Goal: Task Accomplishment & Management: Use online tool/utility

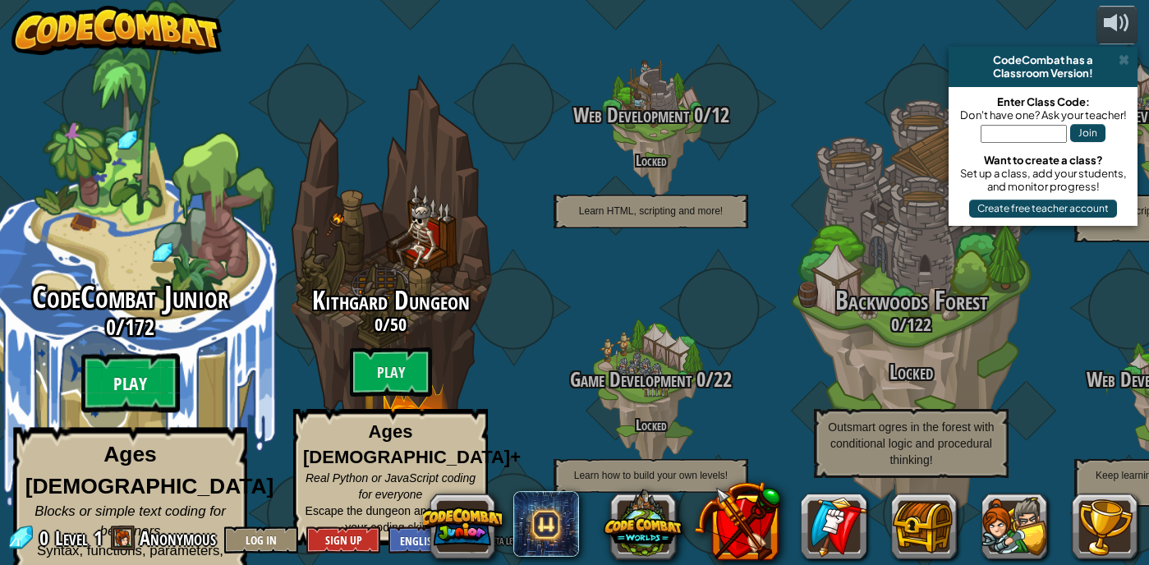
click at [111, 368] on btn "Play" at bounding box center [130, 383] width 99 height 59
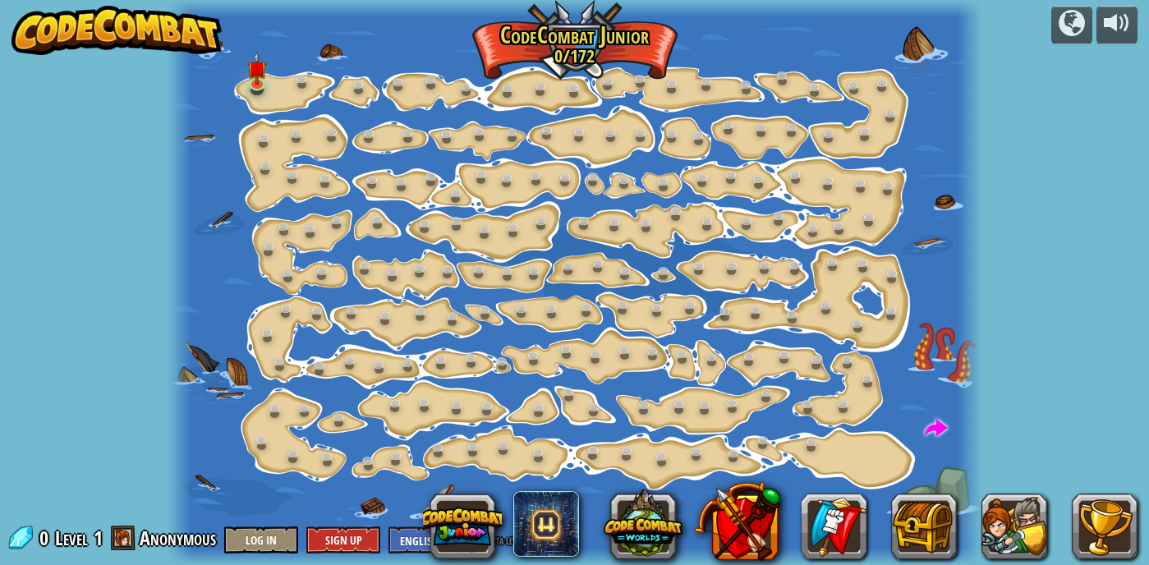
click at [269, 71] on div at bounding box center [575, 282] width 815 height 565
click at [264, 87] on link at bounding box center [259, 83] width 33 height 33
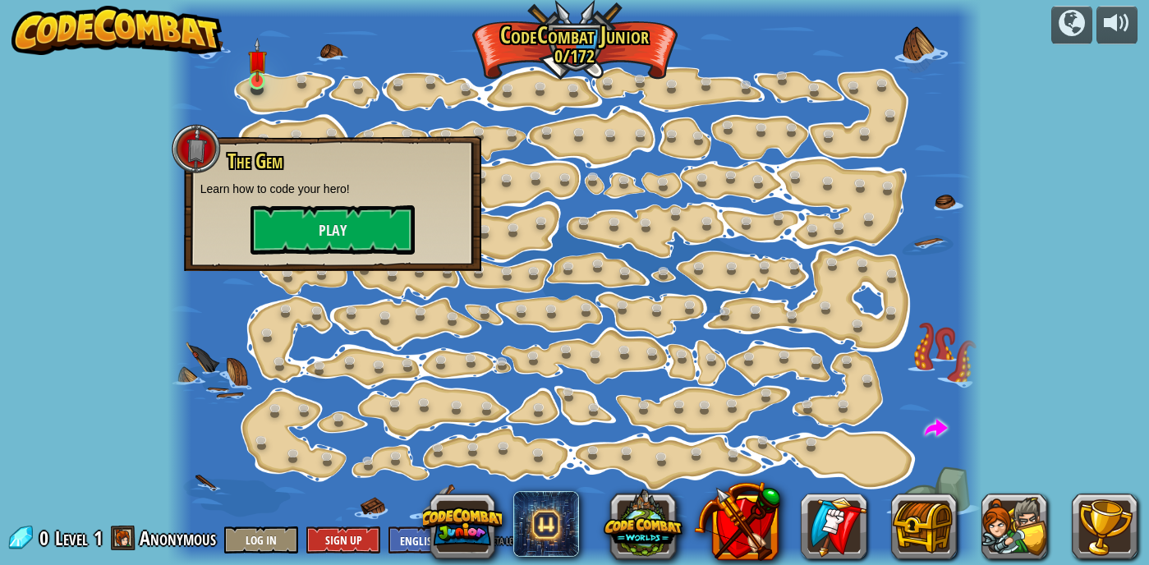
click at [262, 82] on div at bounding box center [257, 80] width 16 height 17
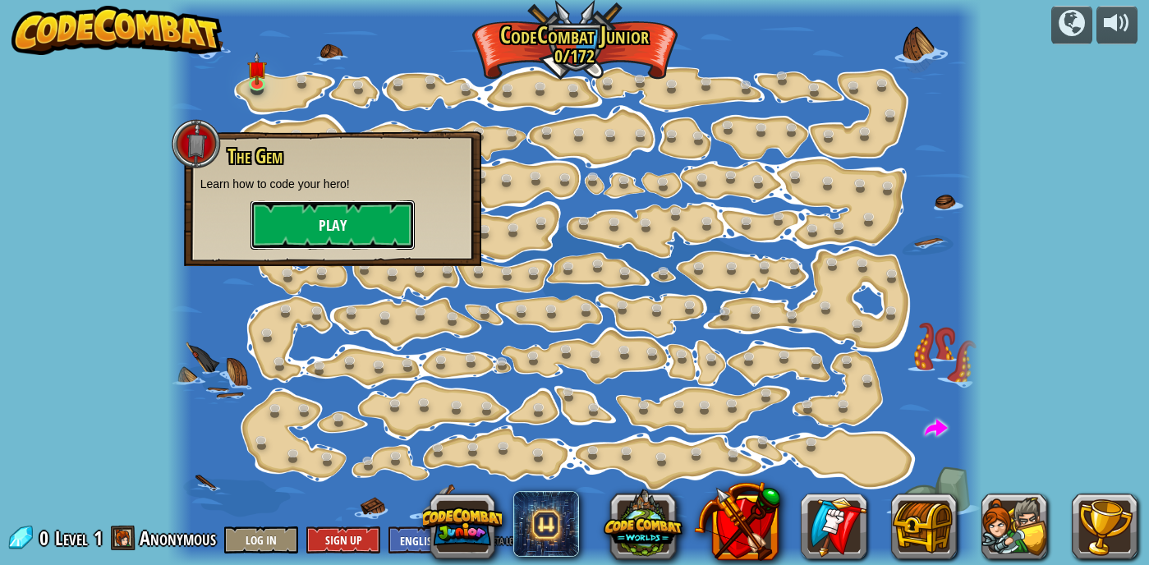
click at [314, 236] on button "Play" at bounding box center [333, 224] width 164 height 49
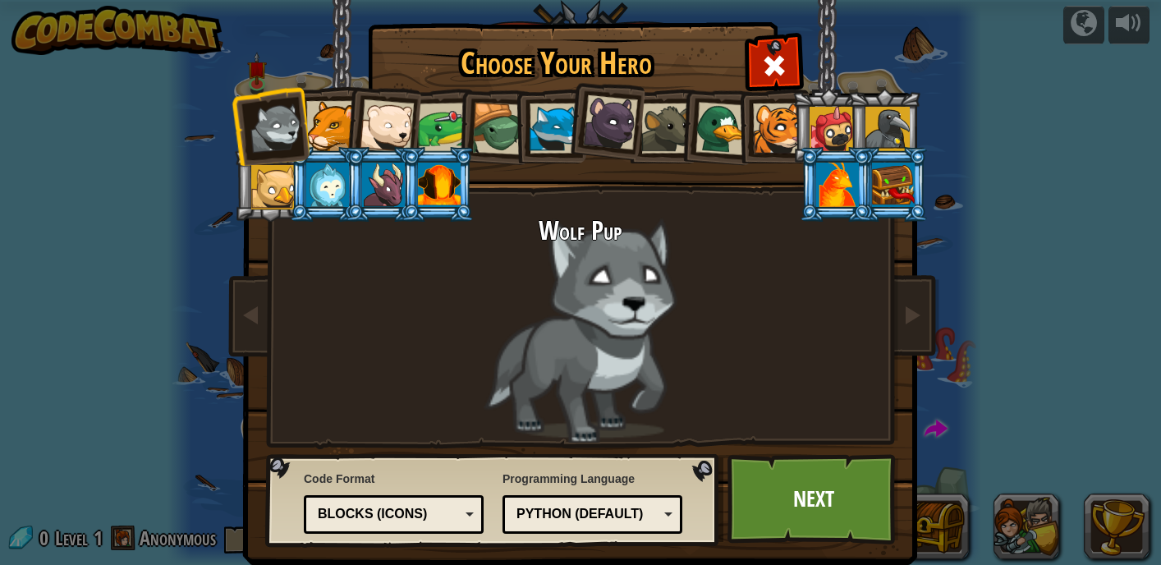
drag, startPoint x: 331, startPoint y: 183, endPoint x: 343, endPoint y: 177, distance: 13.6
click at [333, 183] on div at bounding box center [327, 185] width 43 height 44
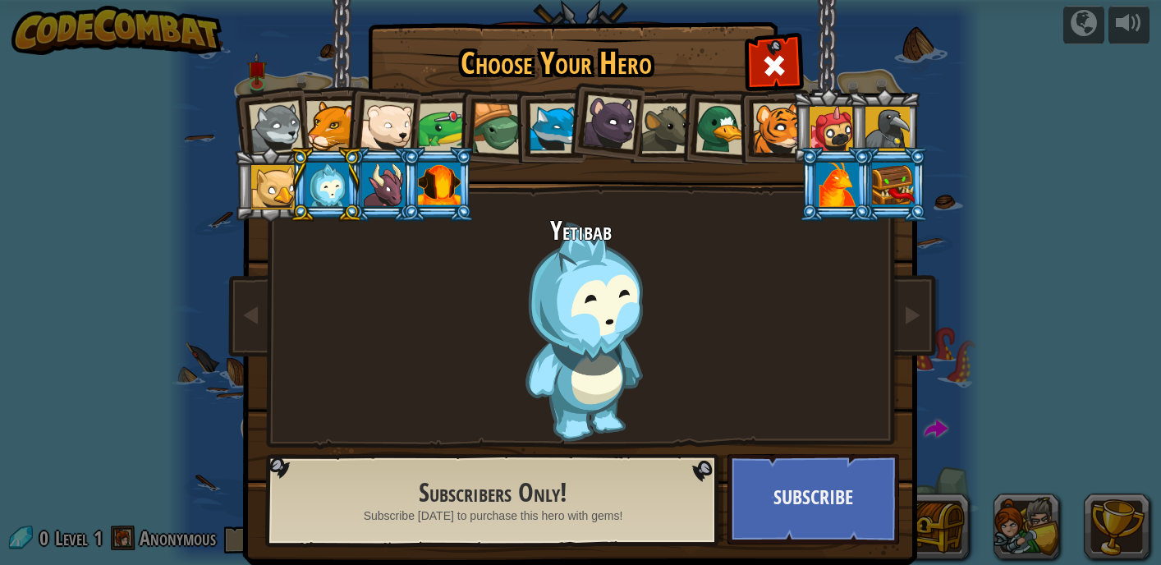
click at [418, 183] on div at bounding box center [439, 185] width 43 height 44
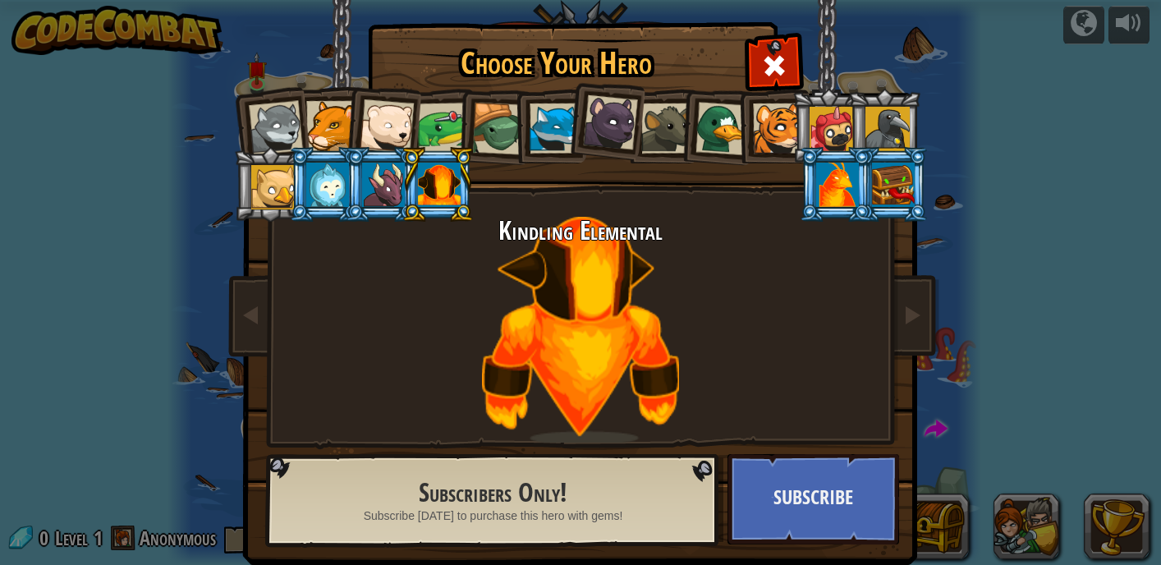
drag, startPoint x: 813, startPoint y: 192, endPoint x: 806, endPoint y: 187, distance: 8.9
click at [807, 186] on li at bounding box center [836, 184] width 74 height 75
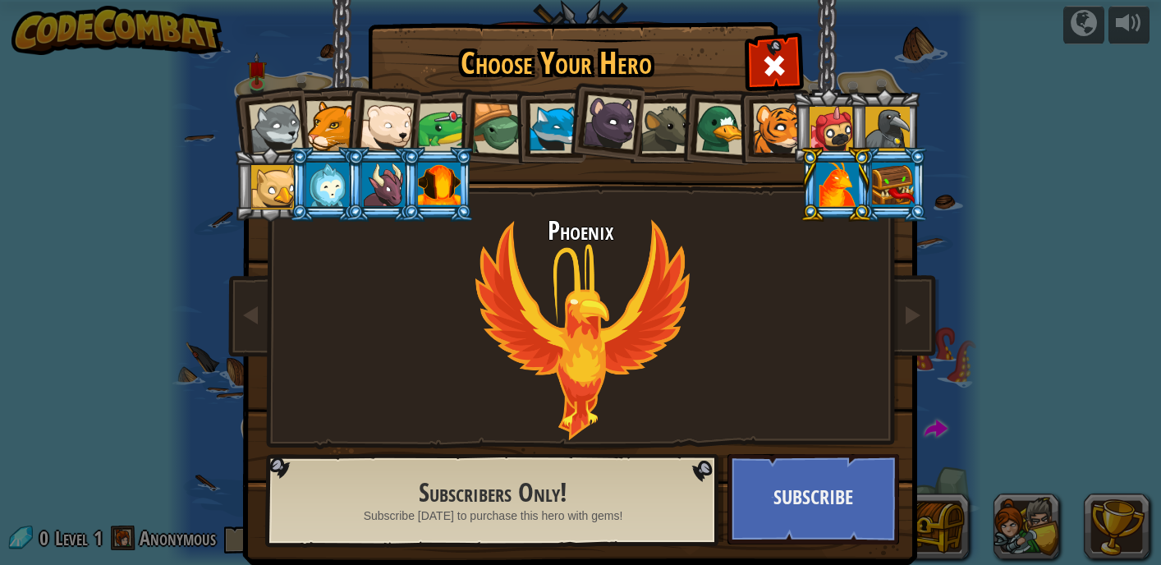
click at [253, 127] on div at bounding box center [276, 128] width 54 height 54
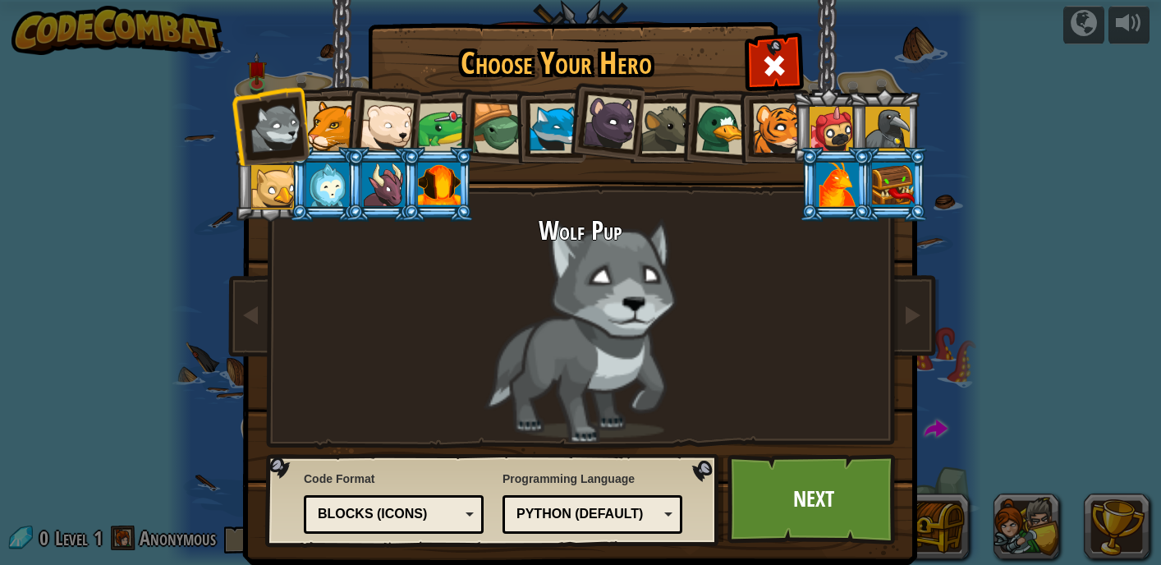
click at [530, 130] on div at bounding box center [555, 128] width 50 height 50
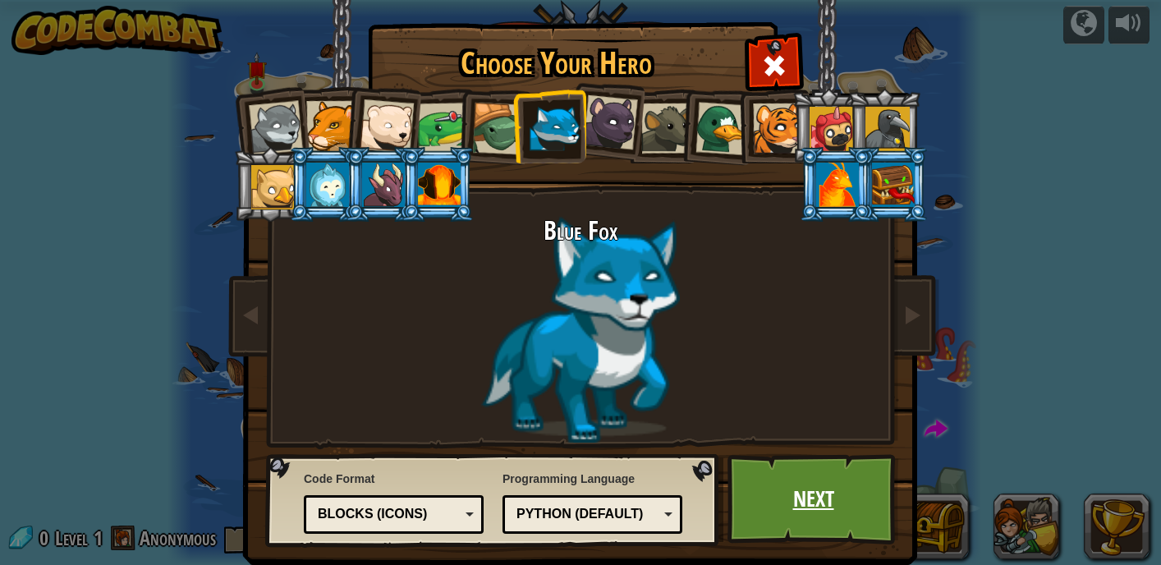
click at [790, 502] on link "Next" at bounding box center [814, 499] width 172 height 90
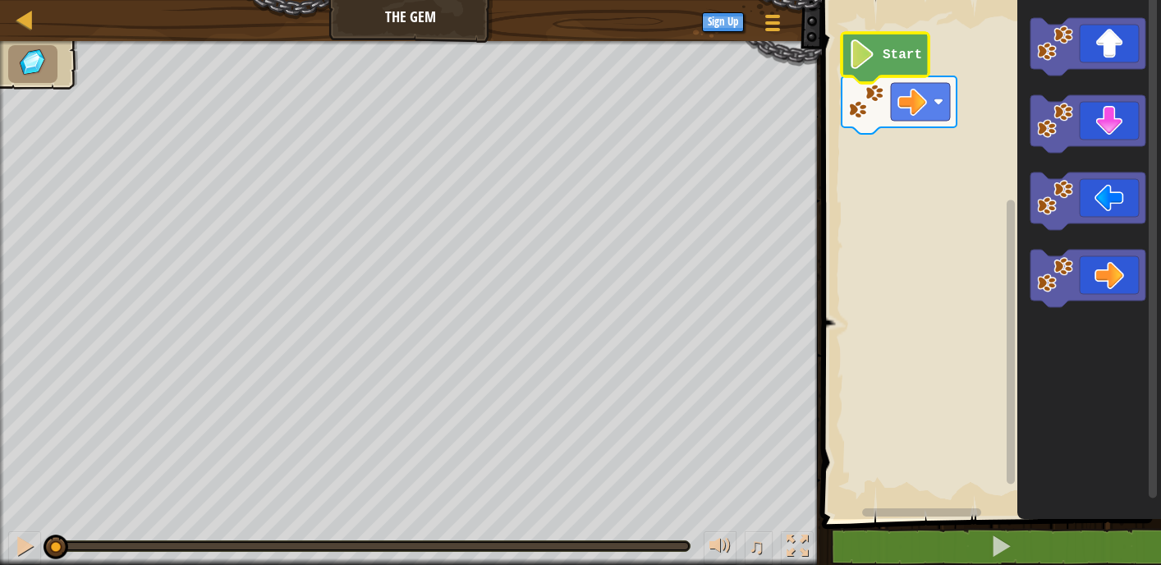
click at [899, 65] on icon "Blockly Workspace" at bounding box center [885, 58] width 87 height 50
click at [872, 74] on icon "Blockly Workspace" at bounding box center [885, 58] width 87 height 50
click at [1105, 246] on icon "Blockly Workspace" at bounding box center [1090, 255] width 144 height 527
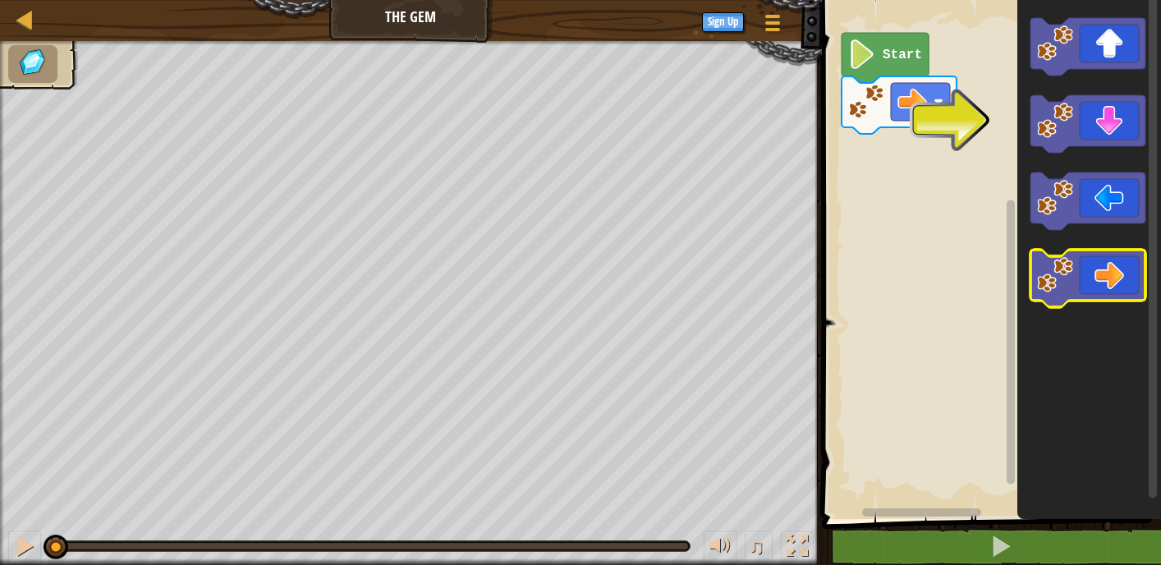
click at [1109, 253] on icon "Blockly Workspace" at bounding box center [1088, 278] width 115 height 57
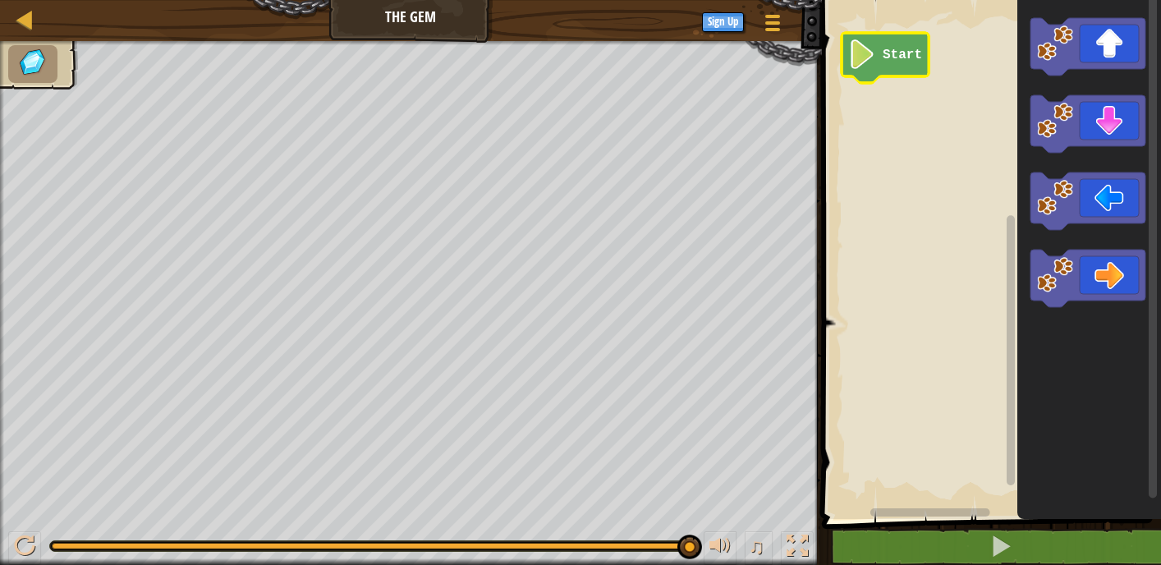
click at [881, 59] on icon "Blockly Workspace" at bounding box center [885, 58] width 87 height 50
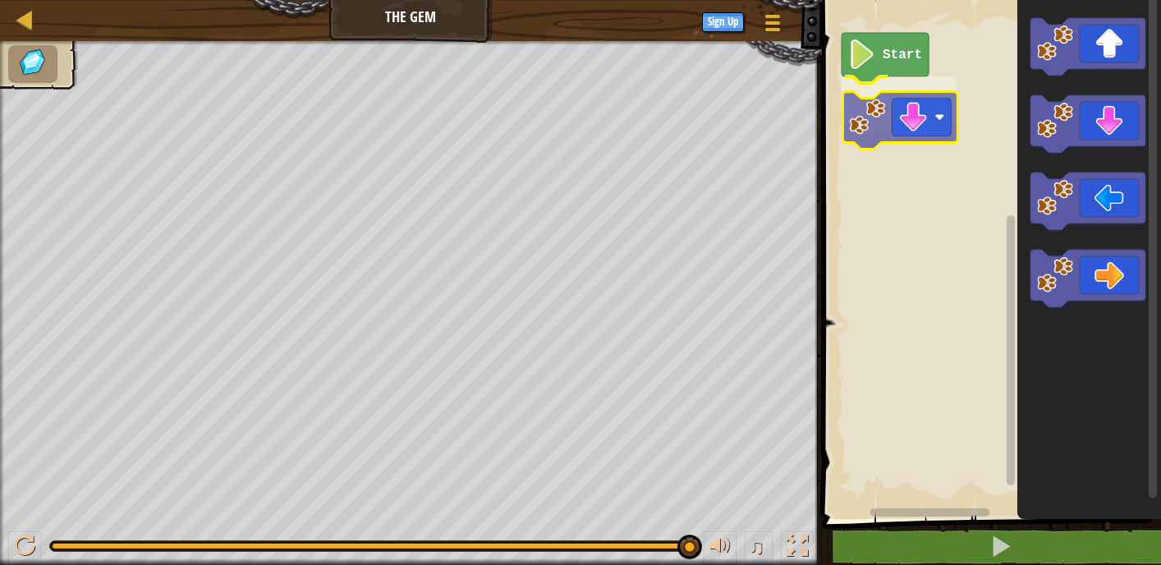
click at [884, 119] on div "Start" at bounding box center [989, 255] width 344 height 527
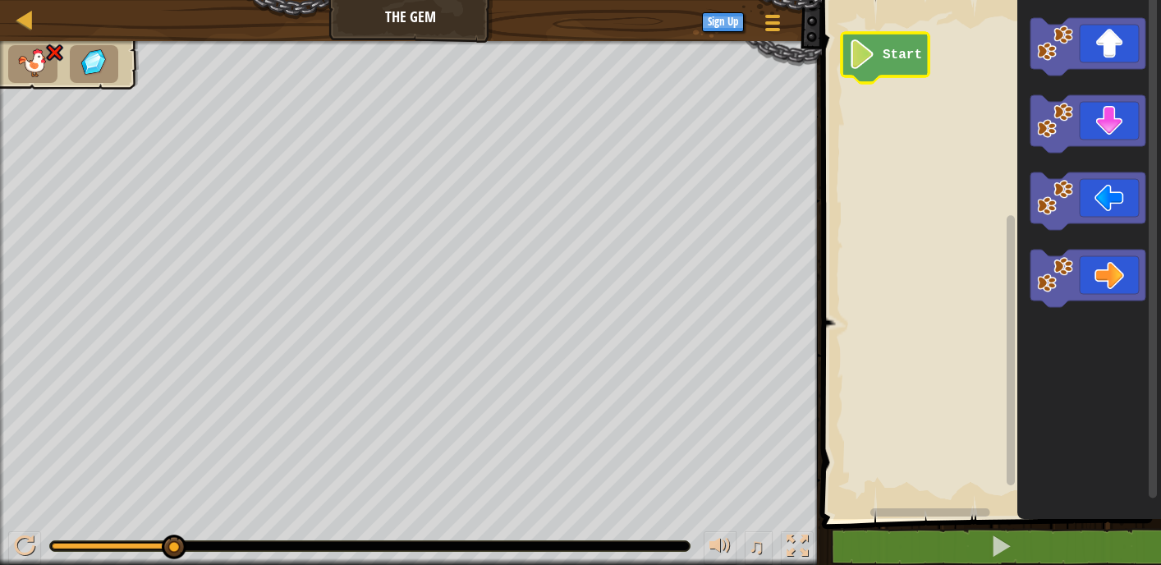
click at [895, 57] on text "Start" at bounding box center [902, 55] width 39 height 15
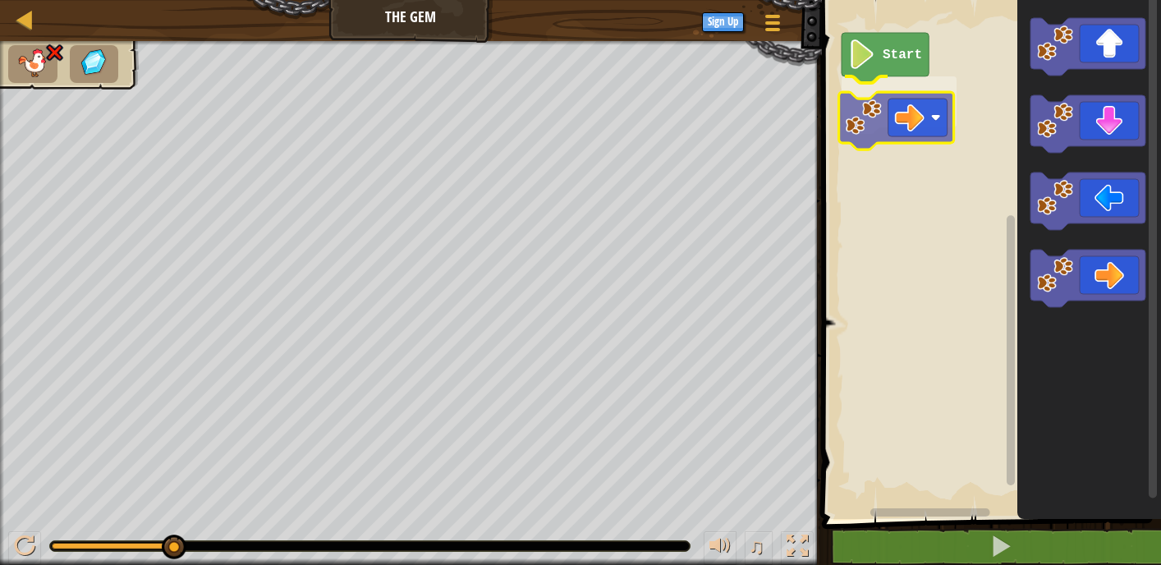
click at [912, 116] on div "Start" at bounding box center [989, 255] width 344 height 527
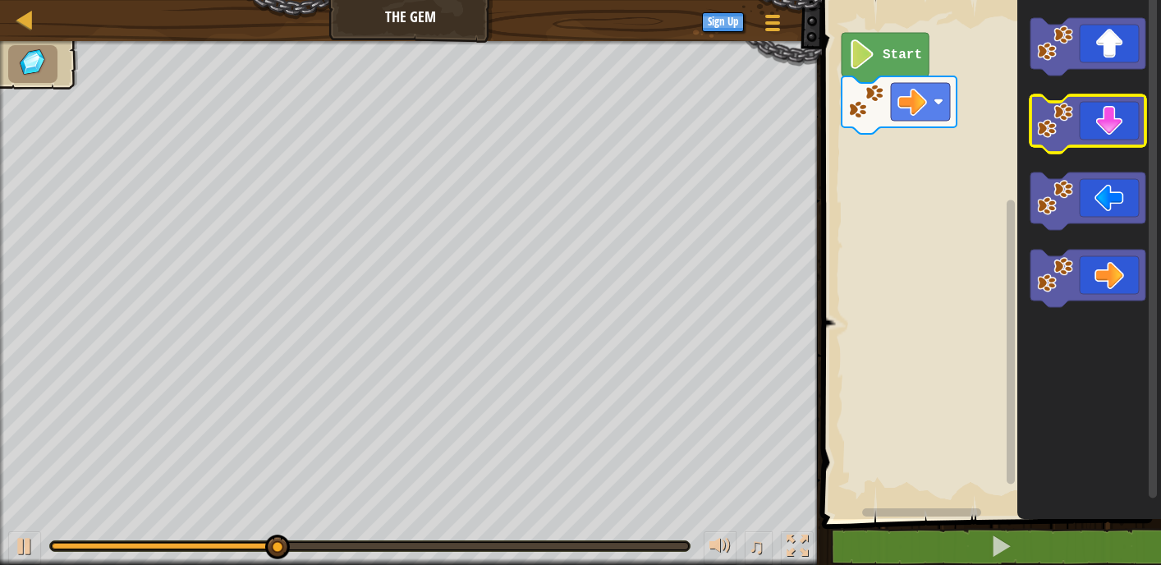
click at [1066, 116] on icon "Blockly Workspace" at bounding box center [1090, 255] width 144 height 527
click at [1079, 116] on icon "Blockly Workspace" at bounding box center [1088, 123] width 115 height 57
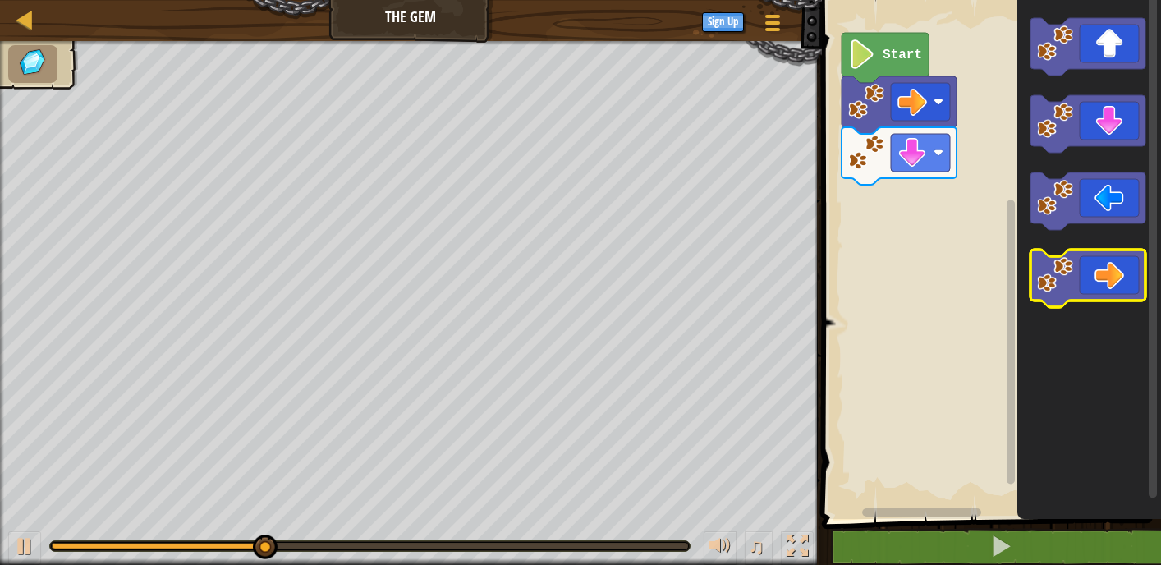
click at [1129, 269] on icon "Blockly Workspace" at bounding box center [1088, 278] width 115 height 57
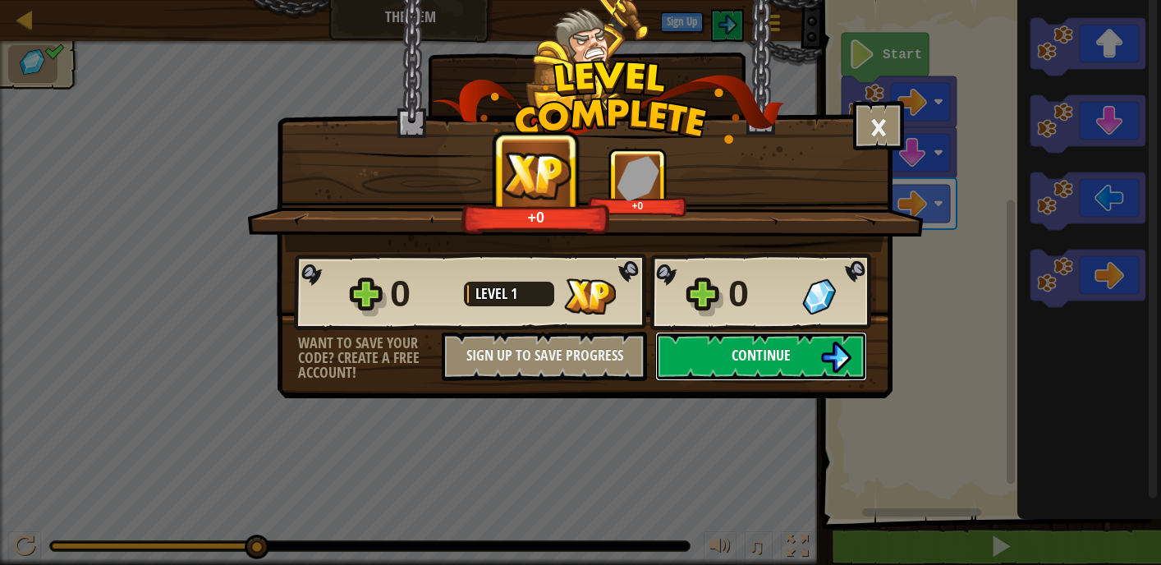
click at [784, 351] on span "Continue" at bounding box center [761, 355] width 59 height 21
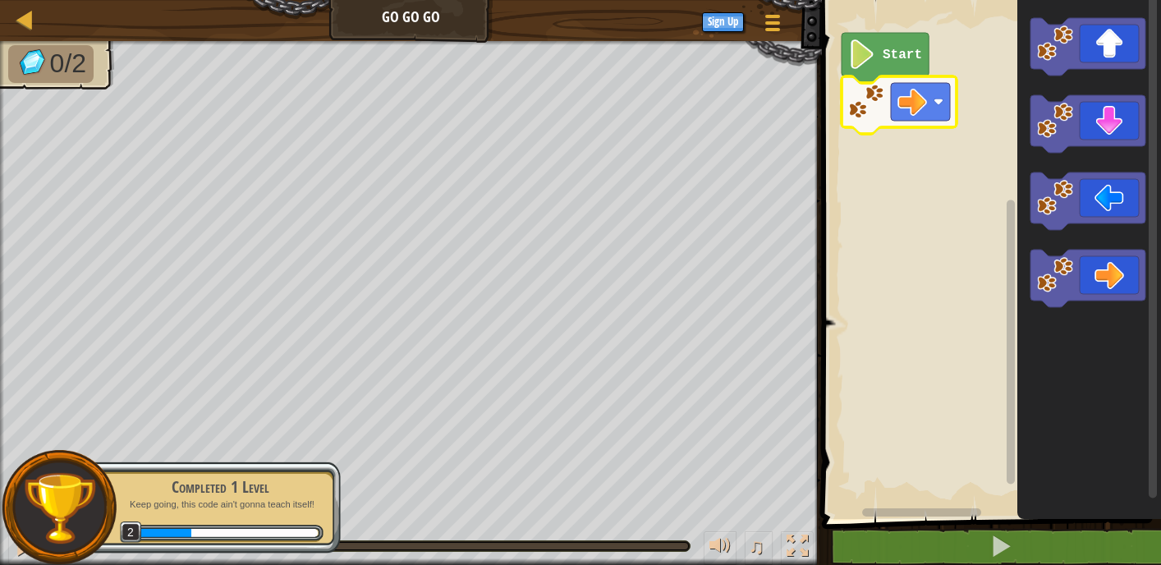
click at [976, 146] on rect "Blockly Workspace" at bounding box center [989, 255] width 344 height 527
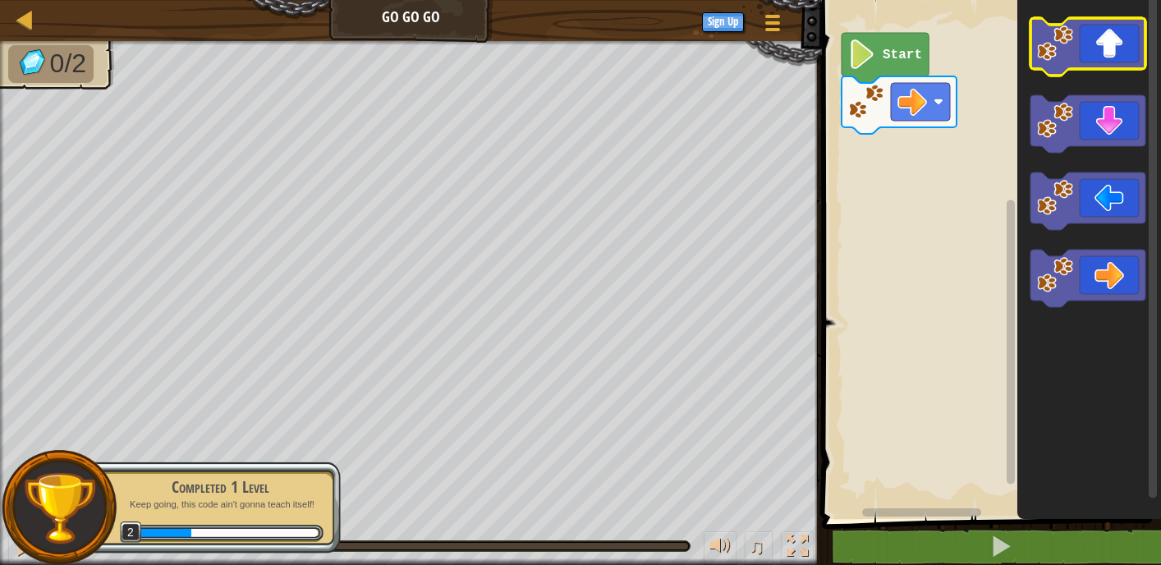
click at [1102, 65] on icon "Blockly Workspace" at bounding box center [1088, 46] width 115 height 57
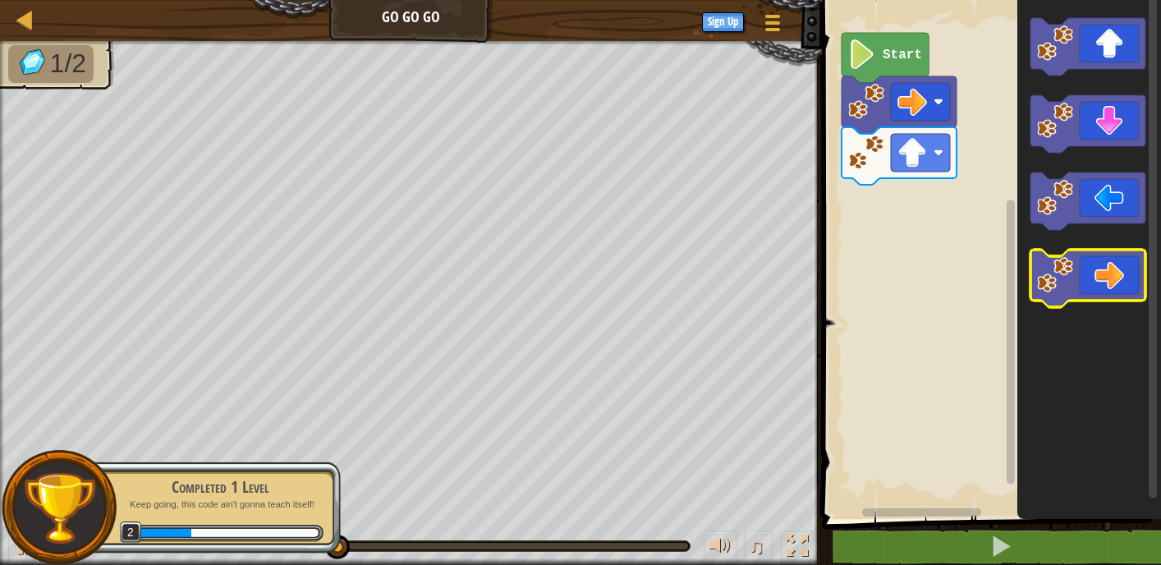
click at [1102, 266] on icon "Blockly Workspace" at bounding box center [1088, 278] width 115 height 57
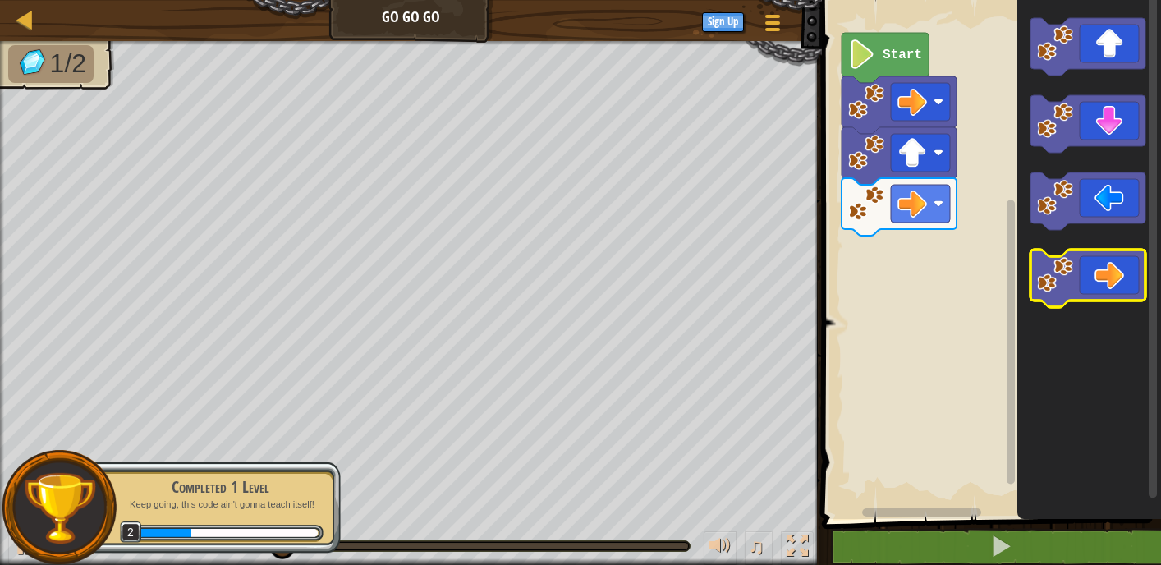
click at [1101, 274] on icon "Blockly Workspace" at bounding box center [1088, 278] width 115 height 57
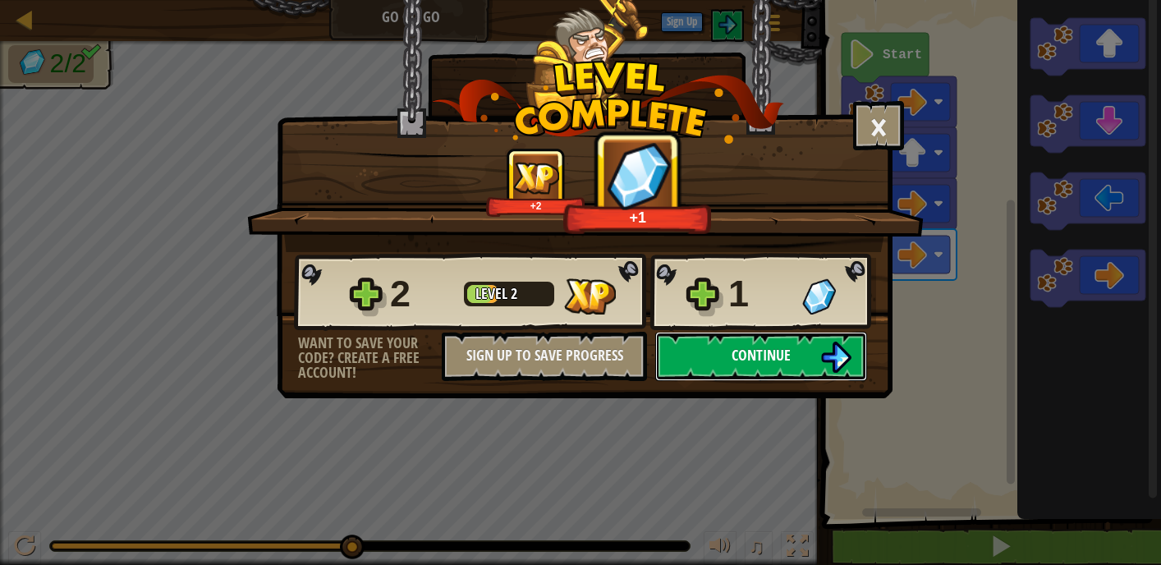
click at [763, 351] on span "Continue" at bounding box center [761, 355] width 59 height 21
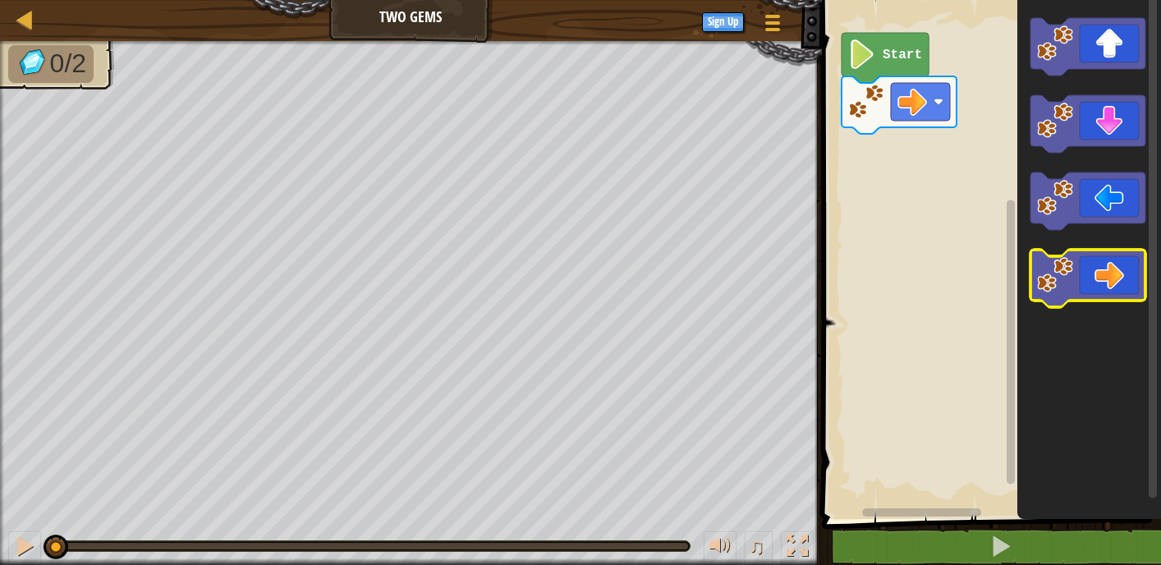
click at [1088, 269] on icon "Blockly Workspace" at bounding box center [1088, 278] width 115 height 57
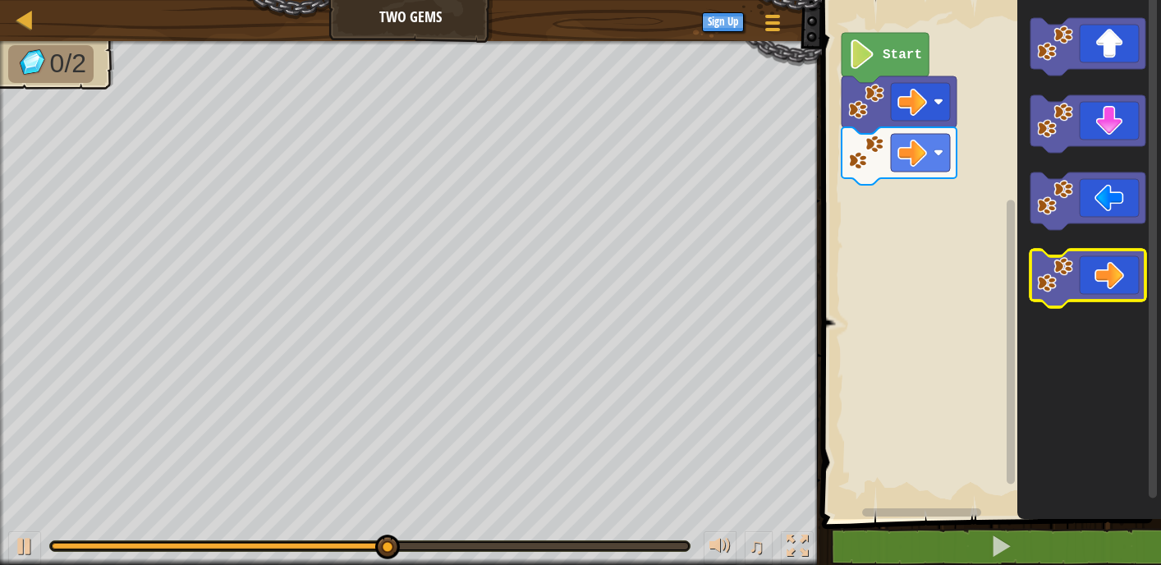
click at [1097, 261] on icon "Blockly Workspace" at bounding box center [1088, 278] width 115 height 57
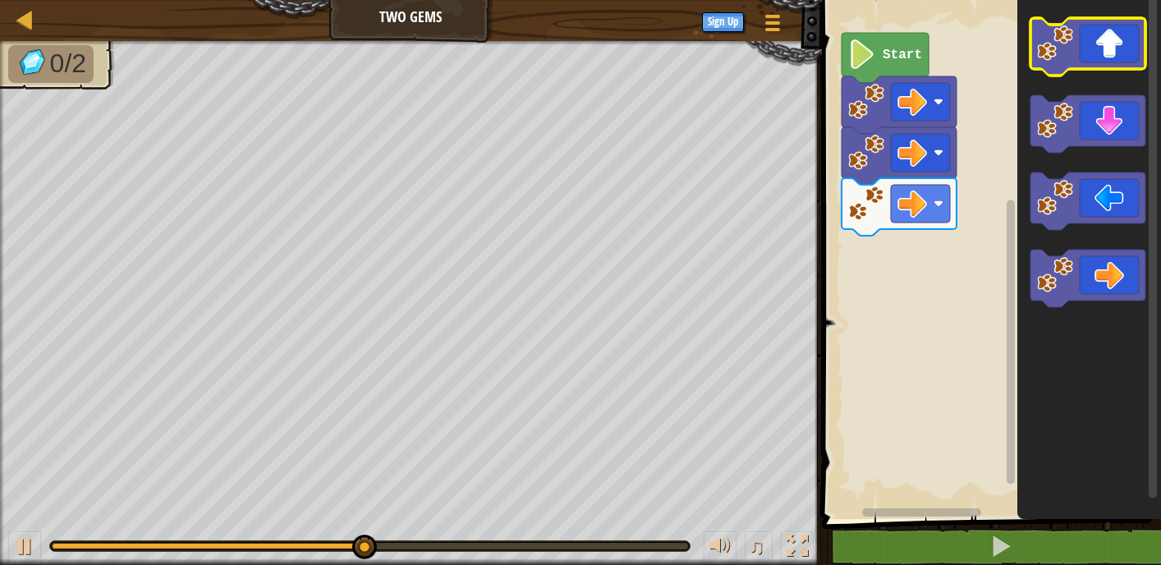
click at [1105, 44] on icon "Blockly Workspace" at bounding box center [1088, 46] width 115 height 57
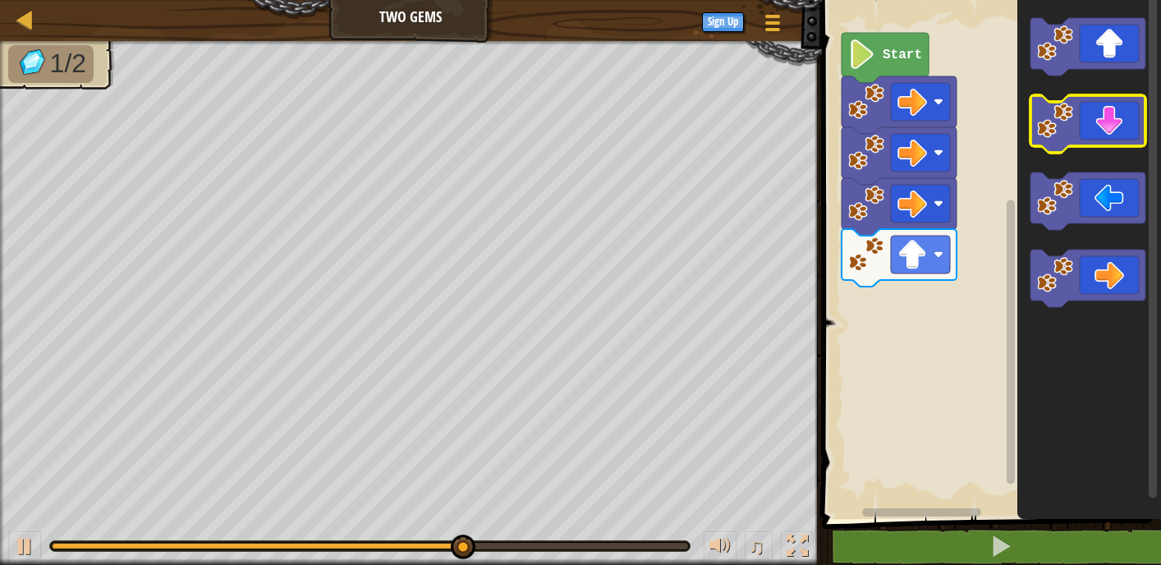
click at [1094, 137] on icon "Blockly Workspace" at bounding box center [1088, 123] width 115 height 57
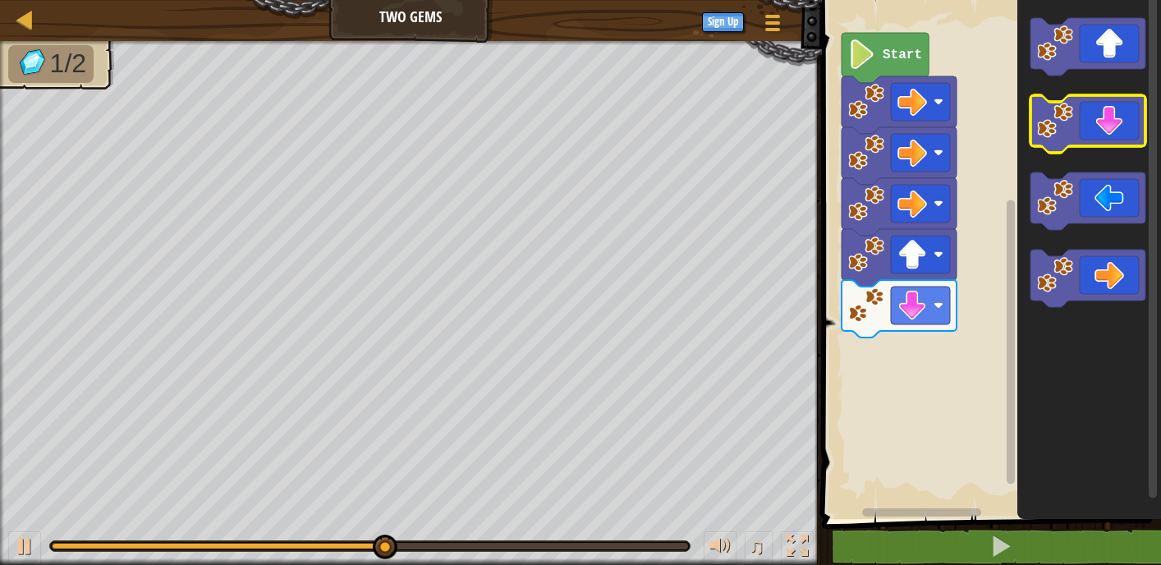
click at [1094, 137] on icon "Blockly Workspace" at bounding box center [1088, 123] width 115 height 57
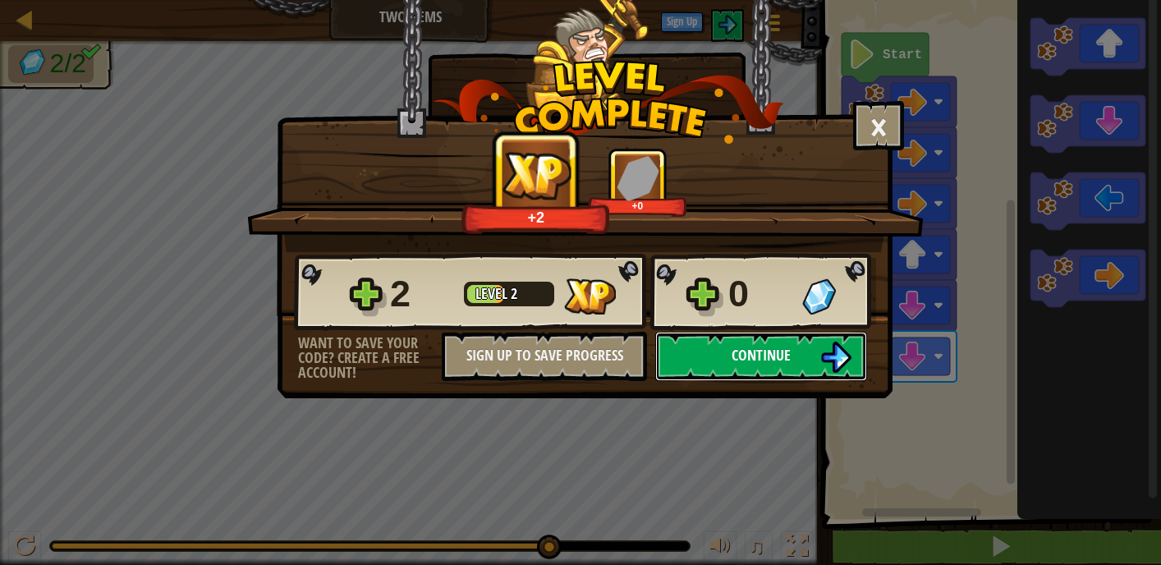
click at [759, 356] on span "Continue" at bounding box center [761, 355] width 59 height 21
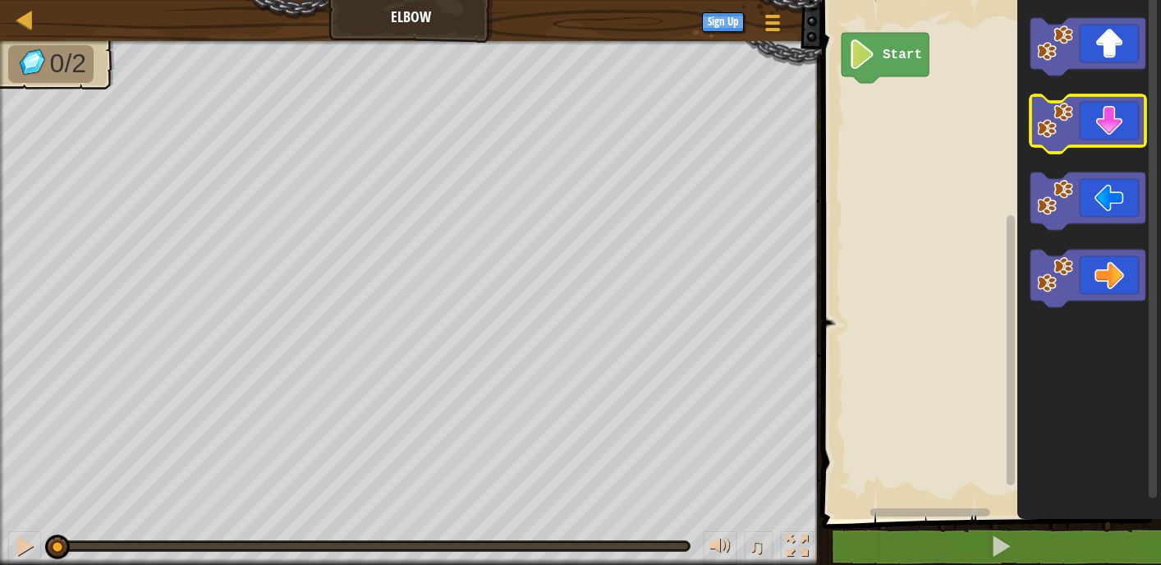
click at [1061, 131] on image "Blockly Workspace" at bounding box center [1055, 121] width 36 height 36
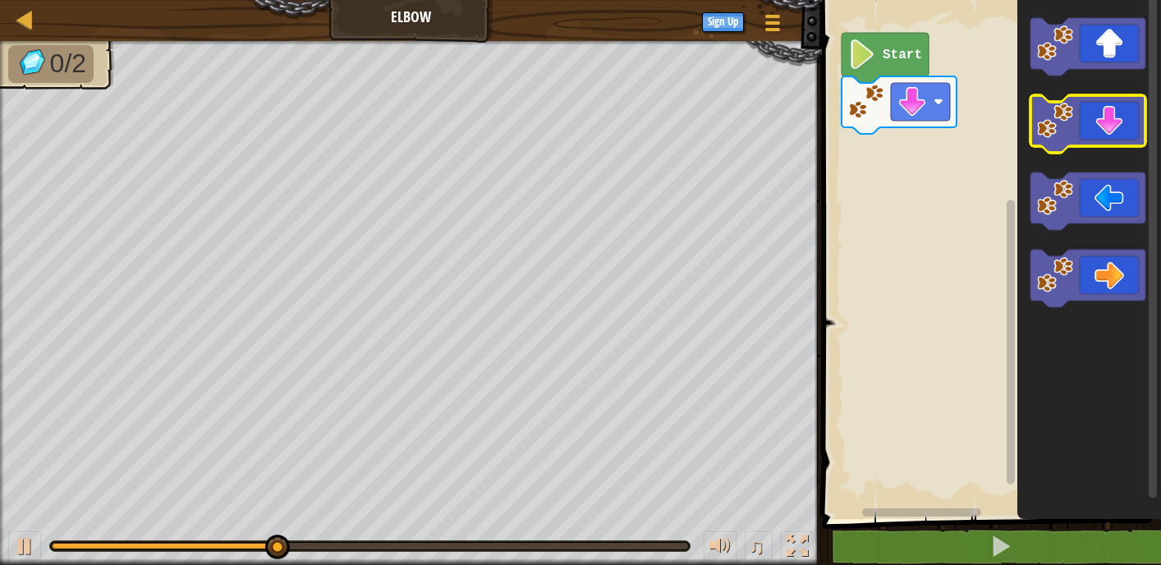
click at [1071, 106] on image "Blockly Workspace" at bounding box center [1055, 121] width 36 height 36
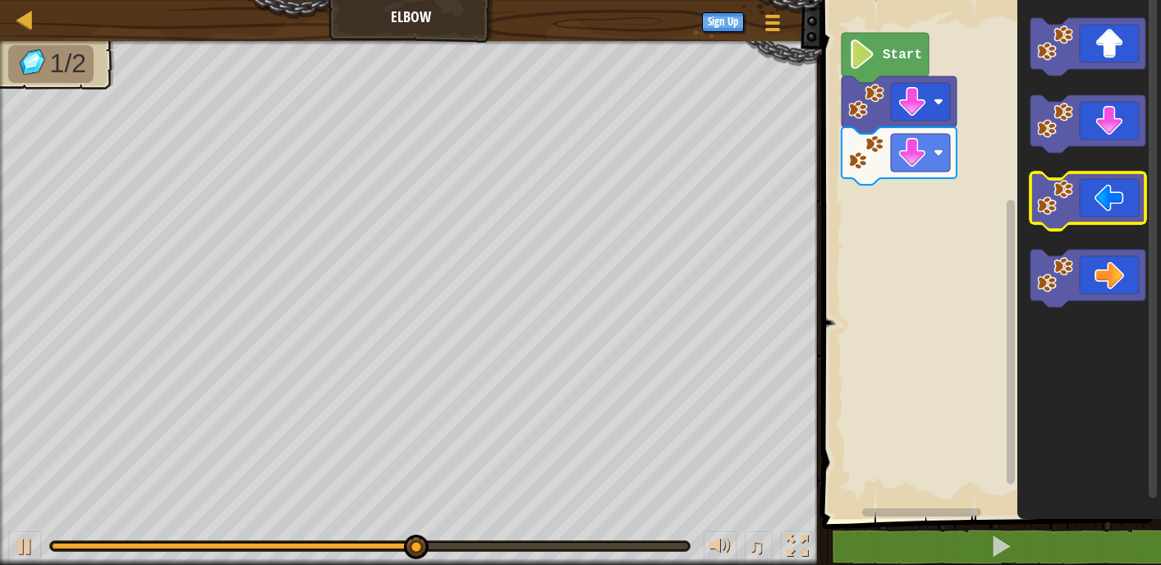
click at [1025, 190] on icon "Blockly Workspace" at bounding box center [1090, 255] width 144 height 527
click at [1033, 190] on icon "Blockly Workspace" at bounding box center [1088, 200] width 115 height 57
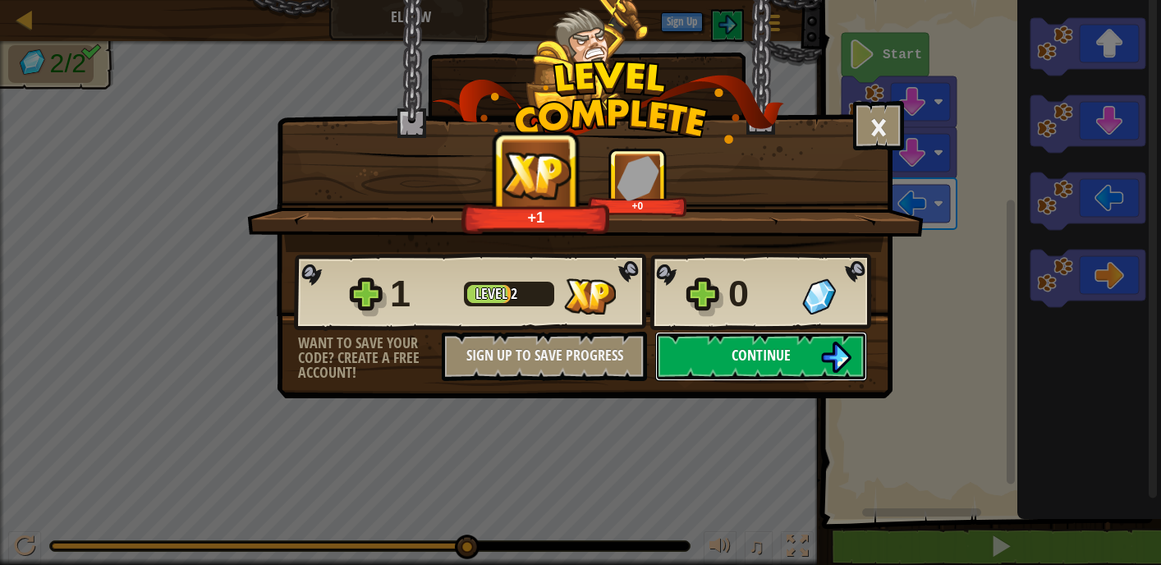
click at [825, 355] on img at bounding box center [836, 357] width 31 height 31
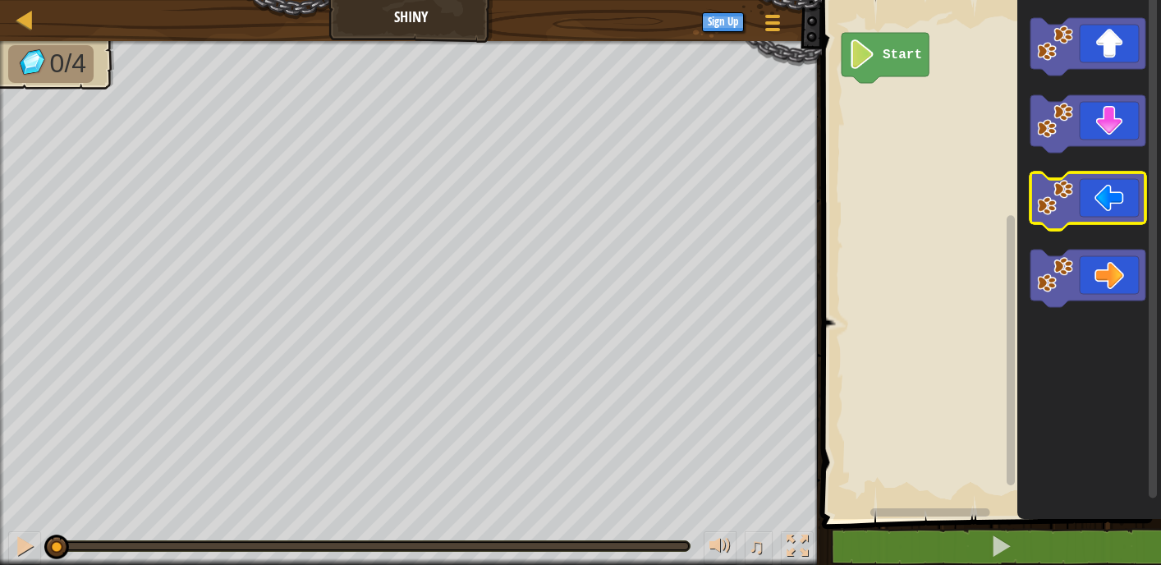
click at [1078, 192] on icon "Blockly Workspace" at bounding box center [1088, 200] width 115 height 57
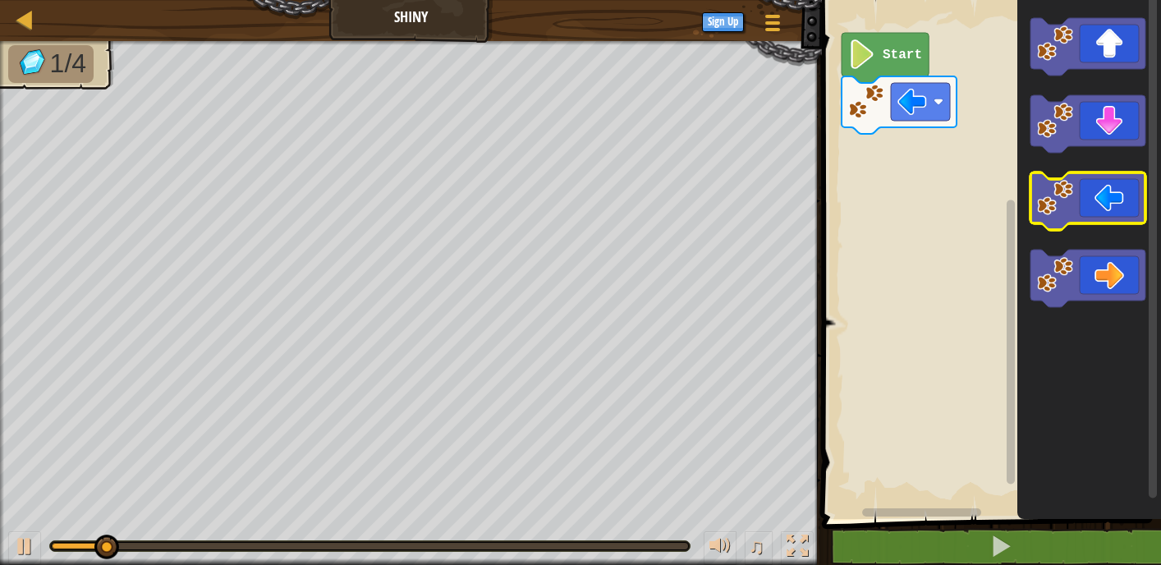
click at [1073, 191] on image "Blockly Workspace" at bounding box center [1055, 198] width 36 height 36
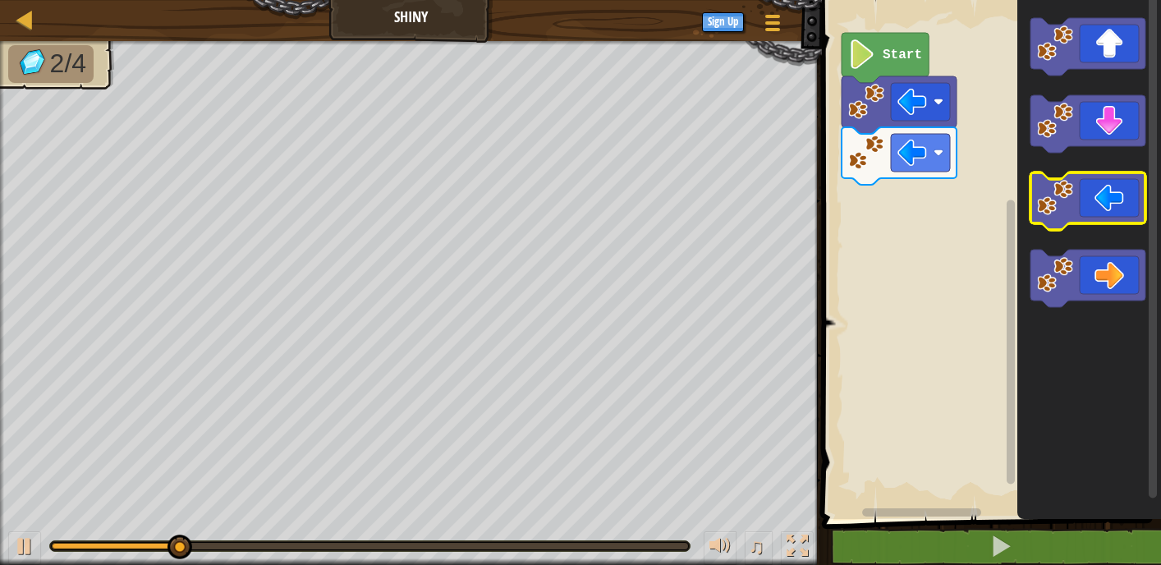
click at [1073, 191] on image "Blockly Workspace" at bounding box center [1055, 198] width 36 height 36
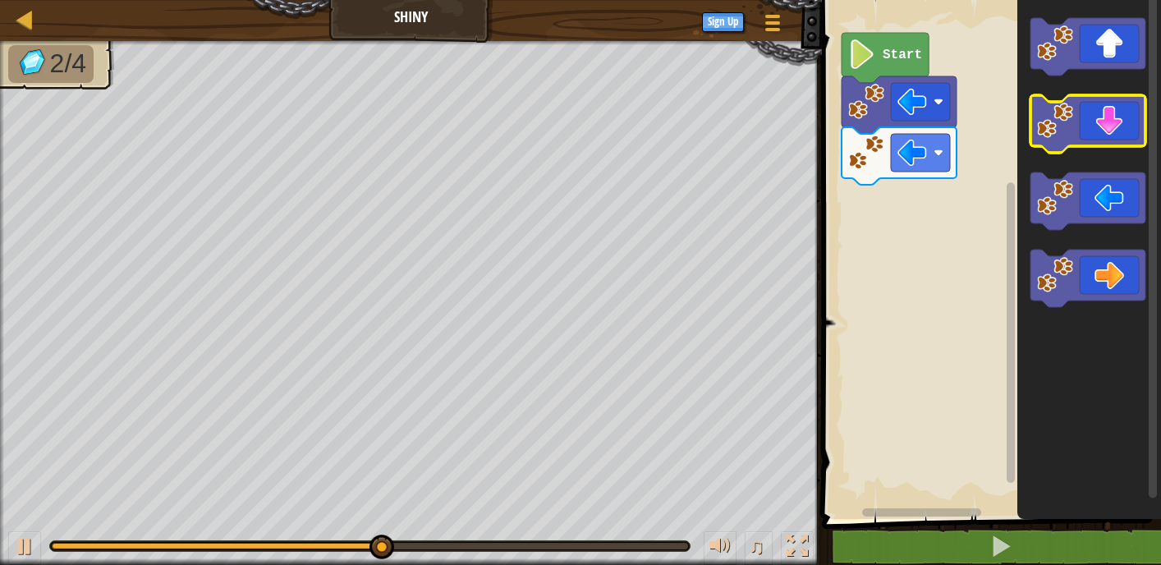
click at [1096, 105] on icon "Blockly Workspace" at bounding box center [1088, 123] width 115 height 57
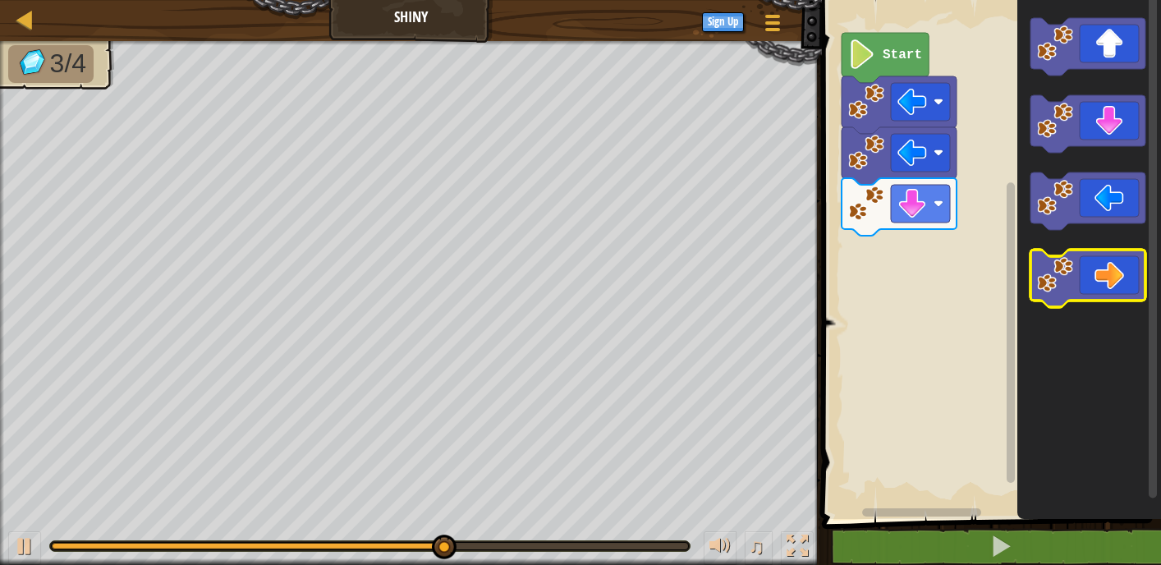
click at [1118, 274] on icon "Blockly Workspace" at bounding box center [1088, 278] width 115 height 57
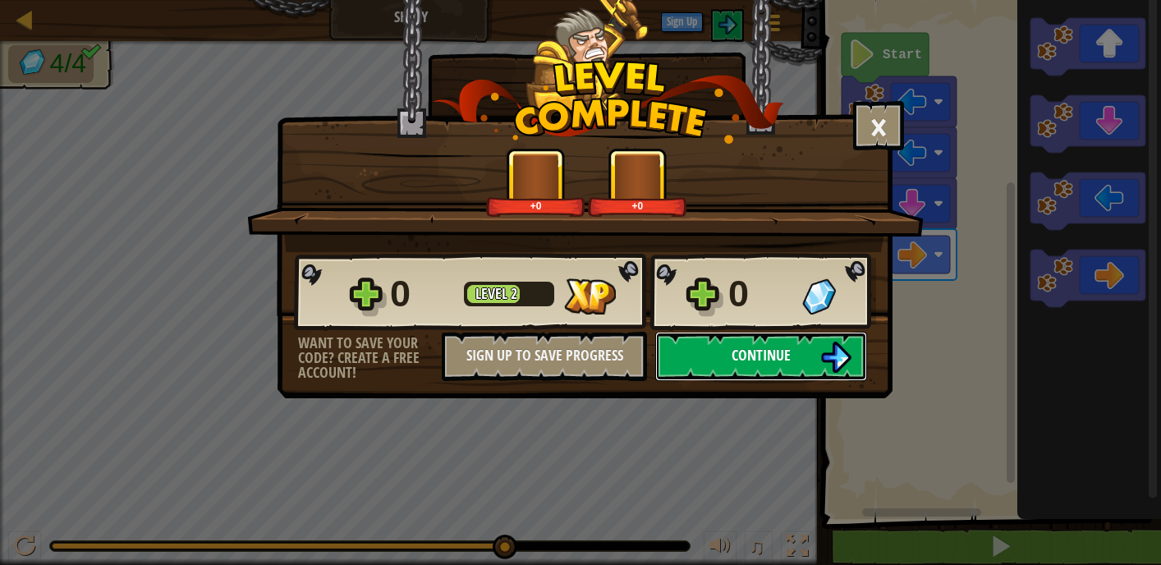
click at [739, 361] on span "Continue" at bounding box center [761, 355] width 59 height 21
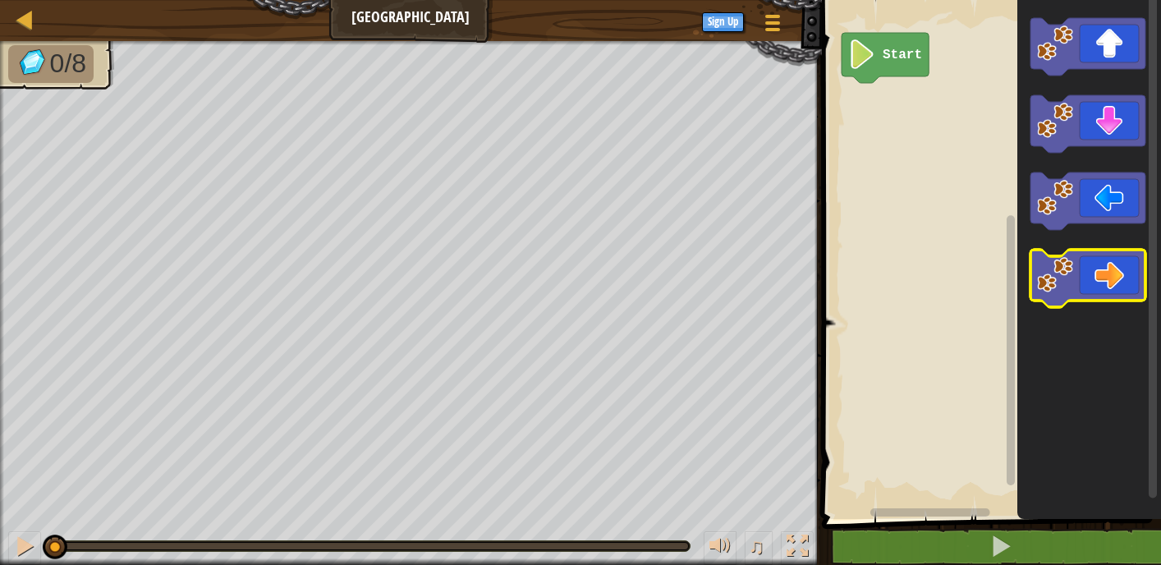
click at [1091, 272] on icon "Blockly Workspace" at bounding box center [1088, 278] width 115 height 57
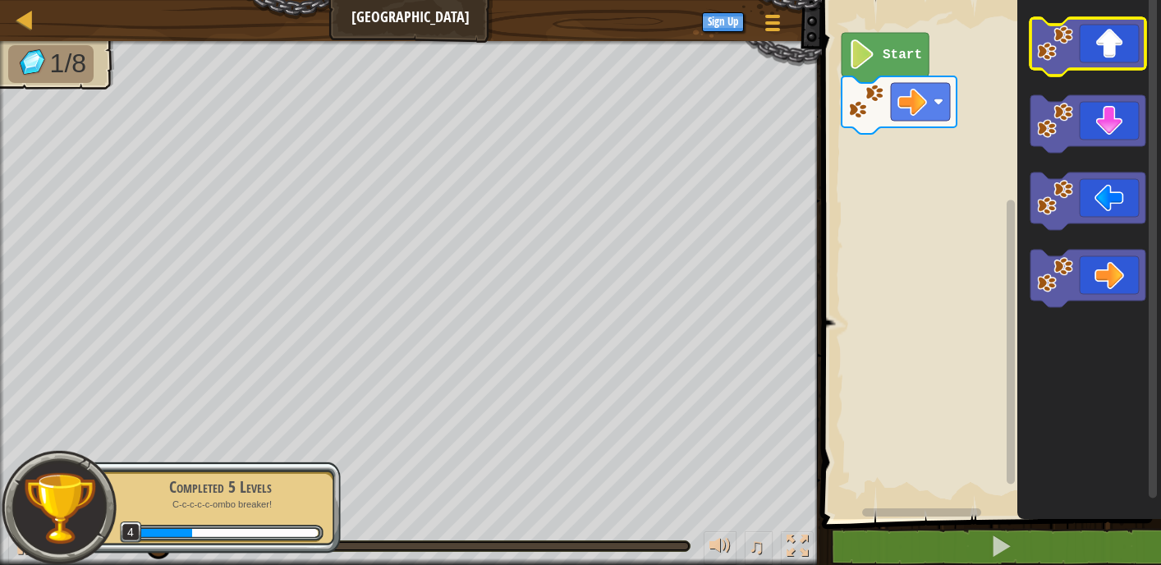
click at [1089, 56] on icon "Blockly Workspace" at bounding box center [1088, 46] width 115 height 57
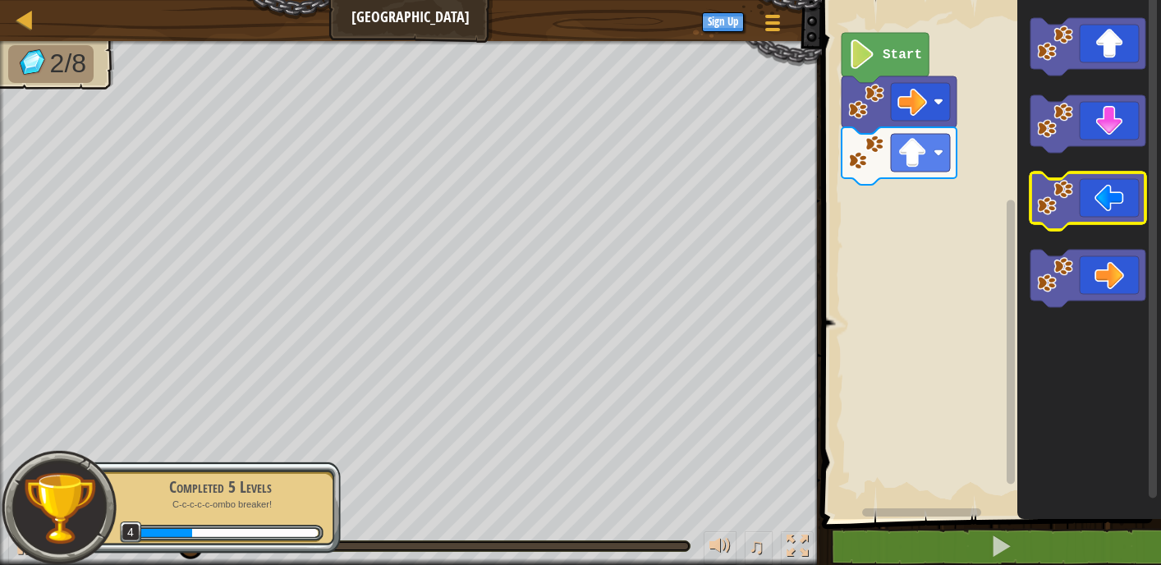
click at [1063, 186] on image "Blockly Workspace" at bounding box center [1055, 198] width 36 height 36
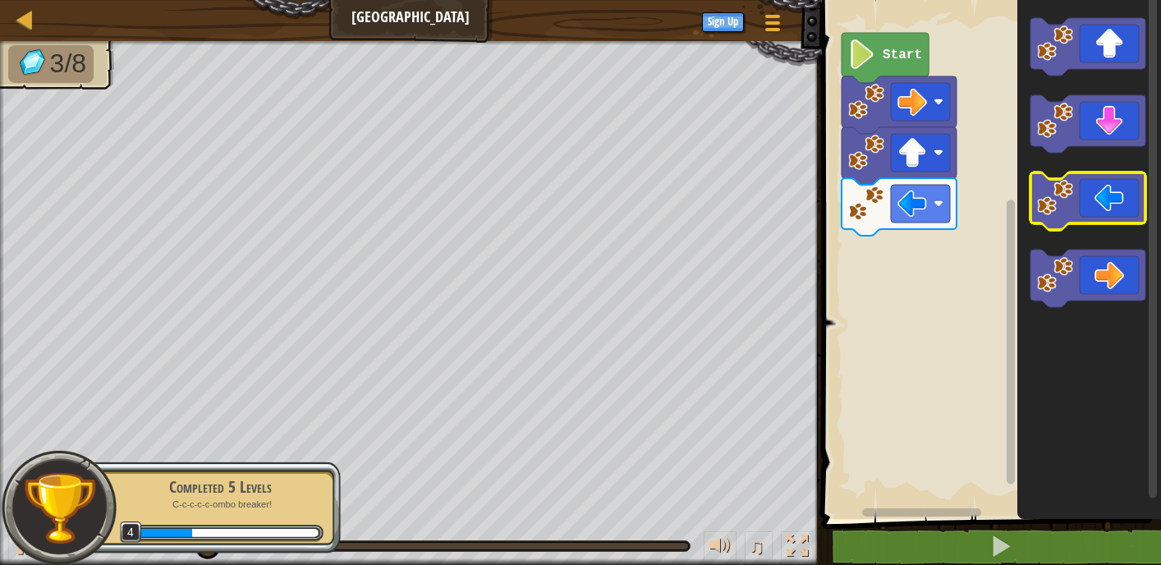
click at [1063, 186] on image "Blockly Workspace" at bounding box center [1055, 198] width 36 height 36
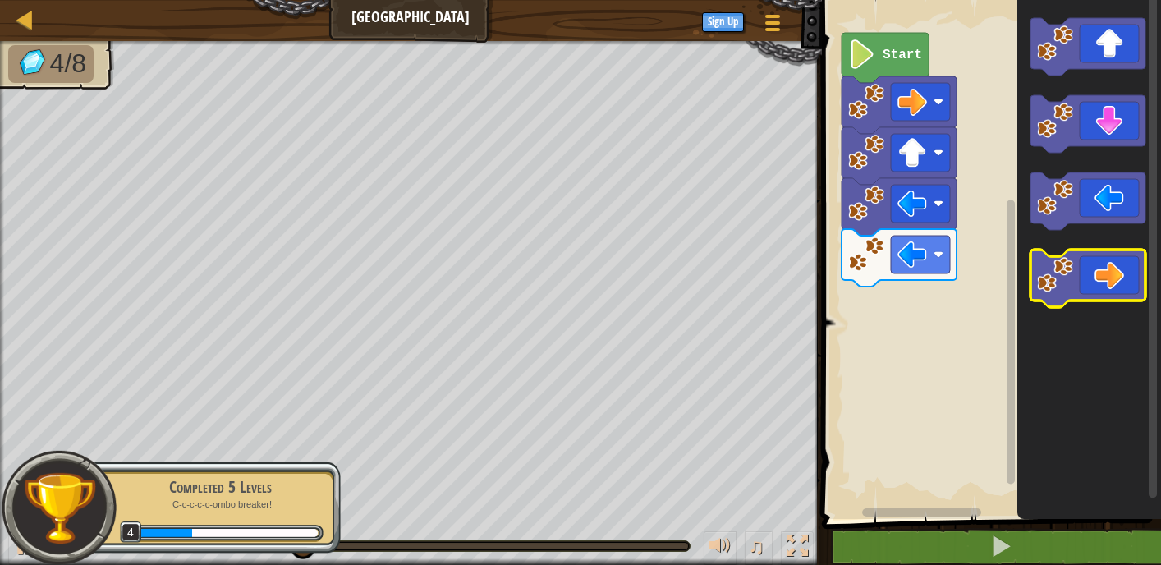
click at [1103, 253] on icon "Blockly Workspace" at bounding box center [1088, 278] width 115 height 57
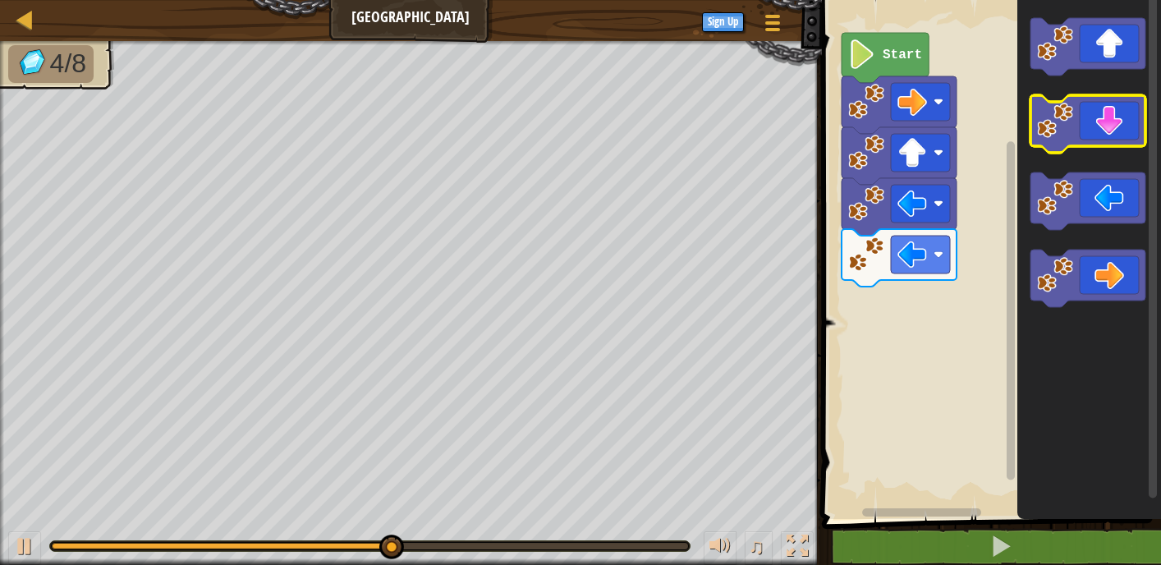
click at [1104, 107] on icon "Blockly Workspace" at bounding box center [1088, 123] width 115 height 57
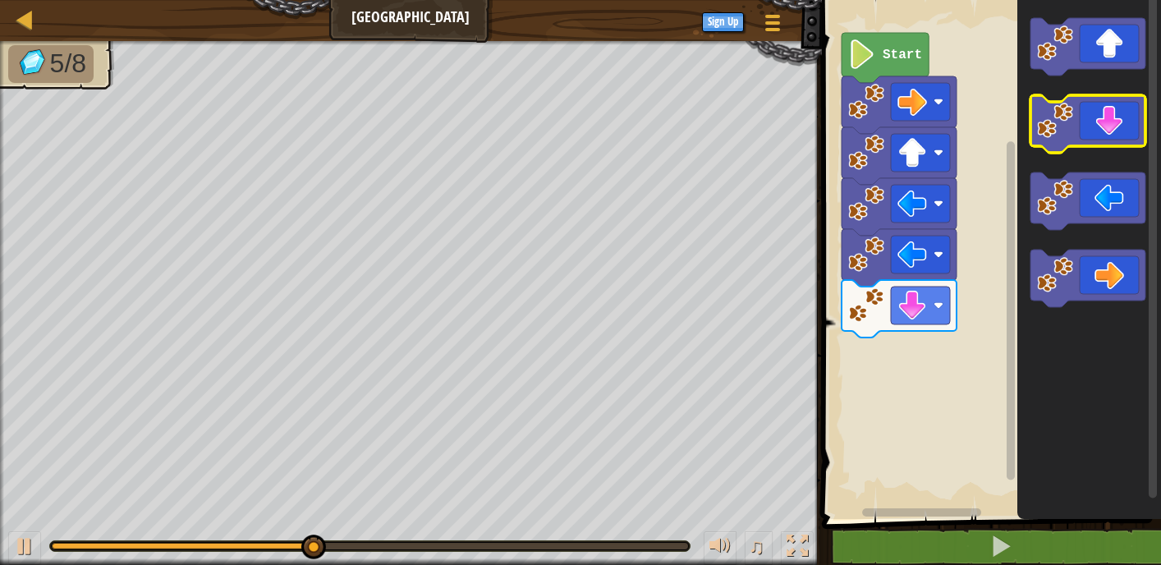
click at [1104, 107] on icon "Blockly Workspace" at bounding box center [1088, 123] width 115 height 57
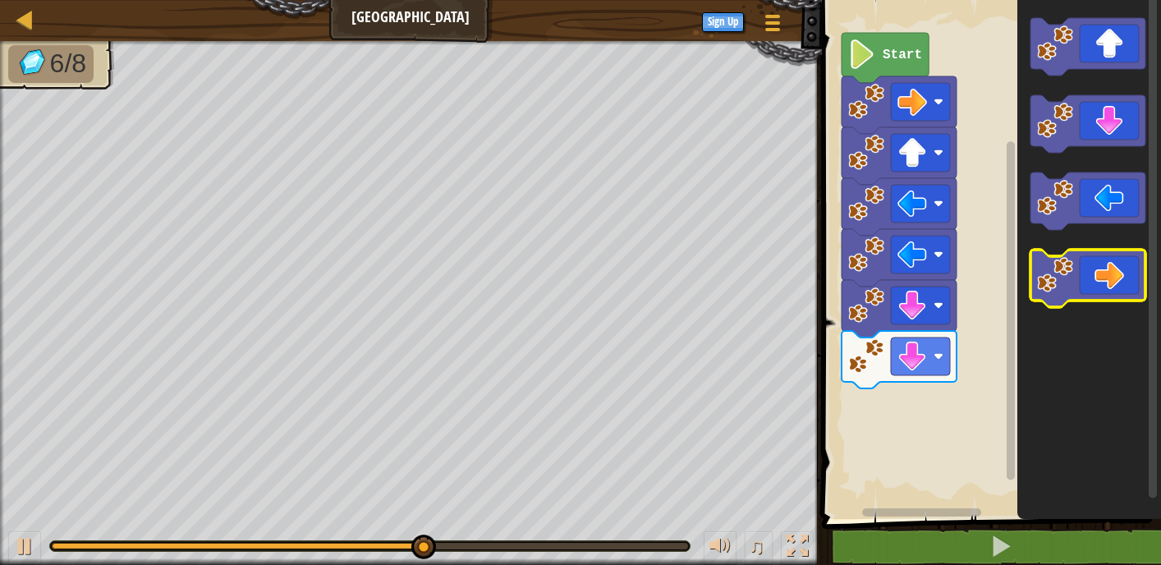
click at [1120, 263] on icon "Blockly Workspace" at bounding box center [1088, 278] width 115 height 57
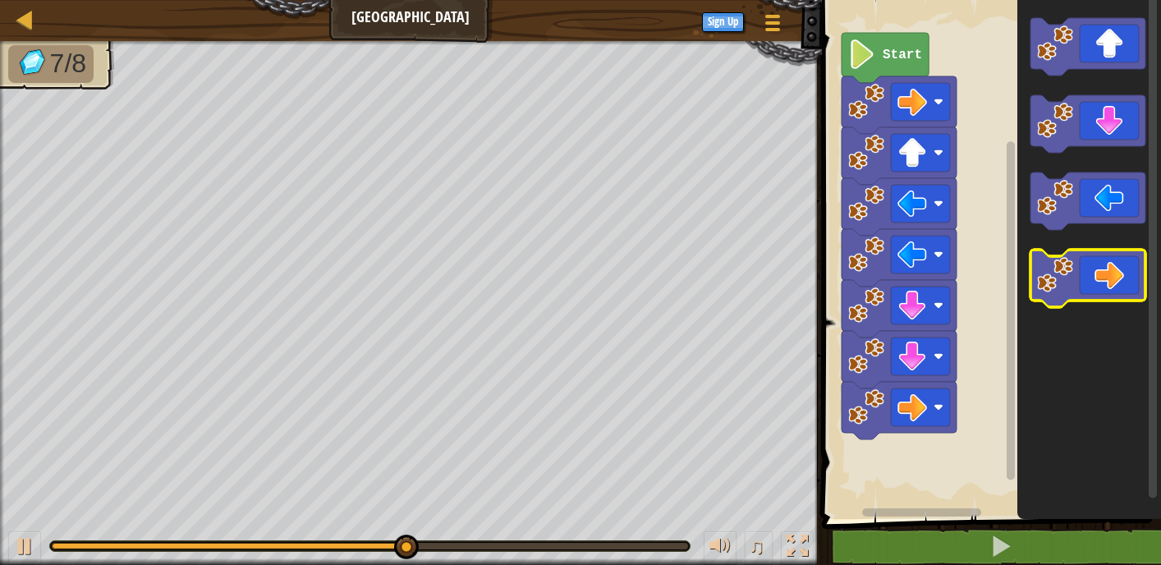
click at [1120, 263] on icon "Blockly Workspace" at bounding box center [1088, 278] width 115 height 57
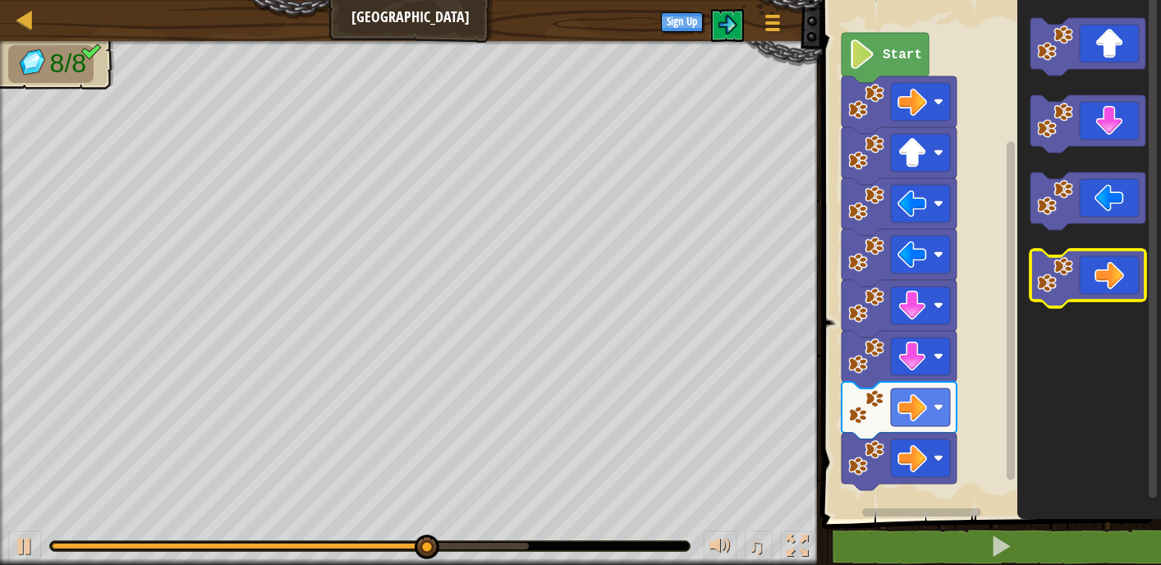
click at [1121, 262] on icon "Blockly Workspace" at bounding box center [1088, 278] width 115 height 57
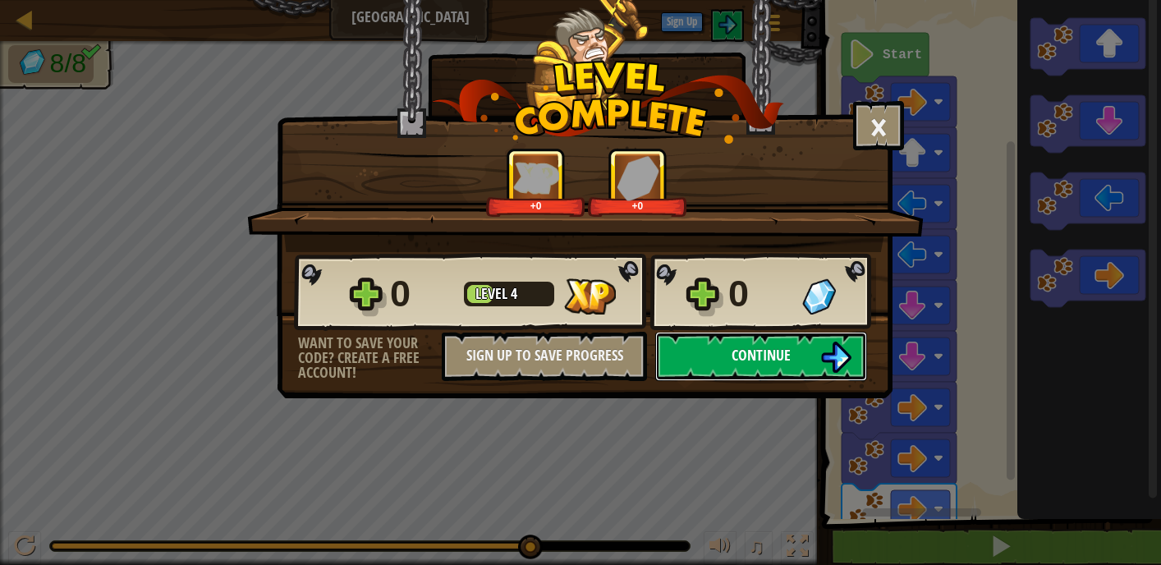
click at [735, 359] on span "Continue" at bounding box center [761, 355] width 59 height 21
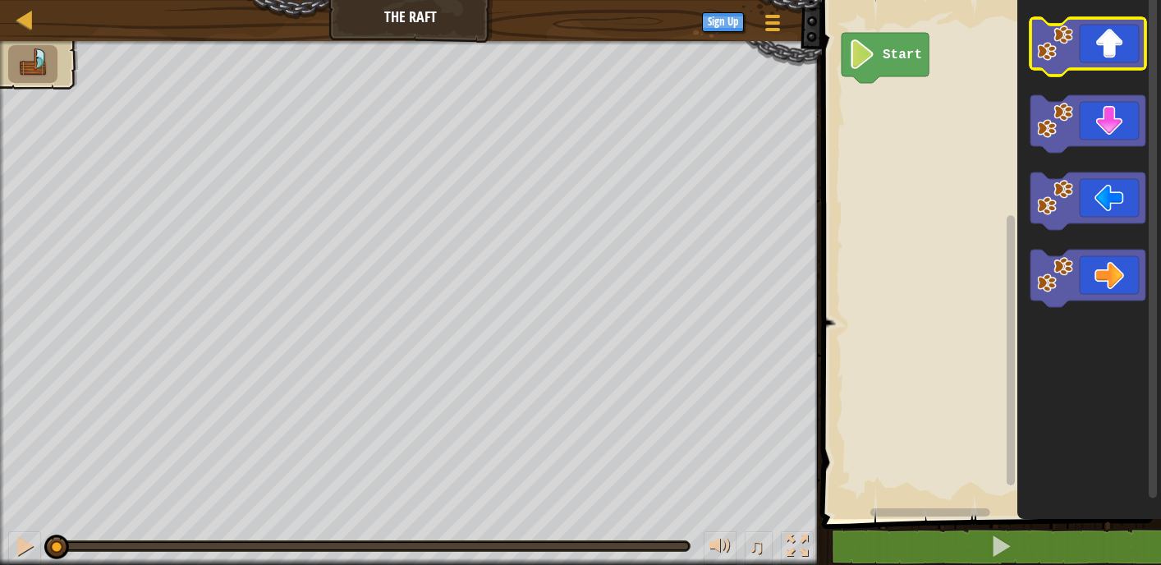
click at [1120, 37] on icon "Blockly Workspace" at bounding box center [1088, 46] width 115 height 57
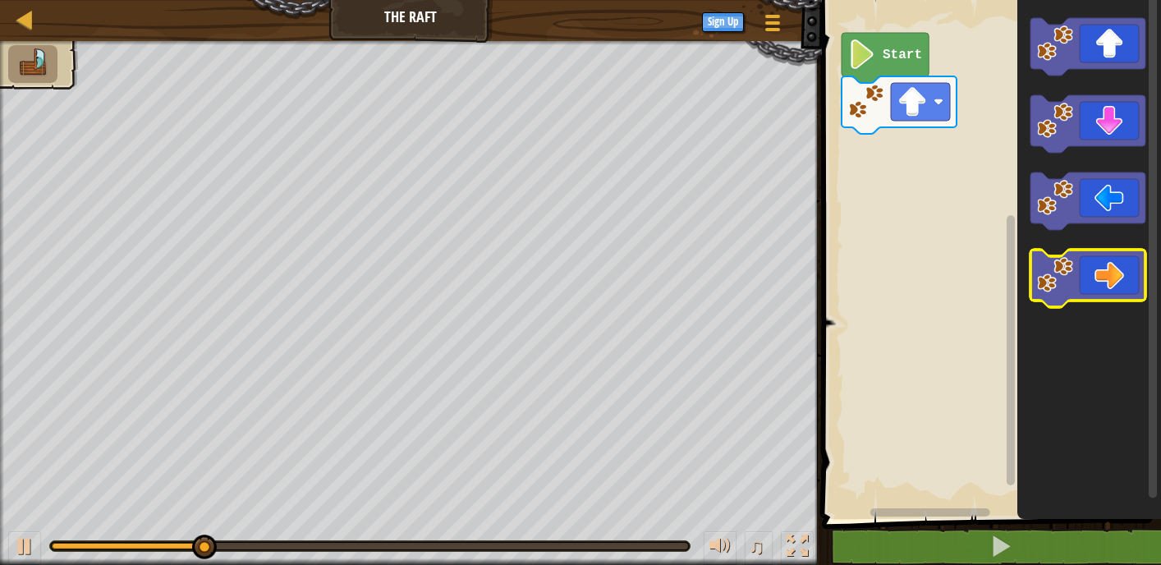
click at [1118, 269] on icon "Blockly Workspace" at bounding box center [1088, 278] width 115 height 57
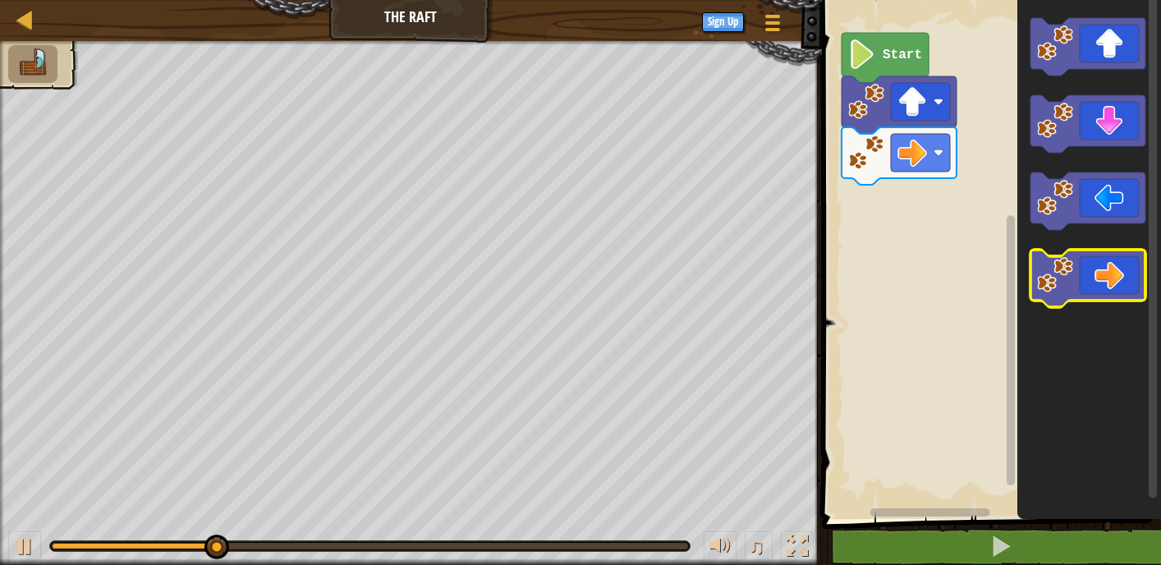
click at [1118, 269] on icon "Blockly Workspace" at bounding box center [1088, 278] width 115 height 57
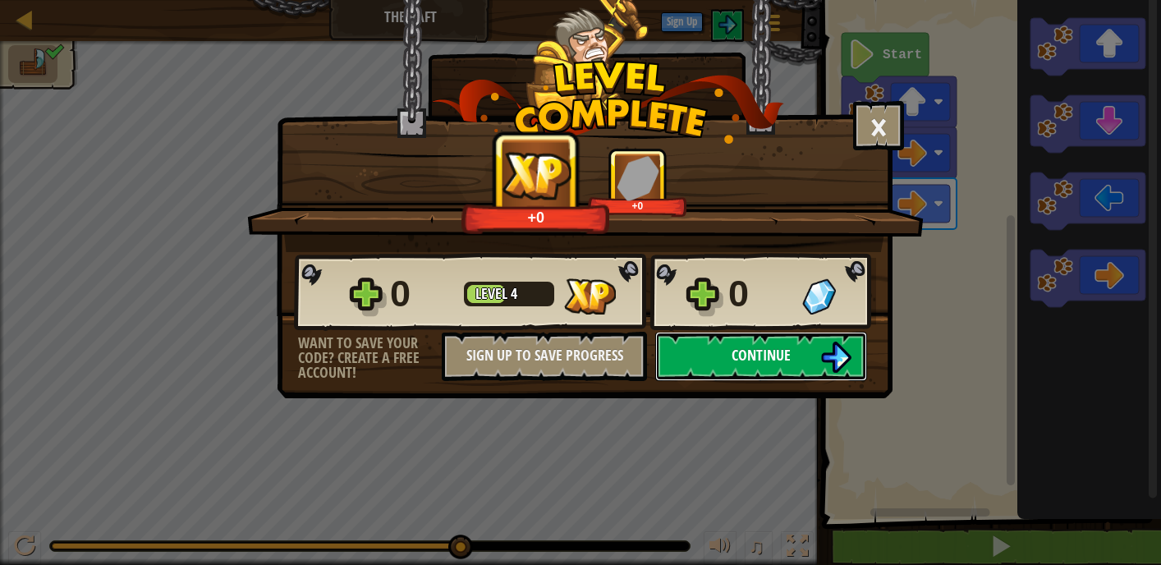
click at [706, 355] on button "Continue" at bounding box center [761, 356] width 212 height 49
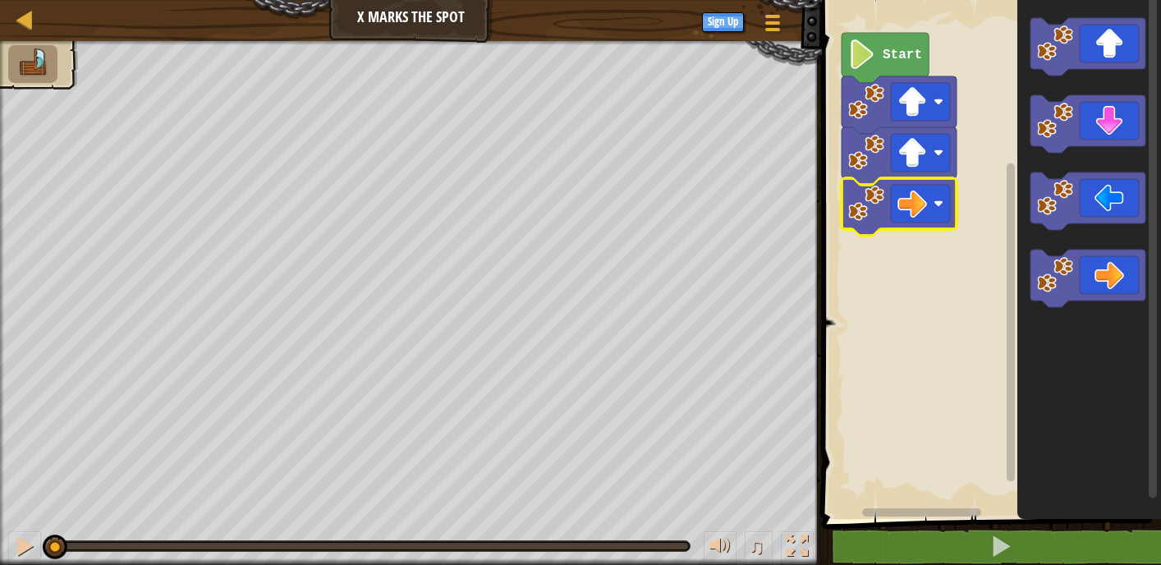
click at [991, 210] on rect "Blockly Workspace" at bounding box center [989, 255] width 344 height 527
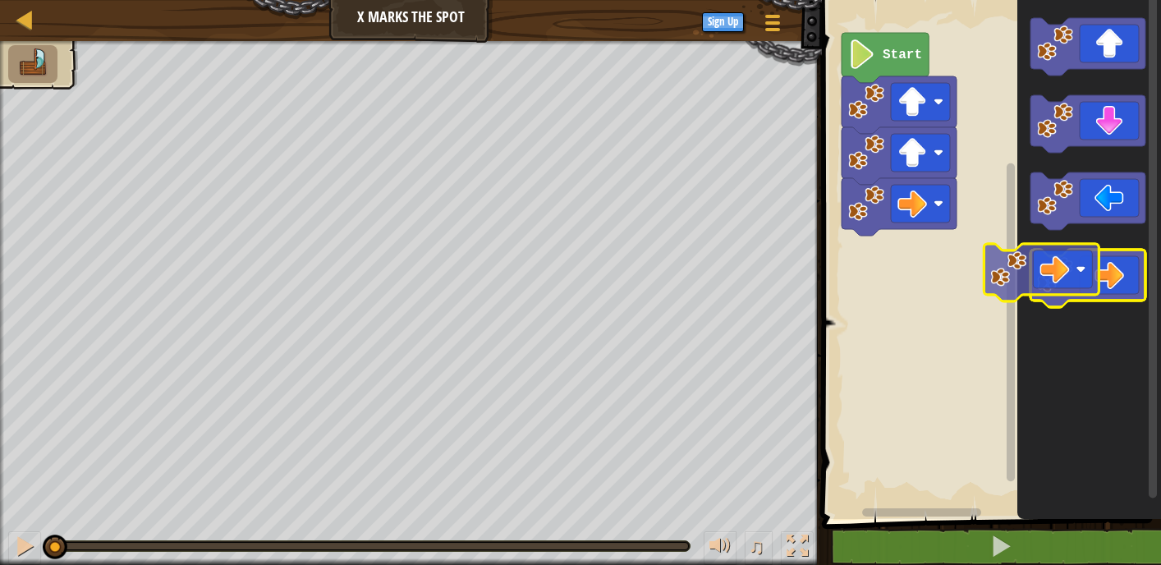
click at [1043, 275] on g "Blockly Workspace" at bounding box center [1088, 278] width 115 height 57
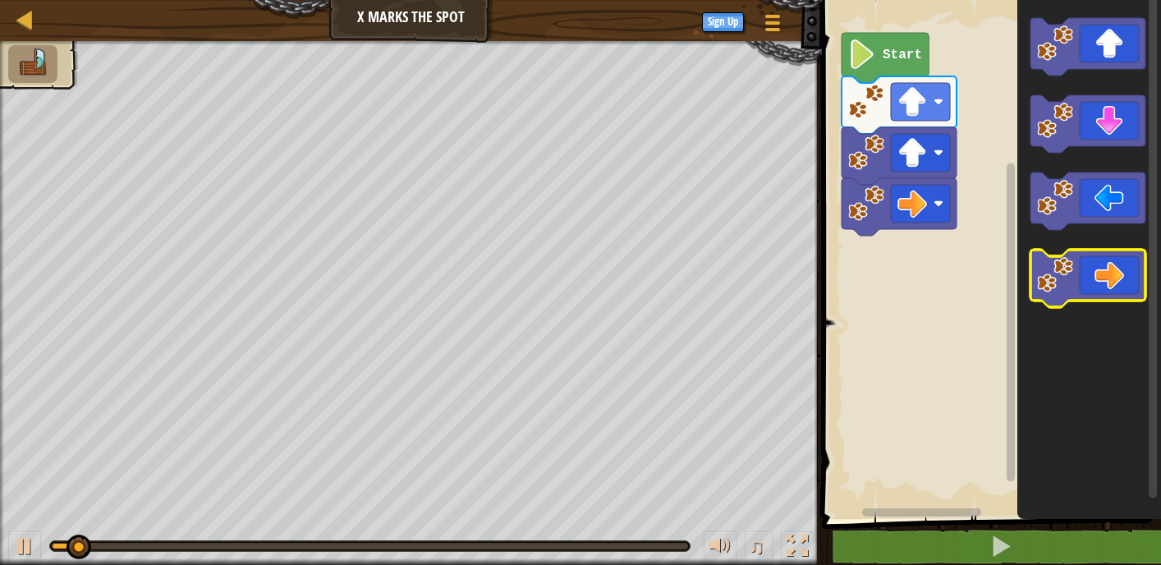
click at [1049, 281] on image "Blockly Workspace" at bounding box center [1055, 275] width 36 height 36
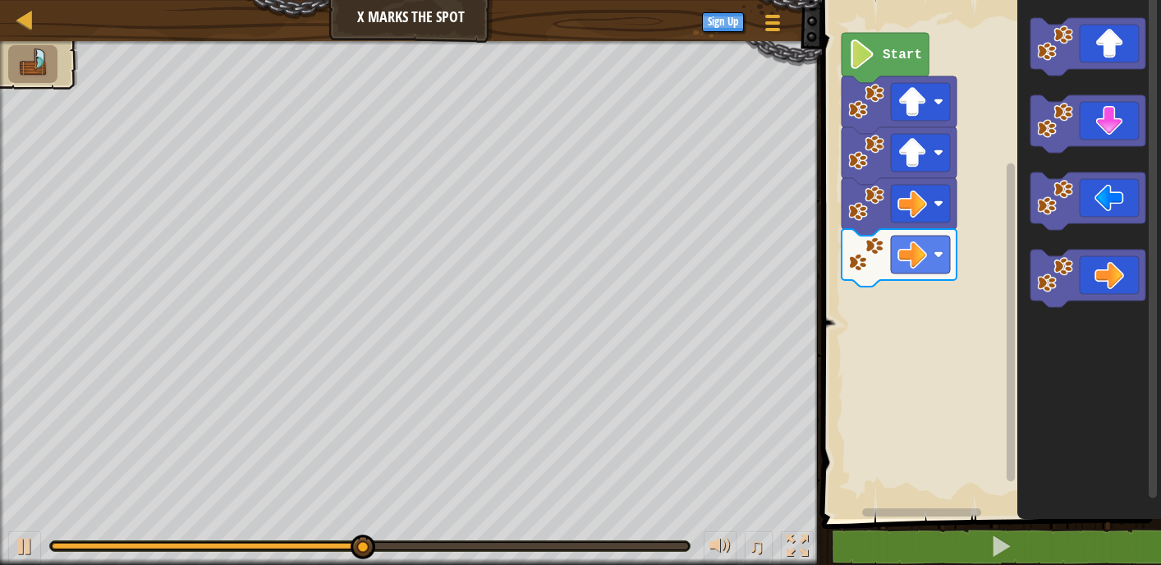
click at [1022, 267] on icon "Blockly Workspace" at bounding box center [1090, 255] width 144 height 527
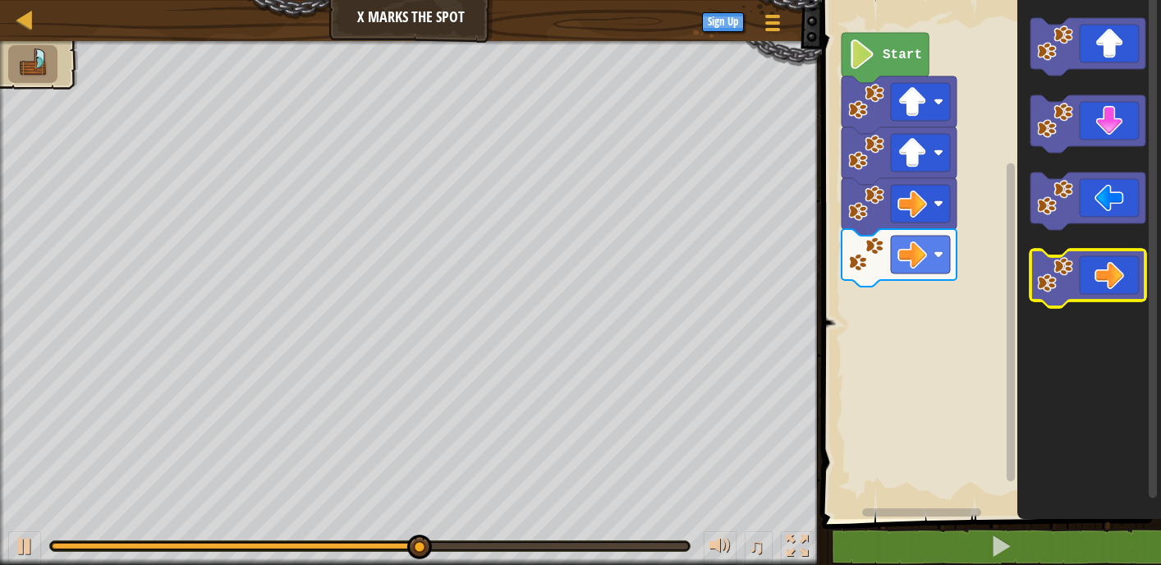
click at [1050, 276] on image "Blockly Workspace" at bounding box center [1055, 275] width 36 height 36
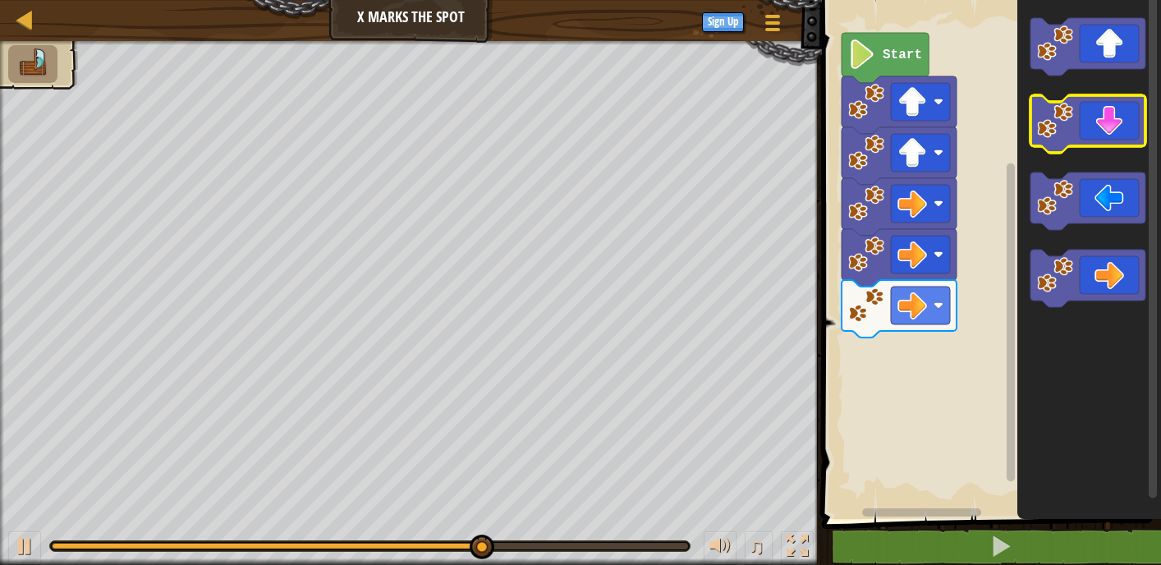
click at [1093, 132] on icon "Blockly Workspace" at bounding box center [1088, 123] width 115 height 57
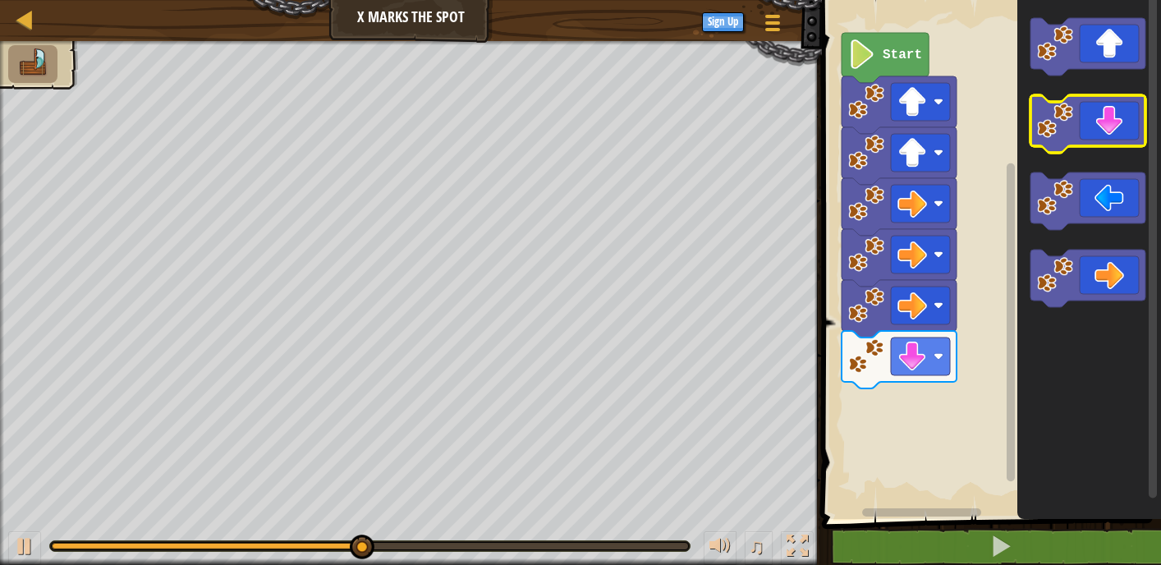
click at [1092, 135] on icon "Blockly Workspace" at bounding box center [1088, 123] width 115 height 57
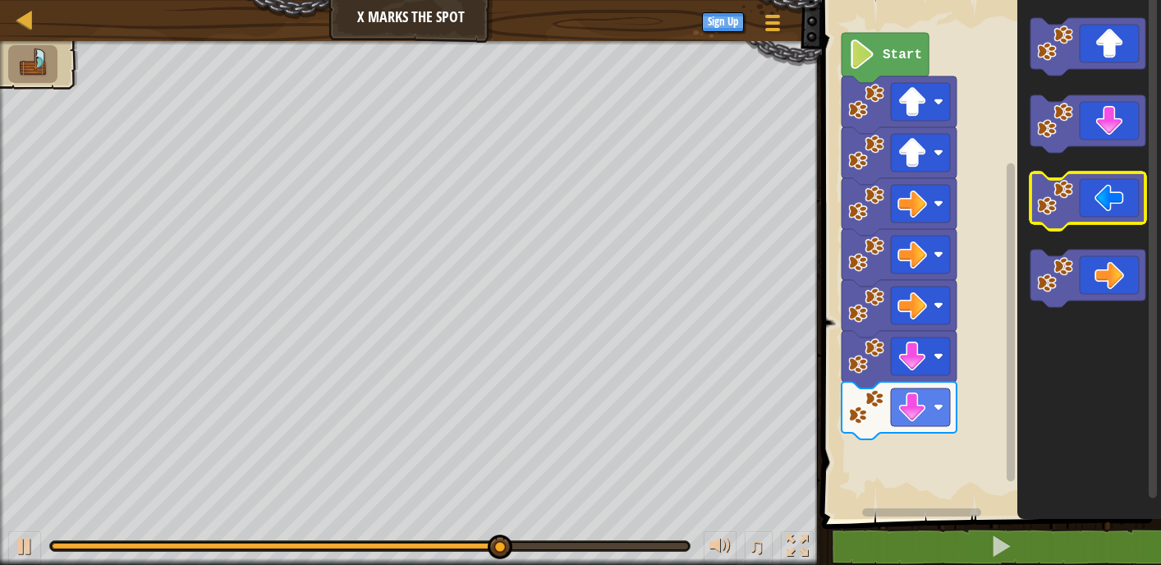
click at [1053, 212] on image "Blockly Workspace" at bounding box center [1055, 198] width 36 height 36
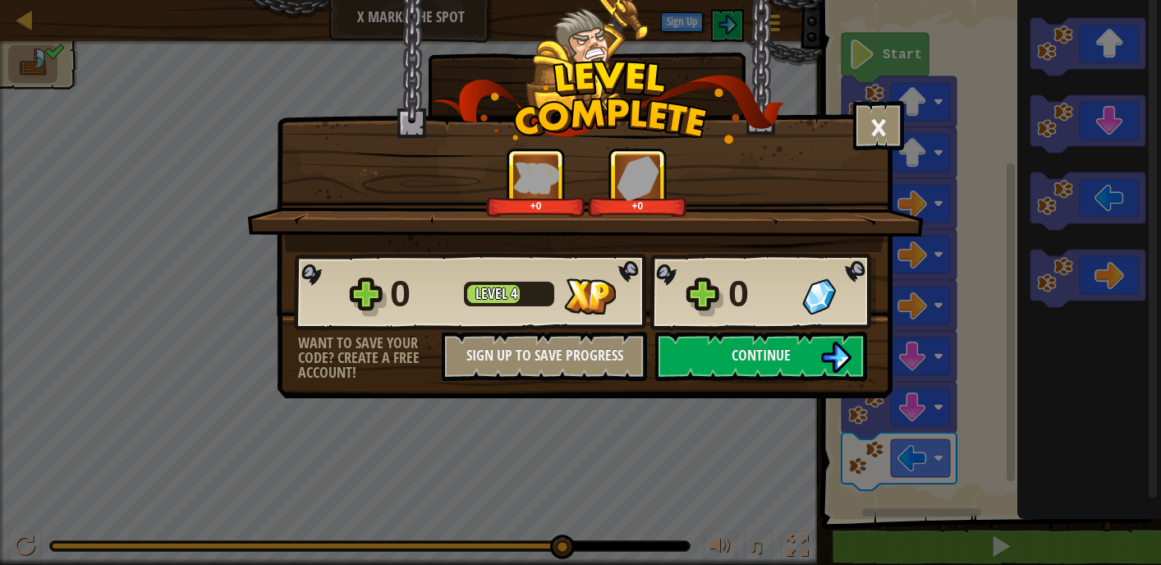
drag, startPoint x: 1102, startPoint y: 476, endPoint x: 1125, endPoint y: 542, distance: 69.6
click at [1115, 515] on div "× How fun was this level? +0 +0 Reticulating Splines... 0 Level 4 0 Want to sav…" at bounding box center [580, 282] width 1161 height 565
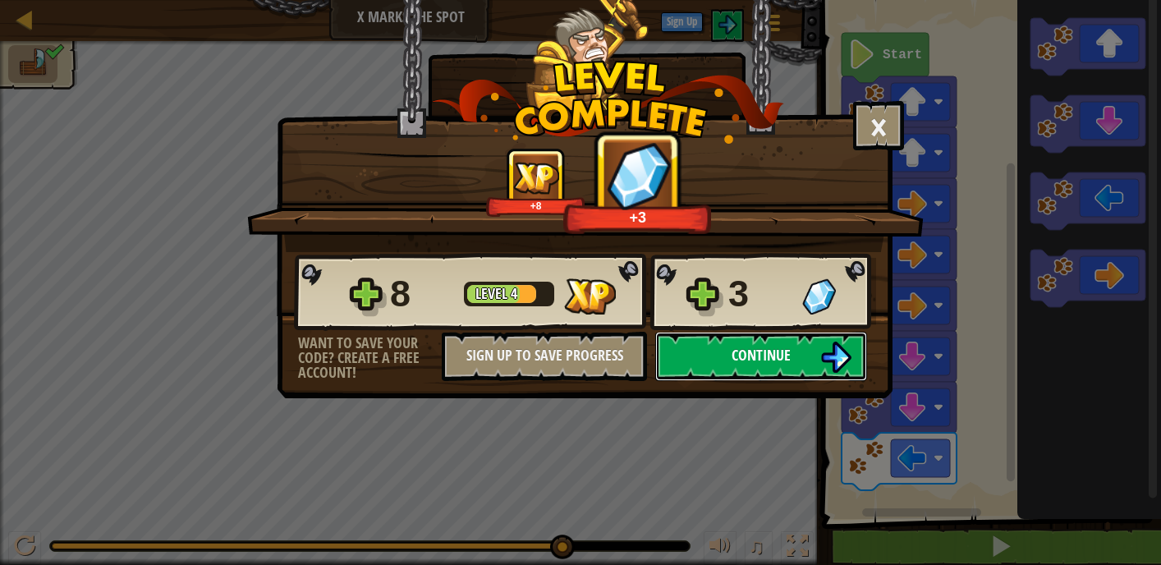
click at [746, 361] on button "Continue" at bounding box center [761, 356] width 212 height 49
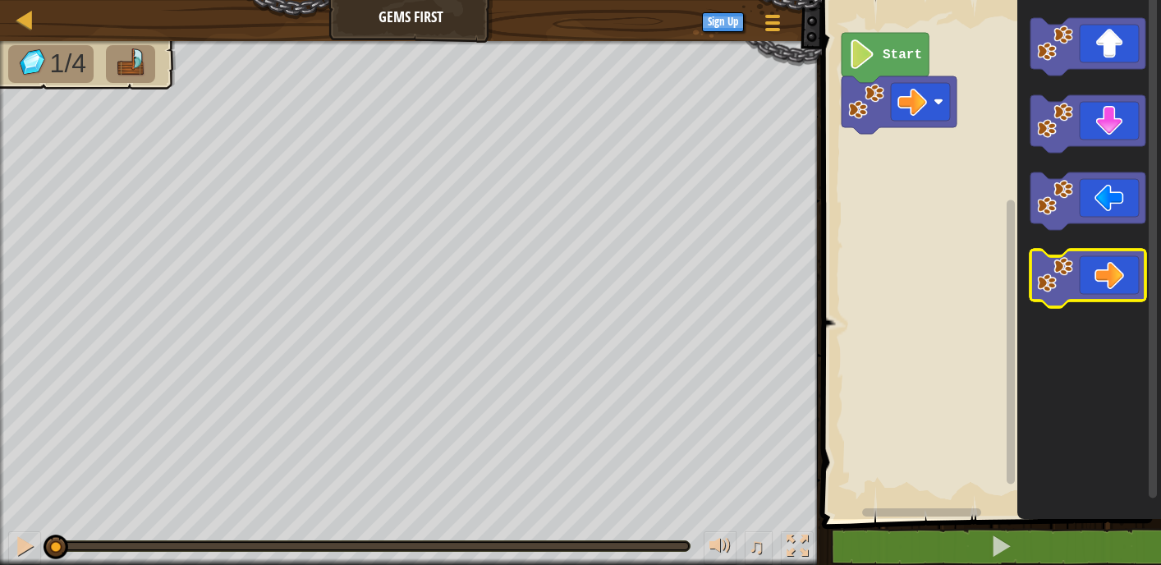
click at [1123, 260] on icon "Blockly Workspace" at bounding box center [1088, 278] width 115 height 57
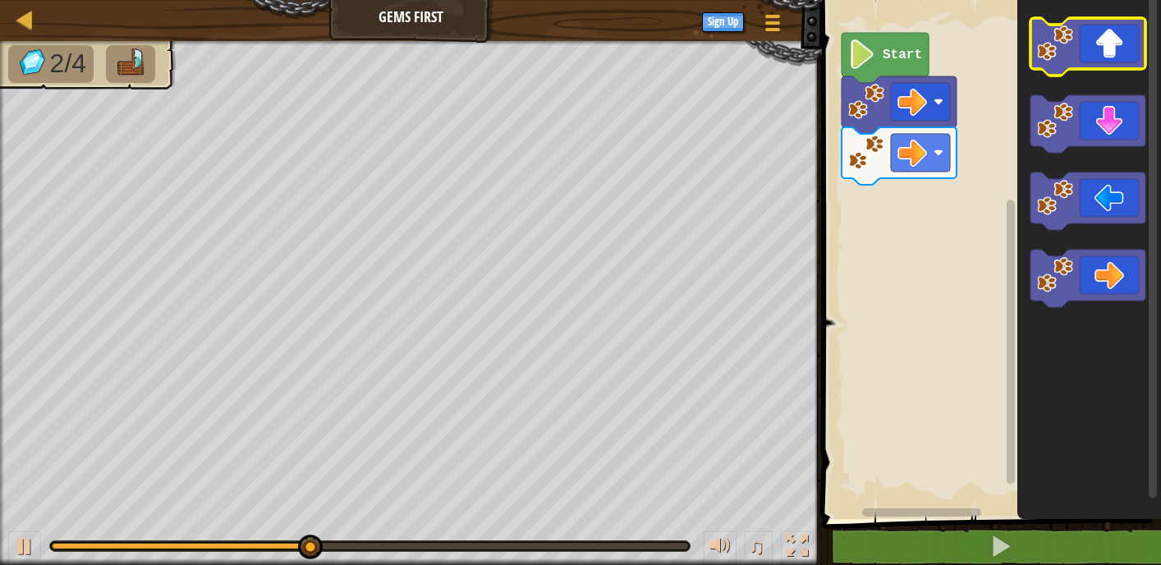
click at [1110, 57] on icon "Blockly Workspace" at bounding box center [1088, 46] width 115 height 57
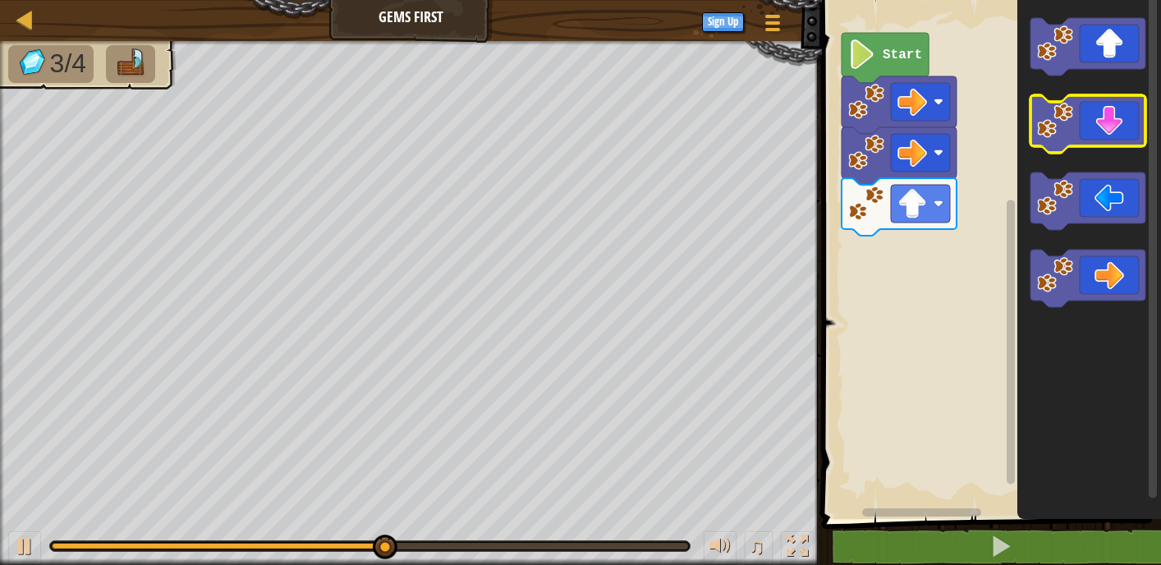
click at [1111, 131] on icon "Blockly Workspace" at bounding box center [1088, 123] width 115 height 57
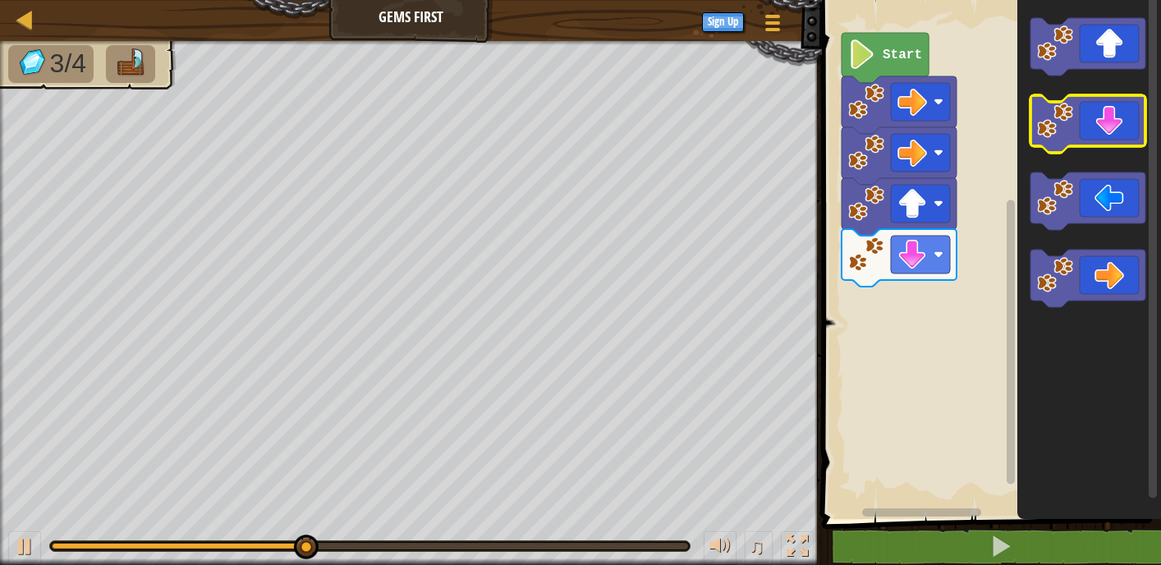
click at [1111, 131] on icon "Blockly Workspace" at bounding box center [1088, 123] width 115 height 57
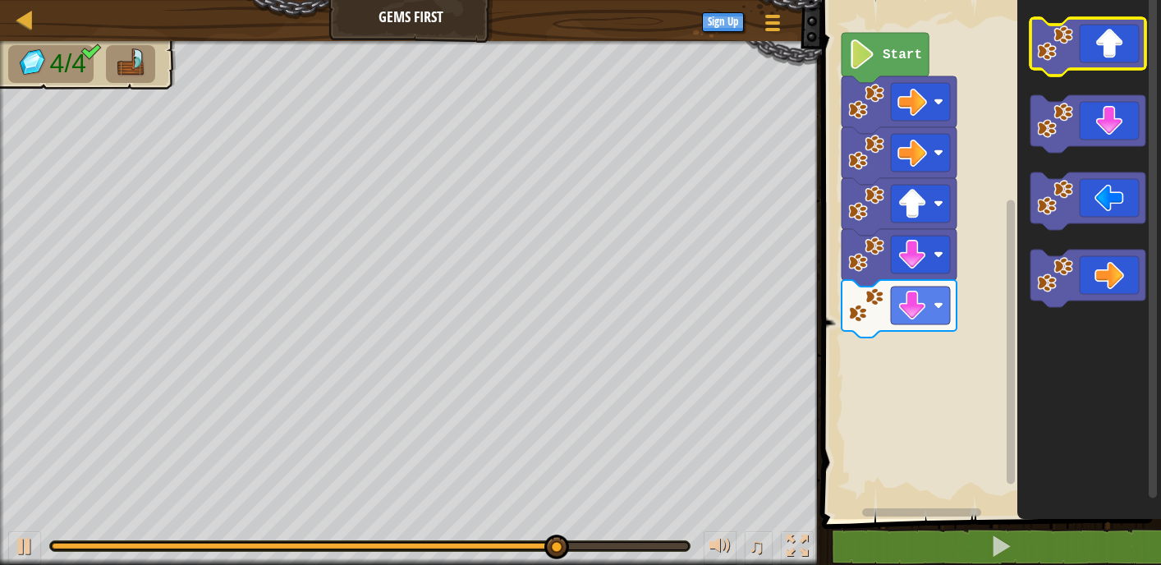
click at [1102, 49] on icon "Blockly Workspace" at bounding box center [1088, 46] width 115 height 57
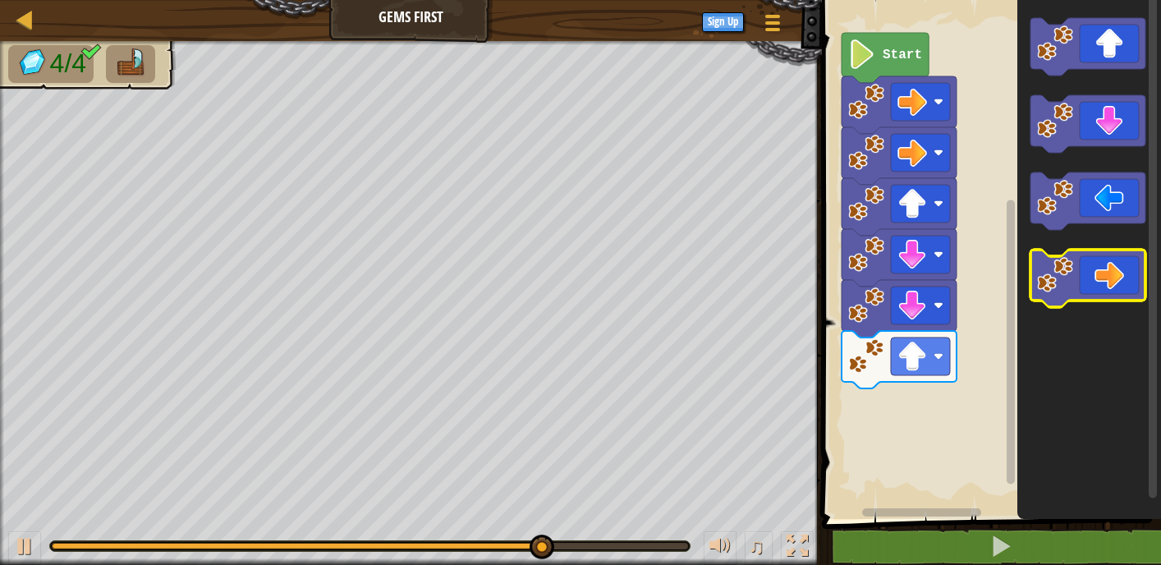
click at [1123, 251] on icon "Blockly Workspace" at bounding box center [1088, 278] width 115 height 57
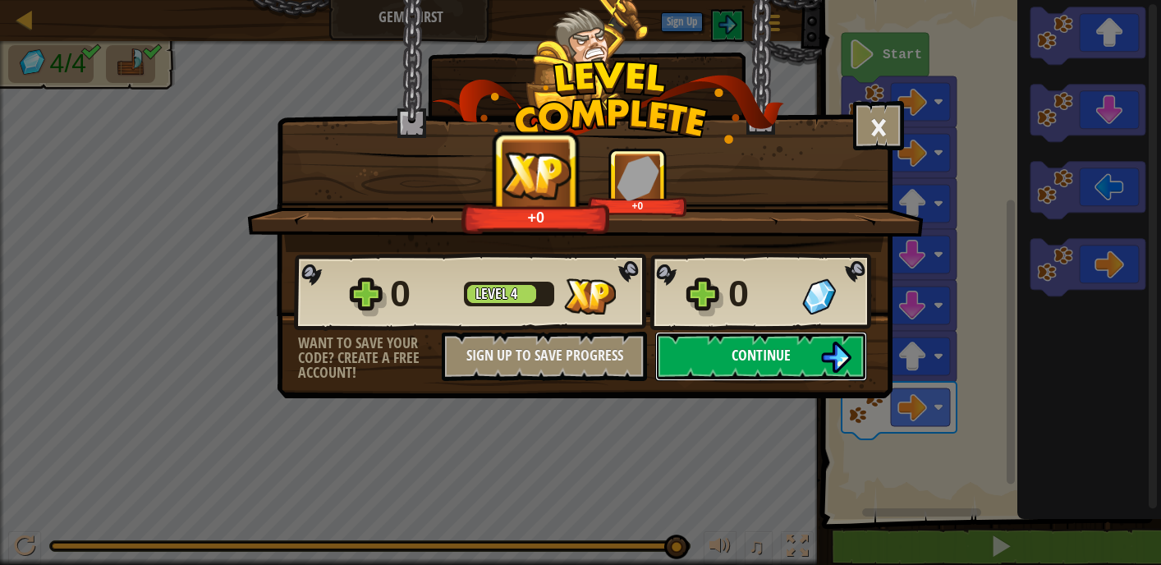
click at [732, 351] on button "Continue" at bounding box center [761, 356] width 212 height 49
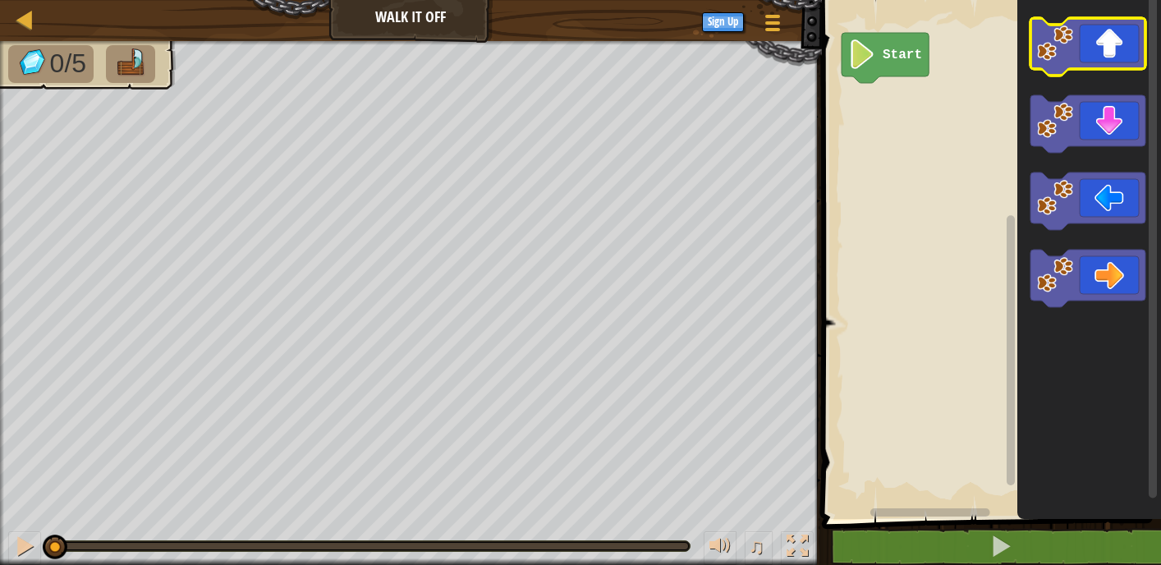
click at [1094, 58] on icon "Blockly Workspace" at bounding box center [1088, 46] width 115 height 57
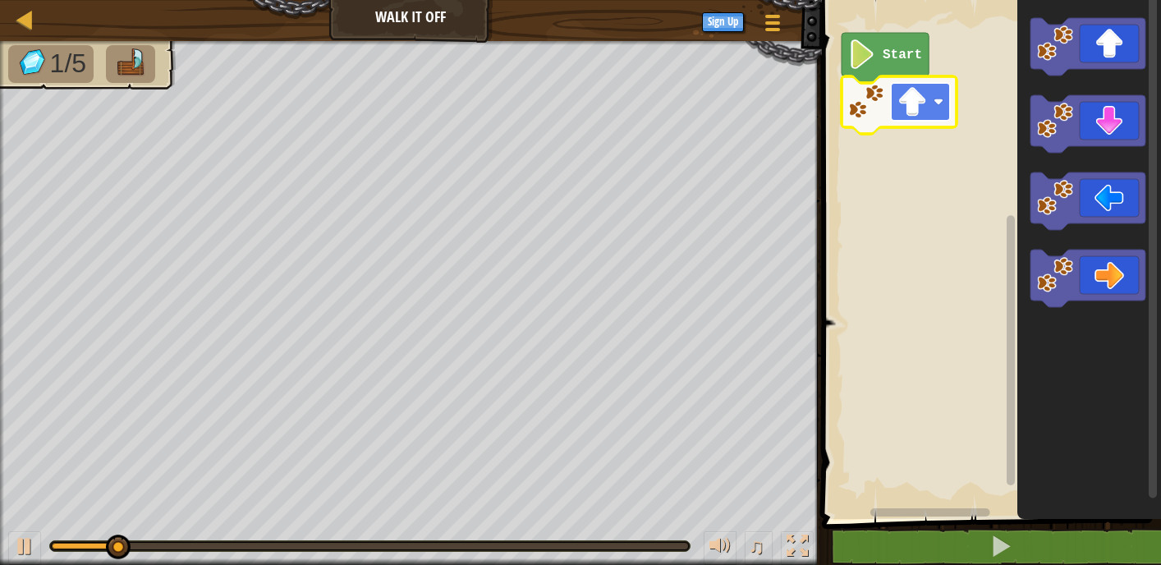
click at [943, 113] on rect "Blockly Workspace" at bounding box center [920, 102] width 59 height 38
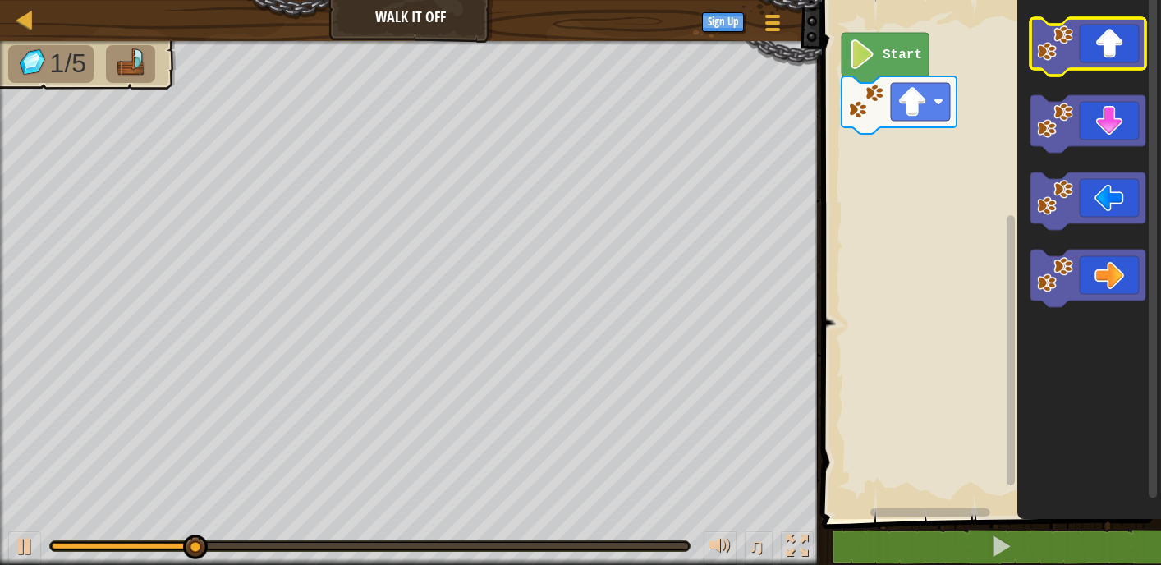
click at [1136, 54] on icon "Blockly Workspace" at bounding box center [1088, 46] width 115 height 57
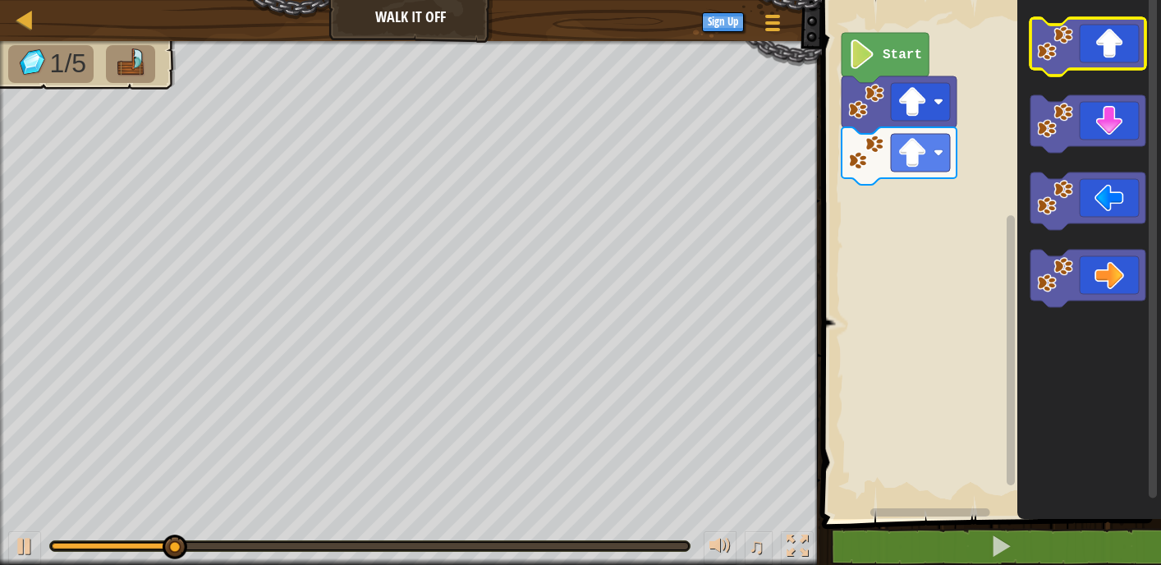
click at [1129, 51] on icon "Blockly Workspace" at bounding box center [1088, 46] width 115 height 57
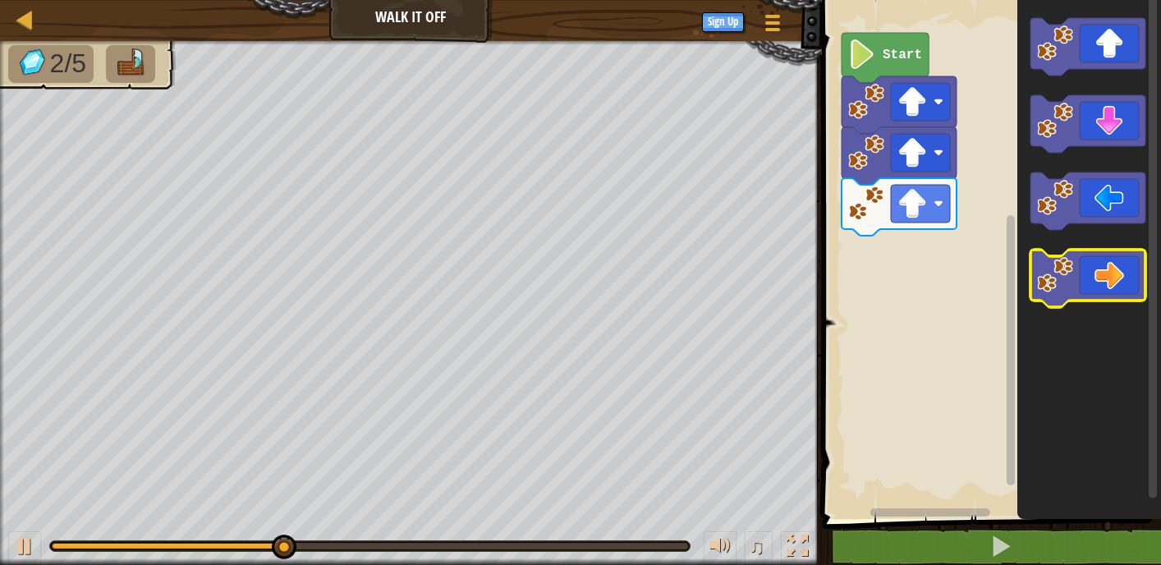
click at [1125, 275] on icon "Blockly Workspace" at bounding box center [1088, 278] width 115 height 57
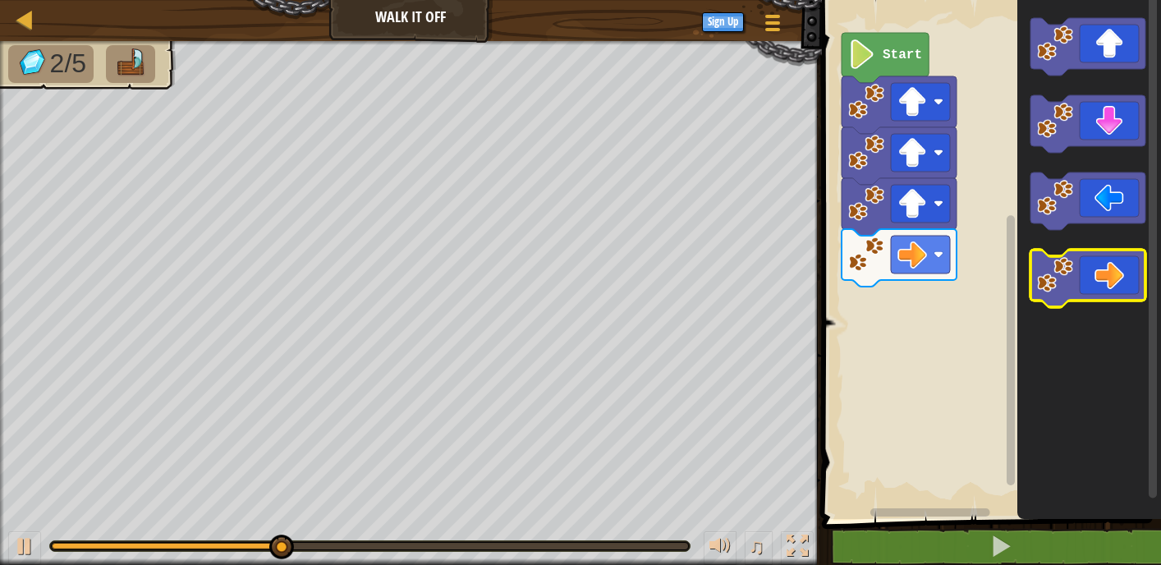
click at [1125, 275] on icon "Blockly Workspace" at bounding box center [1088, 278] width 115 height 57
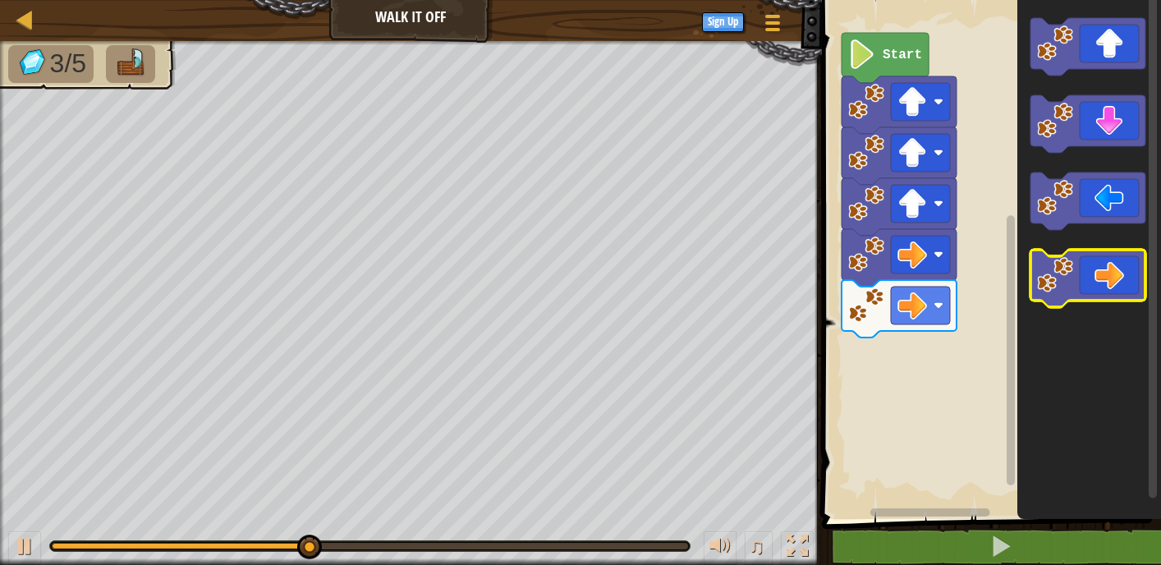
click at [1123, 273] on icon "Blockly Workspace" at bounding box center [1088, 278] width 115 height 57
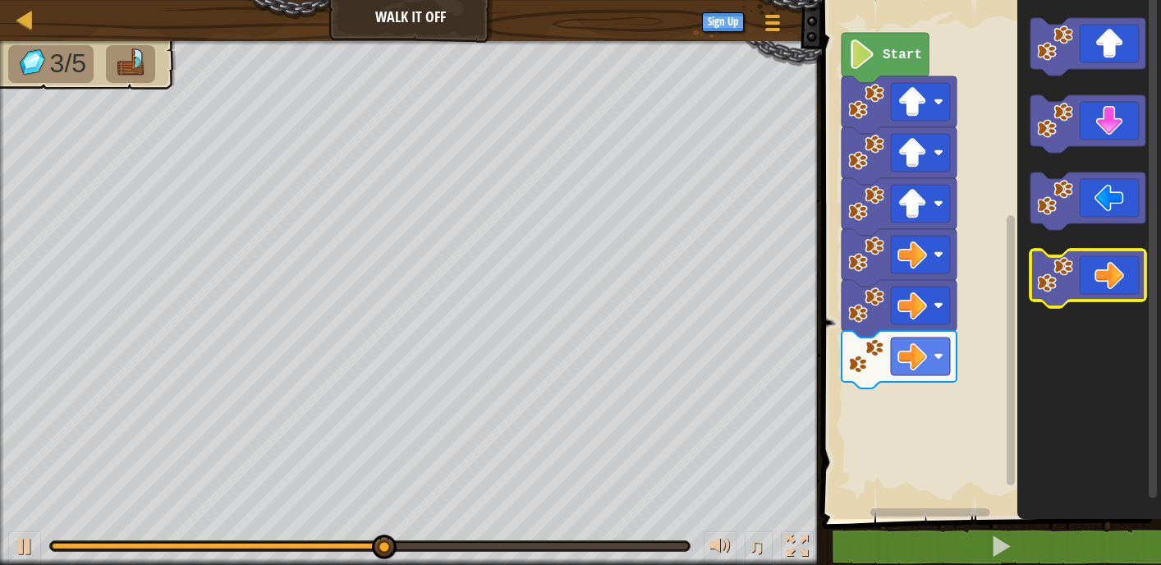
click at [1122, 272] on icon "Blockly Workspace" at bounding box center [1088, 278] width 115 height 57
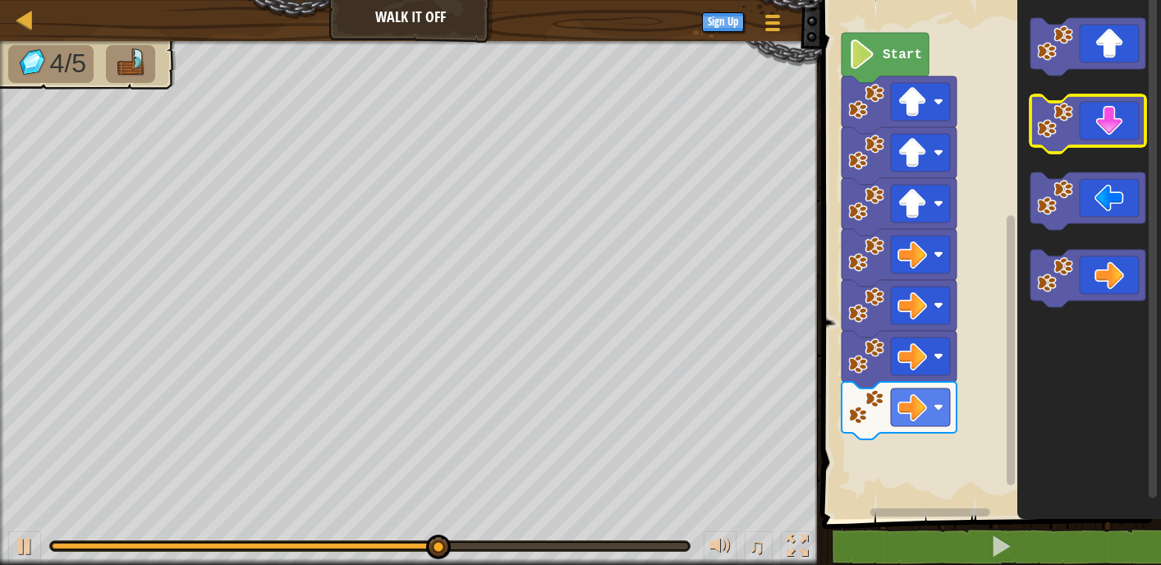
click at [1075, 112] on icon "Blockly Workspace" at bounding box center [1088, 123] width 115 height 57
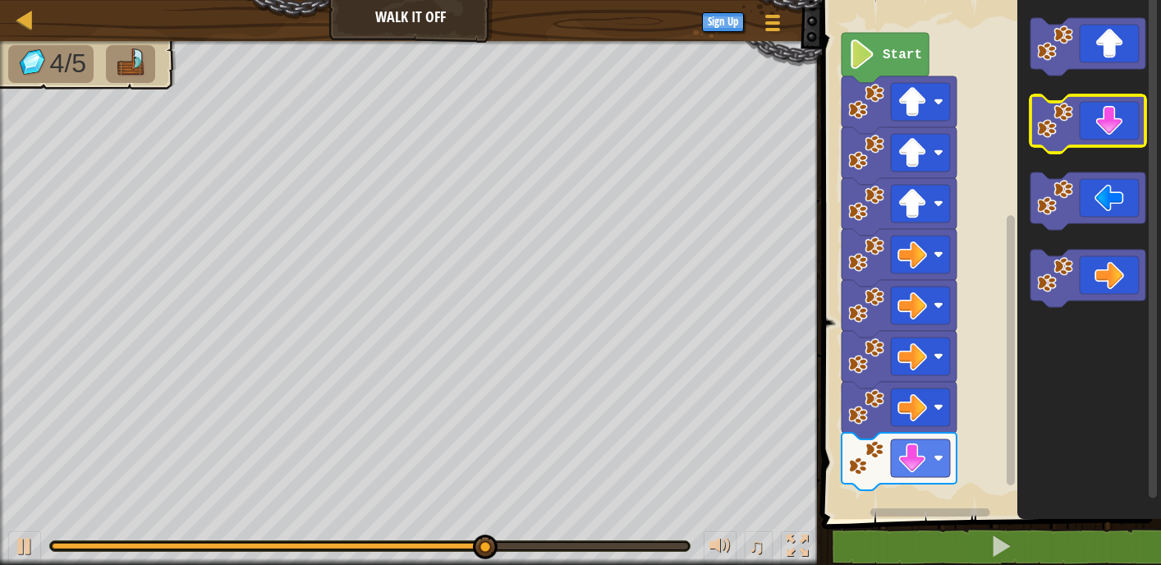
click at [1079, 117] on icon "Blockly Workspace" at bounding box center [1088, 123] width 115 height 57
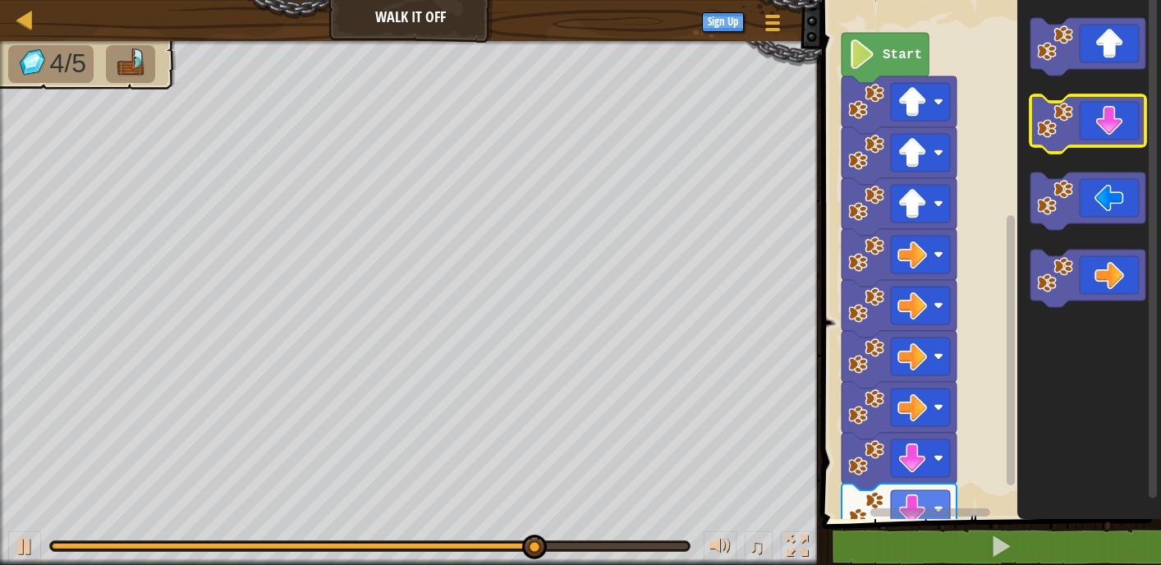
click at [1079, 117] on icon "Blockly Workspace" at bounding box center [1088, 123] width 115 height 57
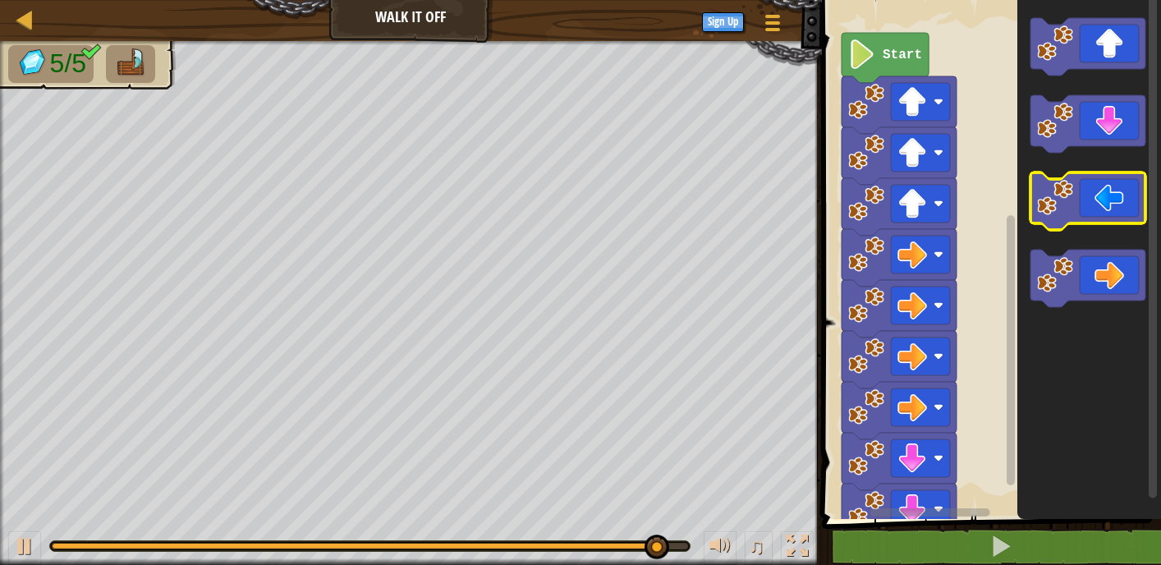
click at [1051, 194] on image "Blockly Workspace" at bounding box center [1055, 198] width 36 height 36
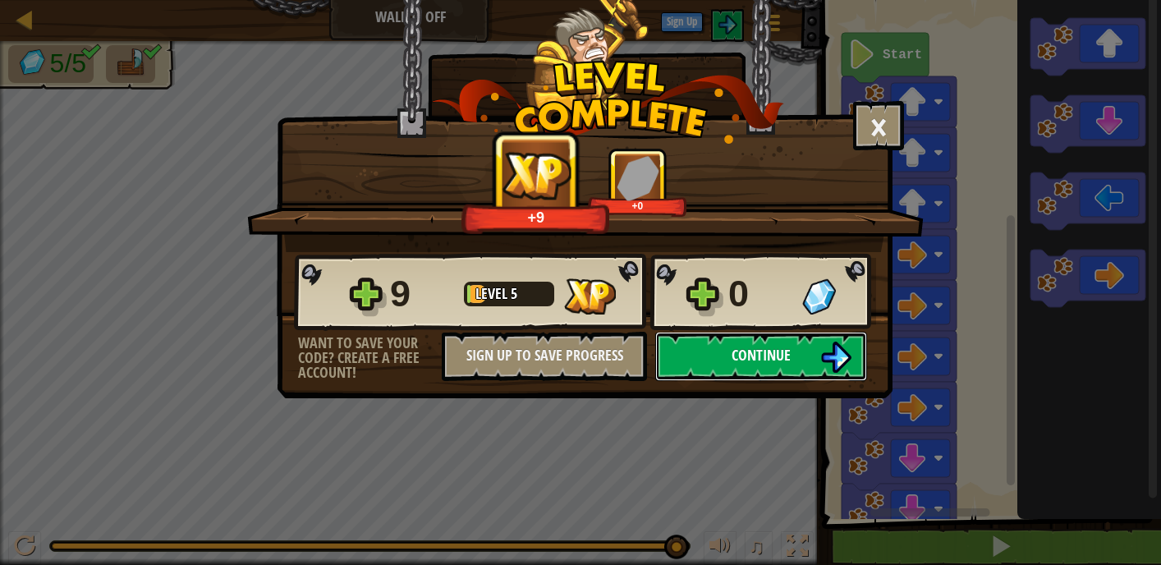
click at [783, 338] on button "Continue" at bounding box center [761, 356] width 212 height 49
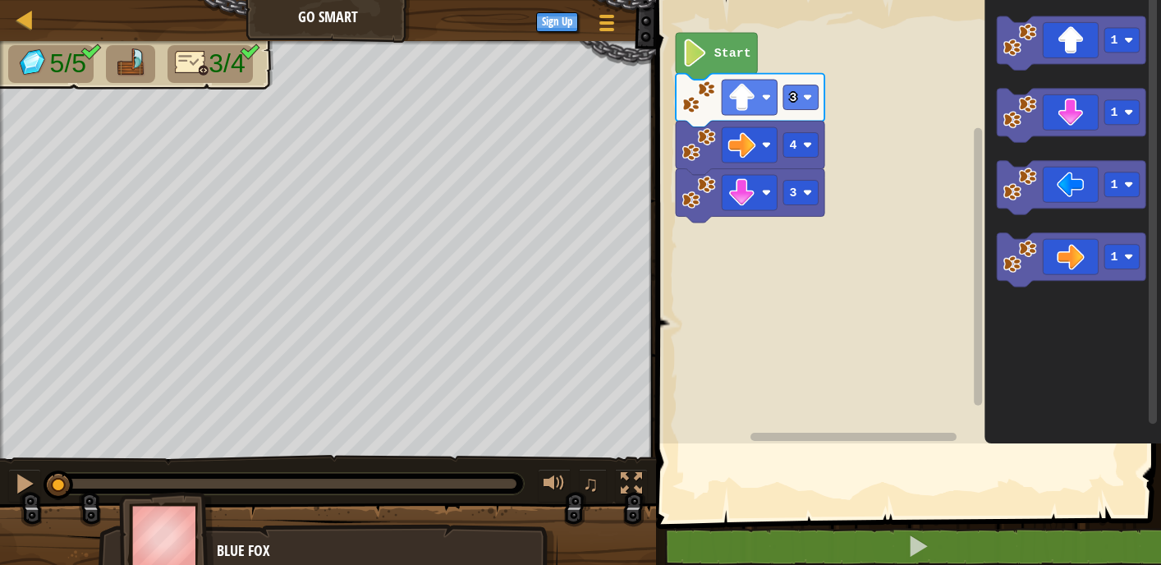
click at [783, 343] on div "Go Smart Goals Start Level Error loading from server. Try refreshing the page. …" at bounding box center [580, 282] width 1161 height 565
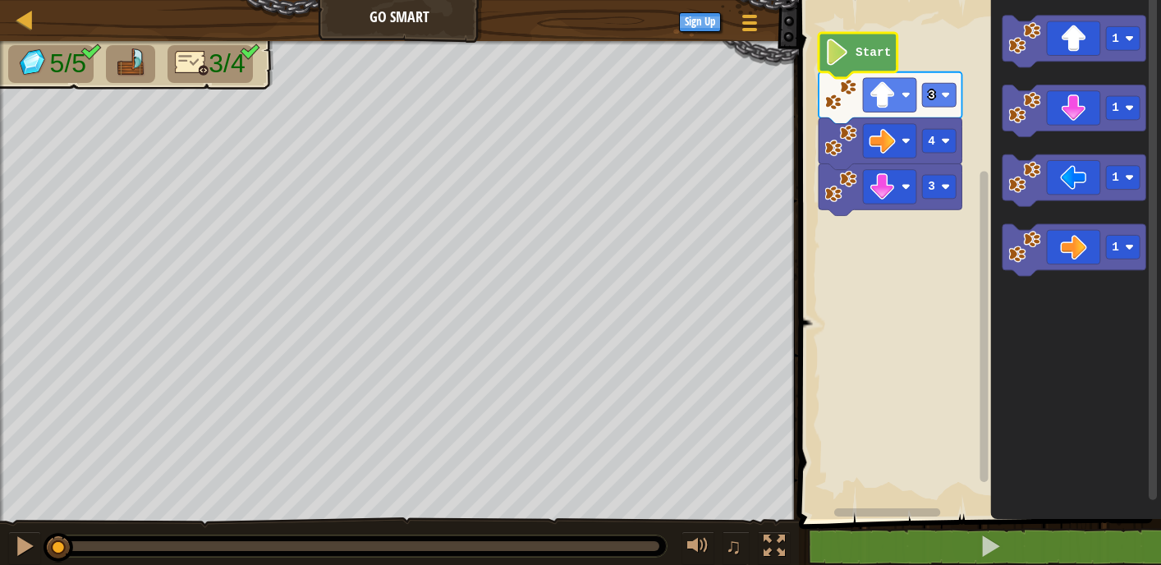
click at [888, 66] on icon "Blockly Workspace" at bounding box center [858, 55] width 79 height 45
click at [966, 171] on rect "Blockly Workspace" at bounding box center [977, 255] width 367 height 527
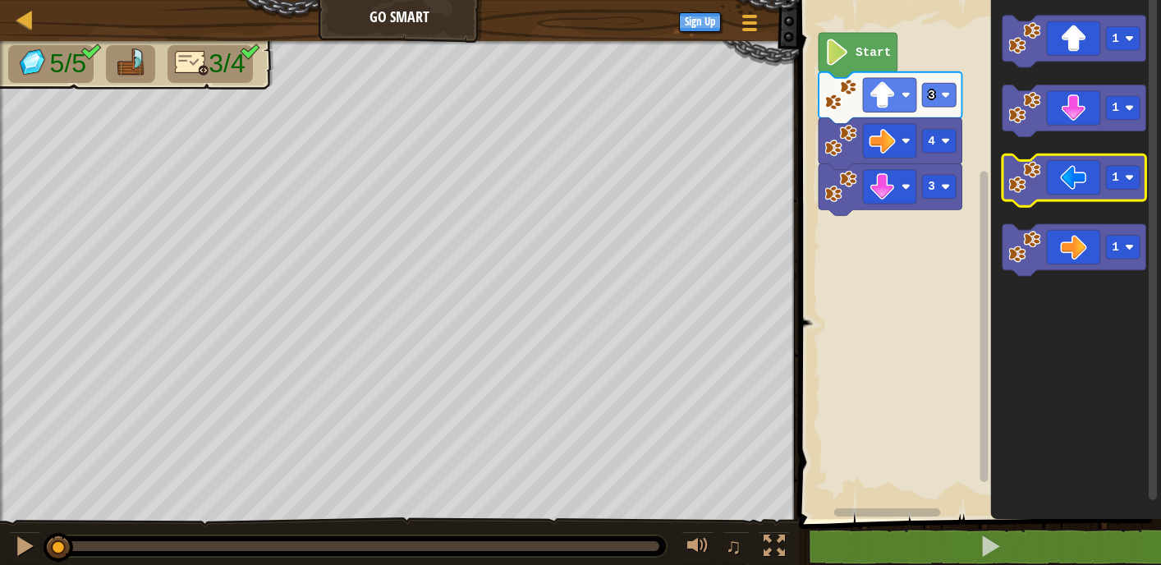
click at [1103, 182] on icon "Blockly Workspace" at bounding box center [1074, 180] width 143 height 52
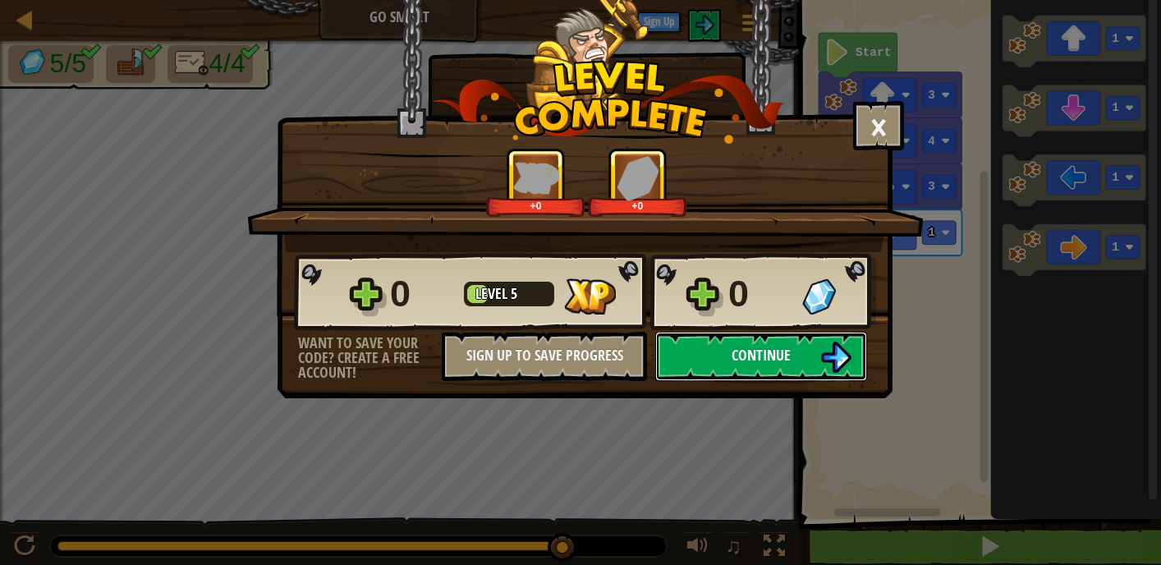
click at [843, 361] on img at bounding box center [836, 357] width 31 height 31
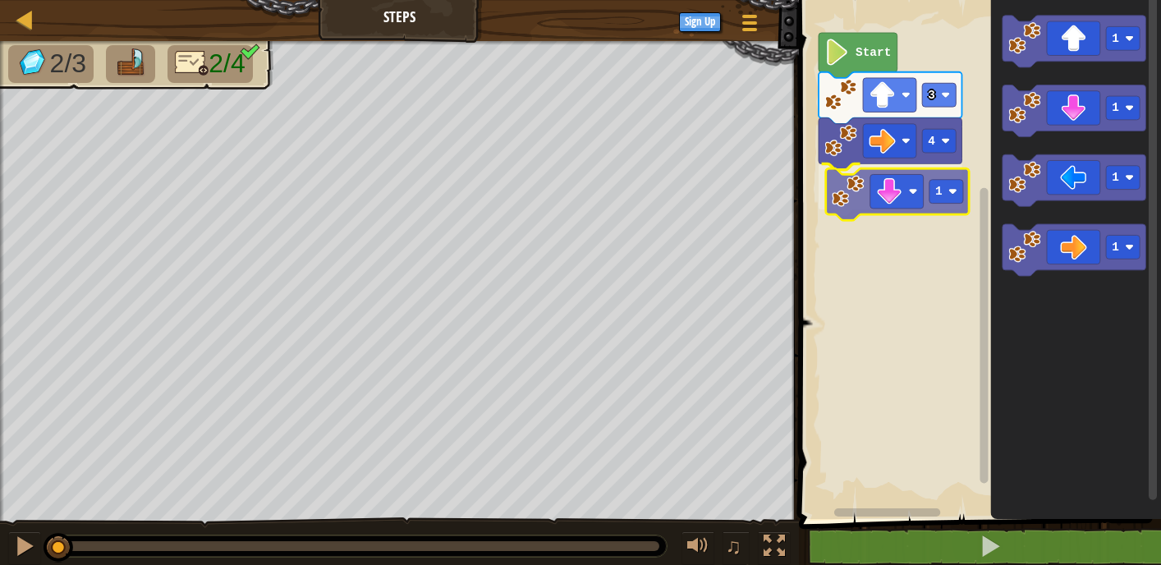
click at [918, 200] on div "4 1 3 Start 1 1 1 1 1" at bounding box center [977, 255] width 367 height 527
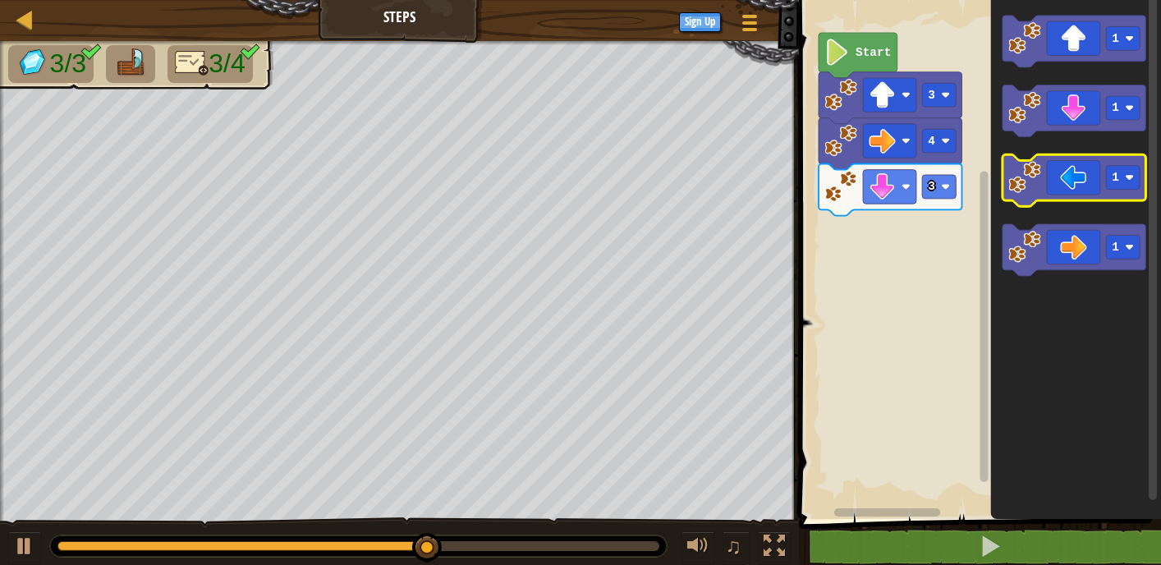
click at [1042, 162] on icon "Blockly Workspace" at bounding box center [1074, 180] width 143 height 52
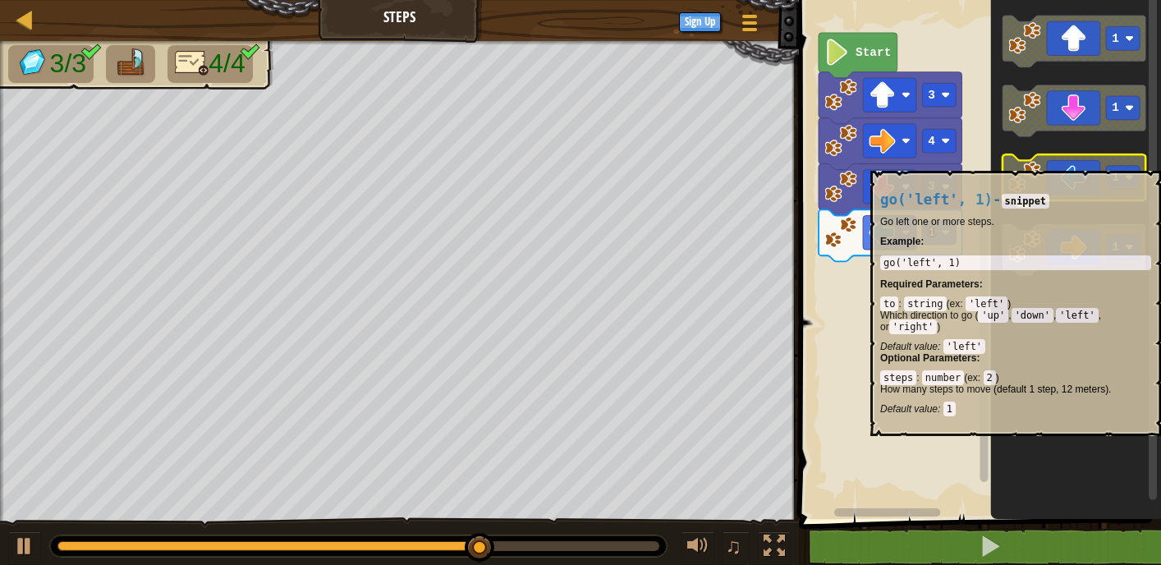
click at [1039, 162] on image "Blockly Workspace" at bounding box center [1025, 177] width 33 height 33
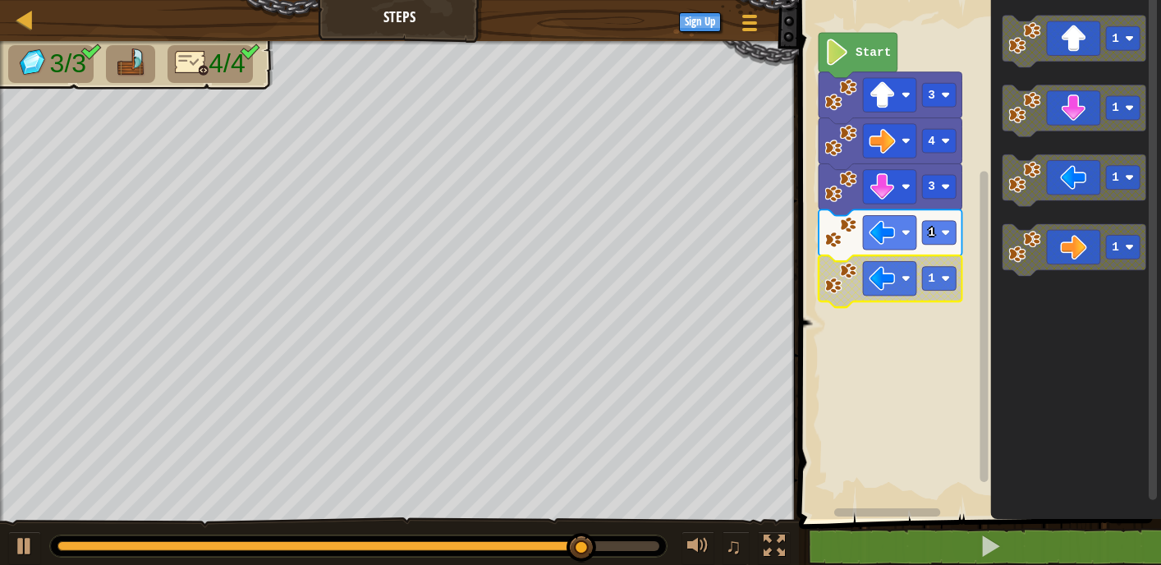
click at [938, 288] on g "1" at bounding box center [890, 281] width 143 height 52
click at [945, 278] on image "Blockly Workspace" at bounding box center [945, 278] width 9 height 9
click at [924, 345] on rect "Blockly Workspace" at bounding box center [977, 255] width 367 height 527
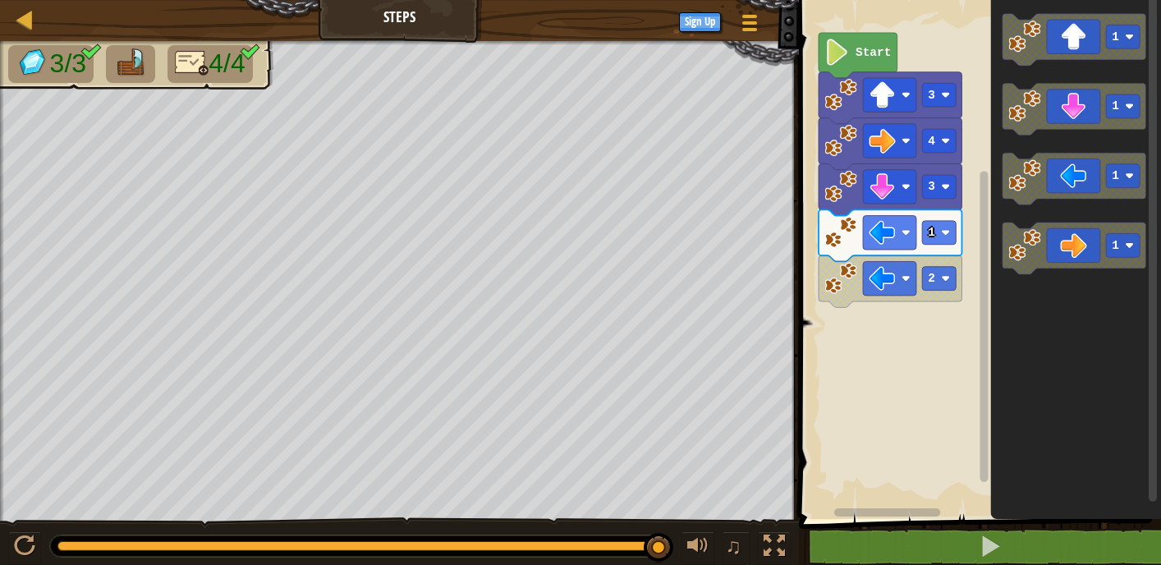
click at [902, 366] on div "Start 3 4 3 1 2 1 1 1 1" at bounding box center [977, 255] width 367 height 527
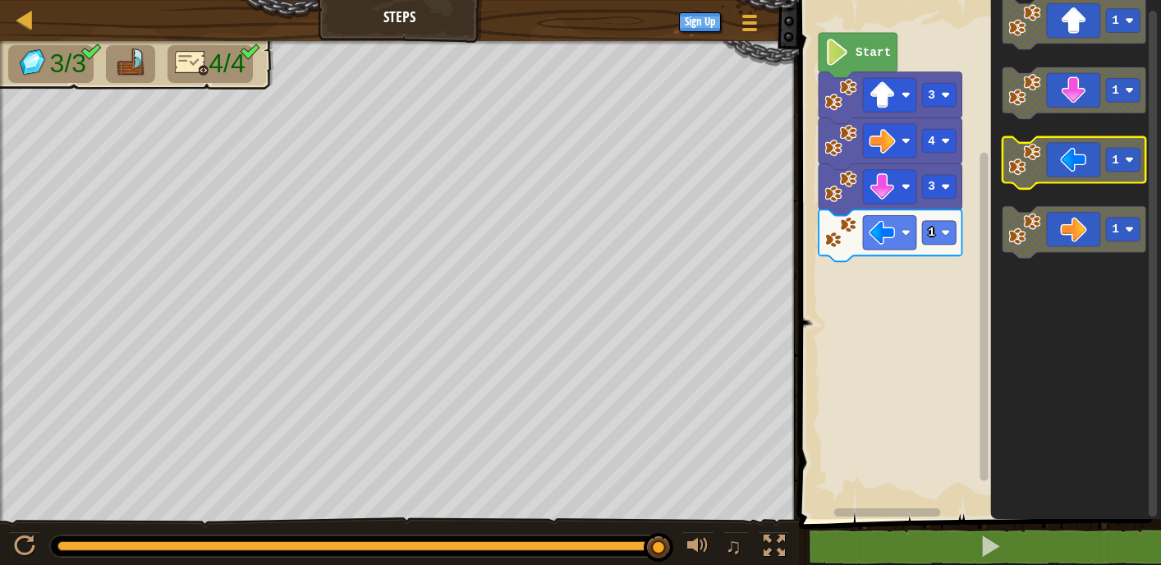
click at [1074, 169] on icon "Blockly Workspace" at bounding box center [1074, 163] width 143 height 52
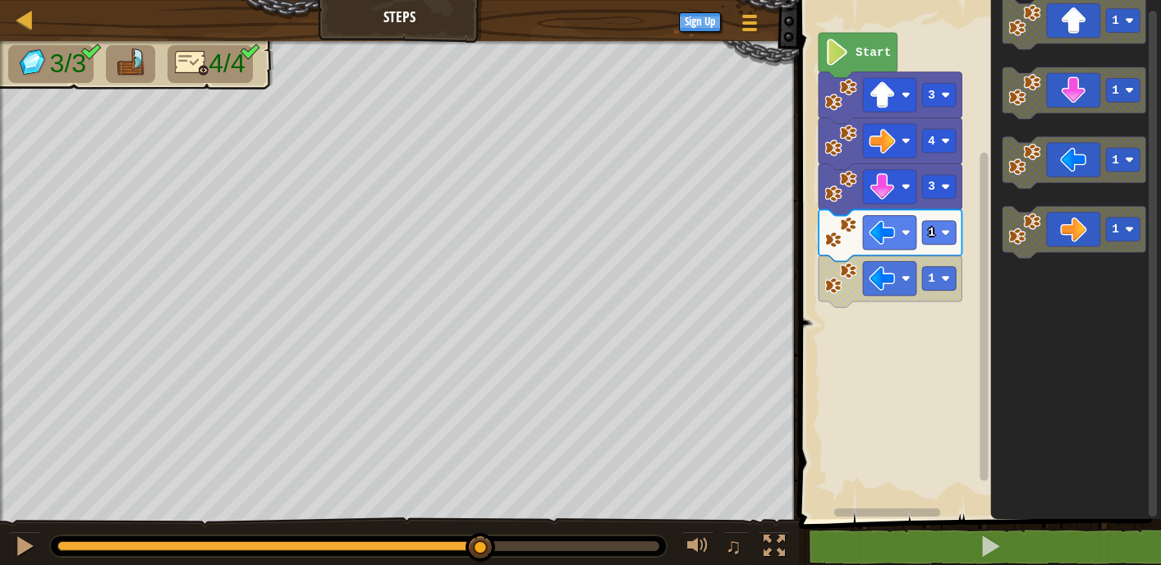
click at [481, 496] on div "3/3 4/4 ♫ Blue Fox" at bounding box center [580, 304] width 1161 height 526
drag, startPoint x: 467, startPoint y: 539, endPoint x: 464, endPoint y: 529, distance: 10.4
click at [460, 523] on div "♫" at bounding box center [399, 541] width 799 height 49
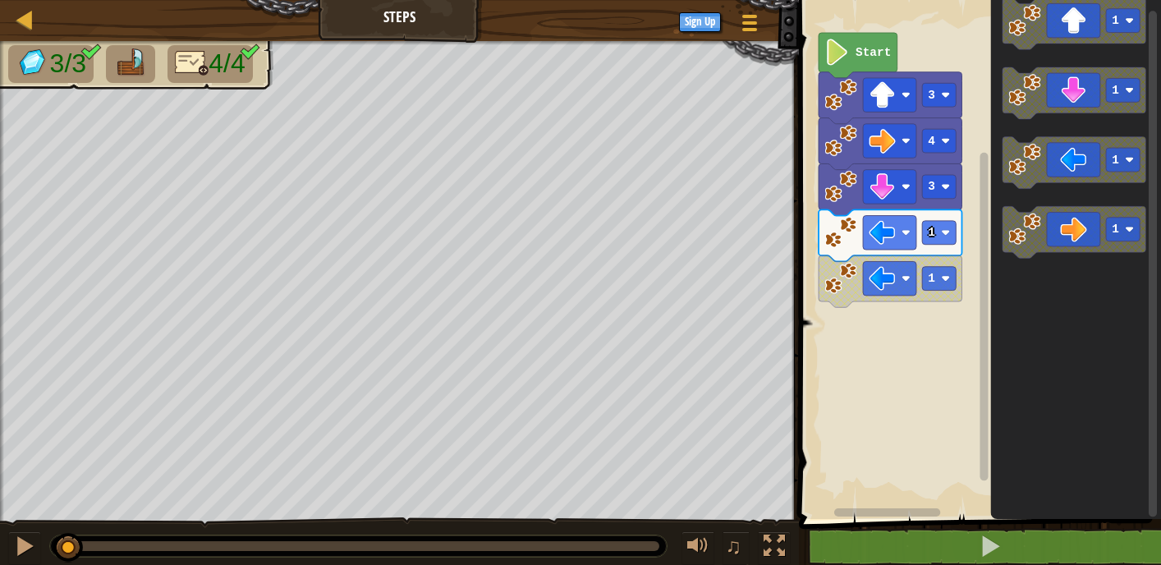
click at [68, 494] on div "3/3 4/4 ♫ Blue Fox" at bounding box center [580, 304] width 1161 height 526
click at [20, 542] on div at bounding box center [24, 546] width 21 height 21
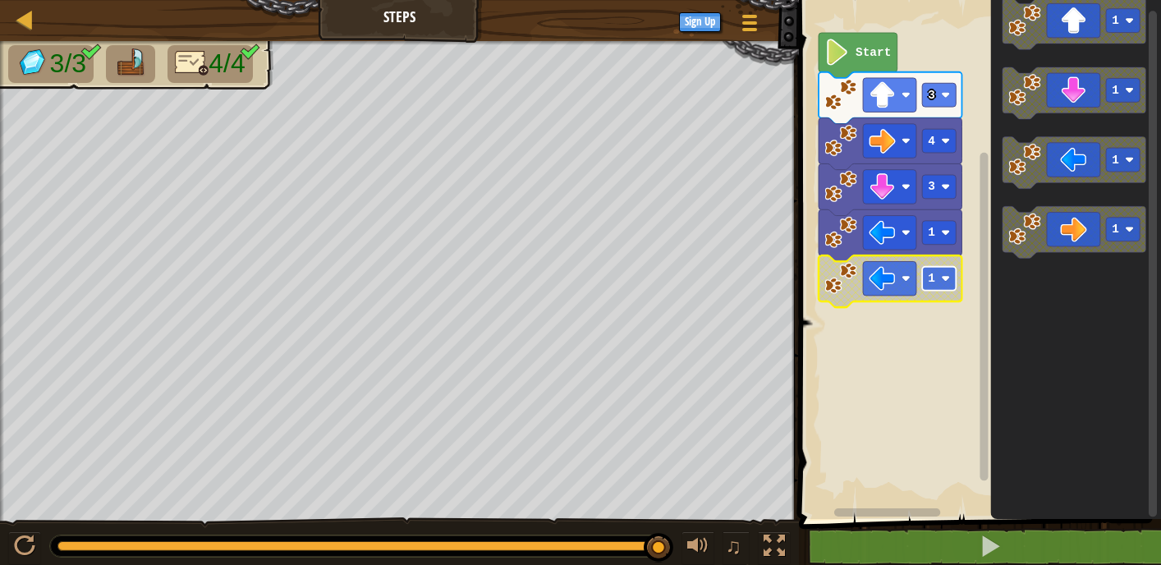
click at [931, 277] on text "1" at bounding box center [931, 278] width 7 height 13
drag, startPoint x: 656, startPoint y: 544, endPoint x: 534, endPoint y: 568, distance: 124.8
click at [534, 0] on html "Map Steps Game Menu Sign Up 1 ההההההההההההההההההההההההההההההההההההההההההההההההה…" at bounding box center [580, 0] width 1161 height 0
click at [20, 554] on div at bounding box center [24, 546] width 21 height 21
drag, startPoint x: 17, startPoint y: 552, endPoint x: 7, endPoint y: 547, distance: 11.0
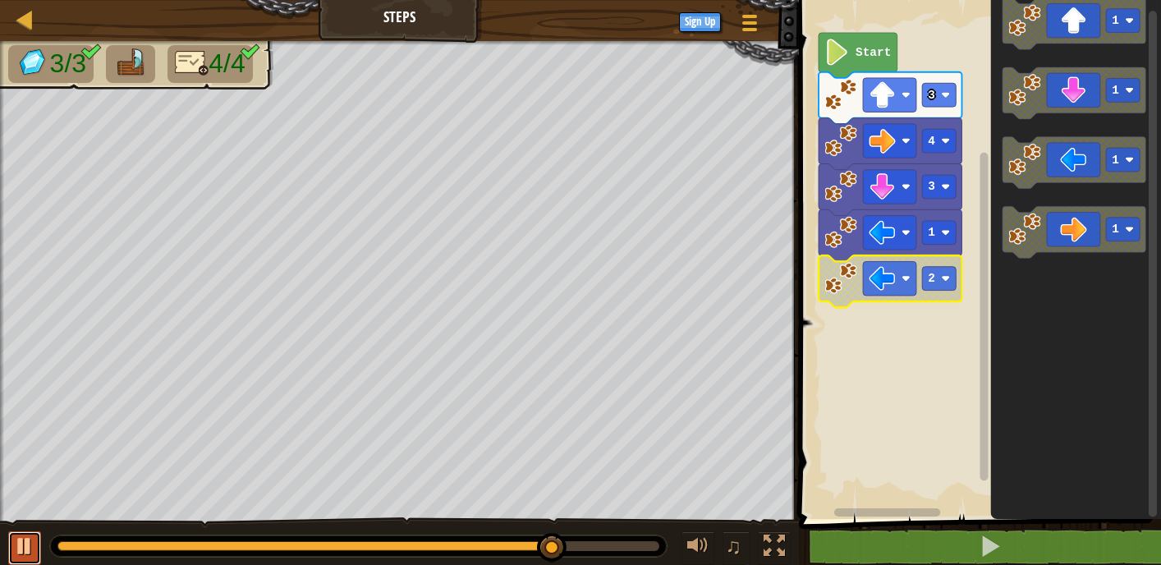
click at [12, 550] on button at bounding box center [24, 548] width 33 height 34
click at [15, 553] on div at bounding box center [24, 546] width 21 height 21
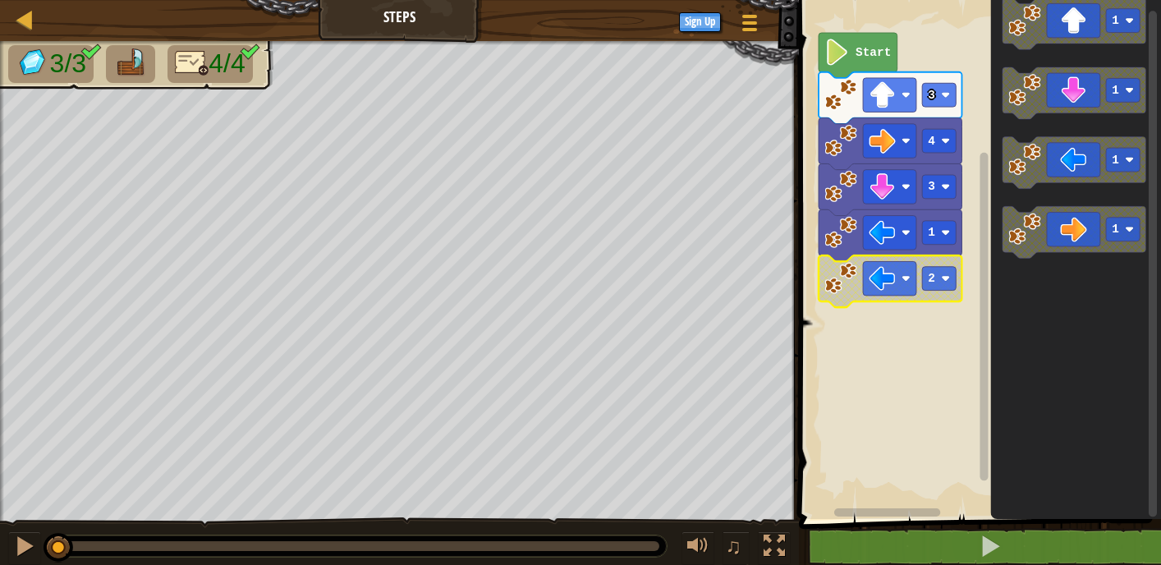
drag, startPoint x: 642, startPoint y: 553, endPoint x: -25, endPoint y: 527, distance: 666.7
click at [0, 0] on html "Map Steps Game Menu Sign Up 1 ההההההההההההההההההההההההההההההההההההההההההההההההה…" at bounding box center [580, 0] width 1161 height 0
click at [21, 540] on div at bounding box center [24, 546] width 21 height 21
drag, startPoint x: 652, startPoint y: 554, endPoint x: 40, endPoint y: 582, distance: 612.6
click at [40, 0] on html "Map Steps Game Menu Sign Up 1 ההההההההההההההההההההההההההההההההההההההההההההההההה…" at bounding box center [580, 0] width 1161 height 0
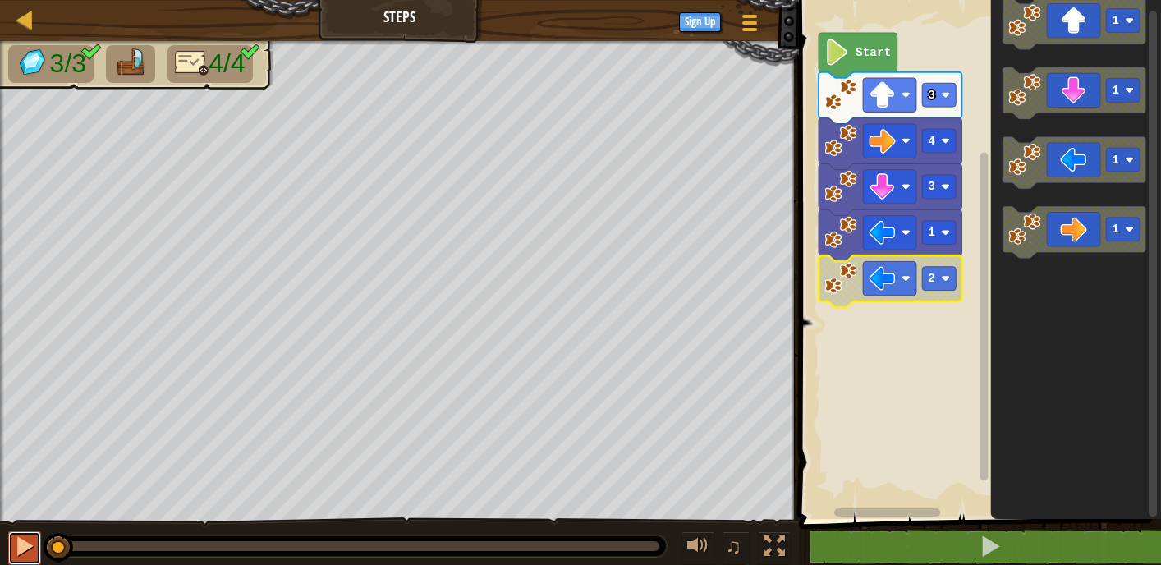
click at [21, 557] on div at bounding box center [24, 546] width 21 height 21
drag, startPoint x: 651, startPoint y: 550, endPoint x: -19, endPoint y: 472, distance: 674.8
click at [0, 0] on html "Map Steps Game Menu Sign Up 1 ההההההההההההההההההההההההההההההההההההההההההההההההה…" at bounding box center [580, 0] width 1161 height 0
click at [19, 540] on div at bounding box center [24, 546] width 21 height 21
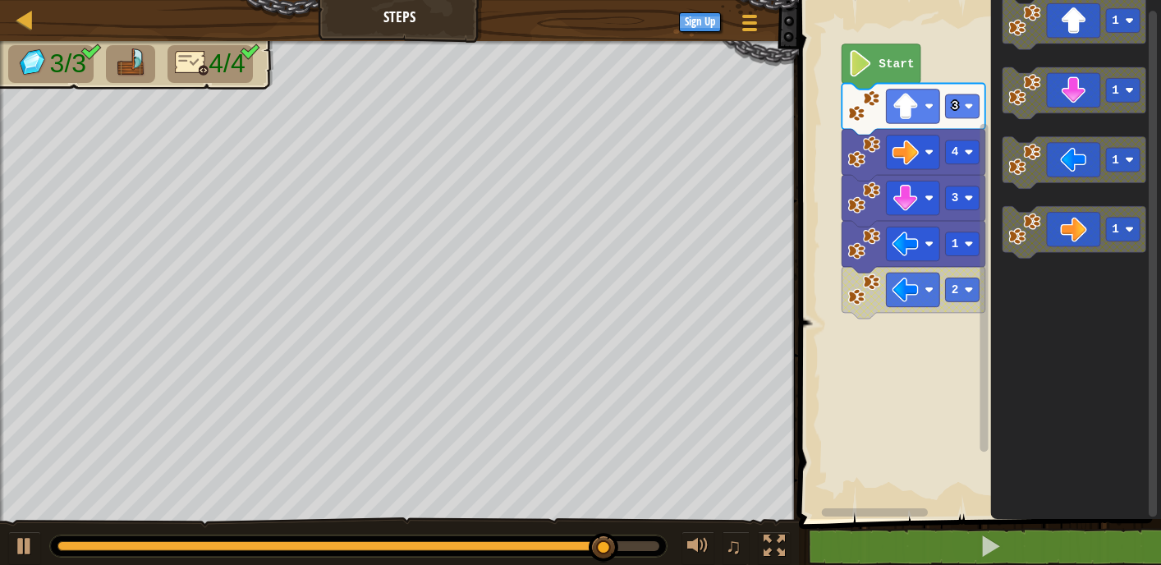
click at [862, 300] on rect "Blockly Workspace" at bounding box center [977, 255] width 367 height 527
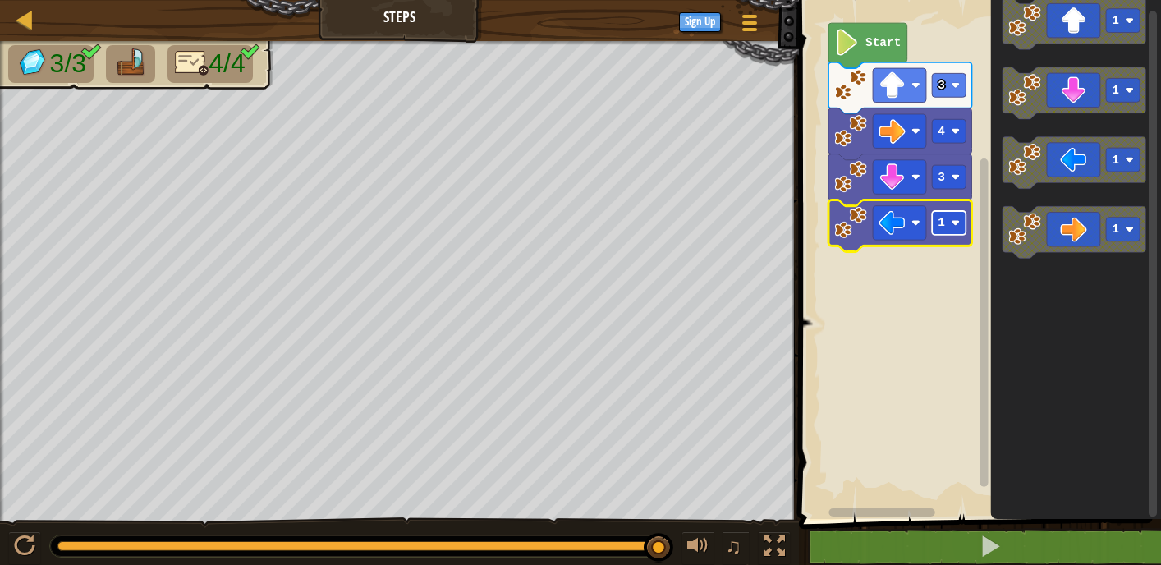
click at [961, 225] on rect "Blockly Workspace" at bounding box center [949, 223] width 34 height 24
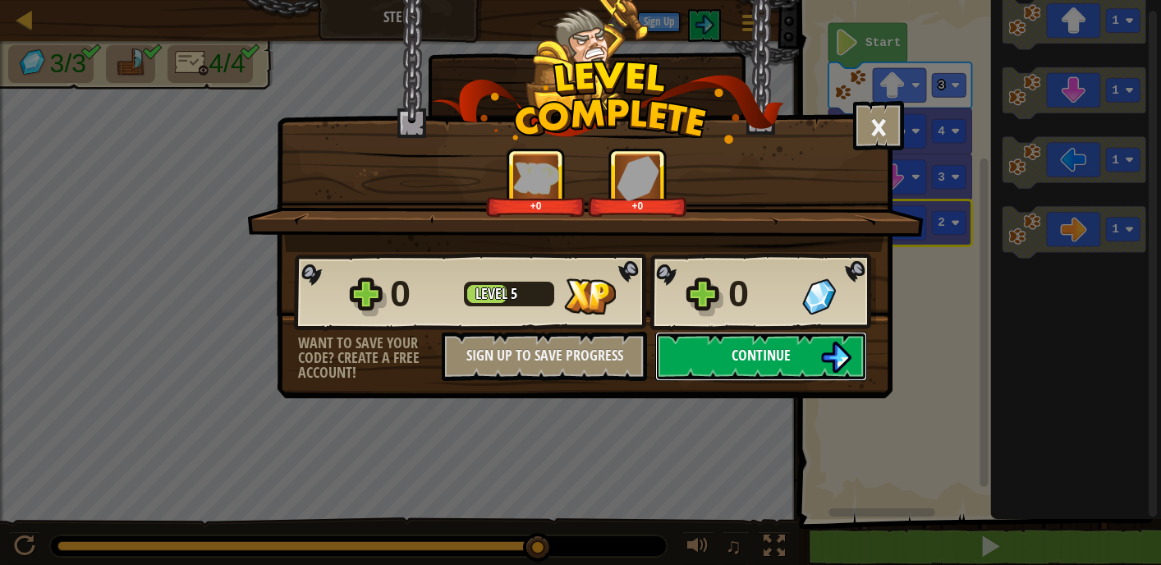
click at [748, 365] on span "Continue" at bounding box center [761, 355] width 59 height 21
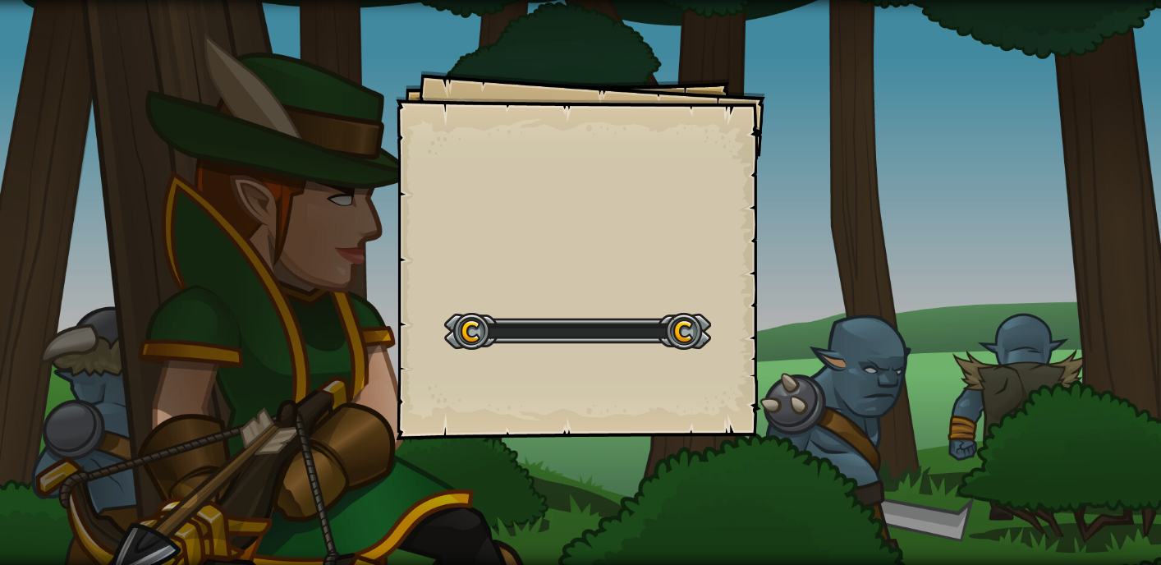
click at [758, 369] on div "Goals Start Level Error loading from server. Try refreshing the page. You'll ne…" at bounding box center [581, 256] width 370 height 370
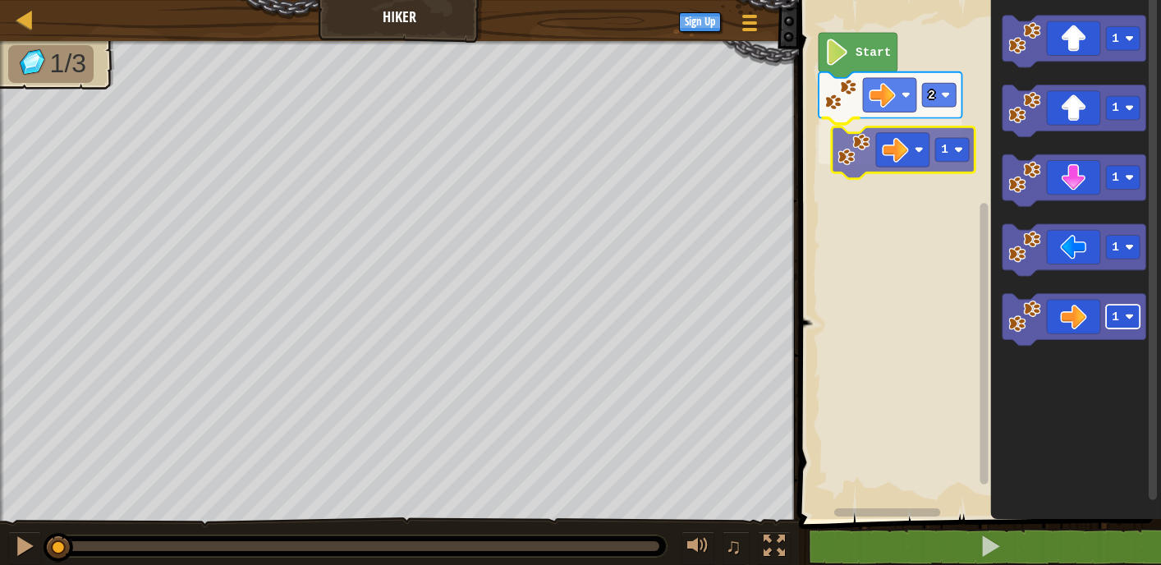
click at [931, 145] on div "2 1 Start 1 1 1 1 1 1" at bounding box center [977, 255] width 367 height 527
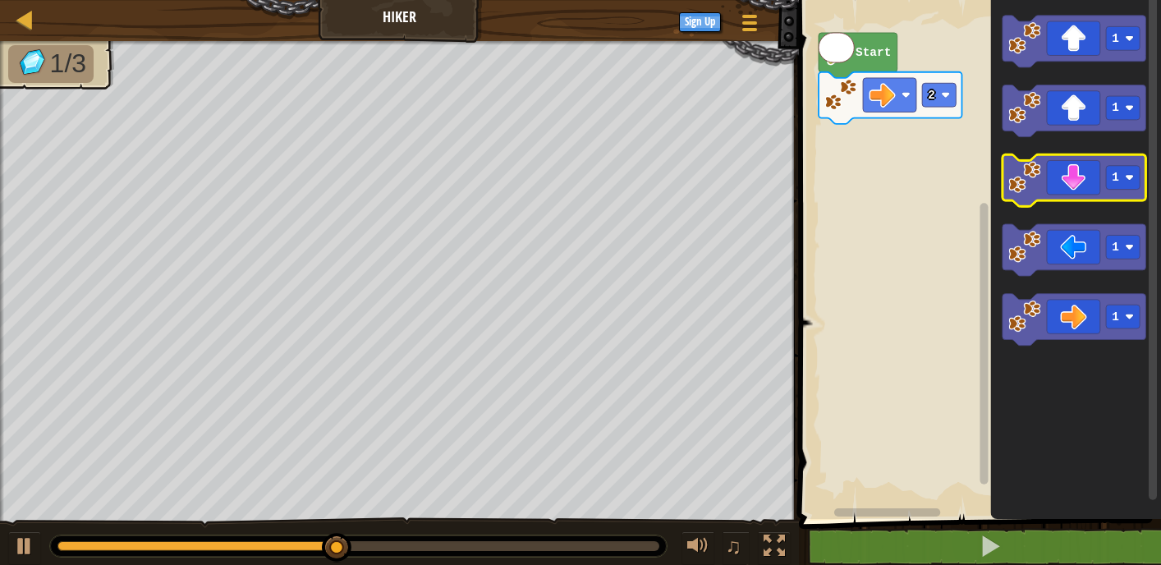
click at [1071, 161] on g "1 1 1 1 1" at bounding box center [1074, 181] width 143 height 330
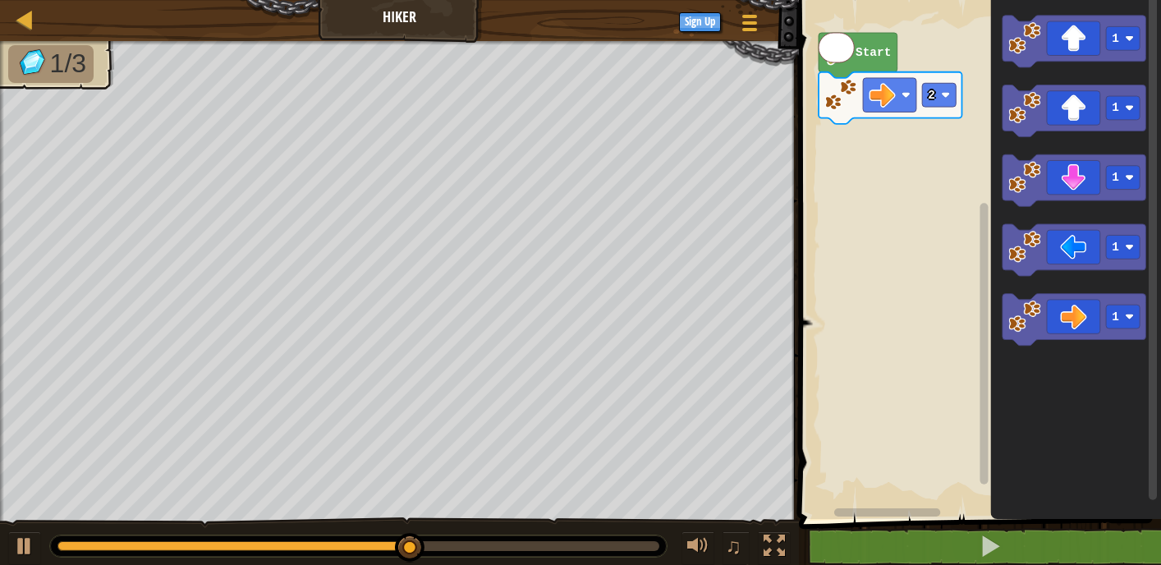
click at [998, 134] on icon "1 1 1 1 1" at bounding box center [1076, 255] width 171 height 527
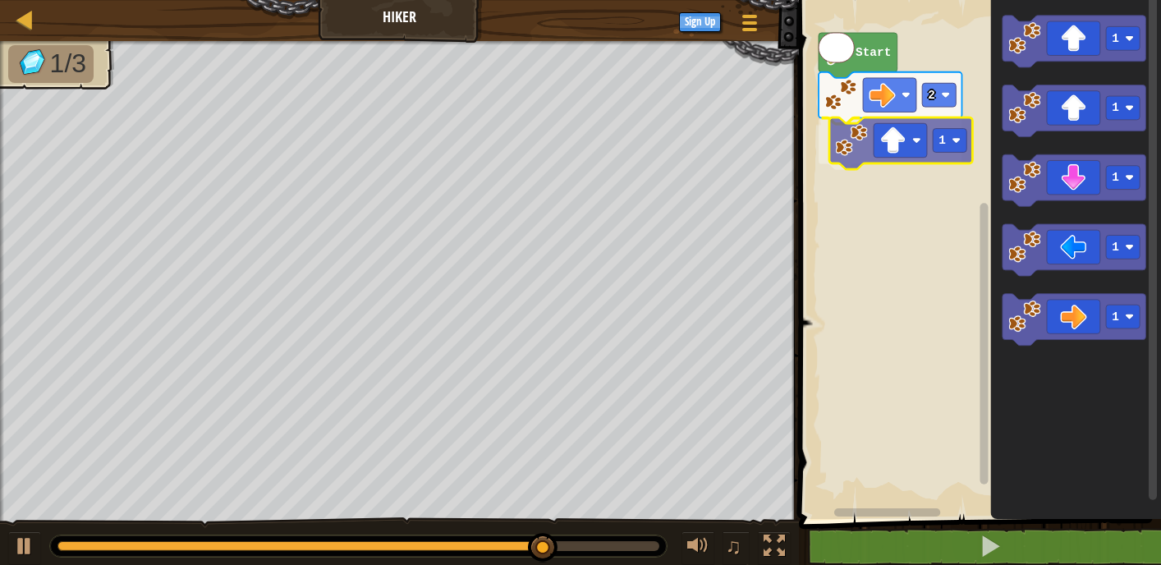
click at [852, 154] on div "2 1 Start 1 1 1 1 1 1" at bounding box center [977, 255] width 367 height 527
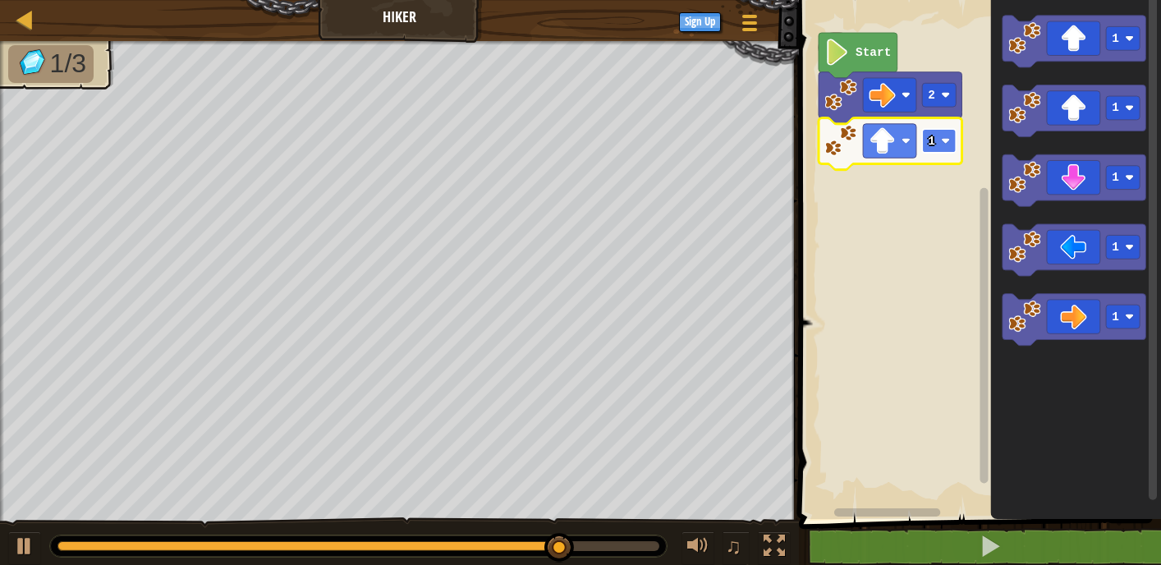
click at [942, 152] on rect "Blockly Workspace" at bounding box center [939, 141] width 34 height 24
click at [943, 153] on rect "Blockly Workspace" at bounding box center [939, 141] width 34 height 24
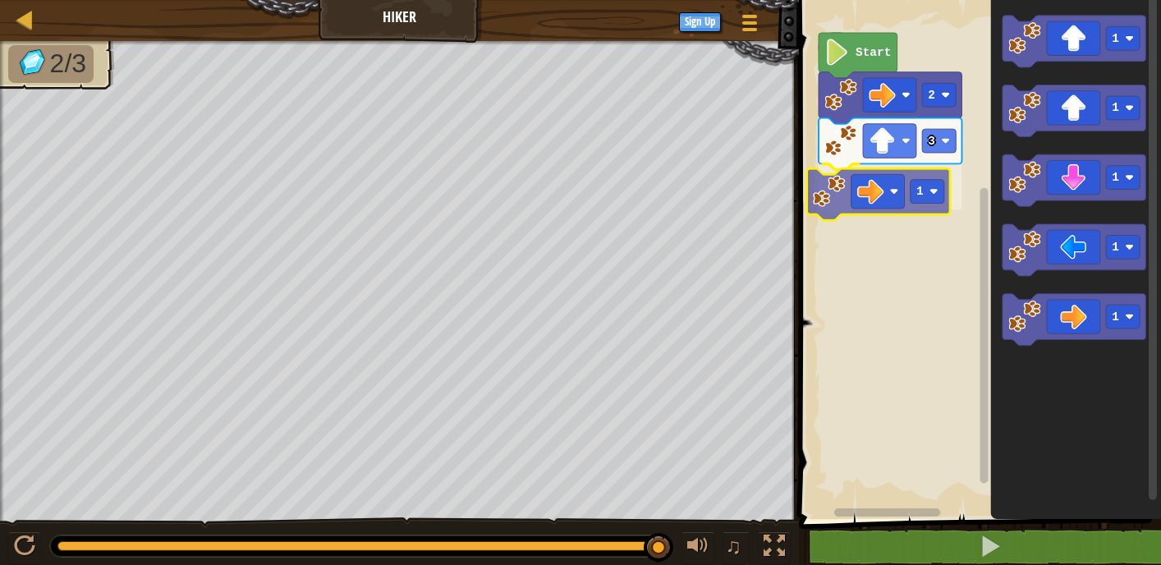
click at [903, 193] on div "Start 2 3 1 1 1 1 1 1 1" at bounding box center [977, 255] width 367 height 527
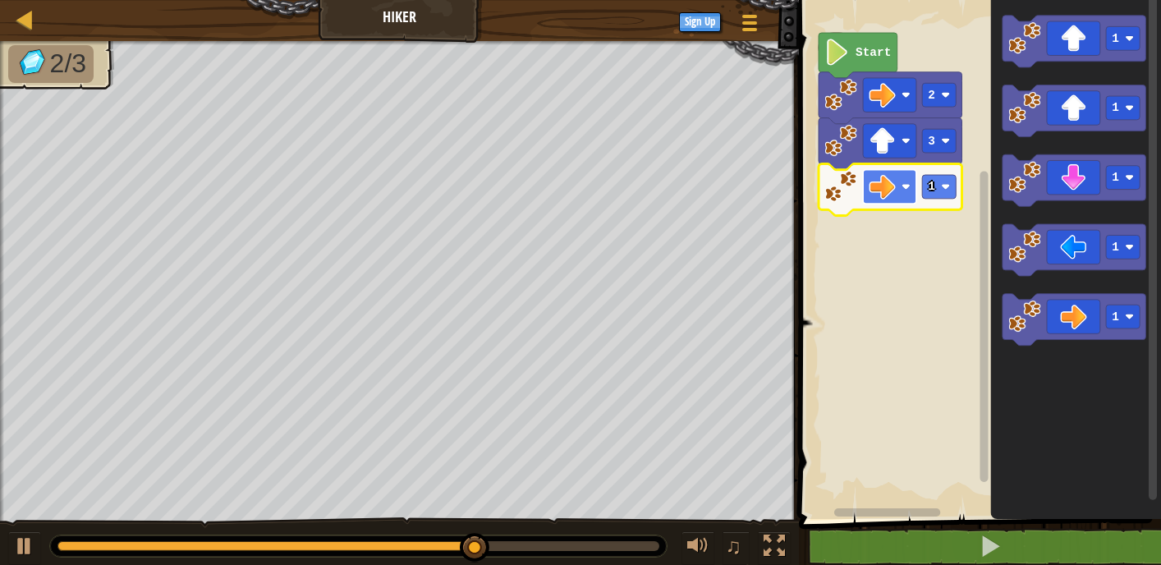
click at [897, 189] on rect "Blockly Workspace" at bounding box center [889, 187] width 53 height 34
click at [948, 181] on g "1" at bounding box center [939, 187] width 34 height 24
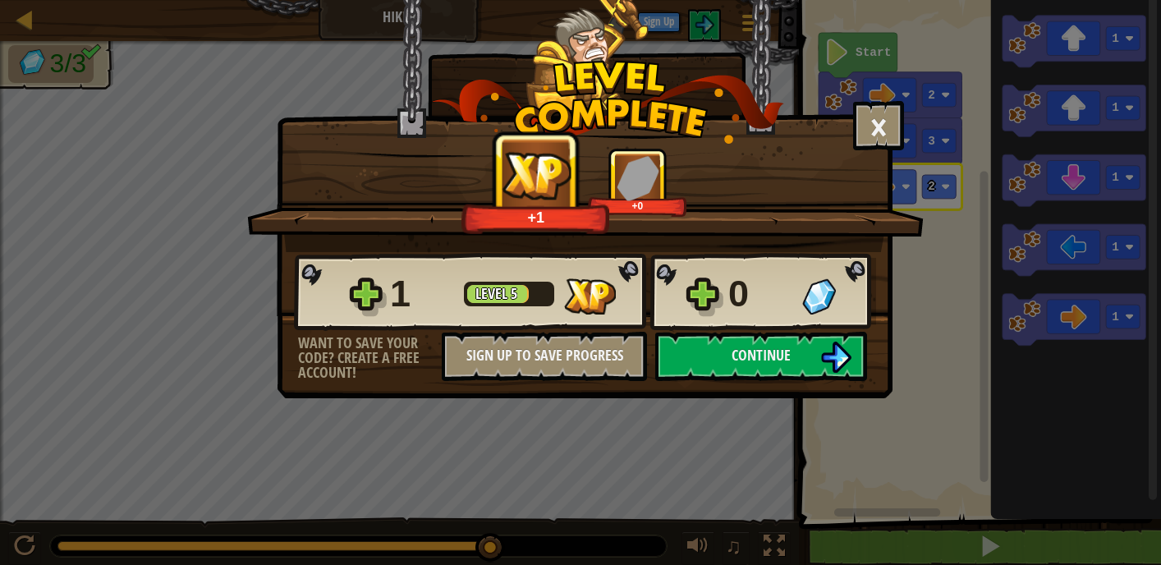
drag, startPoint x: 1088, startPoint y: 176, endPoint x: 996, endPoint y: 242, distance: 114.2
click at [1000, 245] on div "× How fun was this level? +1 +0 Reticulating Splines... 1 Level 5 0 Want to sav…" at bounding box center [580, 282] width 1161 height 565
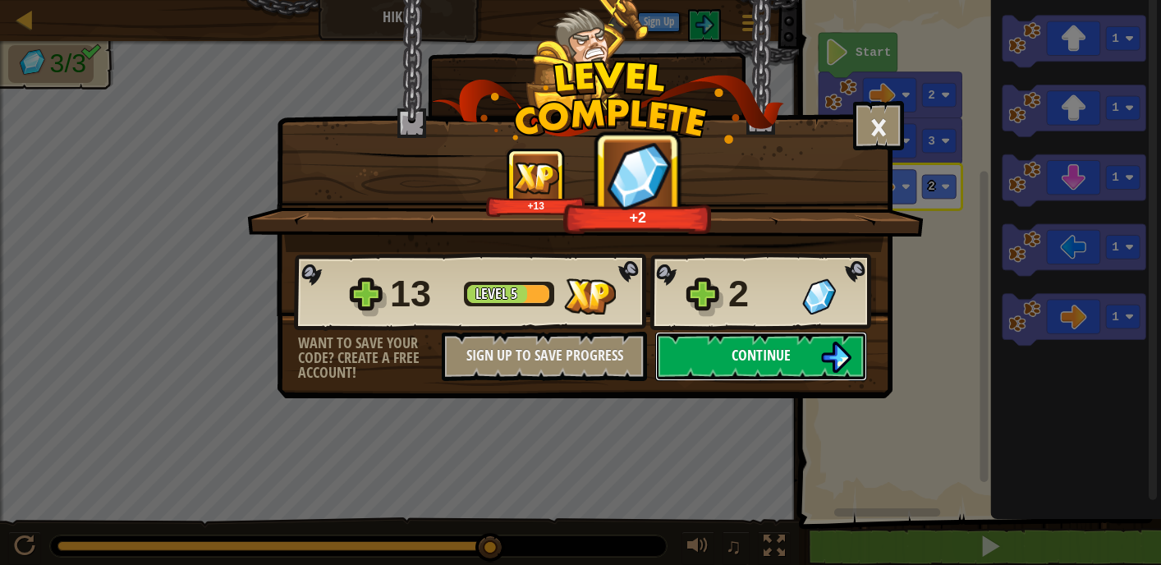
click at [808, 356] on button "Continue" at bounding box center [761, 356] width 212 height 49
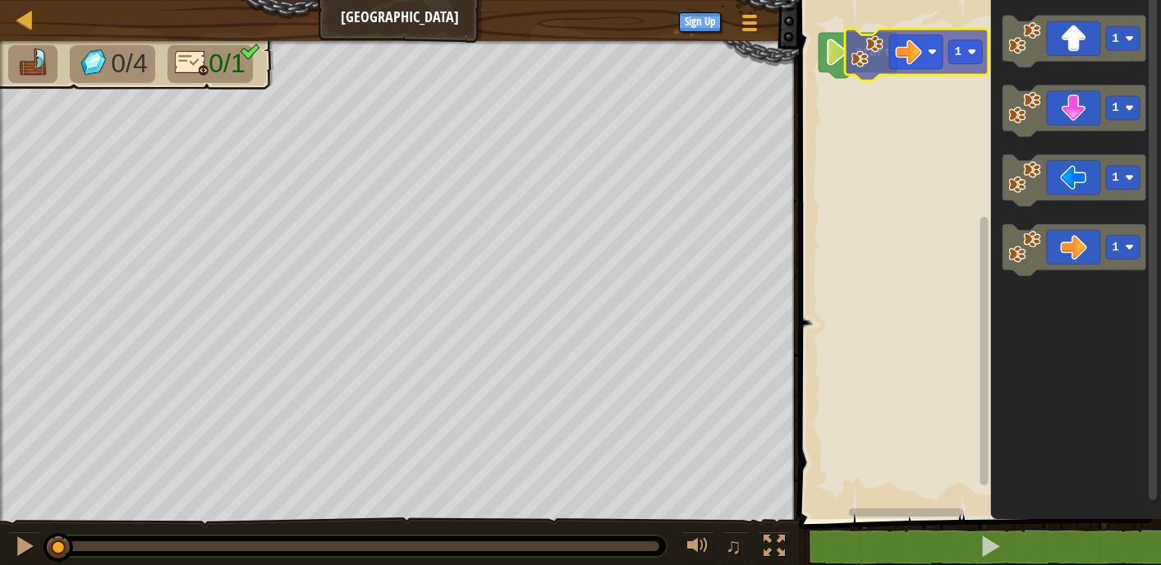
click at [941, 0] on html "Map Long Hall Game Menu Sign Up 1 ההההההההההההההההההההההההההההההההההההההההההההה…" at bounding box center [580, 0] width 1161 height 0
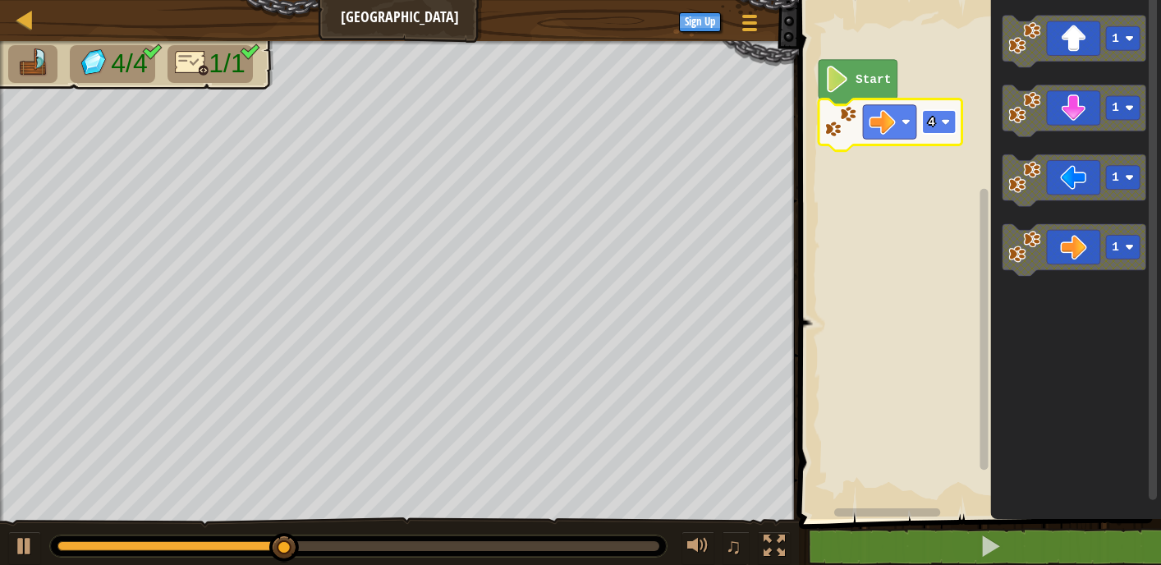
click at [935, 116] on text "4" at bounding box center [931, 122] width 7 height 13
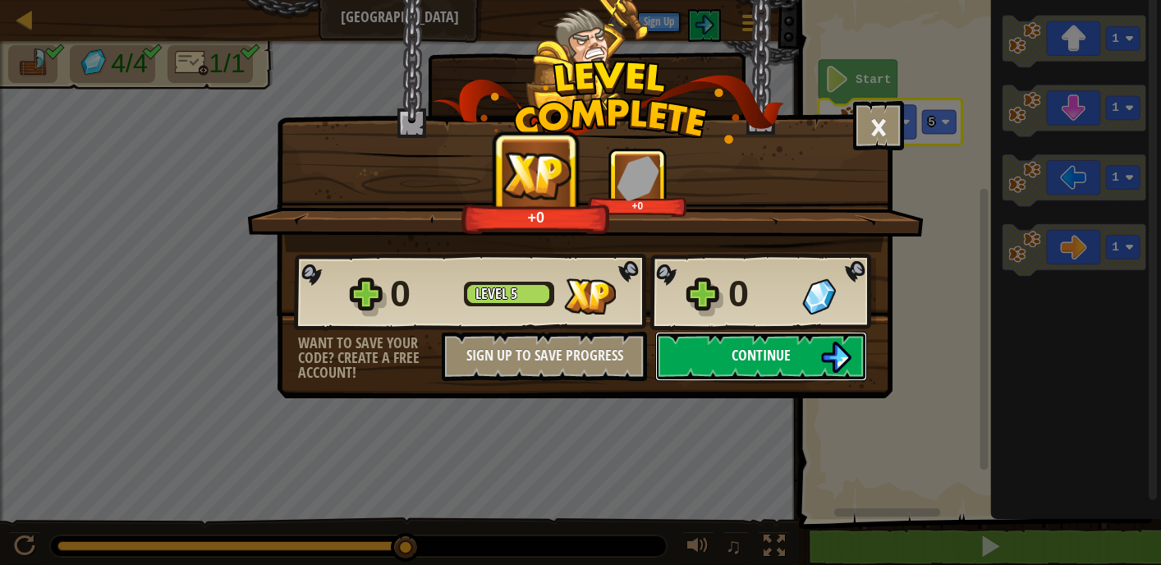
click at [803, 352] on button "Continue" at bounding box center [761, 356] width 212 height 49
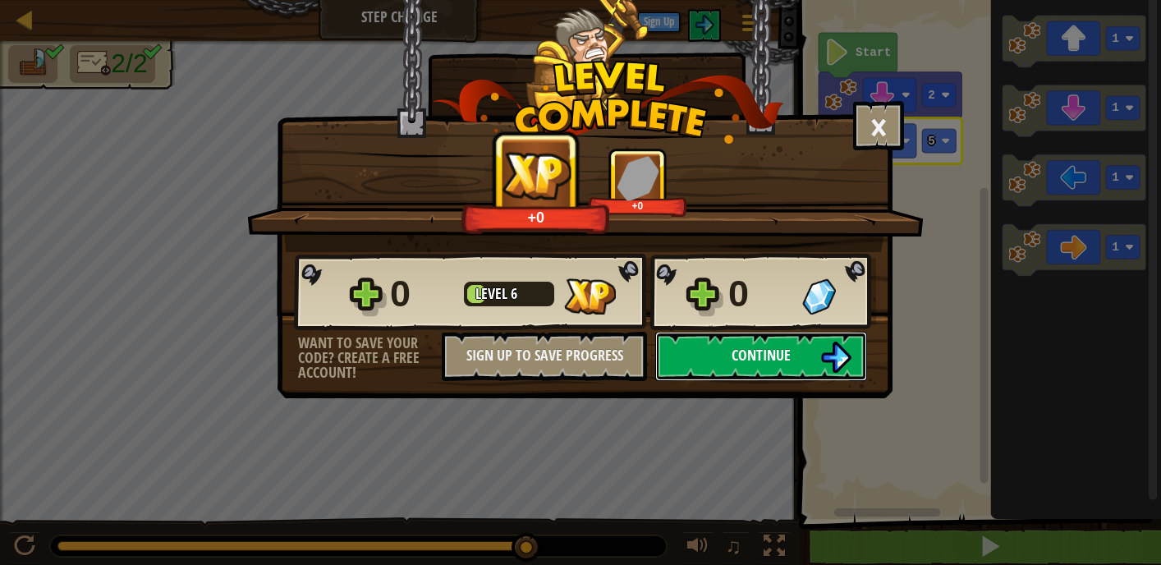
click at [777, 365] on span "Continue" at bounding box center [761, 355] width 59 height 21
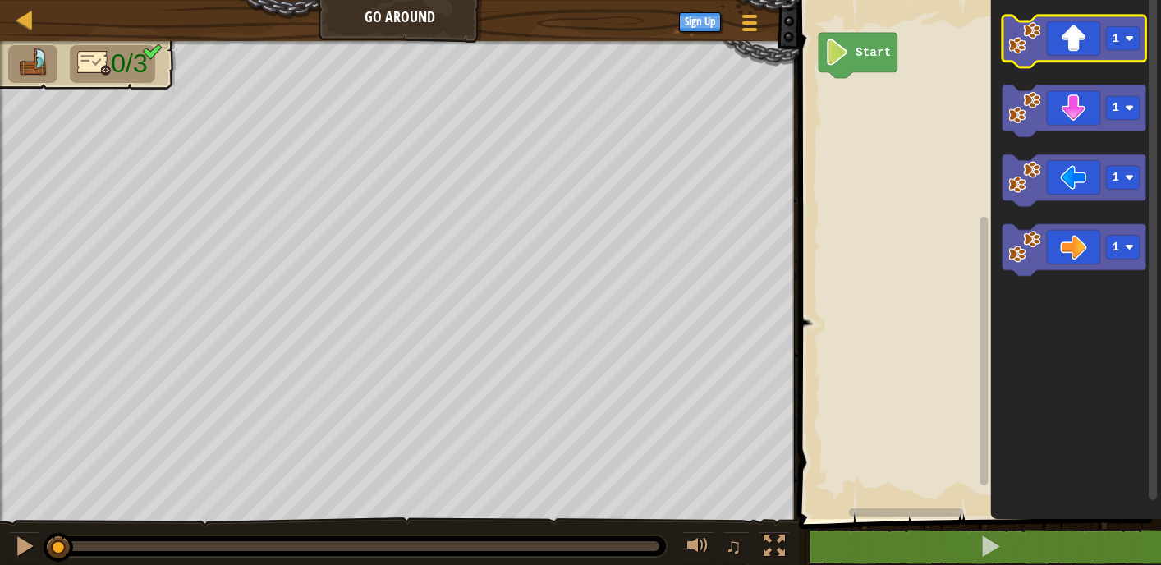
click at [1077, 30] on icon "Blockly Workspace" at bounding box center [1074, 42] width 143 height 52
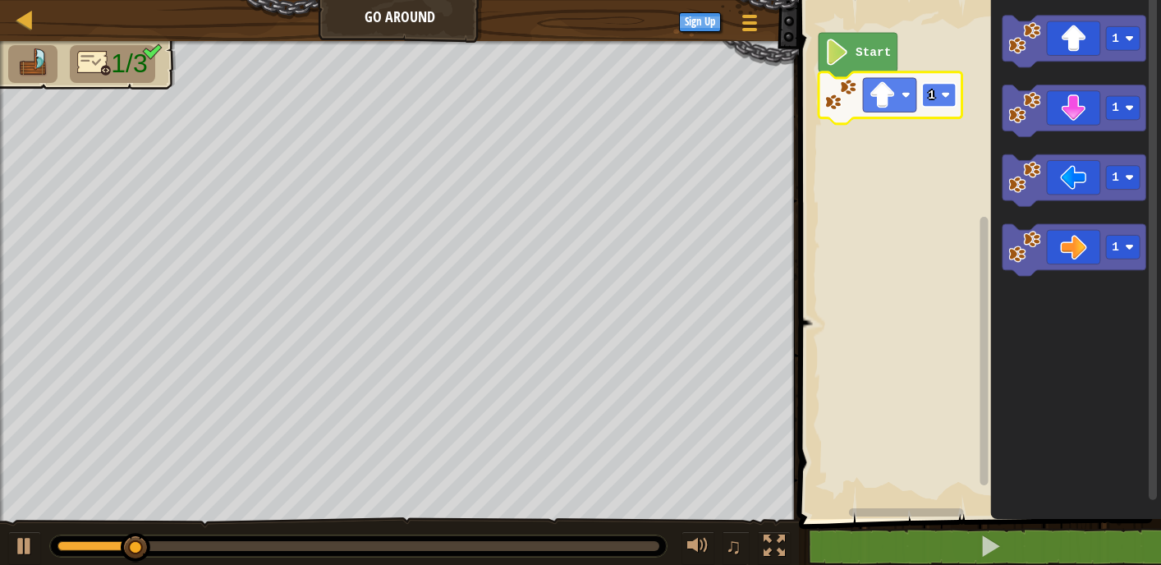
click at [937, 96] on rect "Blockly Workspace" at bounding box center [939, 95] width 34 height 24
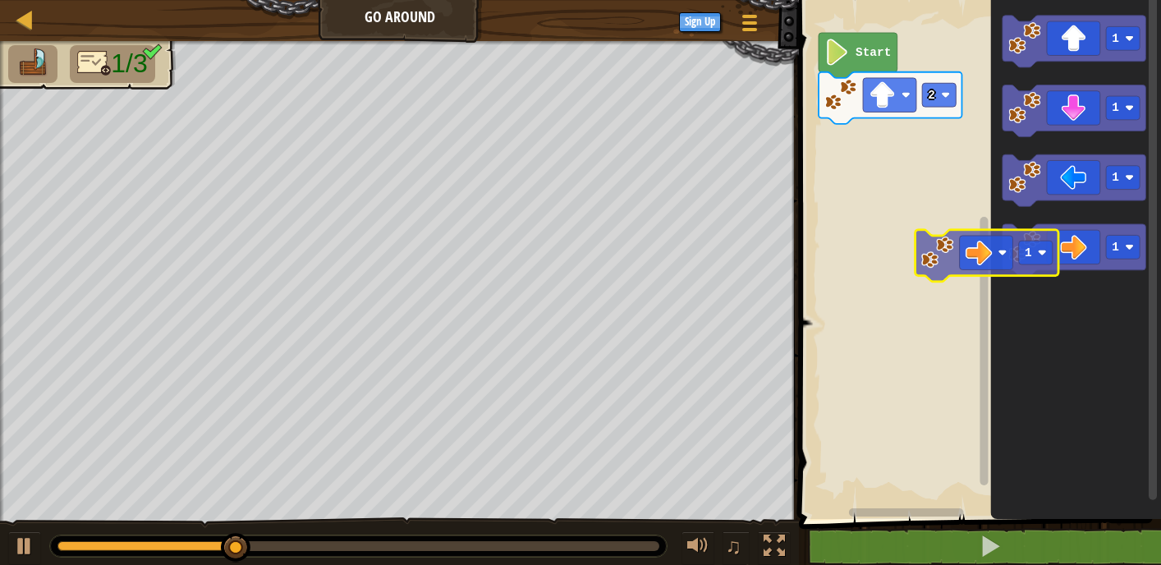
click at [896, 205] on div "Start 2 1 1 1 1 1" at bounding box center [977, 255] width 367 height 527
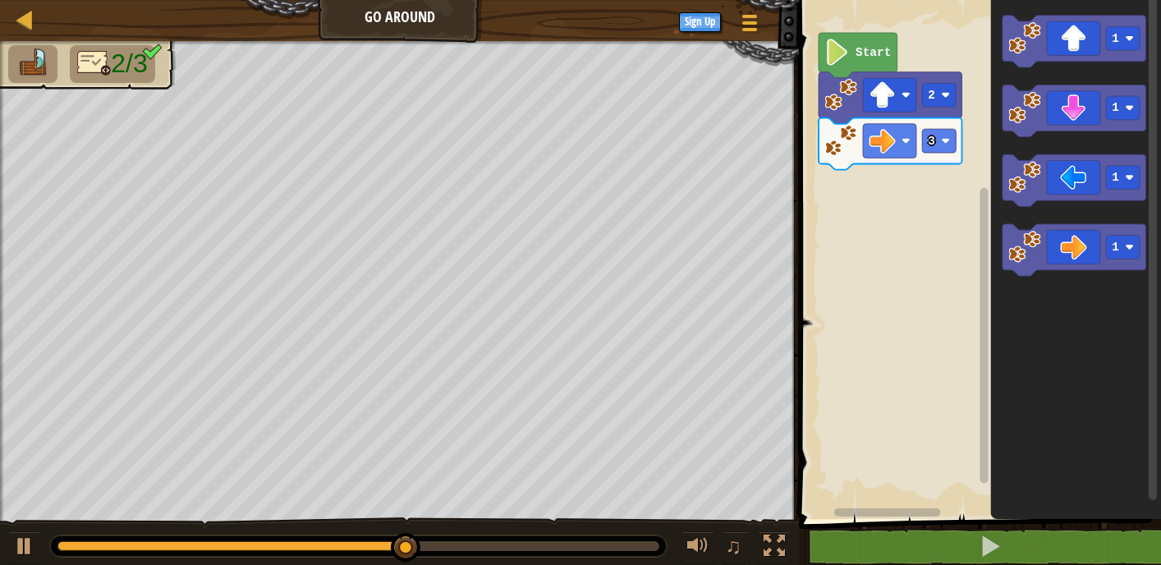
click at [915, 237] on div "Start 2 3 1 1 1 1" at bounding box center [977, 255] width 367 height 527
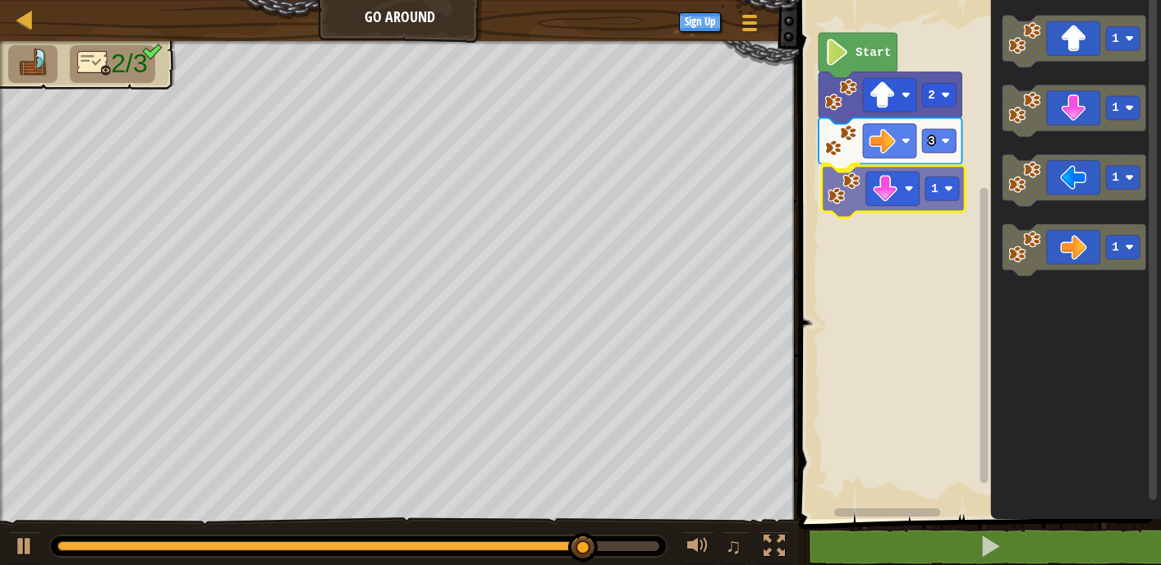
click at [909, 206] on div "Start 2 3 1 1 1 1 1 1" at bounding box center [977, 255] width 367 height 527
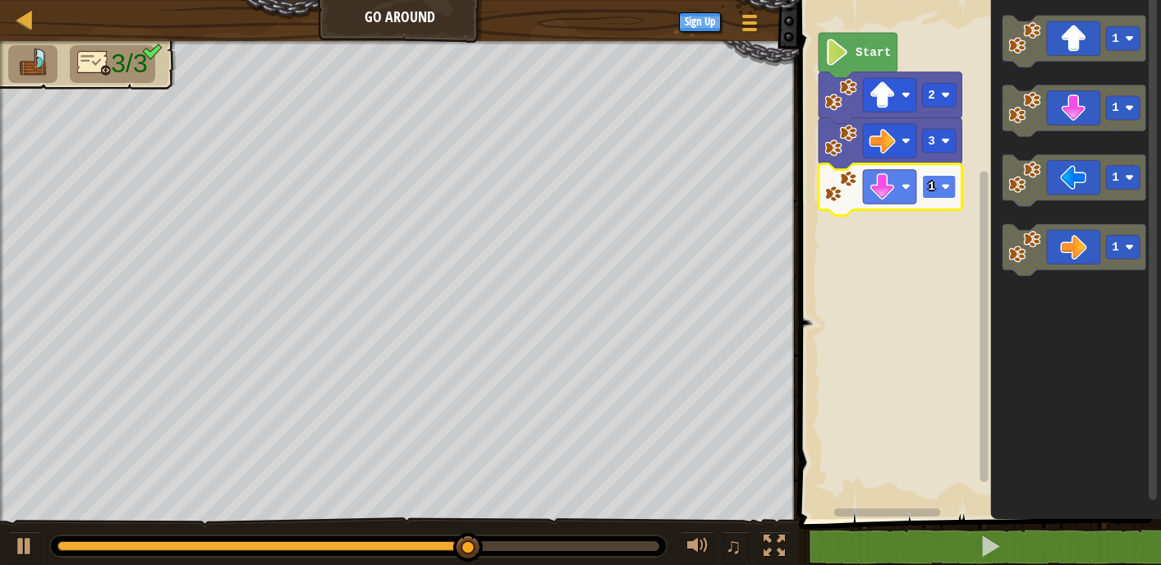
click at [947, 177] on rect "Blockly Workspace" at bounding box center [939, 187] width 34 height 24
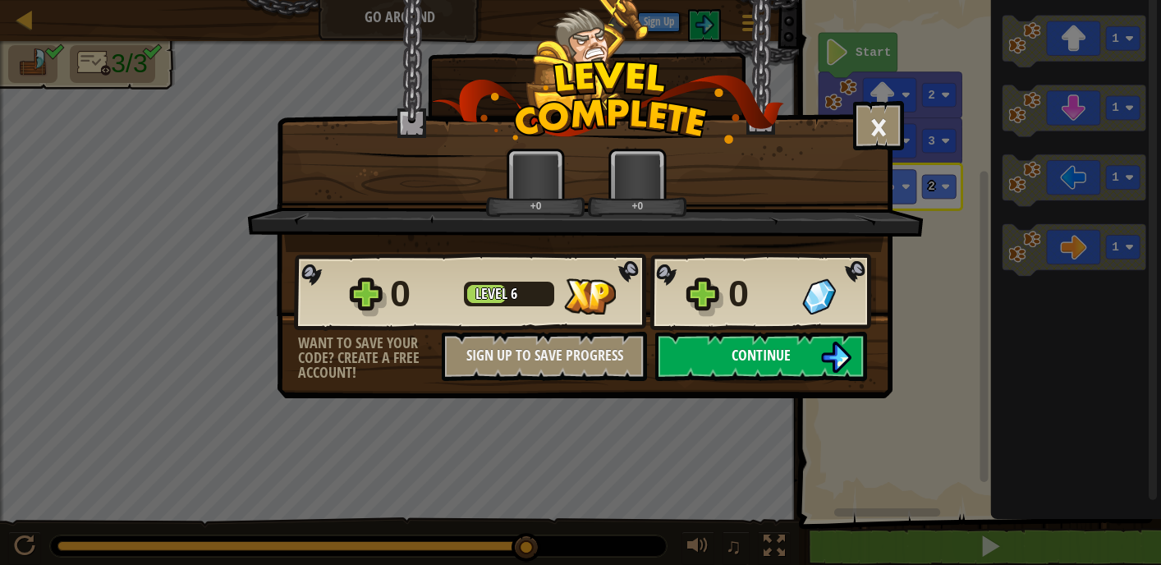
drag, startPoint x: 709, startPoint y: 365, endPoint x: 691, endPoint y: 361, distance: 18.5
click at [691, 361] on div "0 Level 6 0 Want to save your code? Create a free account! Sign Up to Save Prog…" at bounding box center [585, 316] width 614 height 129
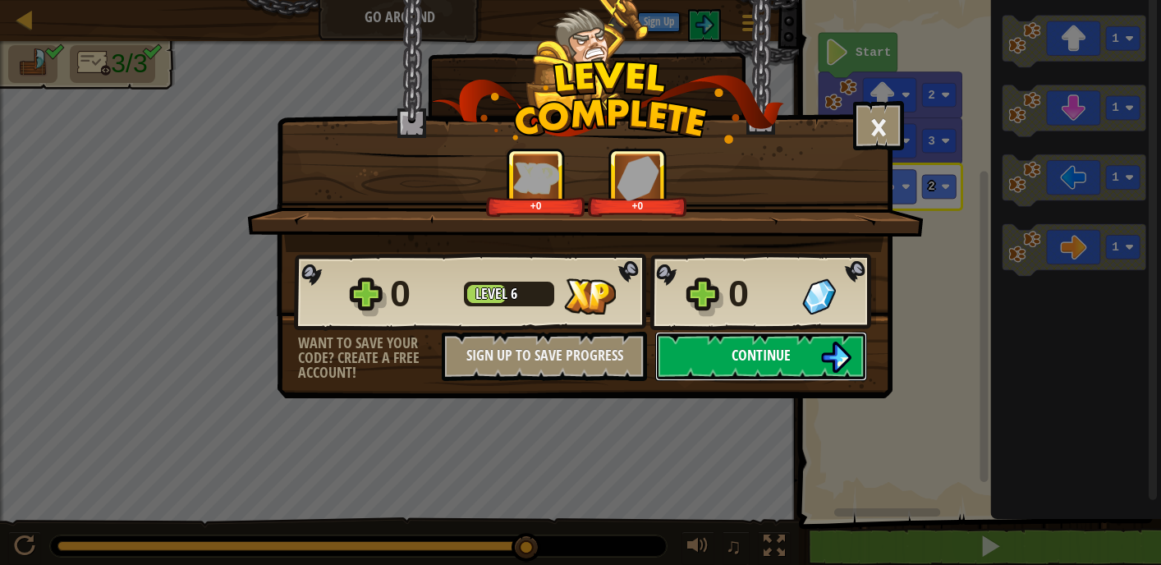
click at [709, 356] on button "Continue" at bounding box center [761, 356] width 212 height 49
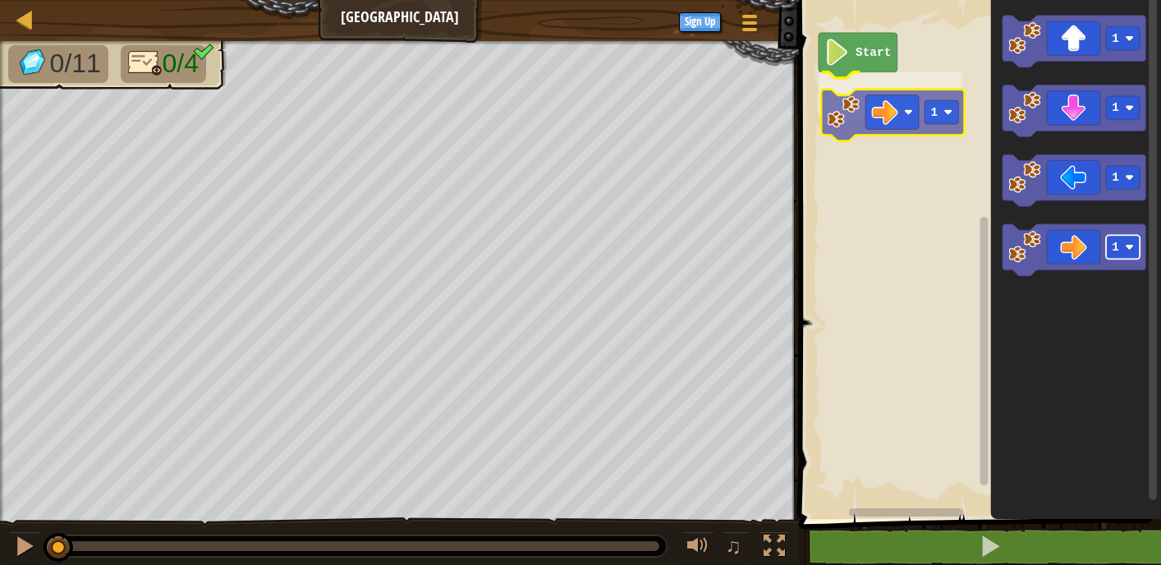
click at [926, 95] on div "Start 1 1 1 1 1 1" at bounding box center [977, 255] width 367 height 527
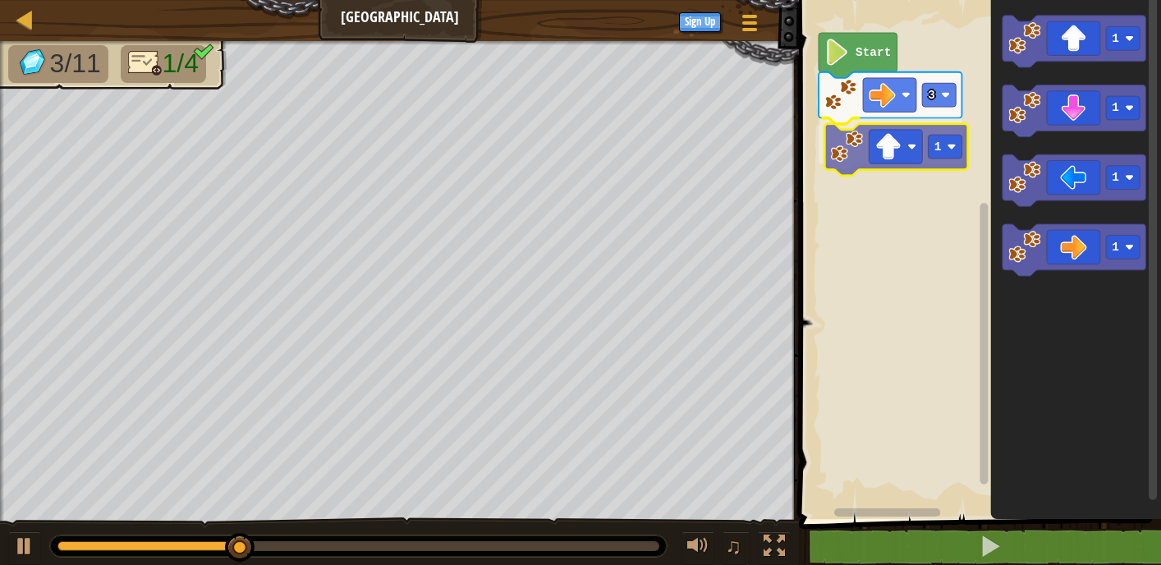
click at [898, 149] on div "Start 3 1 1 1 1 1 1" at bounding box center [977, 255] width 367 height 527
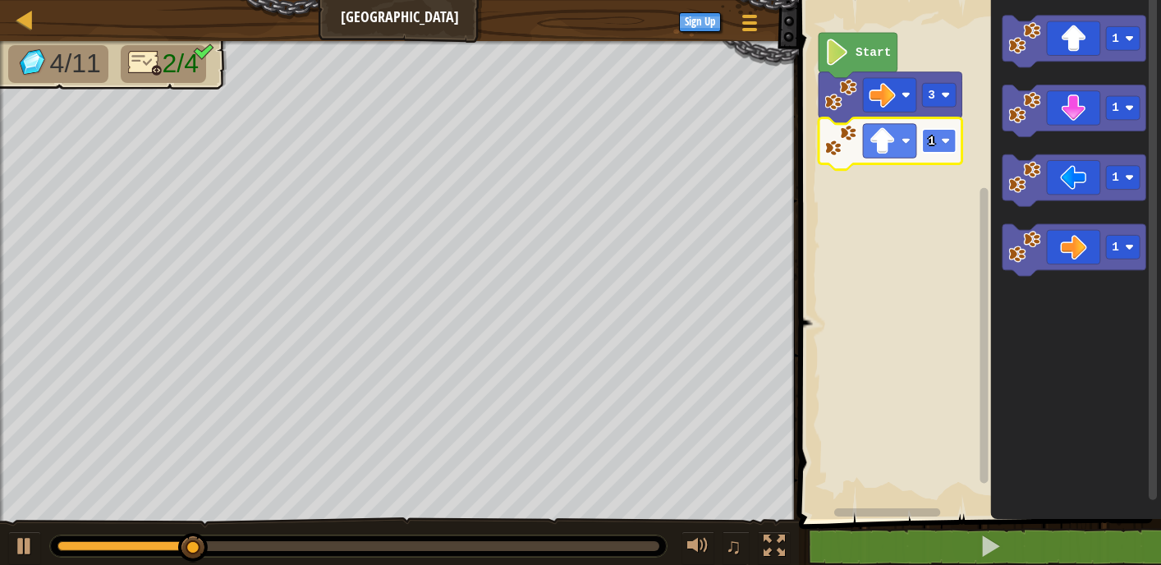
click at [927, 139] on rect "Blockly Workspace" at bounding box center [939, 141] width 34 height 24
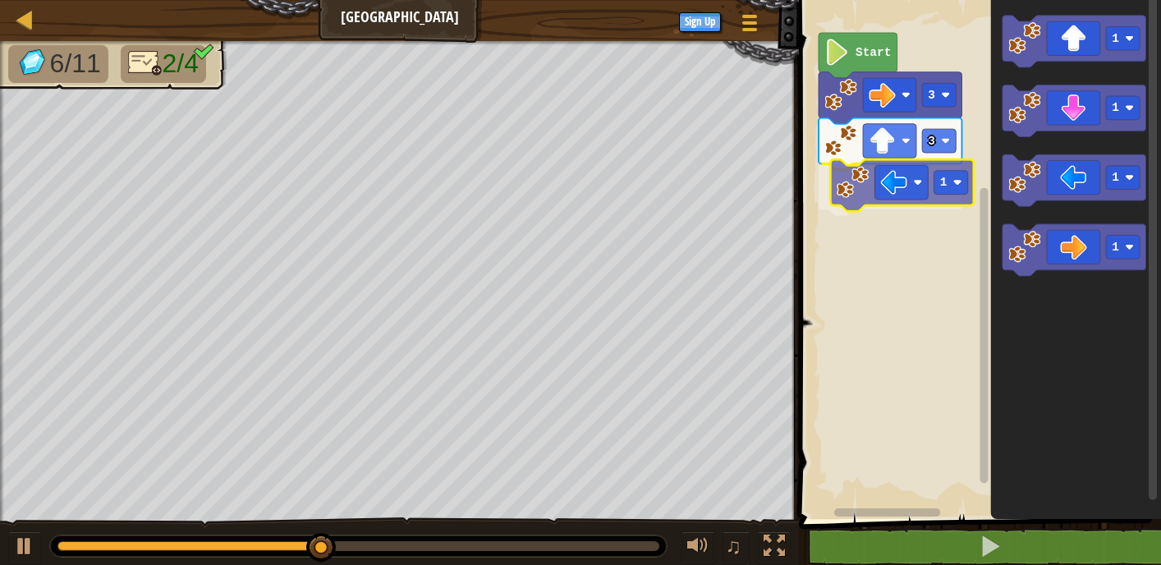
click at [873, 192] on div "Start 3 3 1 1 1 1 1 1" at bounding box center [977, 255] width 367 height 527
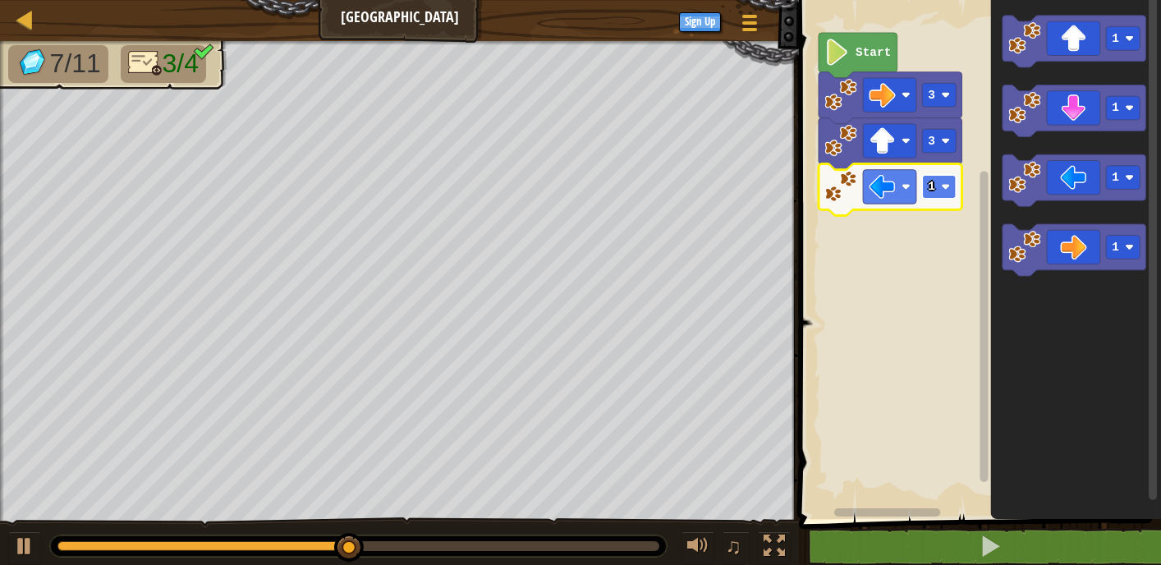
click at [935, 191] on text "1" at bounding box center [931, 186] width 7 height 13
click at [917, 243] on div "Start 3 3 3 1 1 1 1" at bounding box center [977, 255] width 367 height 527
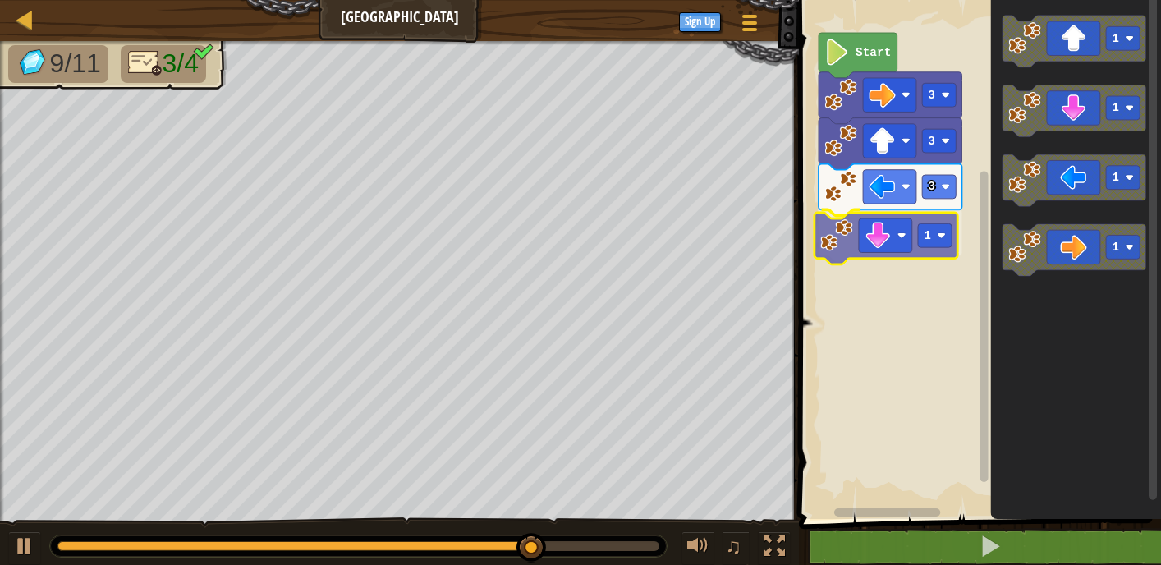
click at [836, 255] on div "Start 3 3 3 1 1 1 1 1 1" at bounding box center [977, 255] width 367 height 527
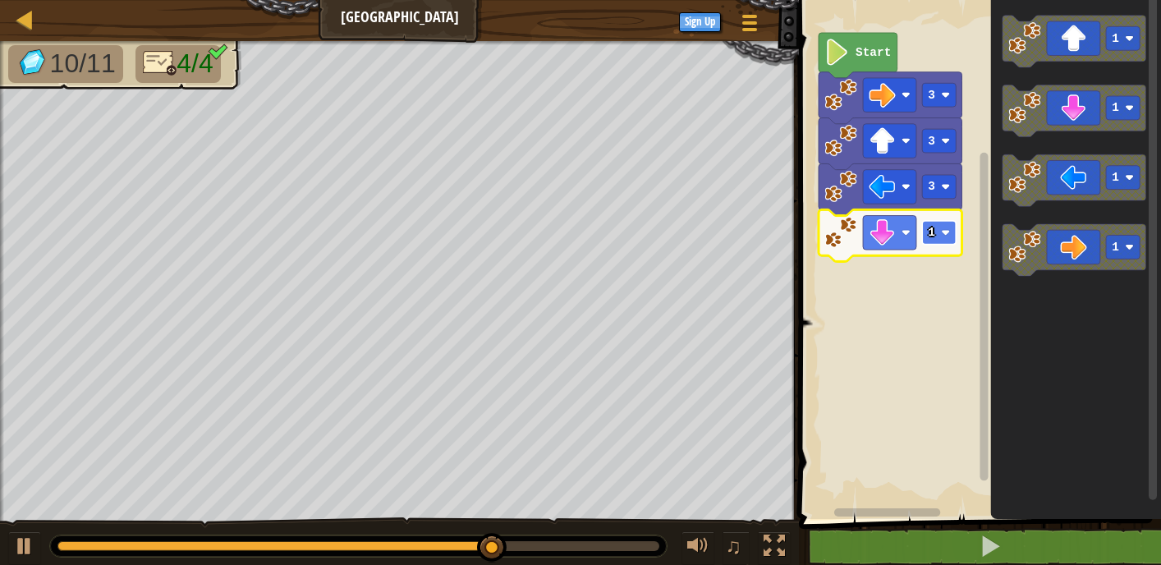
click at [934, 225] on rect "Blockly Workspace" at bounding box center [939, 233] width 34 height 24
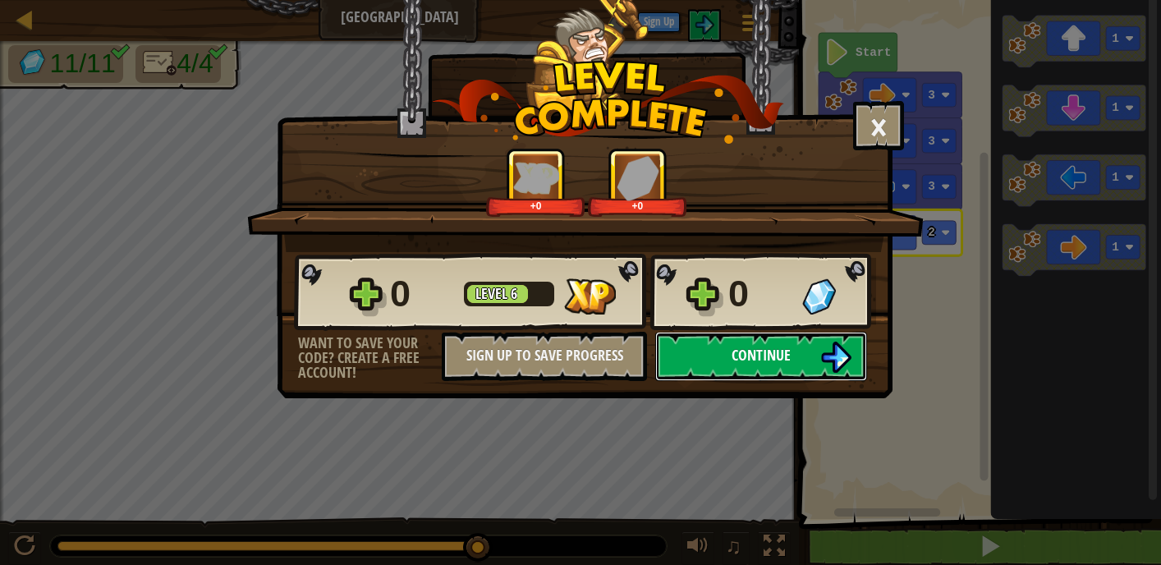
click at [821, 356] on img at bounding box center [836, 357] width 31 height 31
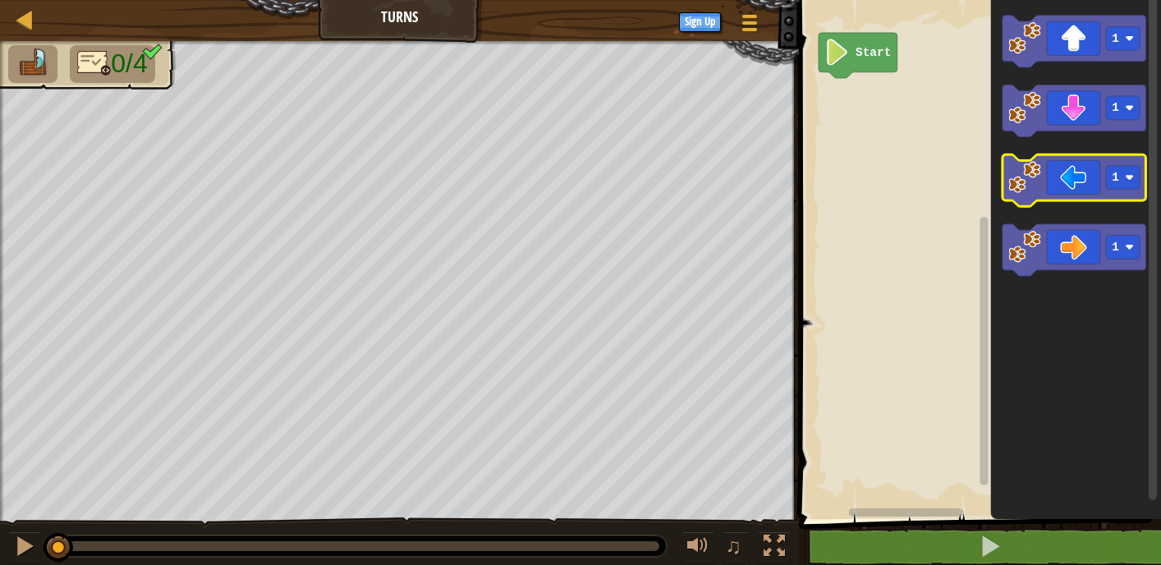
click at [1064, 189] on icon "Blockly Workspace" at bounding box center [1074, 180] width 143 height 52
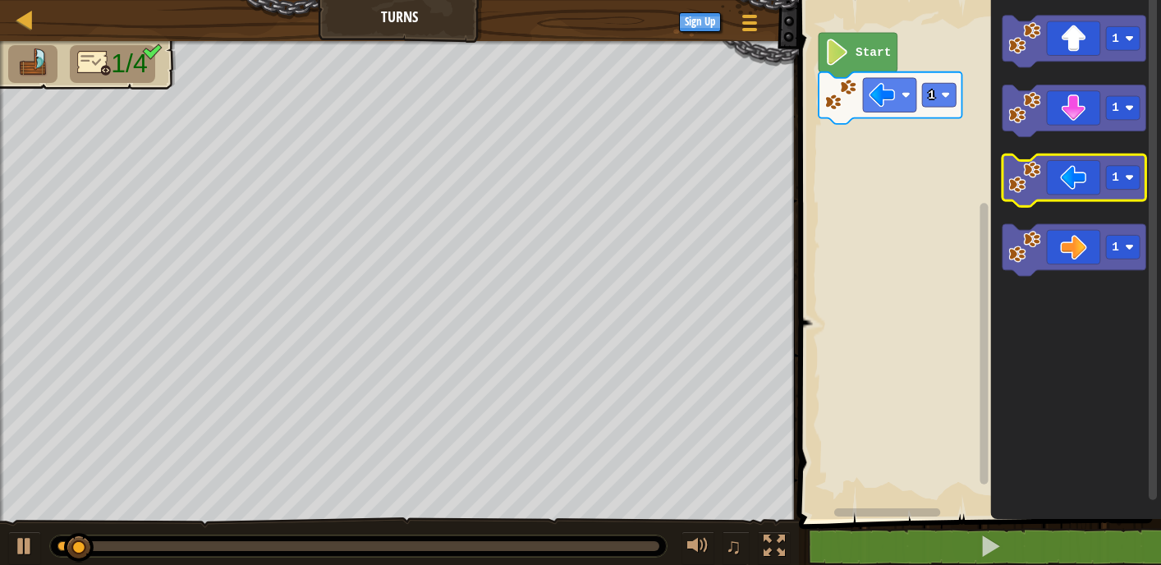
click at [1043, 185] on icon "Blockly Workspace" at bounding box center [1074, 180] width 143 height 52
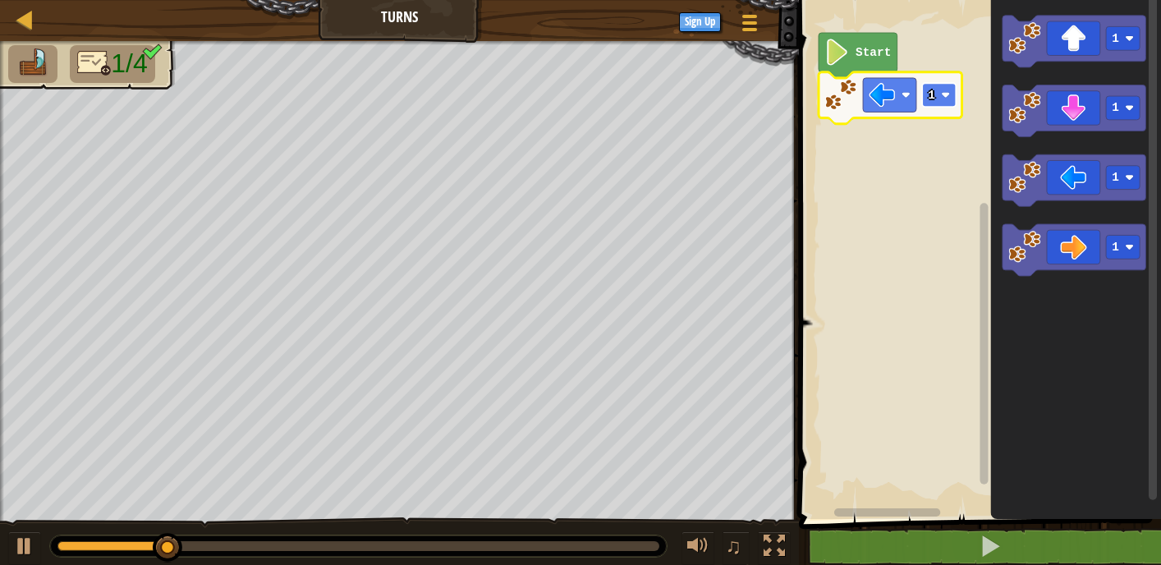
click at [931, 93] on text "1" at bounding box center [931, 95] width 7 height 13
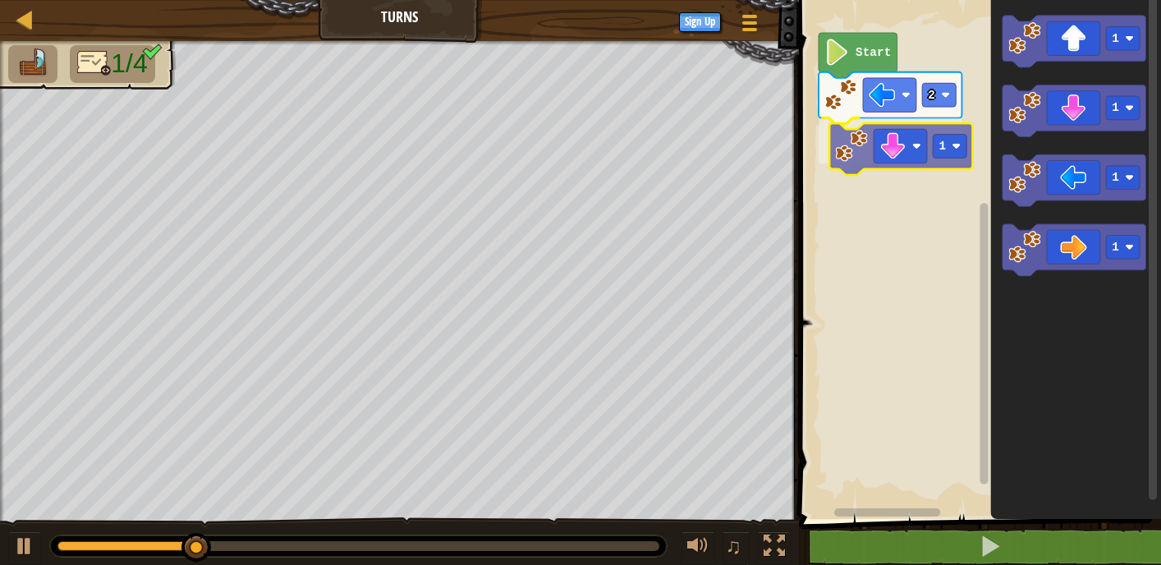
click at [913, 147] on div "Start 2 1 1 1 1 1 1" at bounding box center [977, 255] width 367 height 527
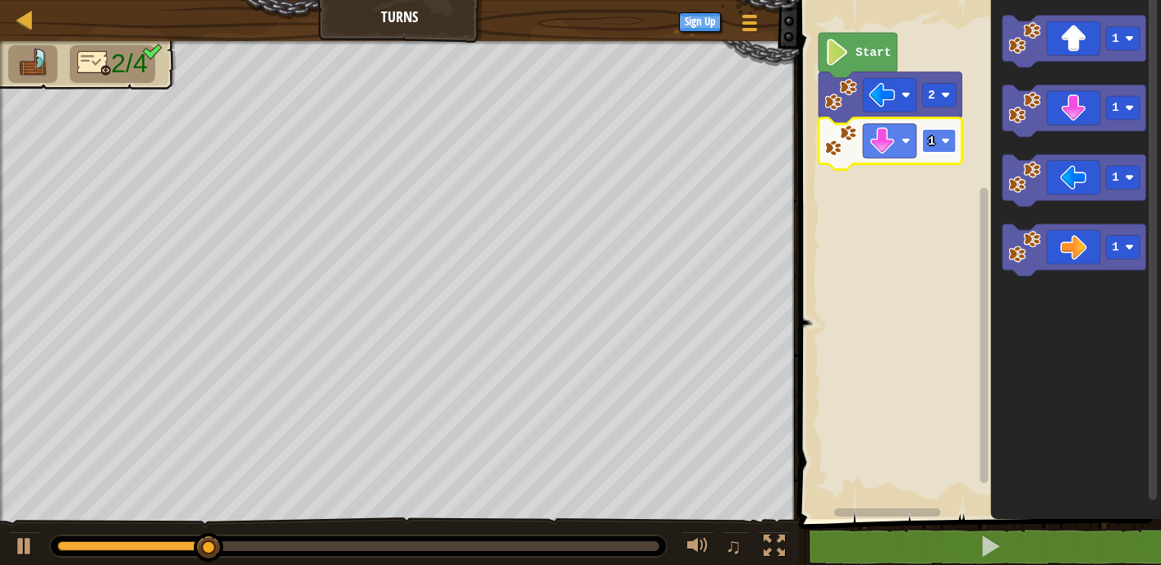
click at [920, 142] on g "1" at bounding box center [890, 144] width 143 height 52
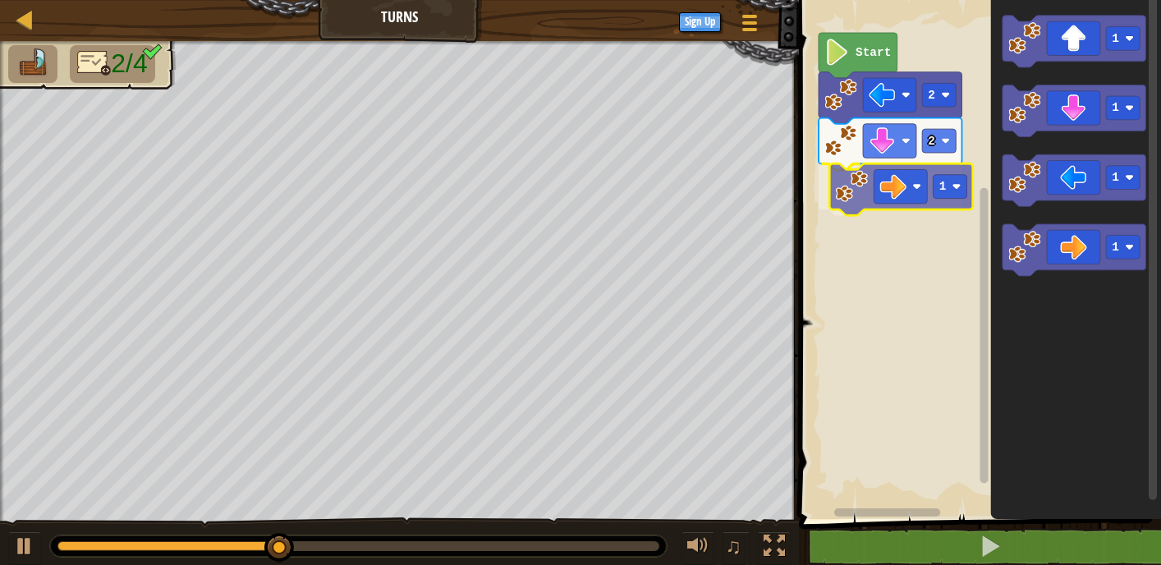
click at [916, 173] on div "Start 2 2 1 1 1 1 1 1" at bounding box center [977, 255] width 367 height 527
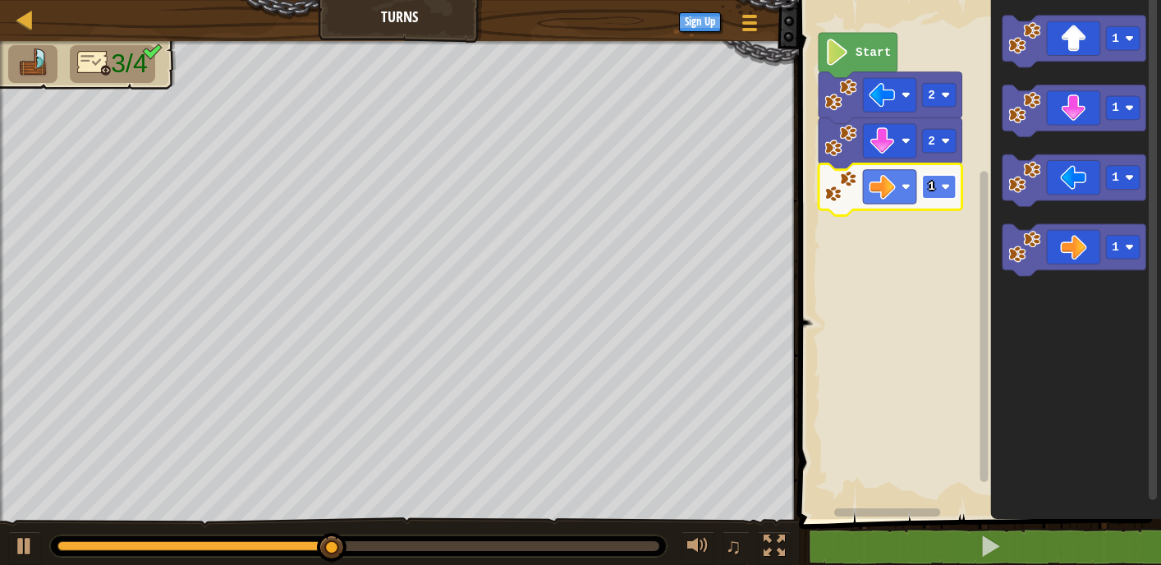
click at [949, 195] on rect "Blockly Workspace" at bounding box center [939, 187] width 34 height 24
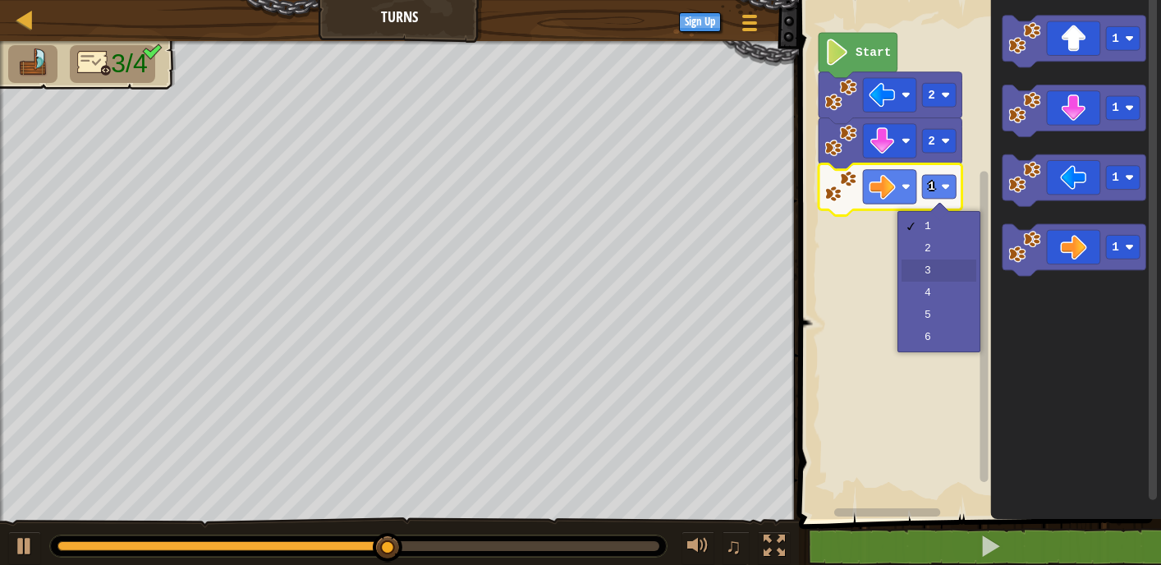
drag, startPoint x: 947, startPoint y: 273, endPoint x: 946, endPoint y: 283, distance: 9.9
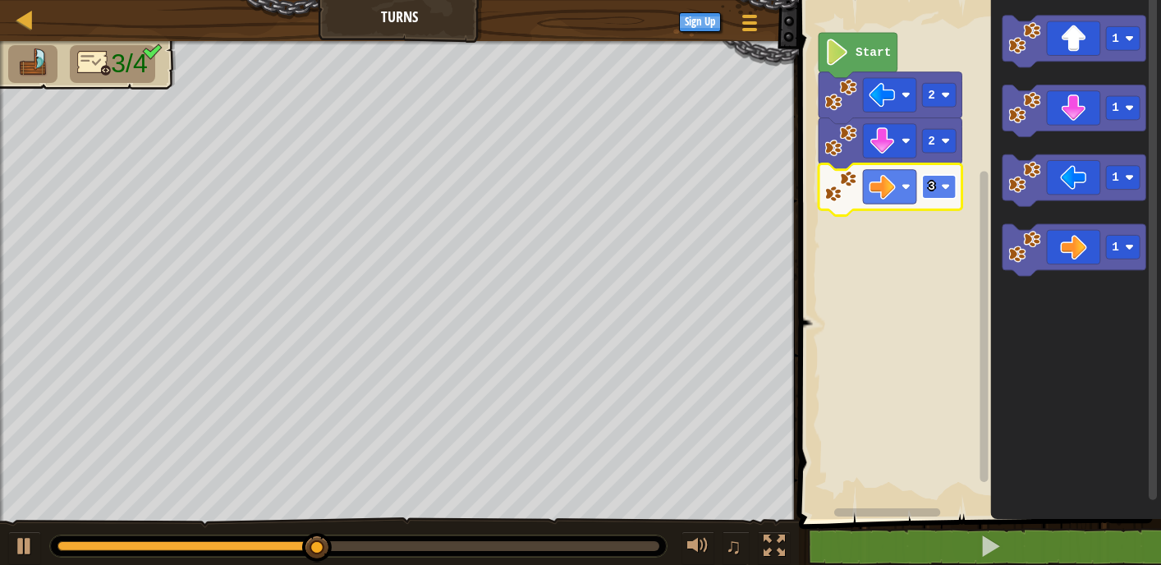
click at [936, 175] on rect "Blockly Workspace" at bounding box center [939, 187] width 34 height 24
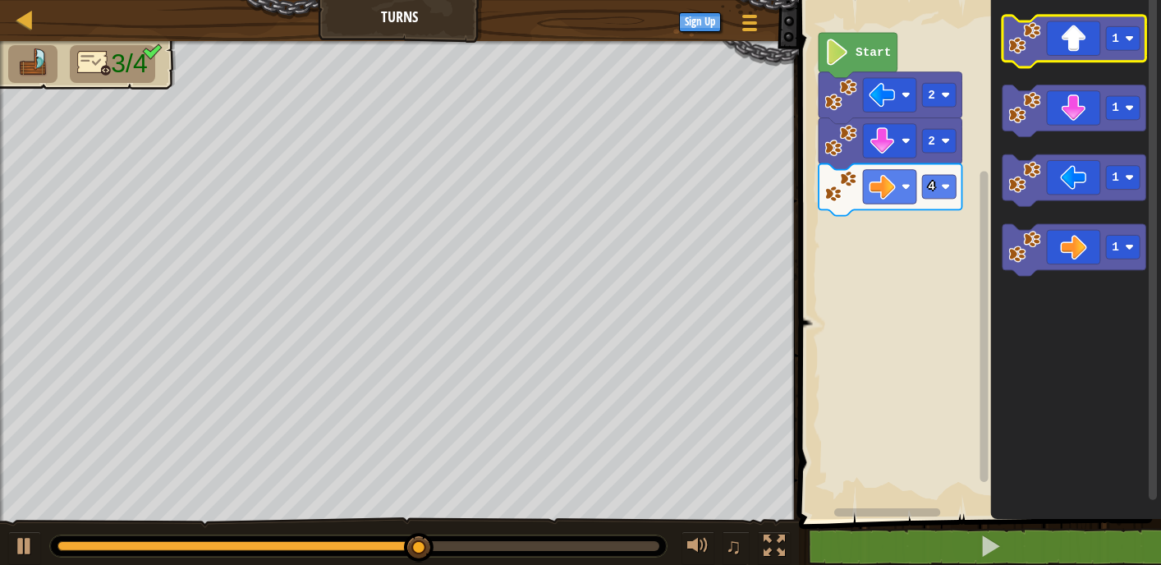
click at [1073, 46] on icon "Blockly Workspace" at bounding box center [1074, 42] width 143 height 52
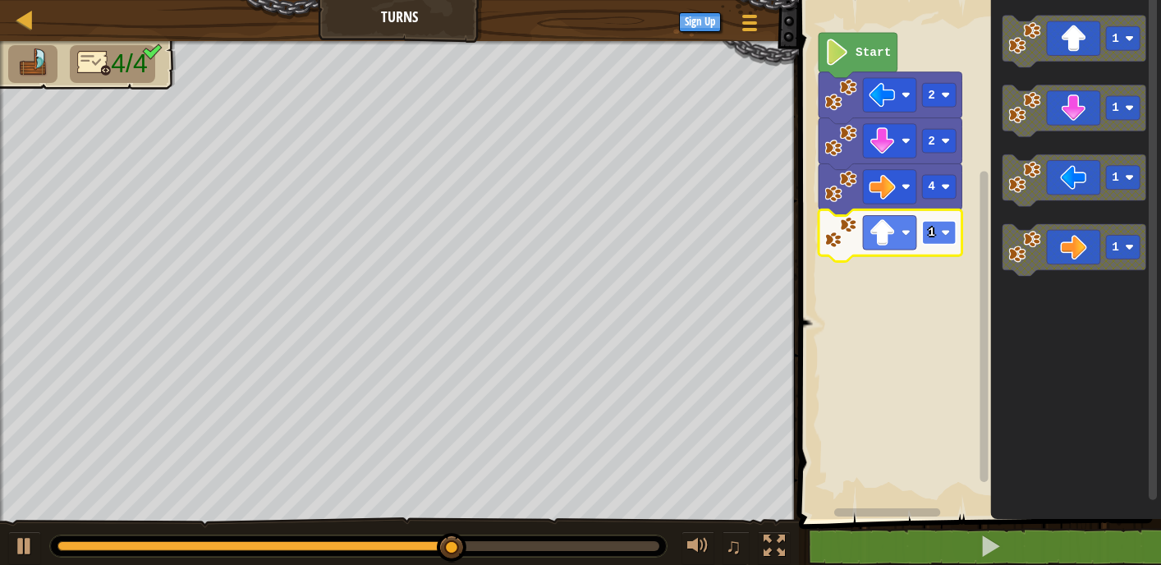
click at [924, 228] on rect "Blockly Workspace" at bounding box center [939, 233] width 34 height 24
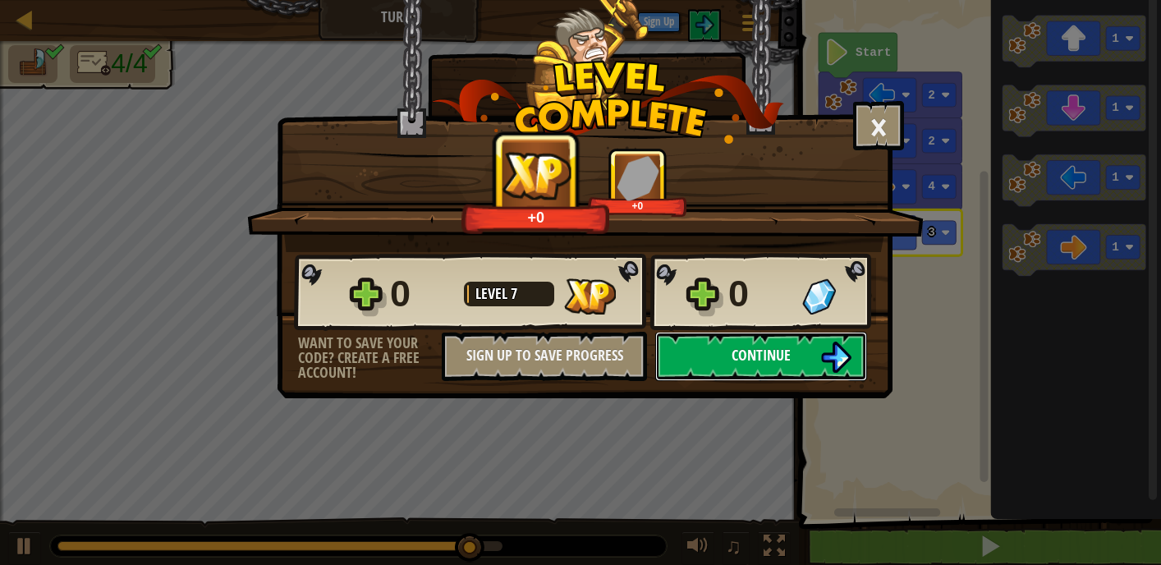
click at [854, 364] on button "Continue" at bounding box center [761, 356] width 212 height 49
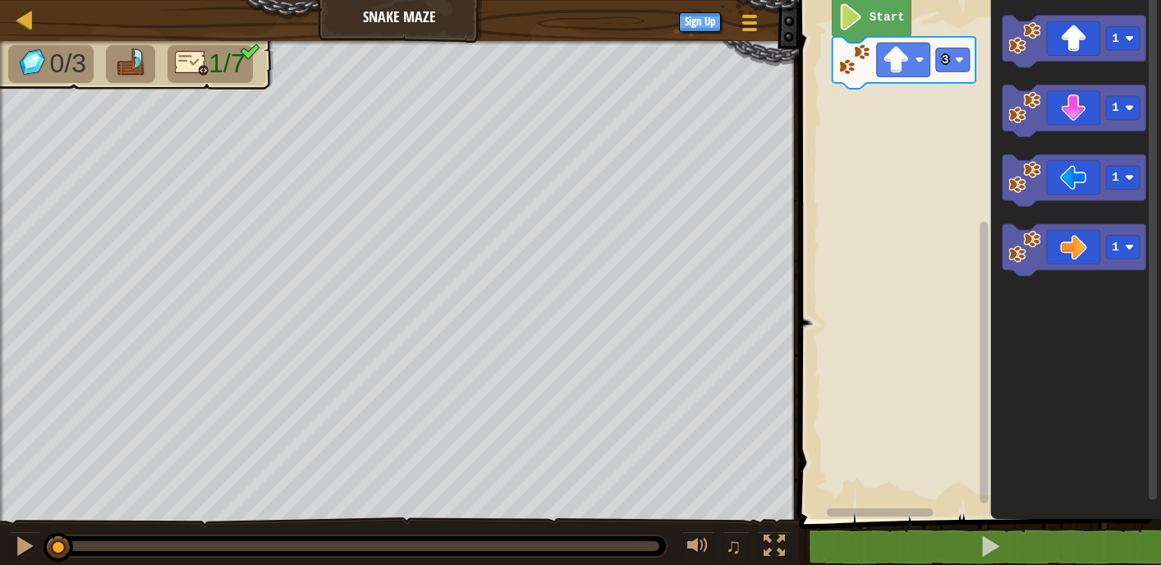
click at [865, 282] on rect "Blockly Workspace" at bounding box center [977, 255] width 367 height 527
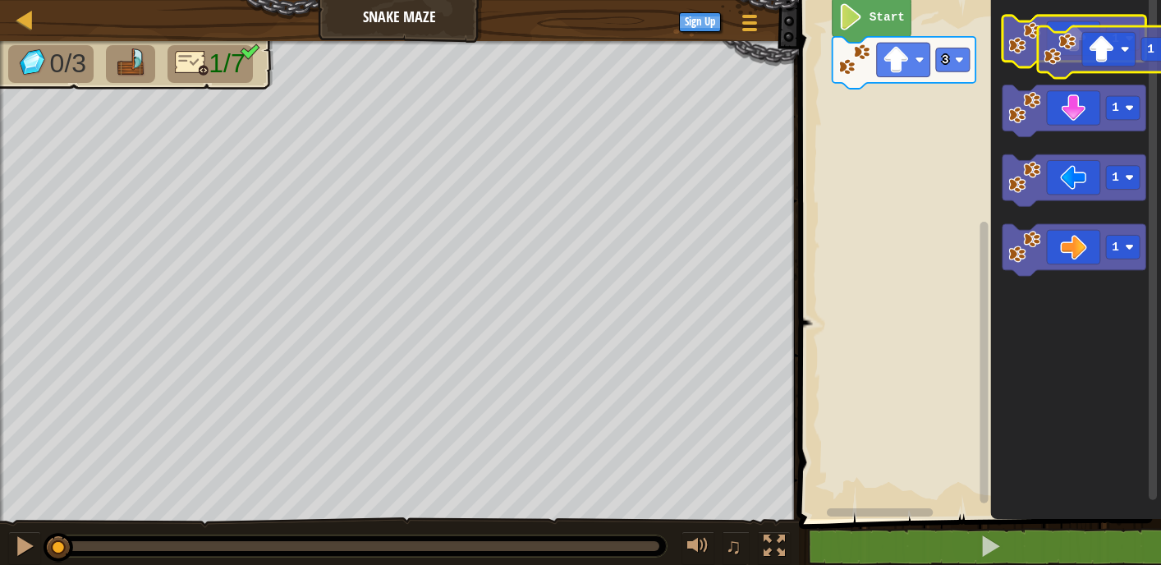
click at [1116, 57] on icon "Blockly Workspace" at bounding box center [1074, 42] width 143 height 52
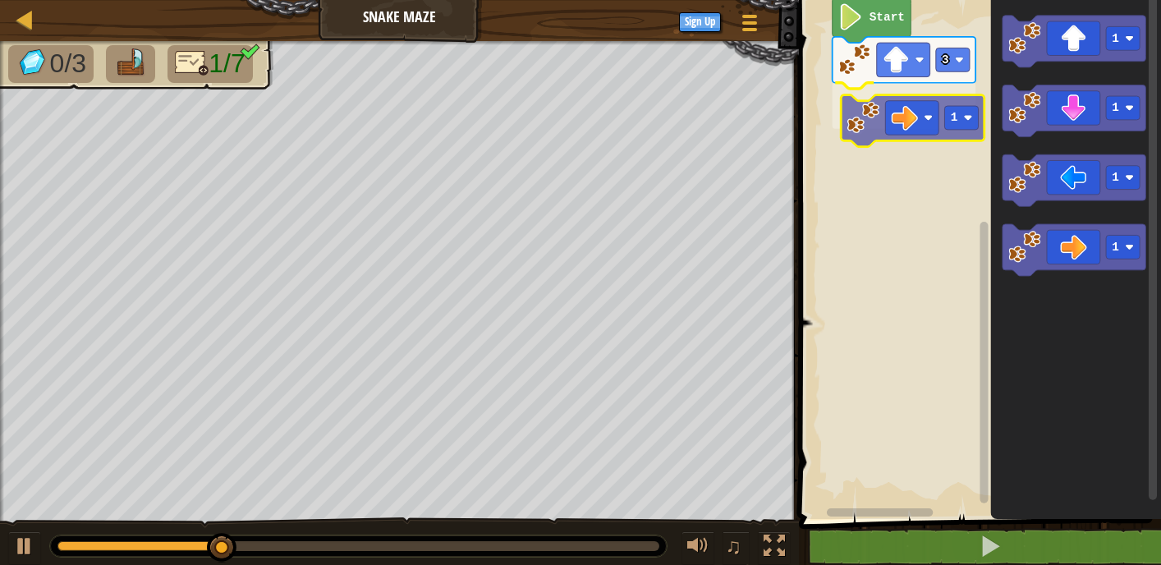
click at [927, 113] on div "3 1 Start 1 1 1 1 1" at bounding box center [977, 255] width 367 height 527
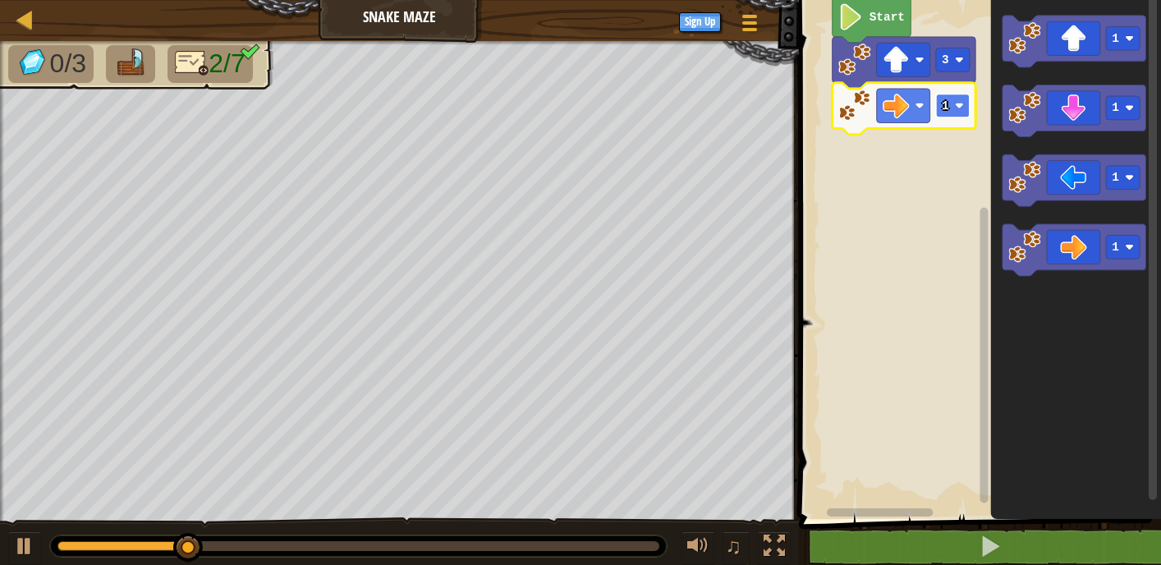
click at [958, 104] on image "Blockly Workspace" at bounding box center [959, 105] width 9 height 9
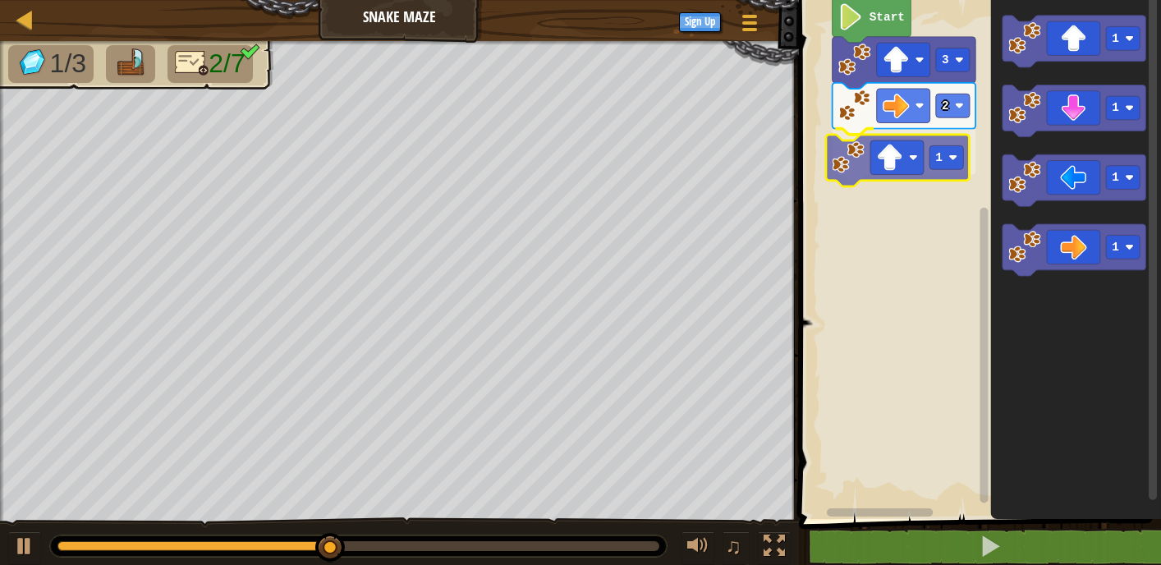
click at [852, 165] on div "Start 3 2 1 1 1 1 1 1" at bounding box center [977, 255] width 367 height 527
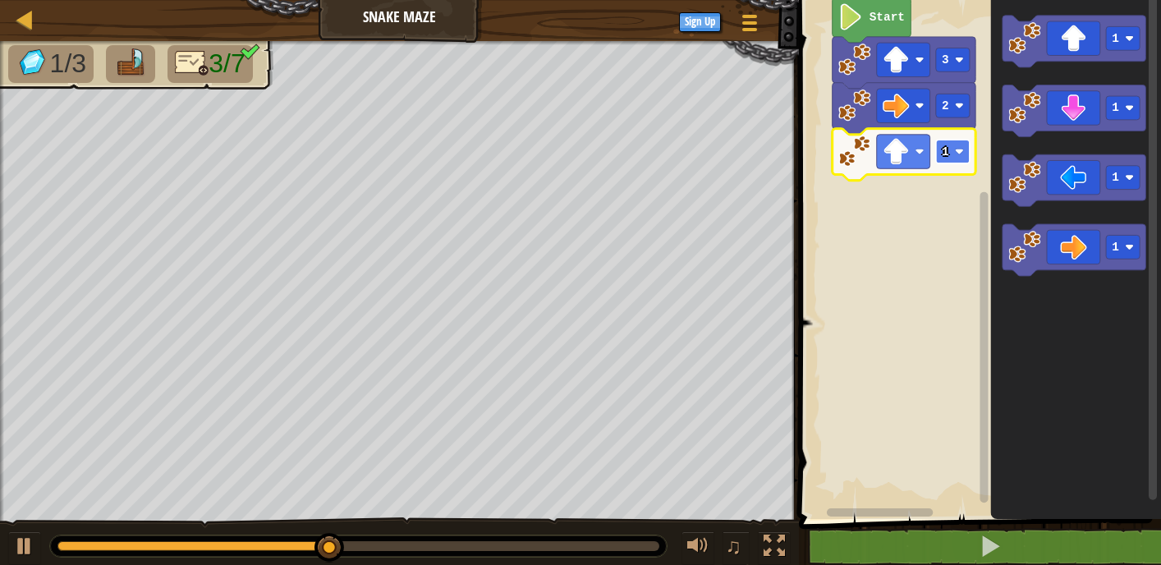
click at [961, 154] on image "Blockly Workspace" at bounding box center [959, 151] width 9 height 9
click at [942, 156] on text "2" at bounding box center [945, 151] width 7 height 13
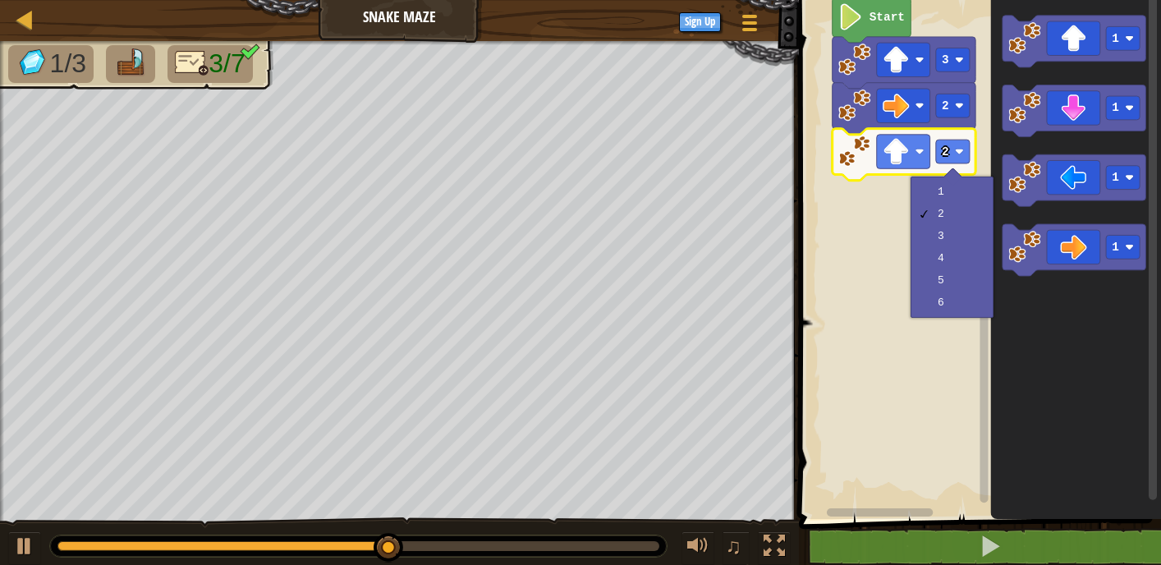
click at [944, 179] on div "1 2 3 4 5 6" at bounding box center [952, 247] width 83 height 141
drag, startPoint x: 949, startPoint y: 193, endPoint x: 951, endPoint y: 181, distance: 12.6
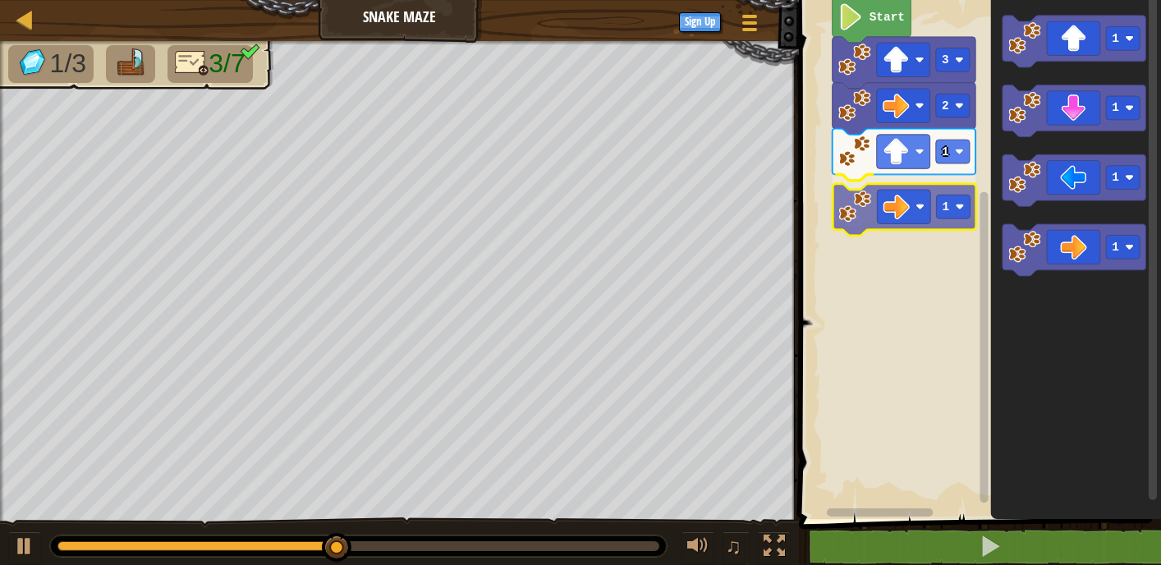
click at [911, 197] on div "Start 3 2 1 1 1 1 1 1 1" at bounding box center [977, 255] width 367 height 527
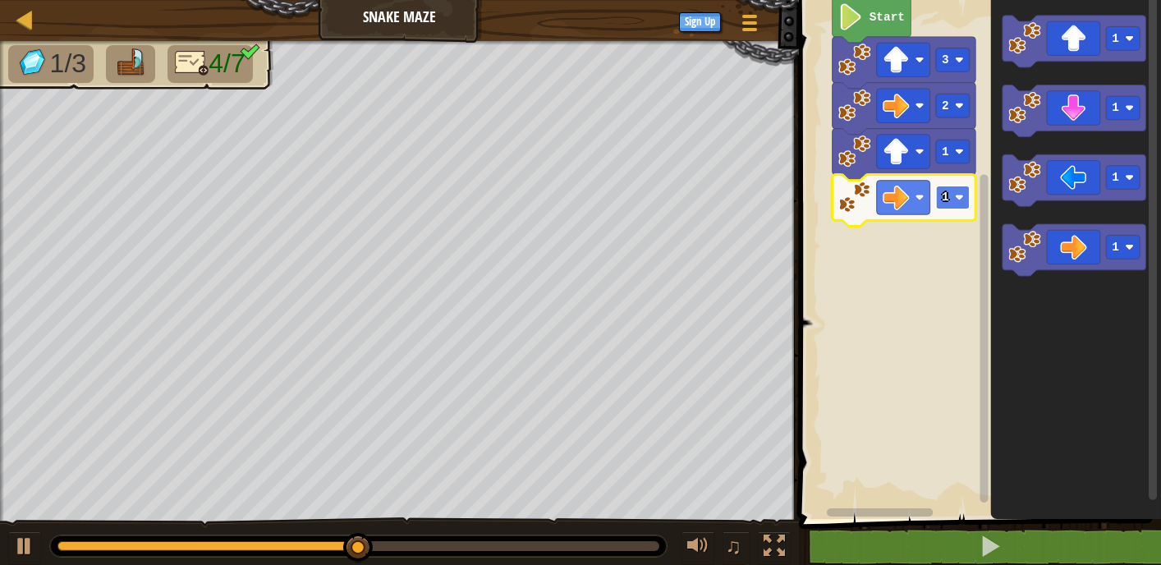
click at [959, 193] on image "Blockly Workspace" at bounding box center [959, 197] width 9 height 9
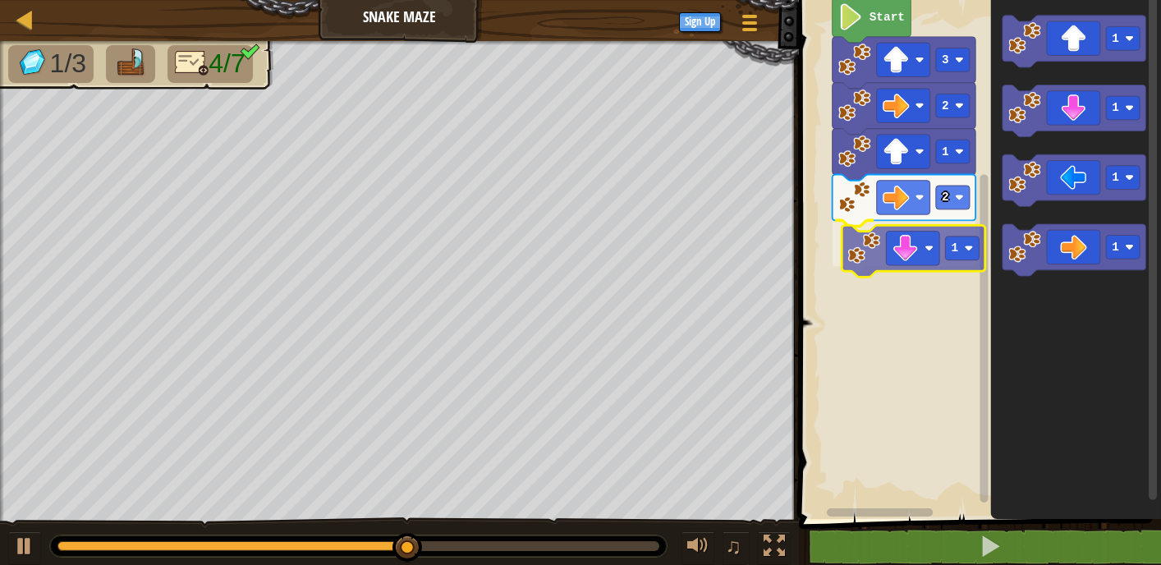
click at [904, 256] on div "Start 3 2 1 2 1 1 1 1 1 1" at bounding box center [977, 255] width 367 height 527
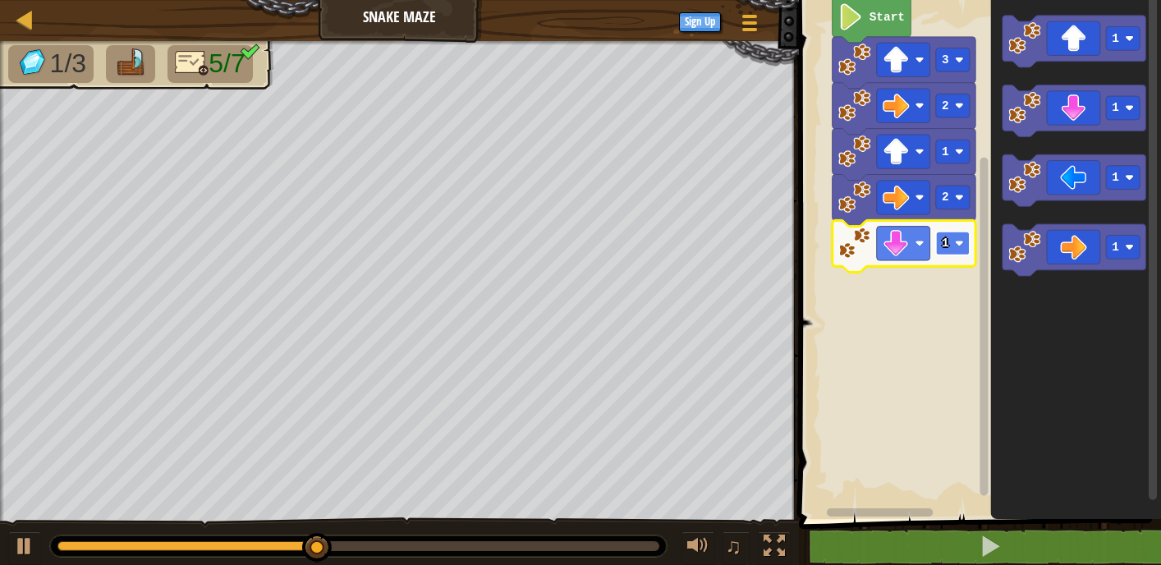
click at [938, 245] on rect "Blockly Workspace" at bounding box center [953, 244] width 34 height 24
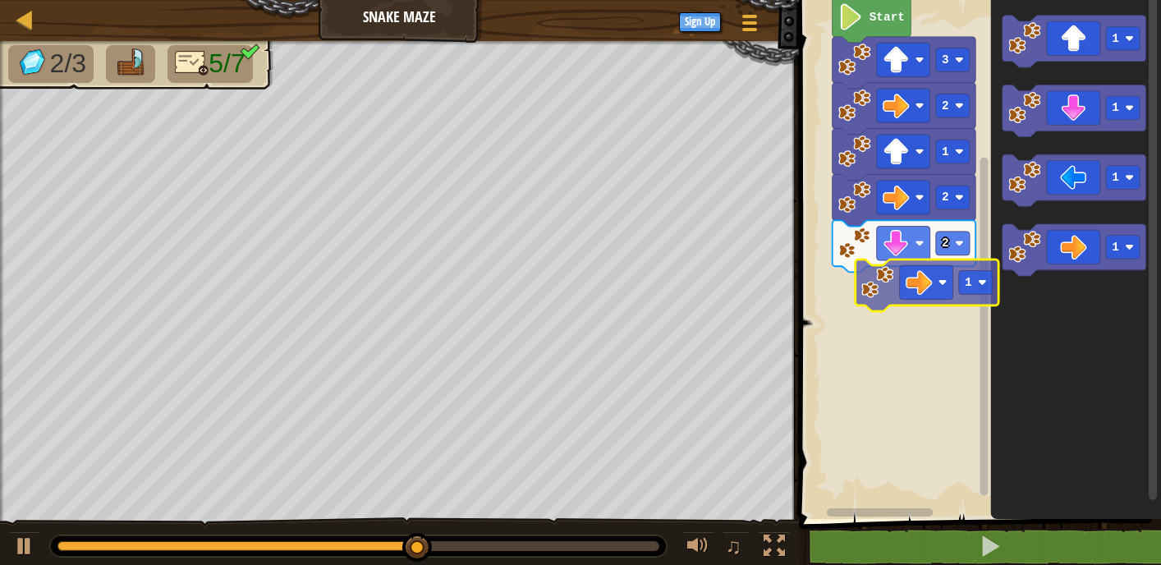
click at [932, 286] on div "Start 3 2 1 2 2 1 1 1 1 1 1" at bounding box center [977, 255] width 367 height 527
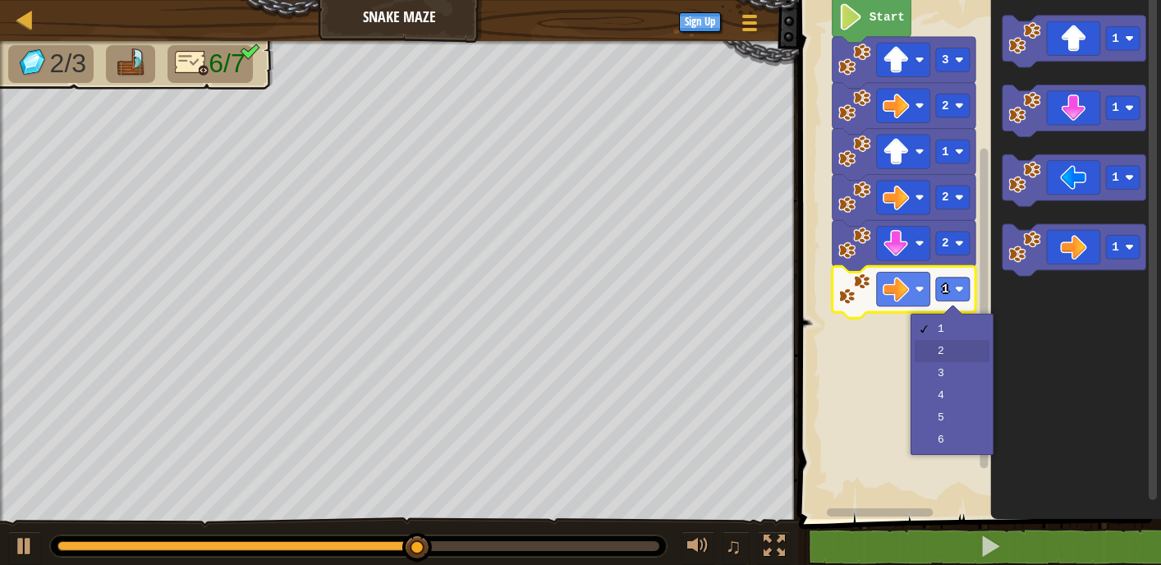
drag, startPoint x: 968, startPoint y: 332, endPoint x: 963, endPoint y: 342, distance: 11.4
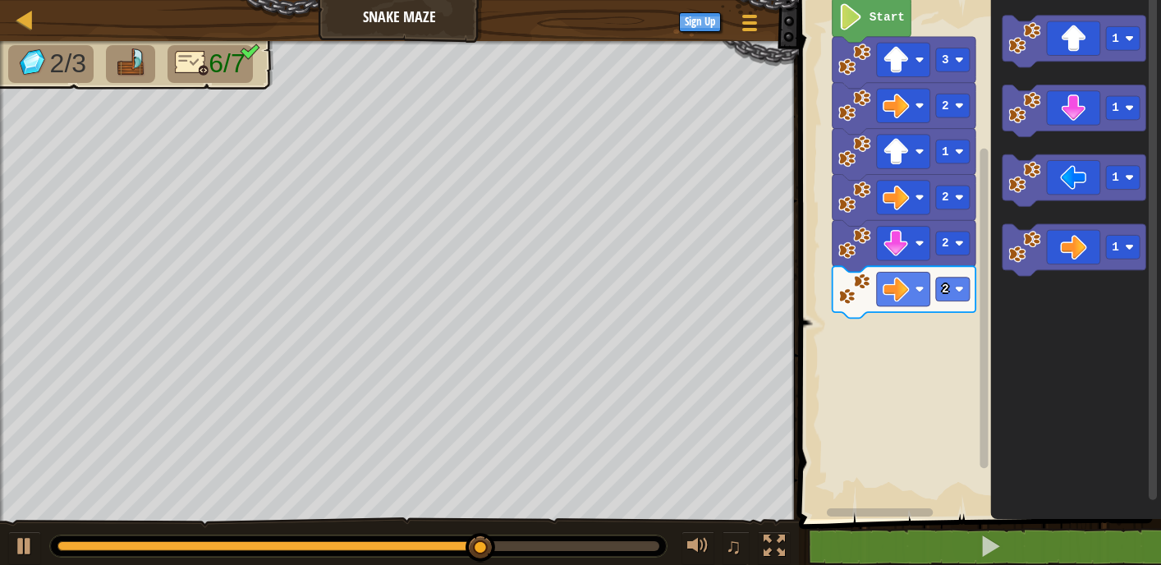
click at [873, 385] on div "Start 3 2 1 2 2 2 1 1 1 1" at bounding box center [977, 255] width 367 height 527
click at [975, 164] on div "Start 3 2 1 2 2 2 1 1 1 1" at bounding box center [977, 255] width 367 height 527
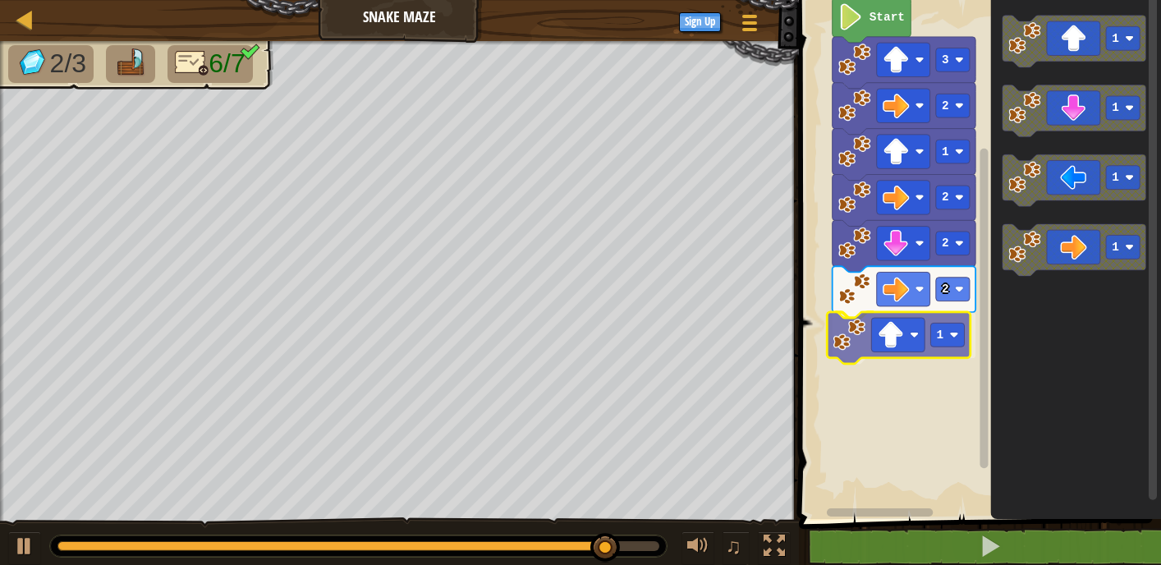
click at [936, 337] on div "Start 3 2 1 2 2 2 1 1 1 1 1 1" at bounding box center [977, 255] width 367 height 527
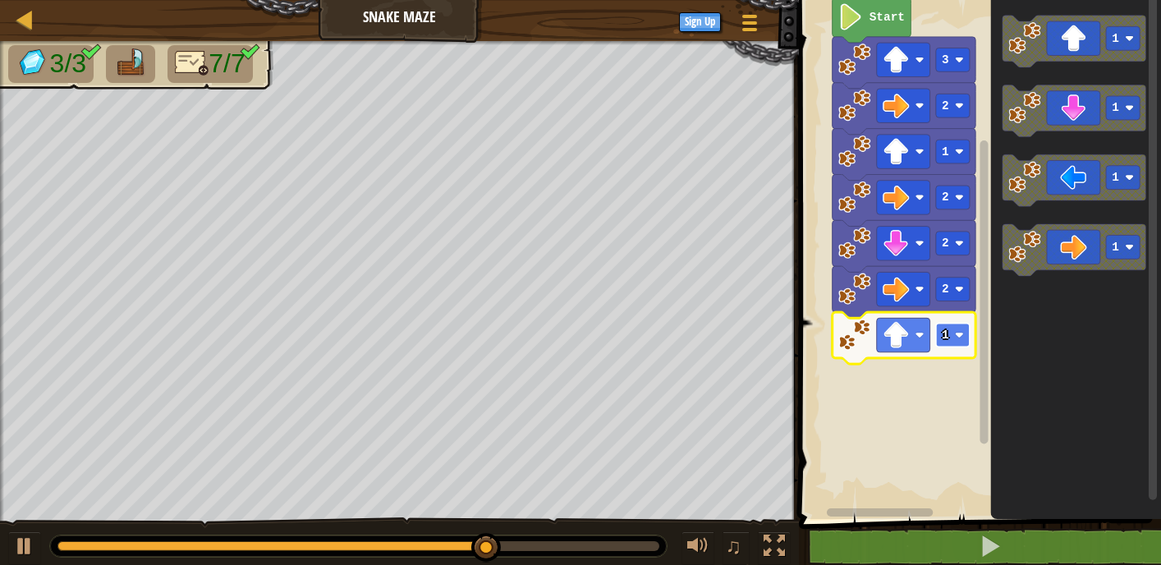
click at [938, 333] on rect "Blockly Workspace" at bounding box center [953, 336] width 34 height 24
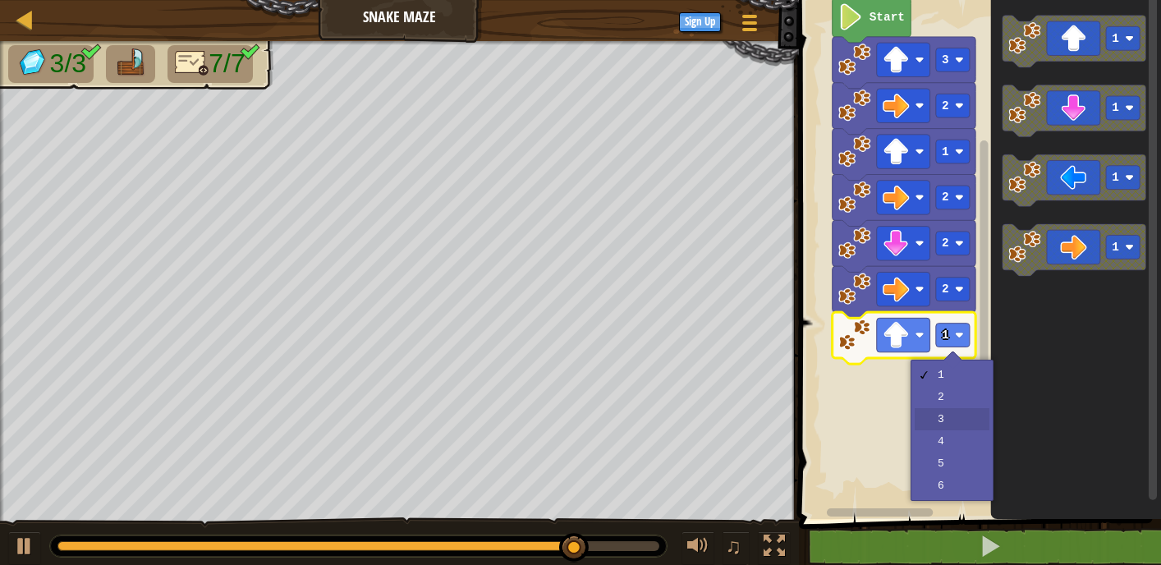
drag, startPoint x: 960, startPoint y: 392, endPoint x: 955, endPoint y: 410, distance: 18.7
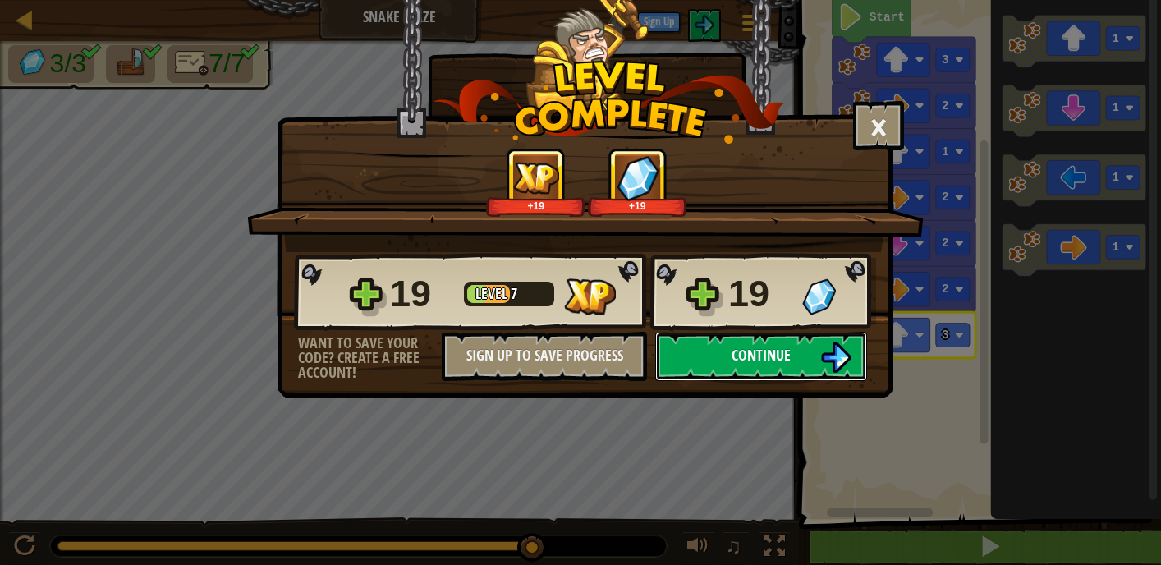
click at [829, 356] on img at bounding box center [836, 357] width 31 height 31
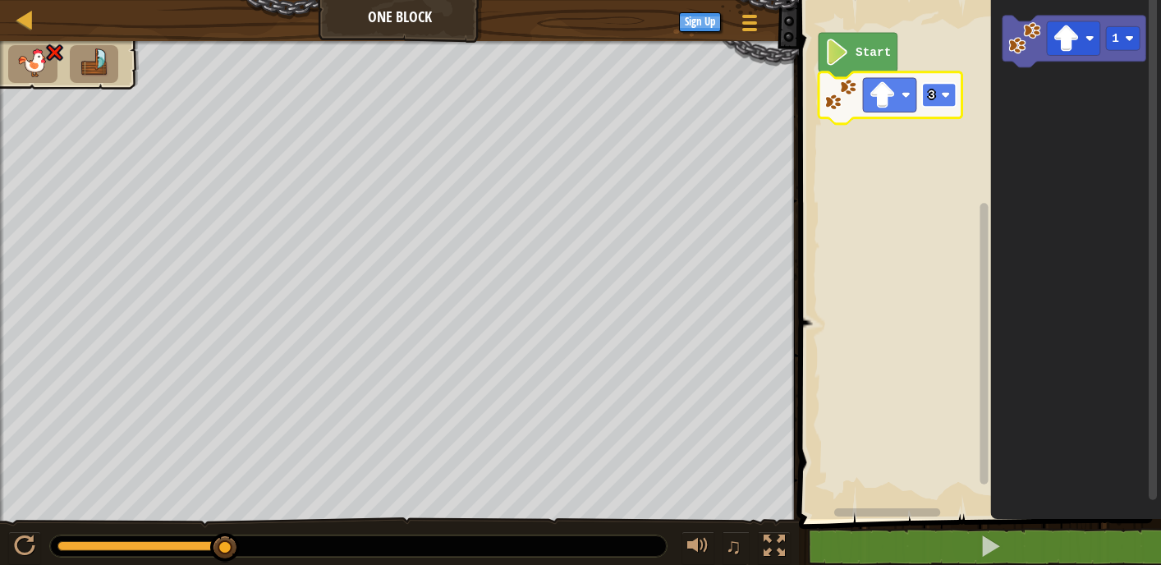
click at [945, 96] on image "Blockly Workspace" at bounding box center [945, 94] width 9 height 9
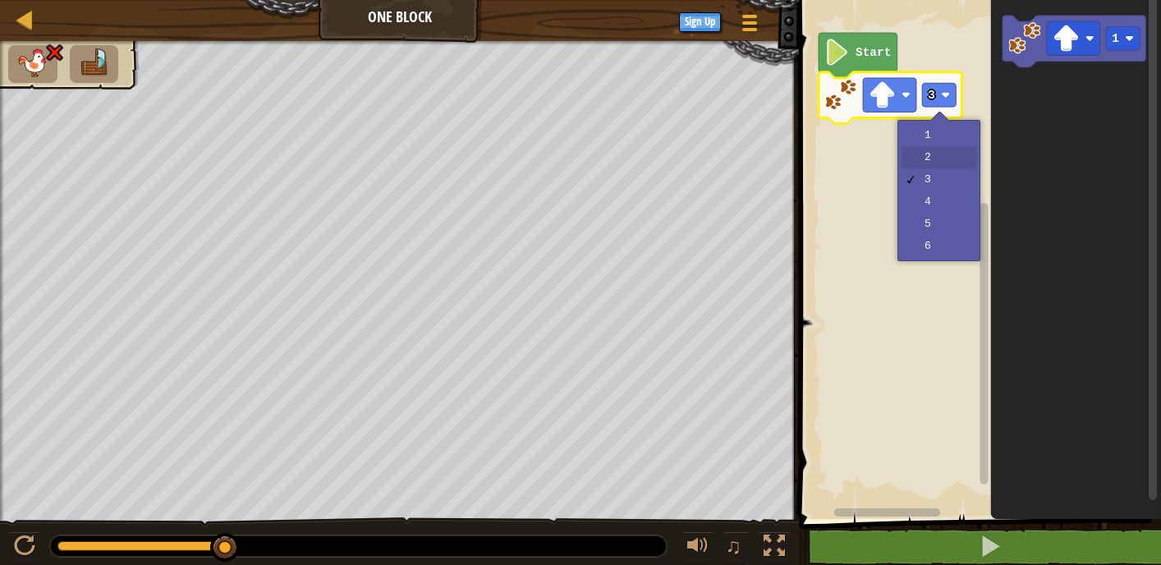
drag, startPoint x: 952, startPoint y: 140, endPoint x: 957, endPoint y: 152, distance: 13.3
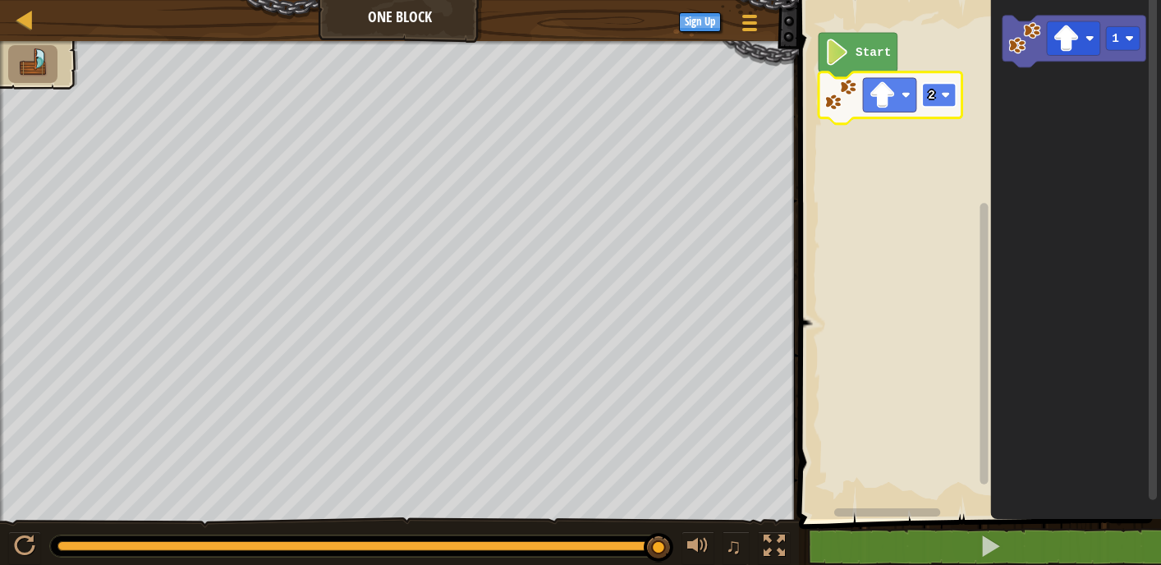
click at [939, 86] on rect "Blockly Workspace" at bounding box center [939, 95] width 34 height 24
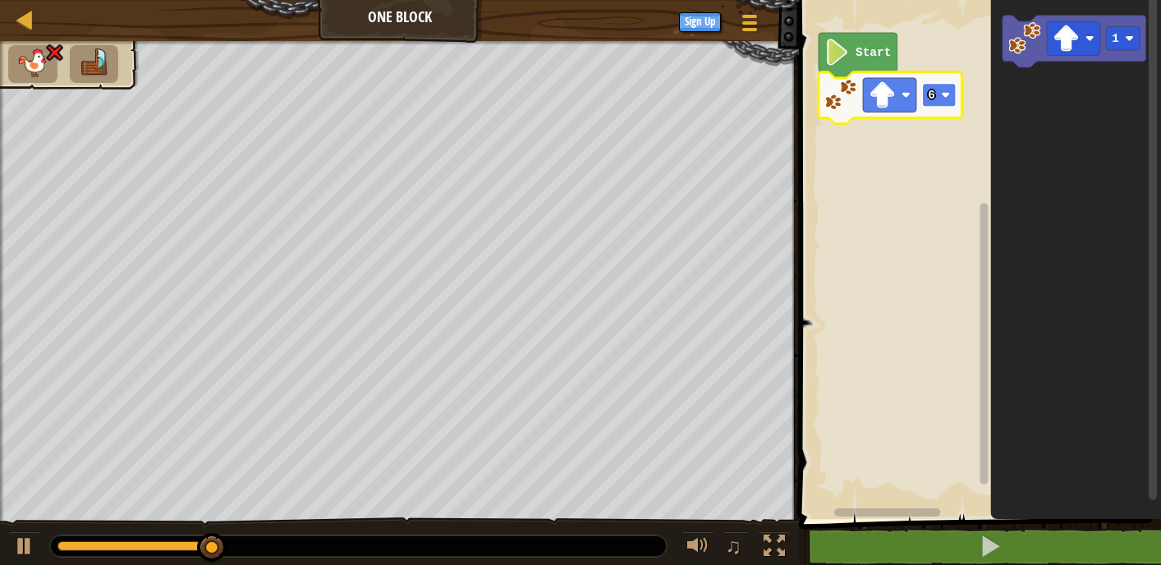
click at [934, 102] on rect "Blockly Workspace" at bounding box center [939, 95] width 34 height 24
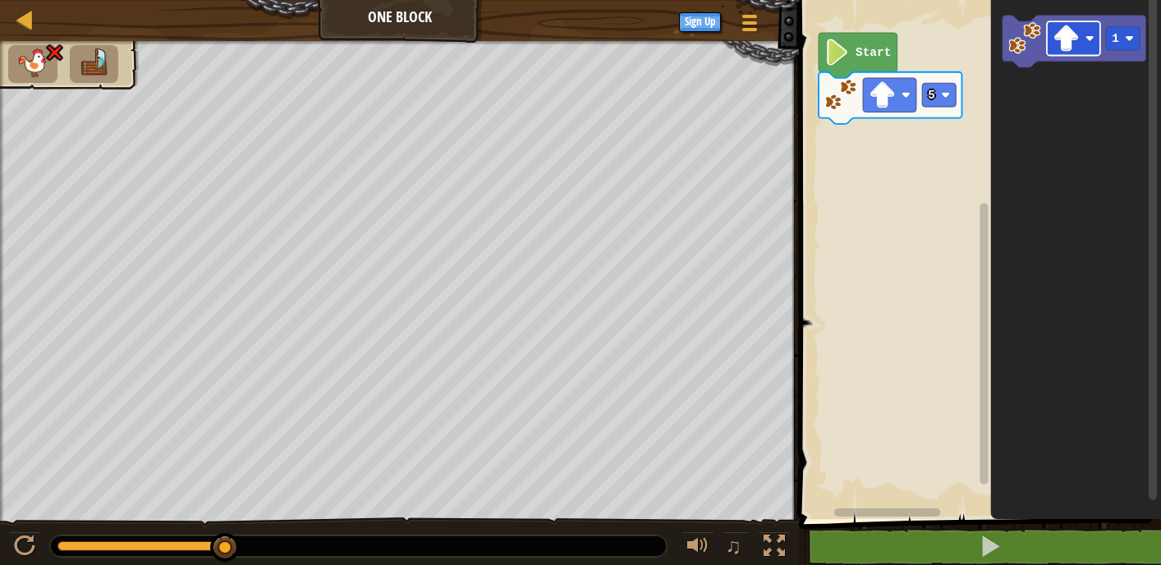
click at [1057, 94] on icon "1" at bounding box center [1076, 255] width 171 height 527
click at [1090, 59] on g "1" at bounding box center [1074, 42] width 143 height 52
click at [1055, 86] on icon "1" at bounding box center [1076, 255] width 171 height 527
click at [1004, 76] on icon "1" at bounding box center [1076, 255] width 171 height 527
click at [893, 91] on image "Blockly Workspace" at bounding box center [882, 94] width 26 height 26
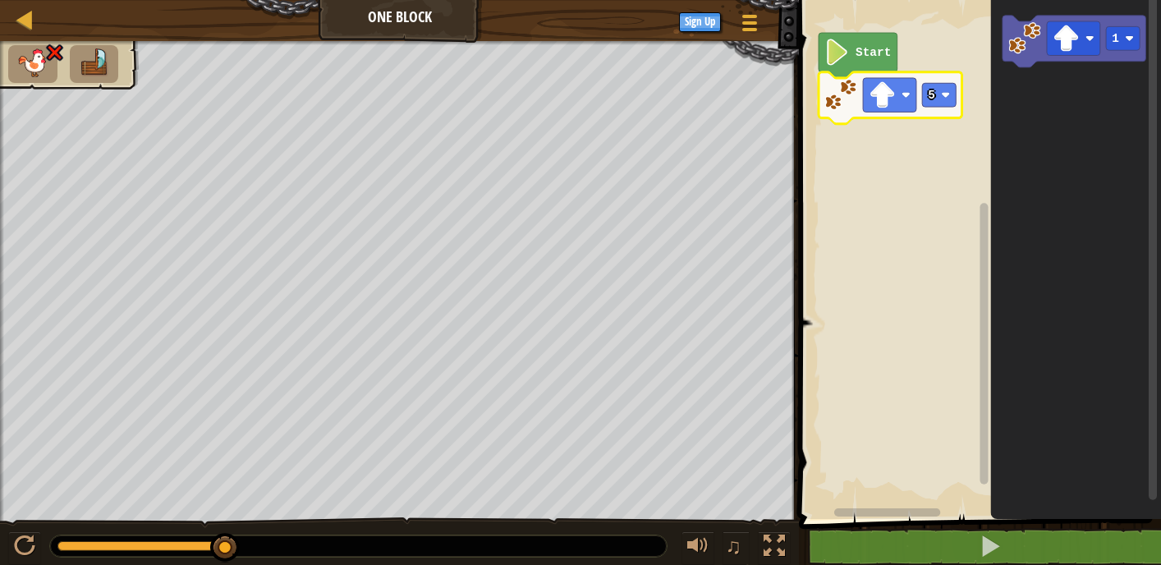
click at [967, 121] on rect "Blockly Workspace" at bounding box center [977, 255] width 367 height 527
click at [935, 85] on rect "Blockly Workspace" at bounding box center [939, 95] width 34 height 24
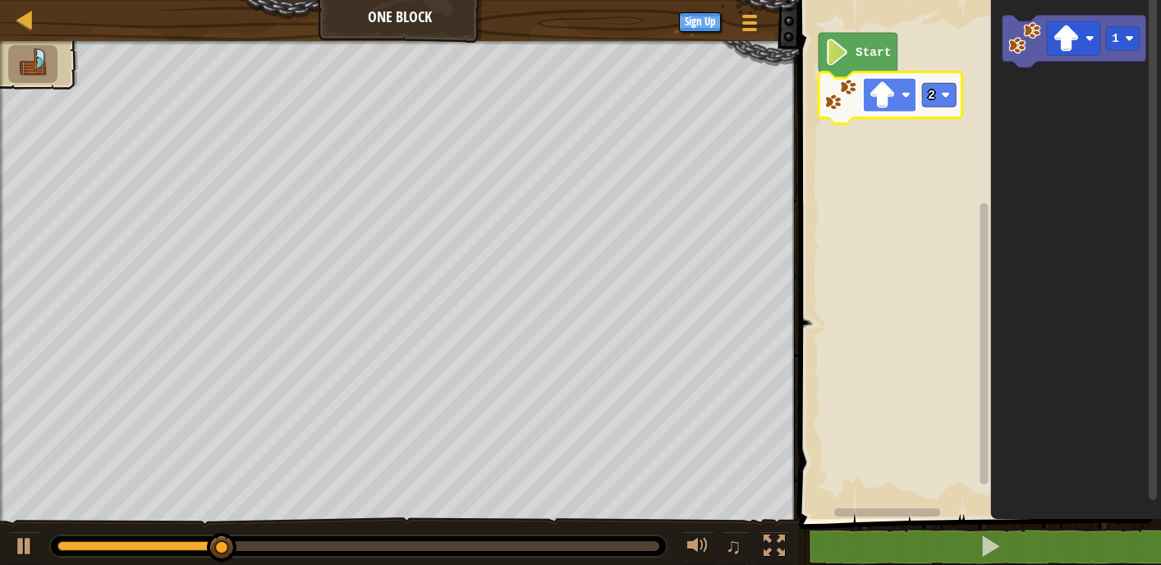
click at [890, 94] on image "Blockly Workspace" at bounding box center [882, 94] width 26 height 26
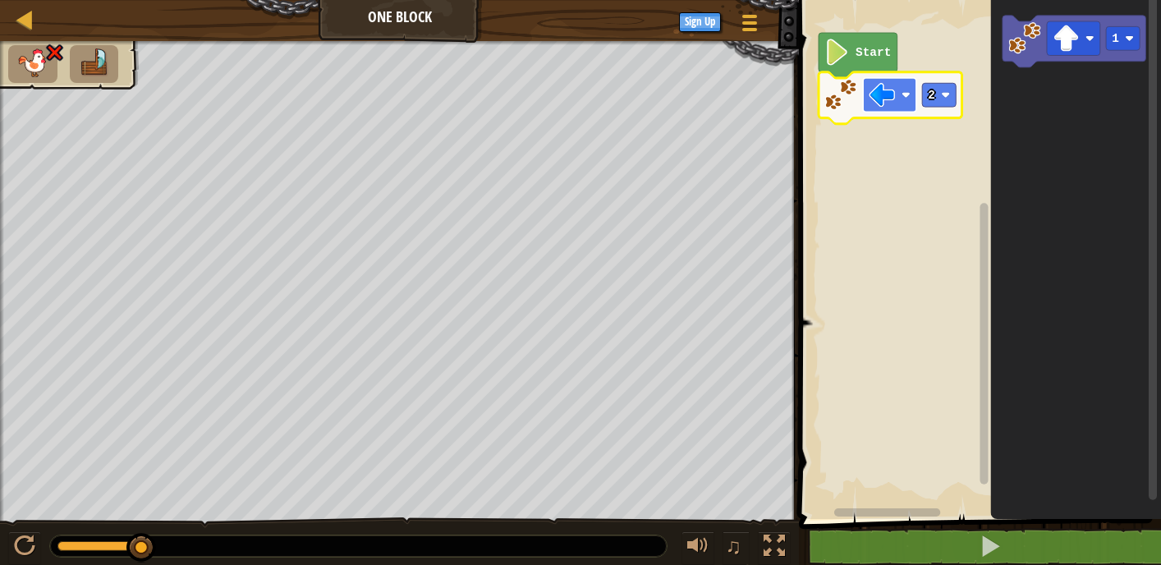
click at [880, 103] on image "Blockly Workspace" at bounding box center [882, 94] width 26 height 26
click at [887, 95] on image "Blockly Workspace" at bounding box center [882, 94] width 26 height 26
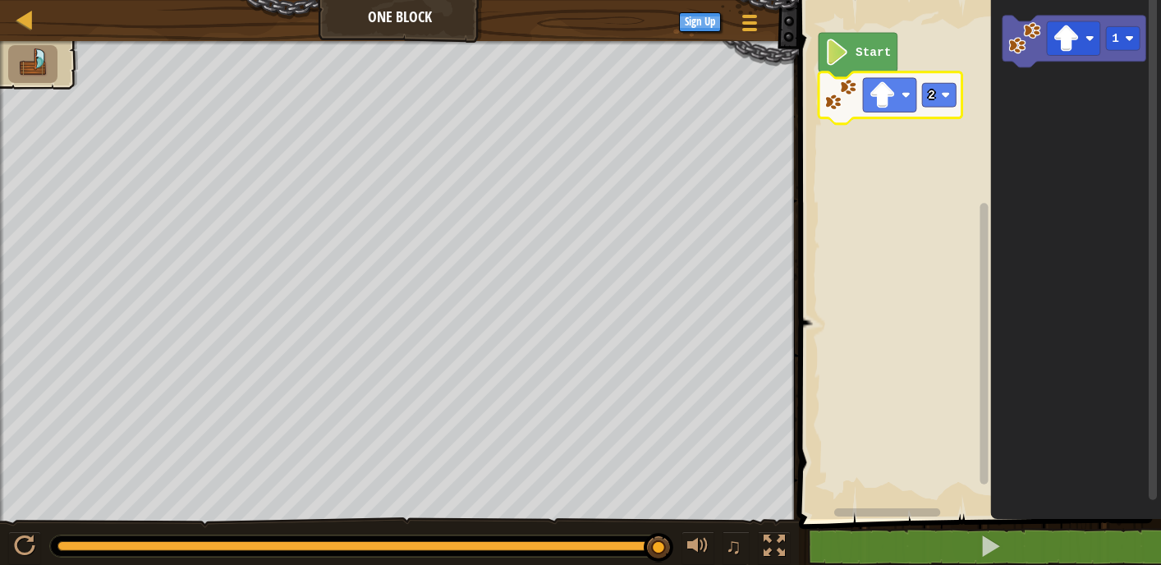
click at [432, 18] on div "Map One Block Game Menu Sign Up" at bounding box center [399, 20] width 799 height 41
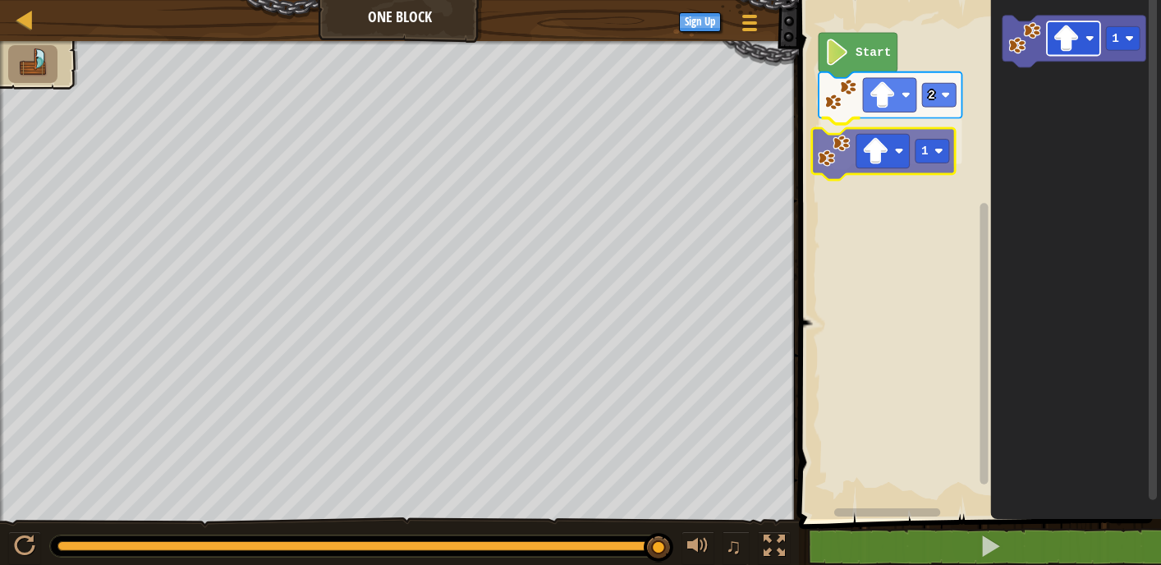
click at [891, 147] on div "Start 2 1 1 1" at bounding box center [977, 255] width 367 height 527
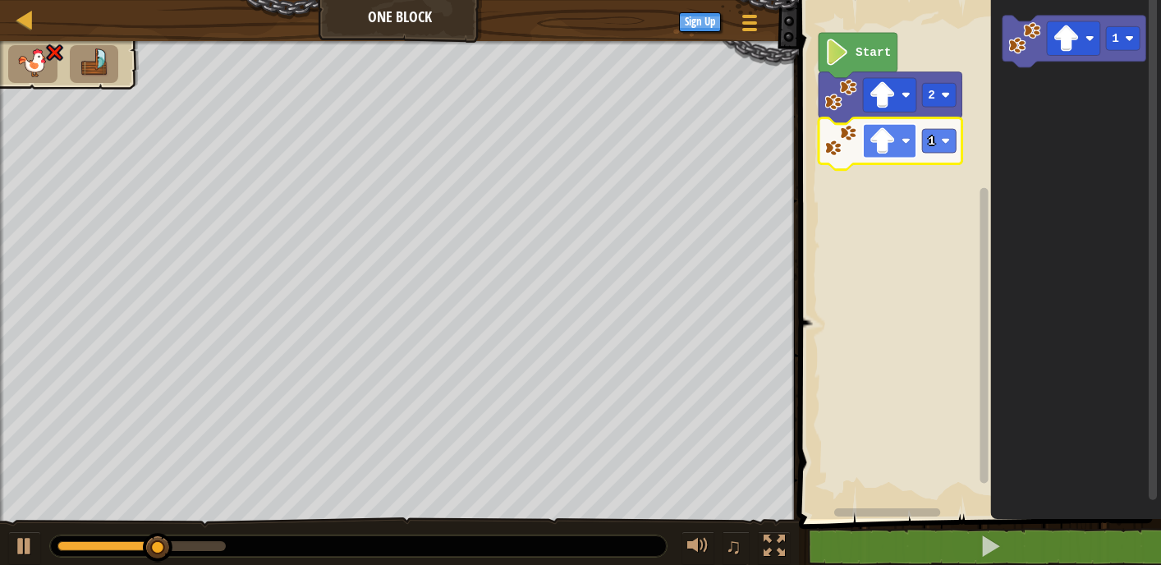
click at [891, 145] on image "Blockly Workspace" at bounding box center [882, 140] width 26 height 26
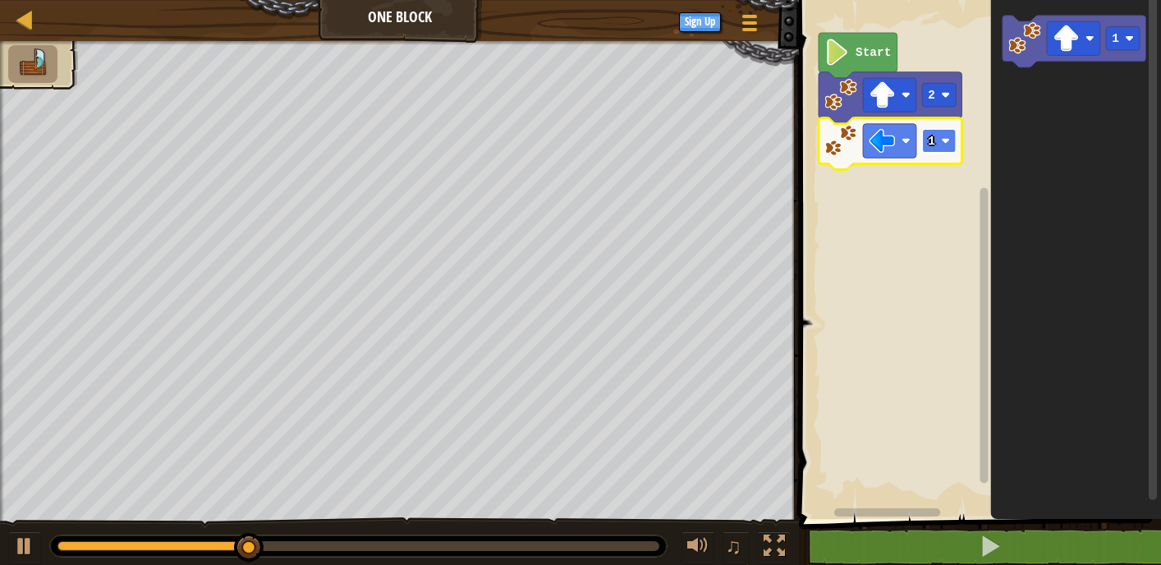
click at [945, 146] on rect "Blockly Workspace" at bounding box center [939, 141] width 34 height 24
click at [940, 147] on rect "Blockly Workspace" at bounding box center [939, 141] width 34 height 24
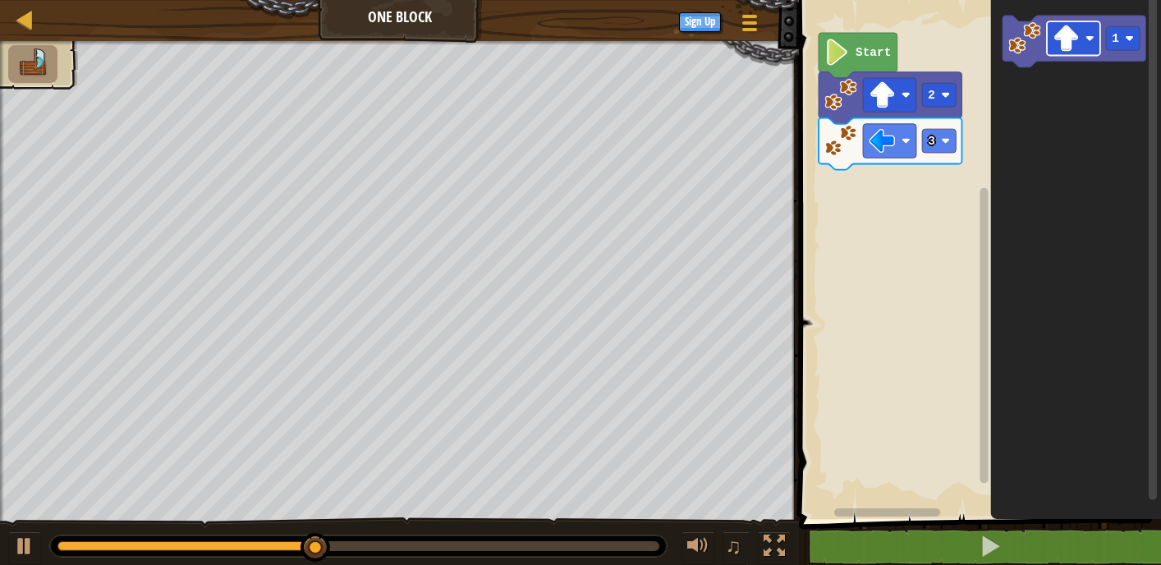
click at [950, 192] on div "Start 2 3 1" at bounding box center [977, 255] width 367 height 527
click at [945, 162] on div "Start 2 3 1" at bounding box center [977, 255] width 367 height 527
click at [1014, 94] on icon "1" at bounding box center [1076, 255] width 171 height 527
click at [1049, 68] on icon "1" at bounding box center [1076, 255] width 171 height 527
click at [1049, 114] on icon "1" at bounding box center [1076, 255] width 171 height 527
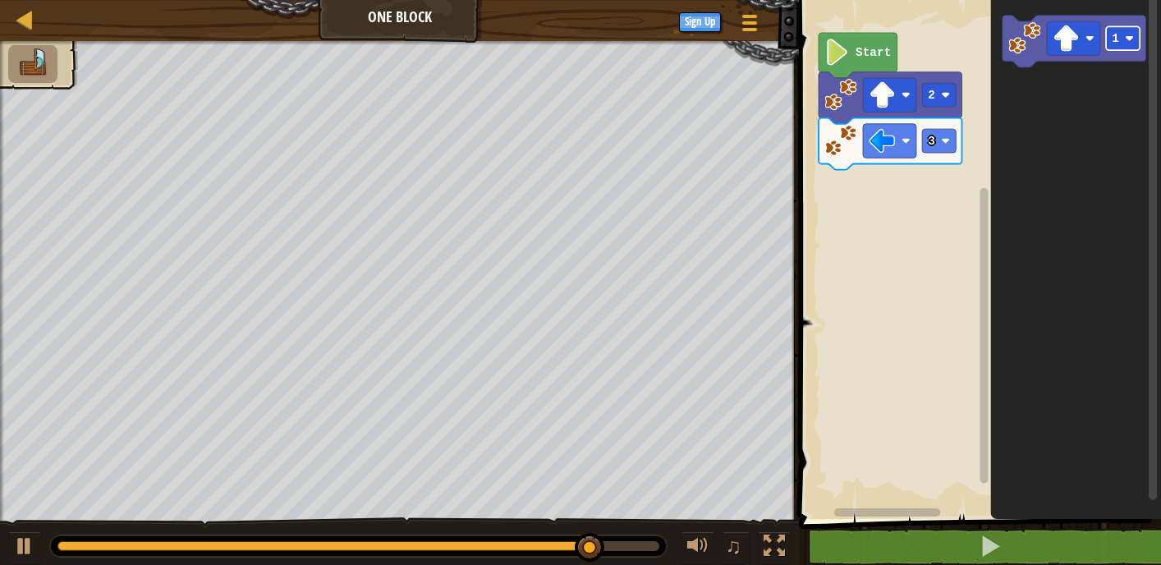
click at [1110, 49] on g "1" at bounding box center [1123, 38] width 34 height 24
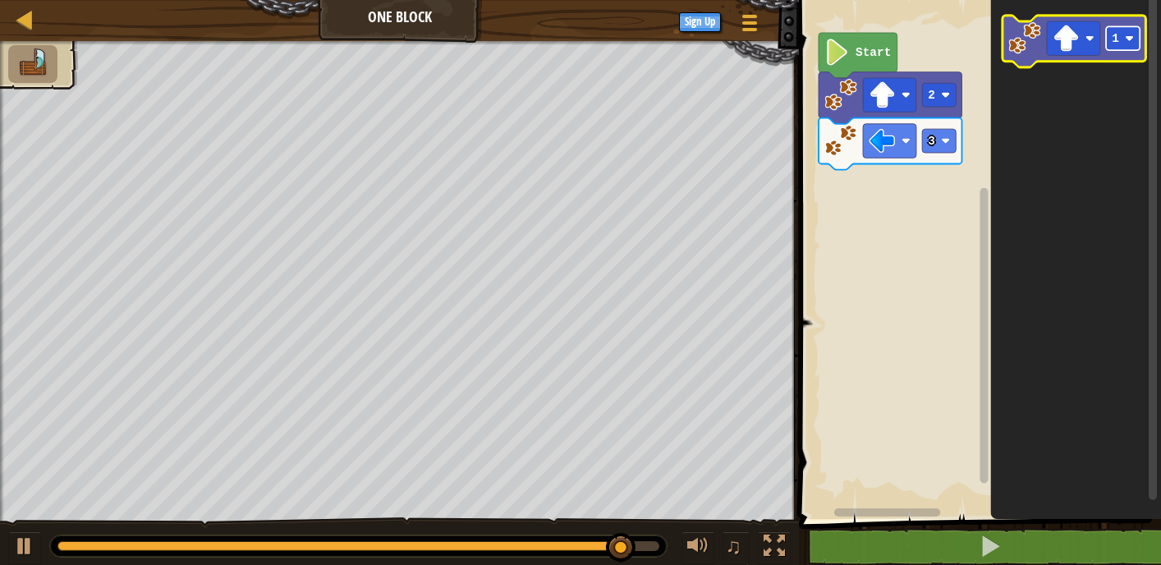
click at [1106, 58] on g "1" at bounding box center [1074, 42] width 143 height 52
click at [1049, 47] on rect "Blockly Workspace" at bounding box center [1073, 38] width 53 height 34
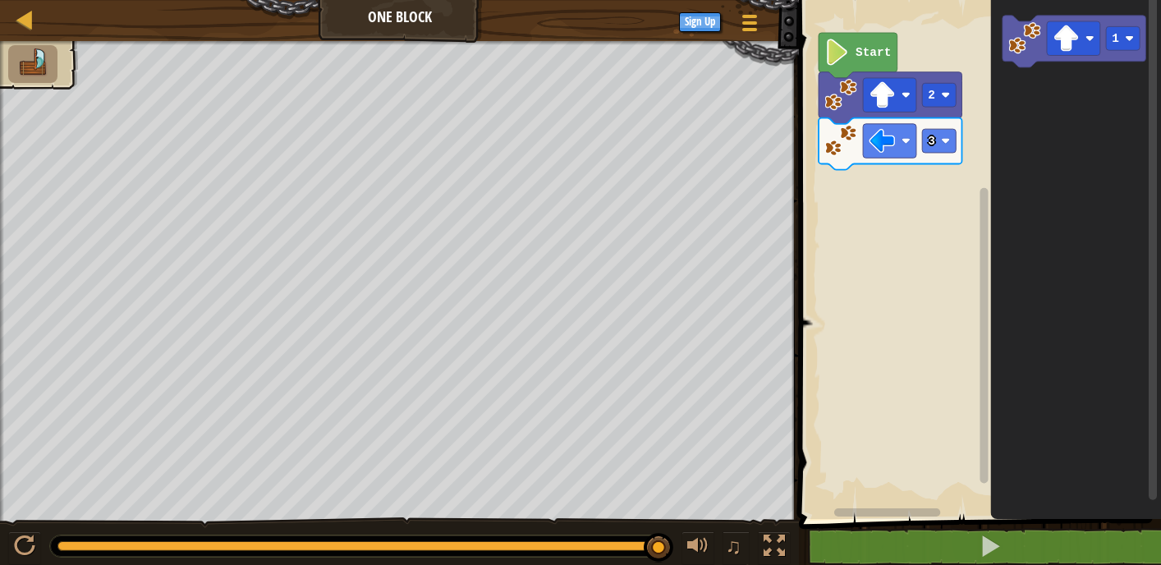
click at [950, 332] on div "Start 2 3 1" at bounding box center [977, 255] width 367 height 527
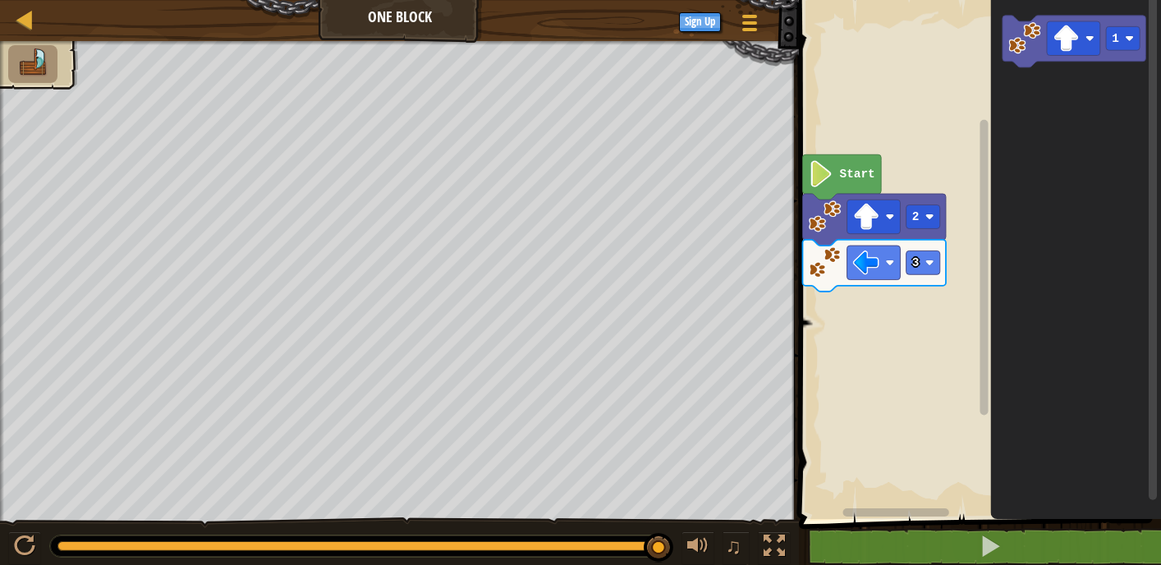
click at [945, 458] on rect "Blockly Workspace" at bounding box center [977, 255] width 367 height 527
click at [1017, 67] on icon "1" at bounding box center [1076, 255] width 171 height 527
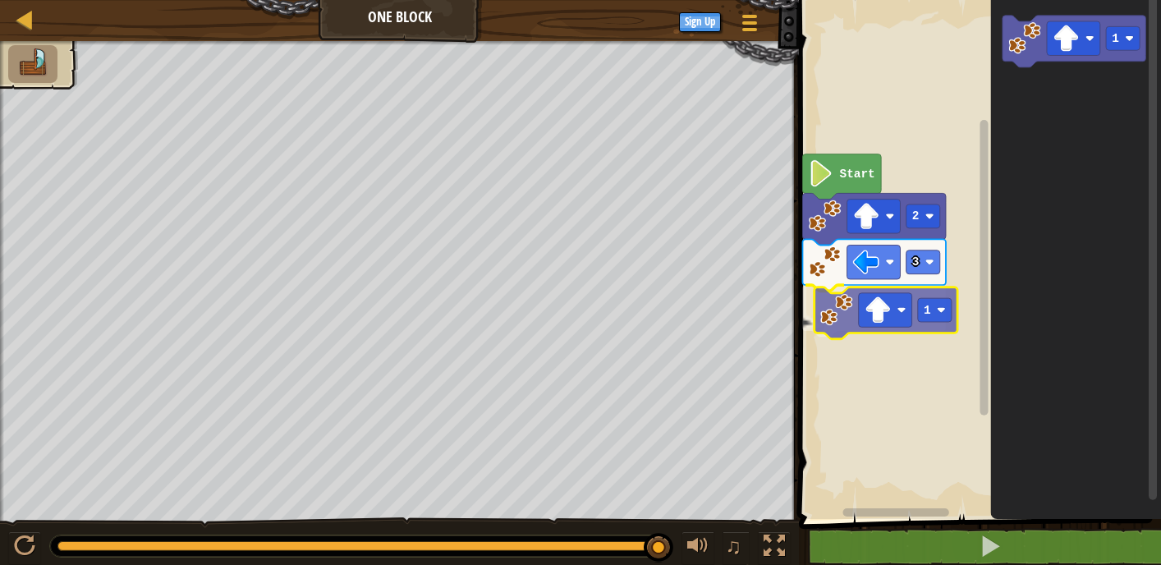
click at [830, 306] on div "Start 2 3 1 1 1" at bounding box center [977, 255] width 367 height 527
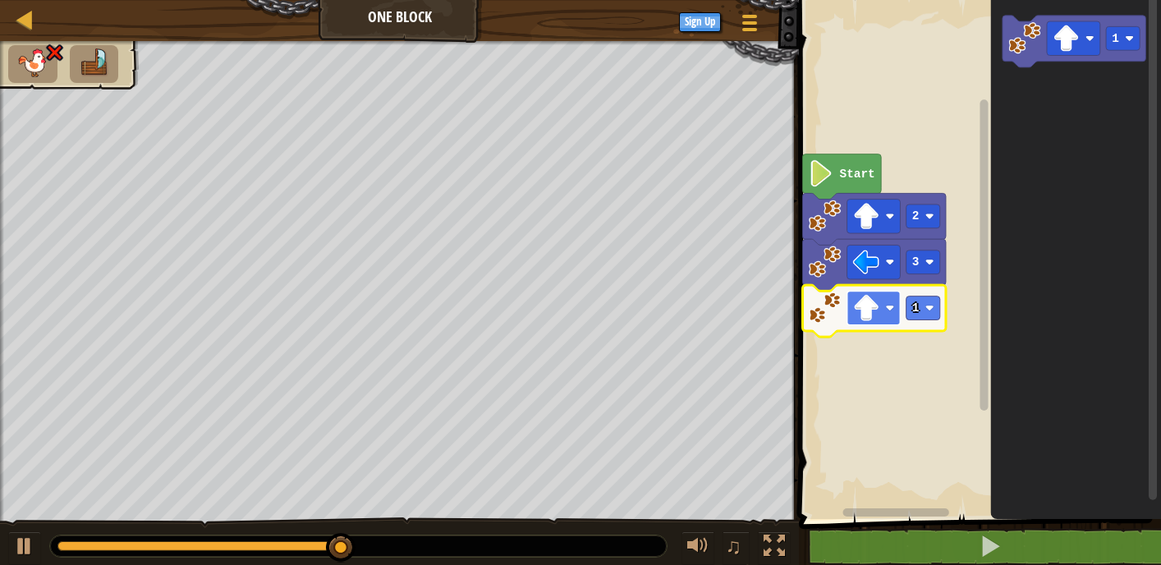
click at [867, 319] on image "Blockly Workspace" at bounding box center [866, 308] width 26 height 26
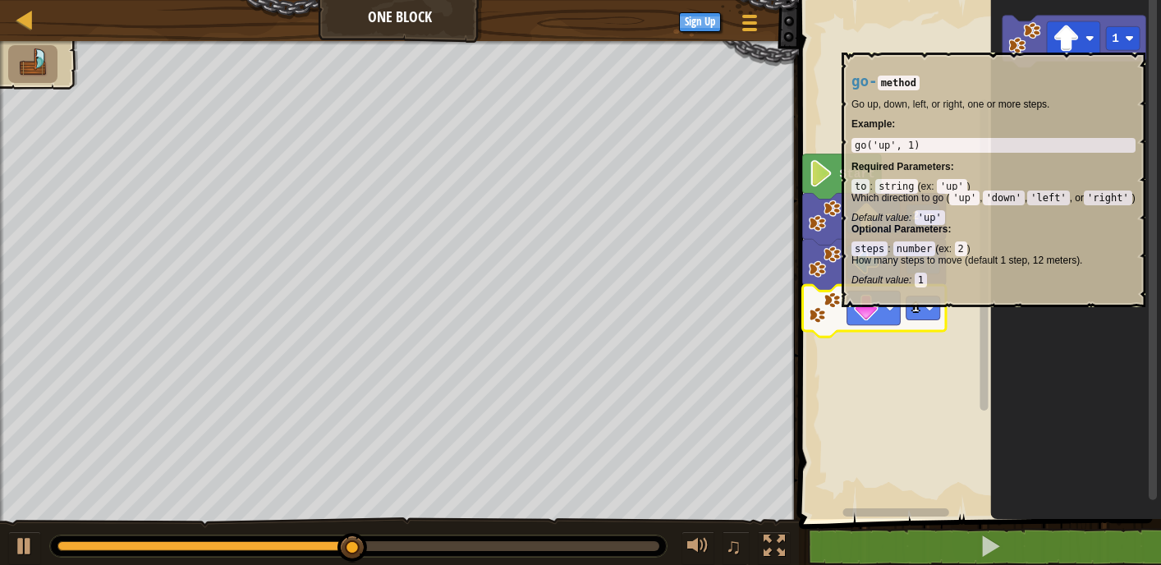
click at [921, 316] on rect "Blockly Workspace" at bounding box center [924, 309] width 34 height 24
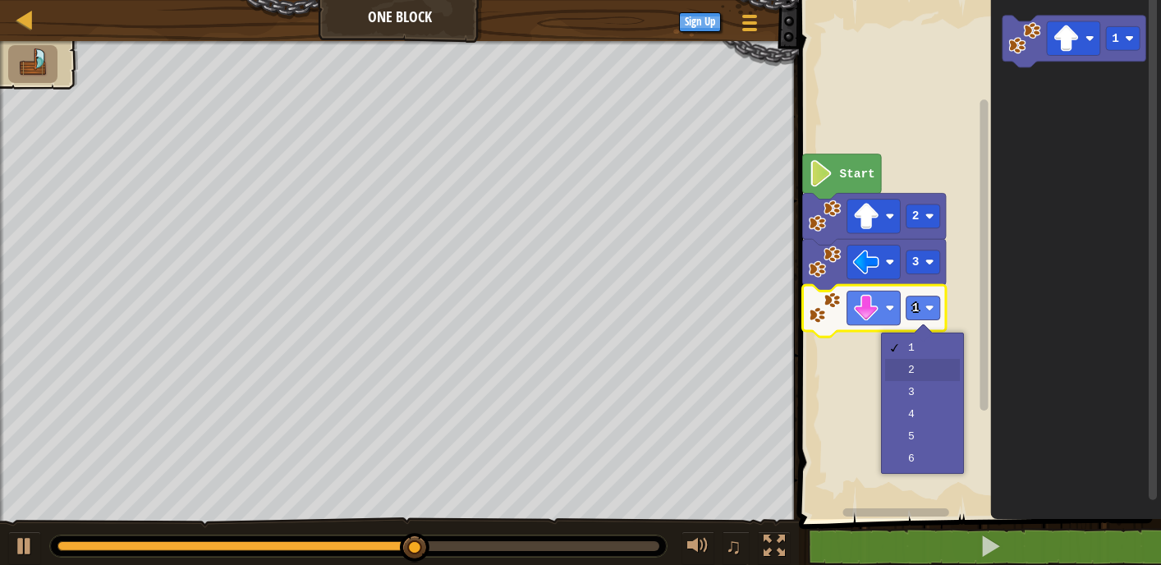
drag, startPoint x: 924, startPoint y: 375, endPoint x: 947, endPoint y: 353, distance: 31.4
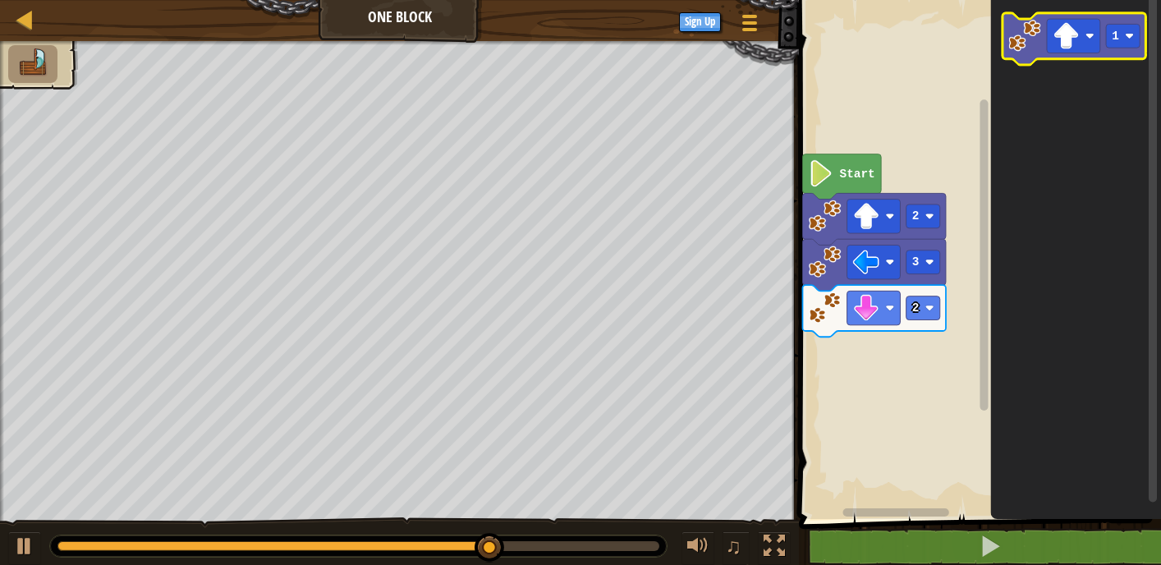
click at [1033, 40] on image "Blockly Workspace" at bounding box center [1025, 36] width 33 height 33
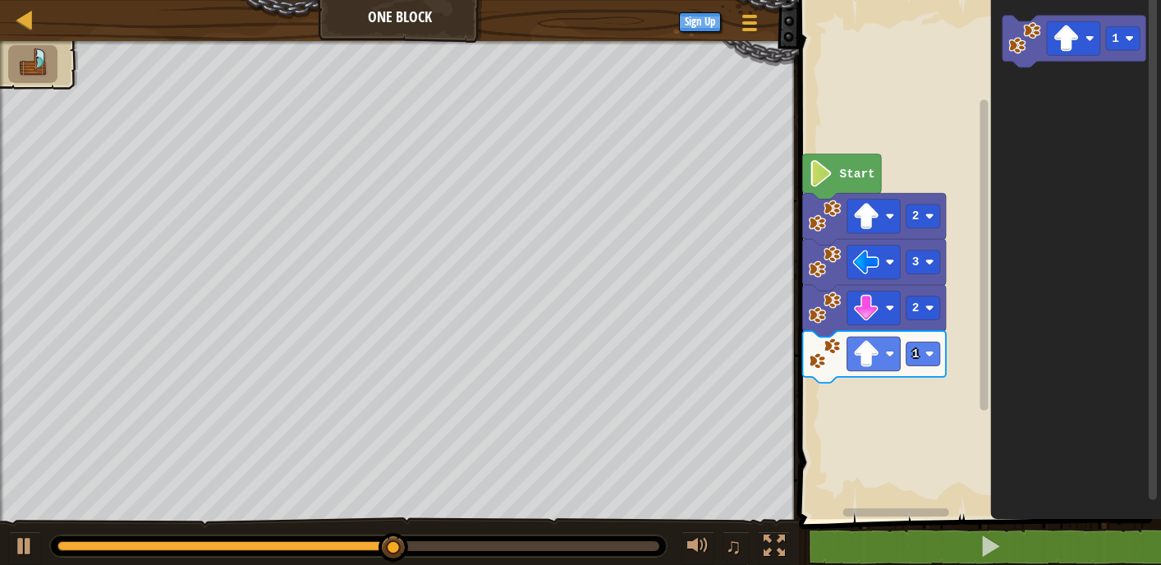
click at [1019, 73] on icon "1" at bounding box center [1076, 255] width 171 height 527
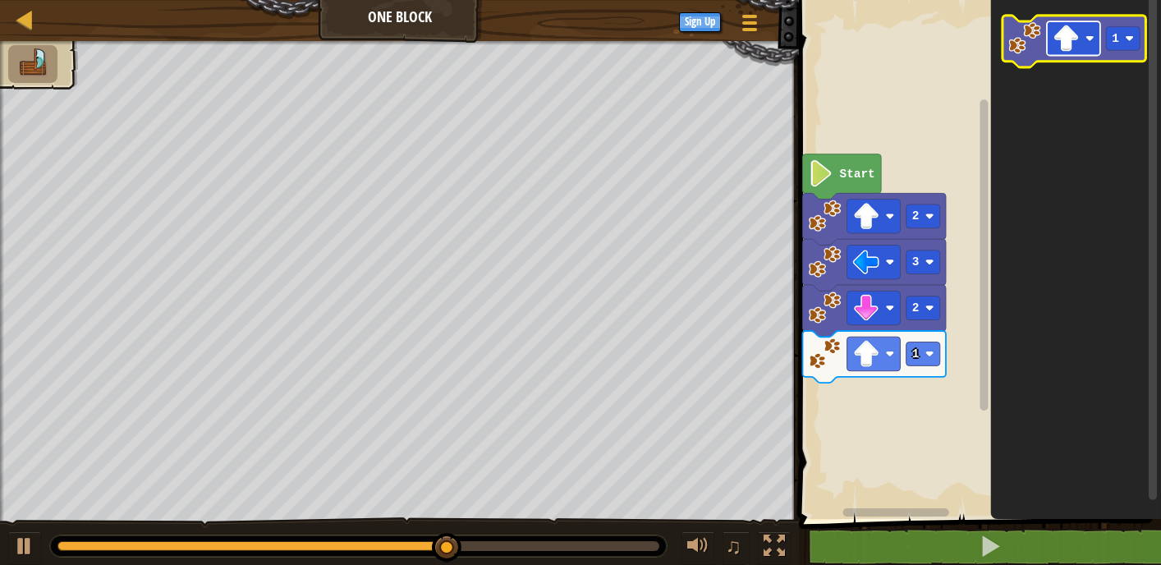
click at [1041, 53] on g "1" at bounding box center [1074, 42] width 143 height 52
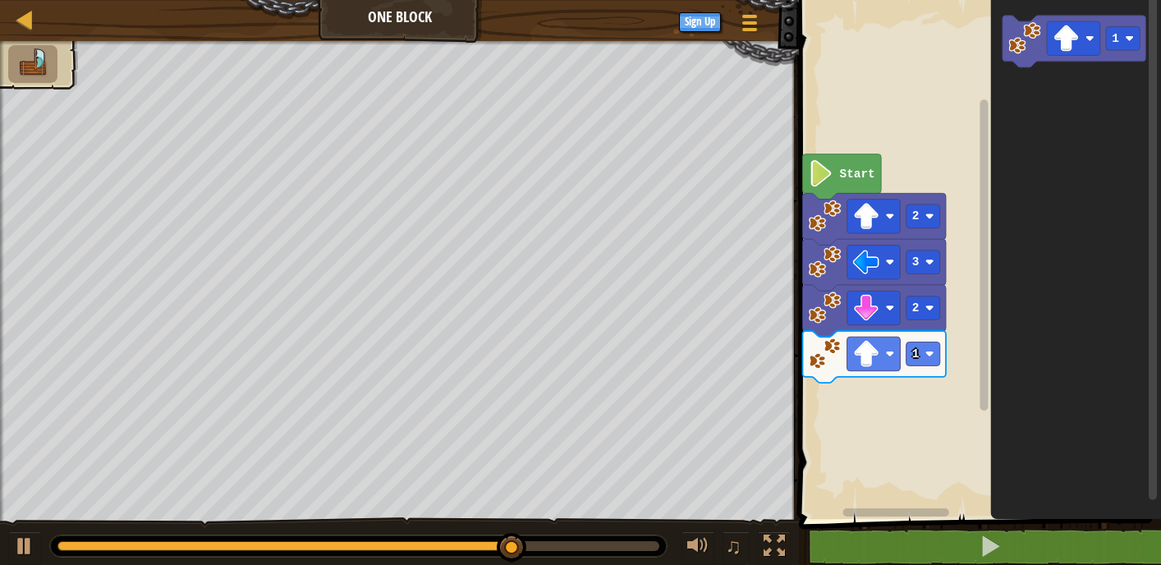
click at [1041, 74] on icon "1" at bounding box center [1076, 255] width 171 height 527
click at [1037, 129] on icon "1" at bounding box center [1076, 255] width 171 height 527
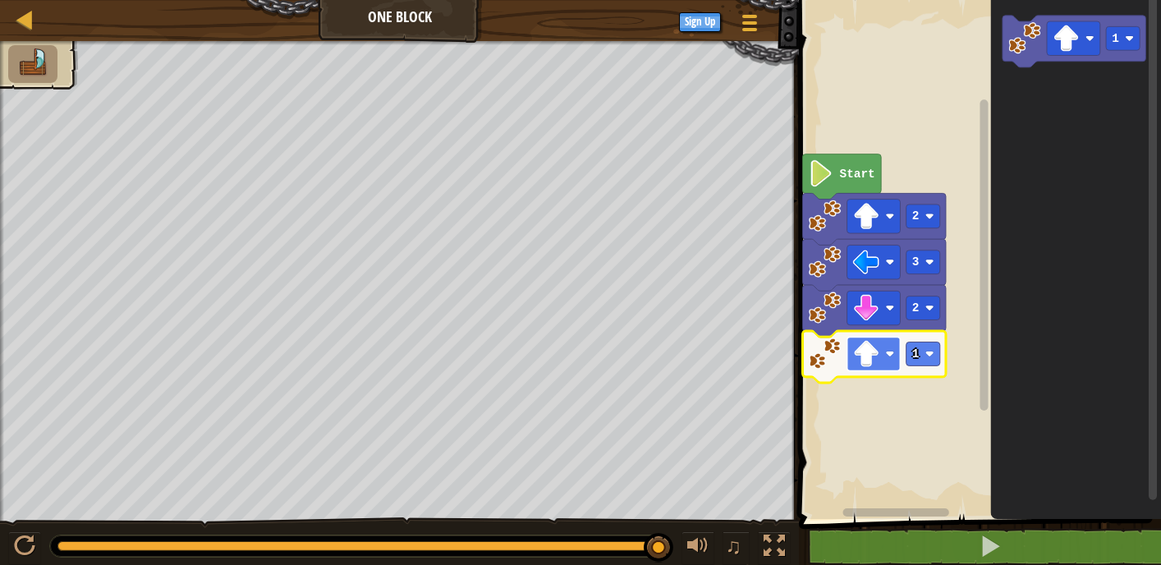
click at [871, 365] on image "Blockly Workspace" at bounding box center [866, 354] width 26 height 26
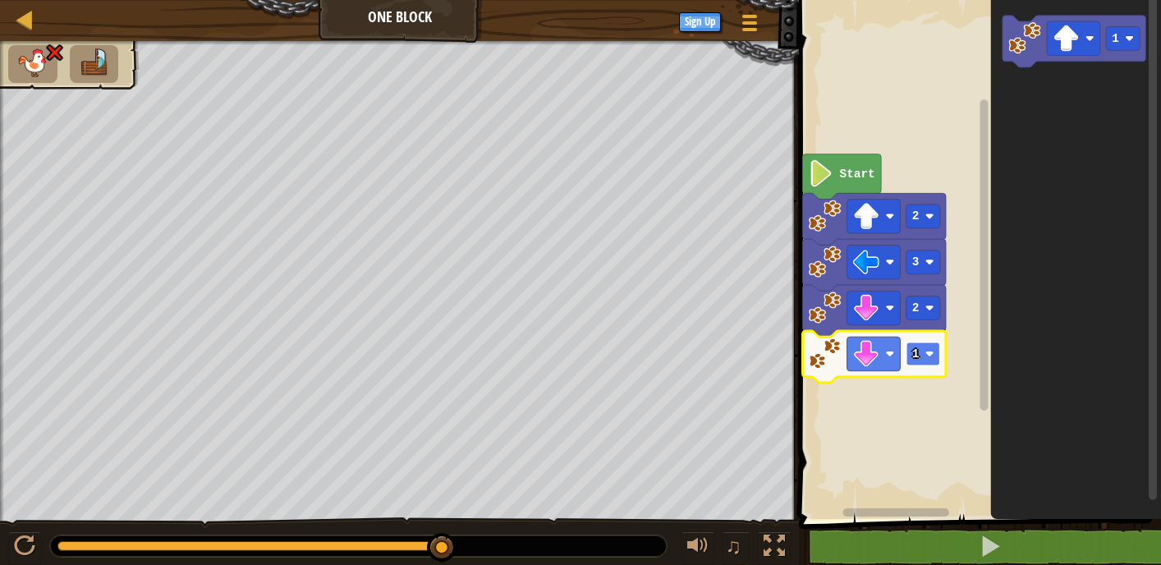
click at [937, 356] on rect "Blockly Workspace" at bounding box center [924, 355] width 34 height 24
click at [874, 347] on image "Blockly Workspace" at bounding box center [866, 354] width 26 height 26
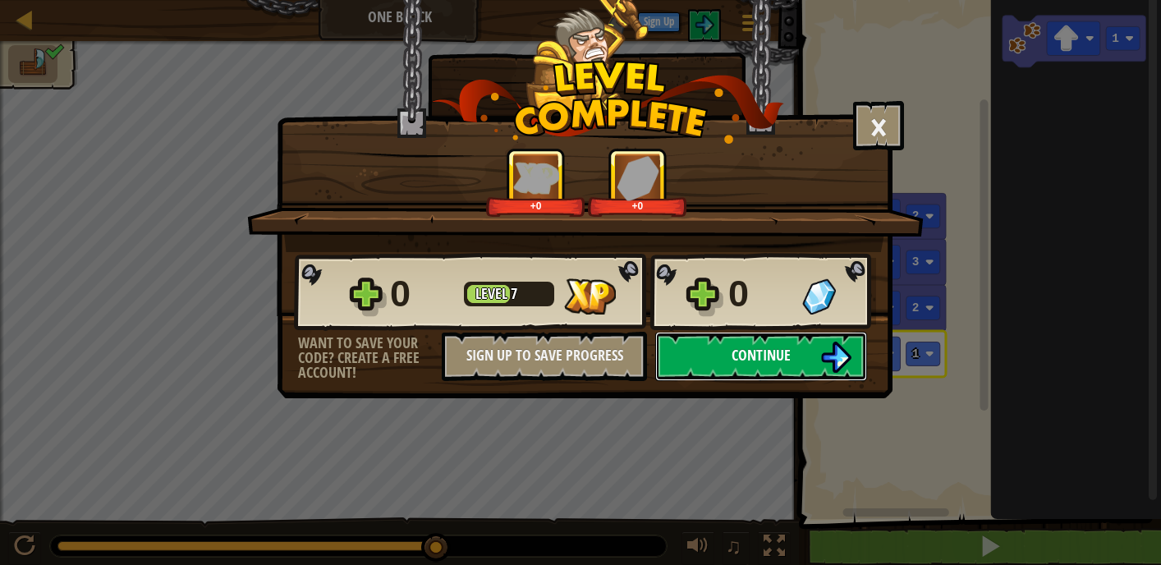
click at [766, 378] on button "Continue" at bounding box center [761, 356] width 212 height 49
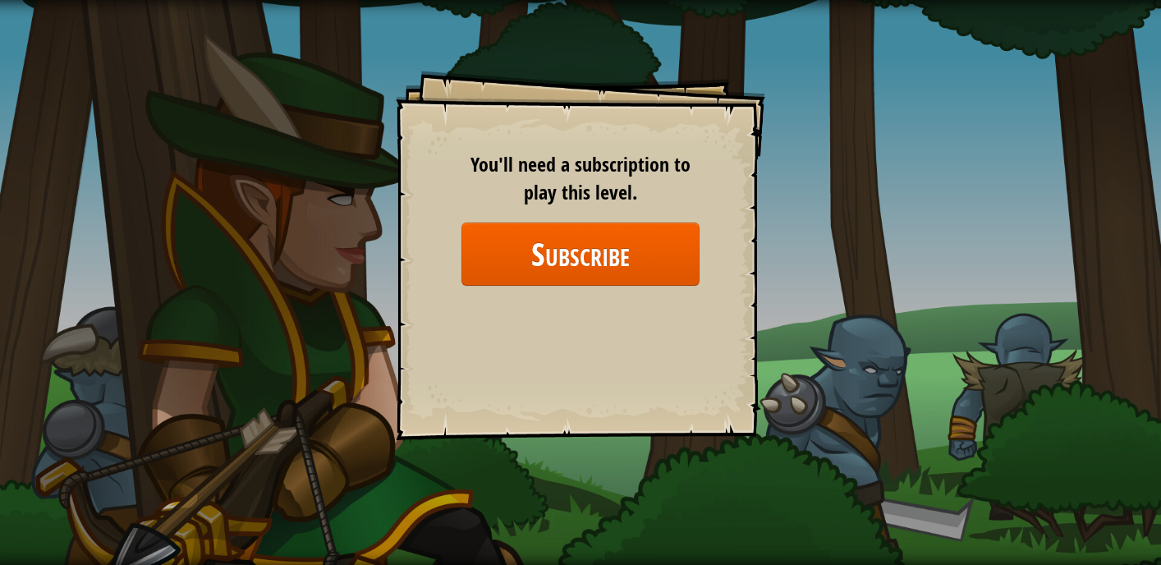
click at [608, 353] on div "Goals Start Level Error loading from server. Try refreshing the page. You'll ne…" at bounding box center [581, 256] width 370 height 370
click at [609, 354] on div "Goals Start Level Error loading from server. Try refreshing the page. You'll ne…" at bounding box center [581, 256] width 370 height 370
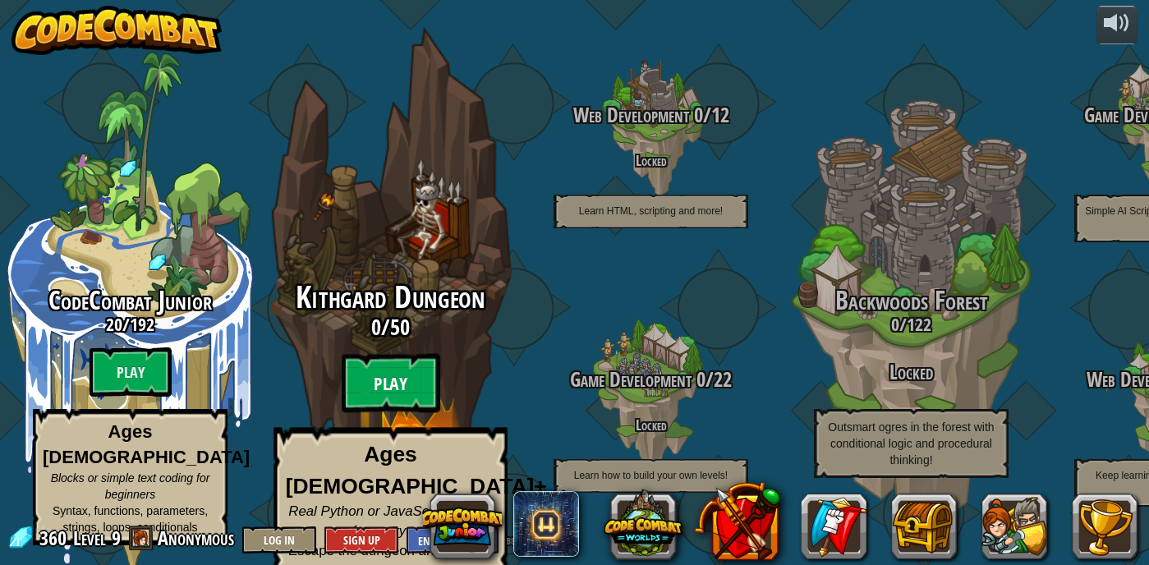
click at [416, 370] on btn "Play" at bounding box center [391, 383] width 99 height 59
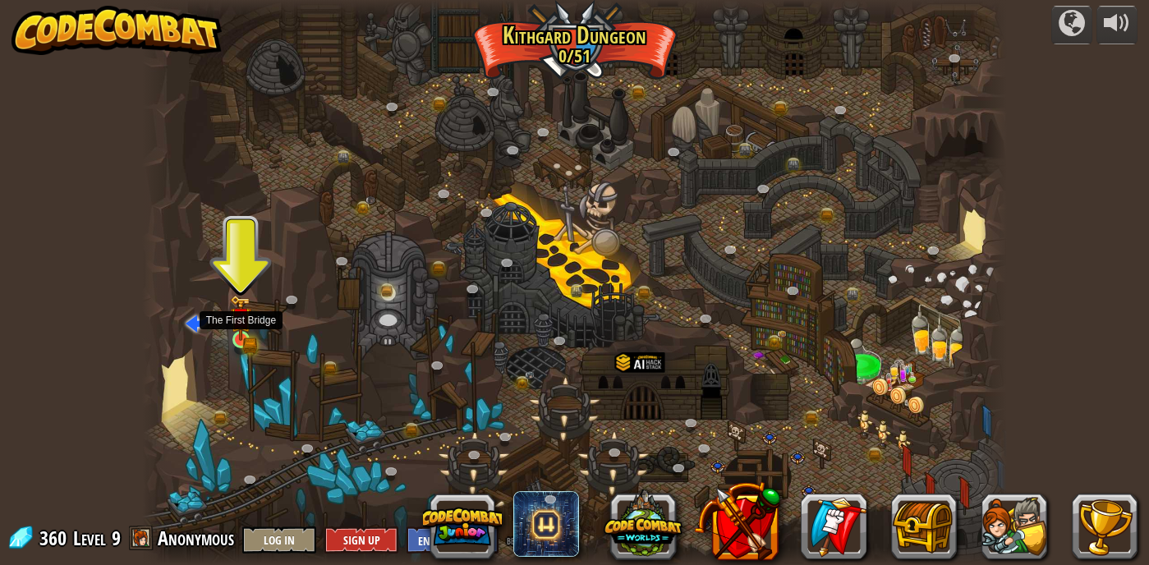
click at [242, 329] on img at bounding box center [240, 318] width 21 height 46
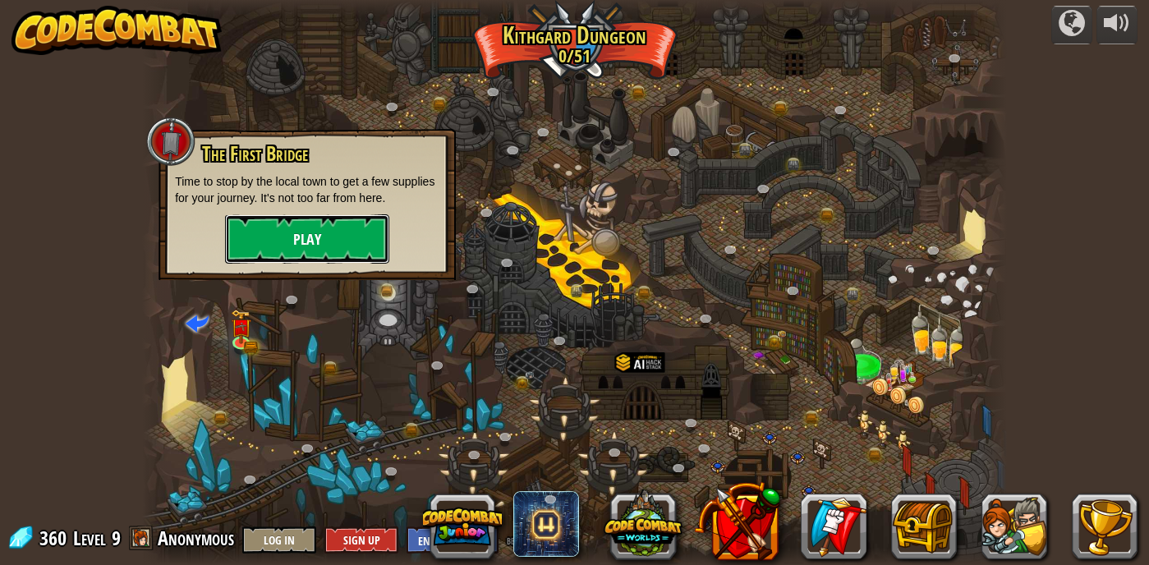
click at [281, 244] on button "Play" at bounding box center [307, 238] width 164 height 49
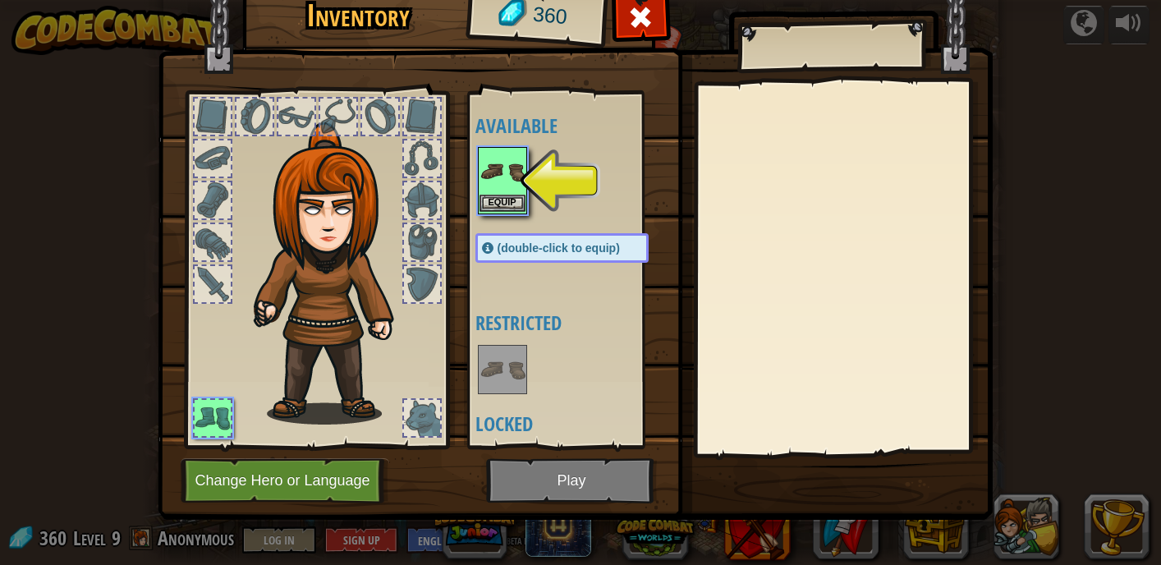
click at [493, 184] on img at bounding box center [503, 172] width 46 height 46
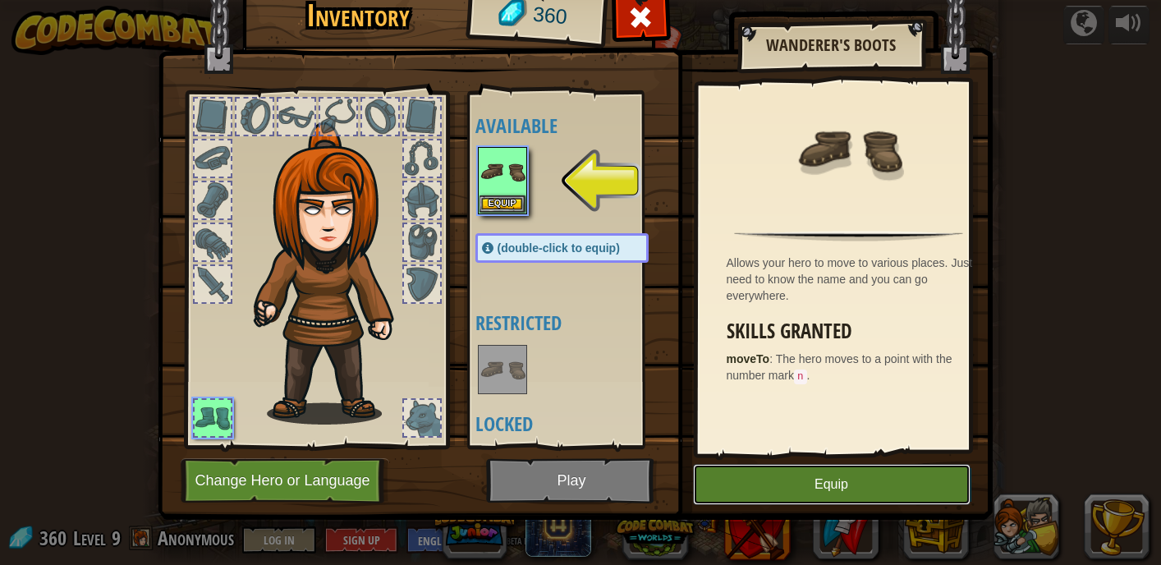
click at [728, 491] on button "Equip" at bounding box center [832, 484] width 278 height 41
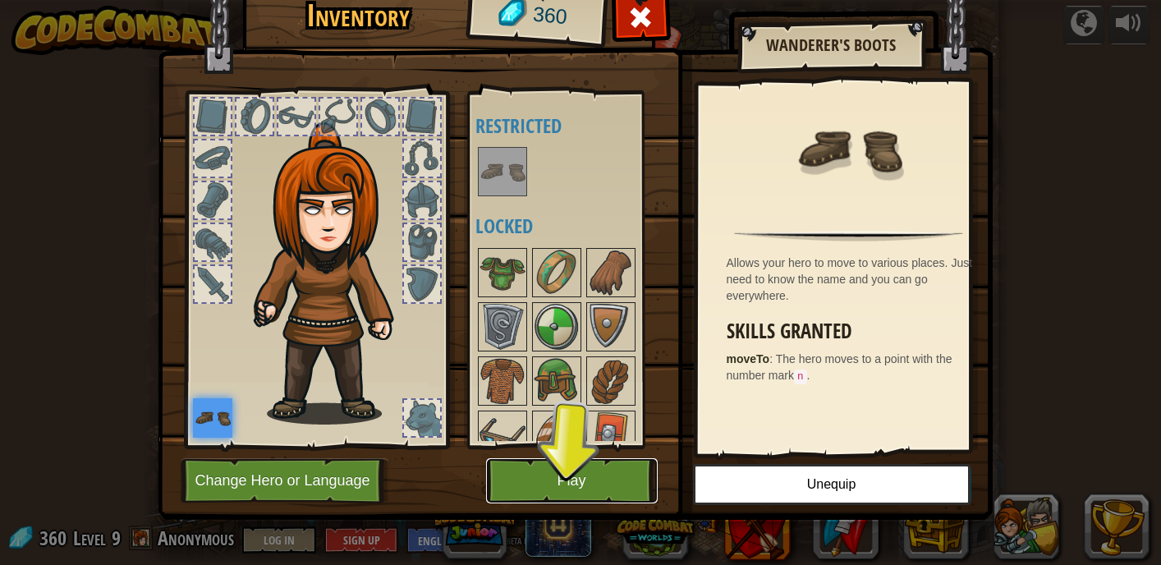
click at [591, 458] on button "Play" at bounding box center [572, 480] width 172 height 45
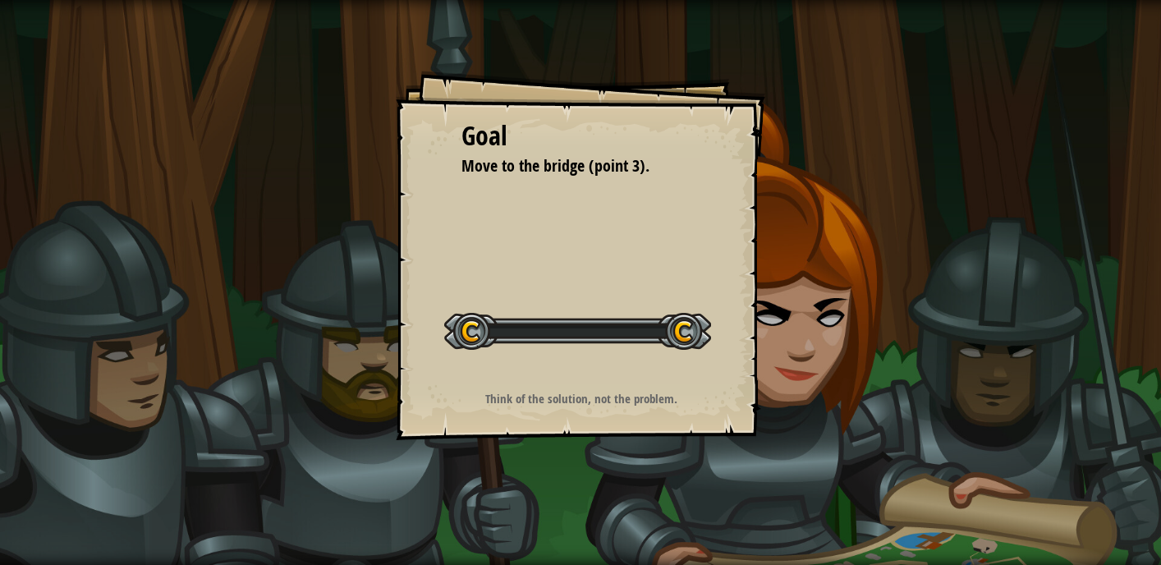
click at [592, 463] on div "Goal Move to the bridge (point 3). Start Level Error loading from server. Try r…" at bounding box center [580, 282] width 1161 height 565
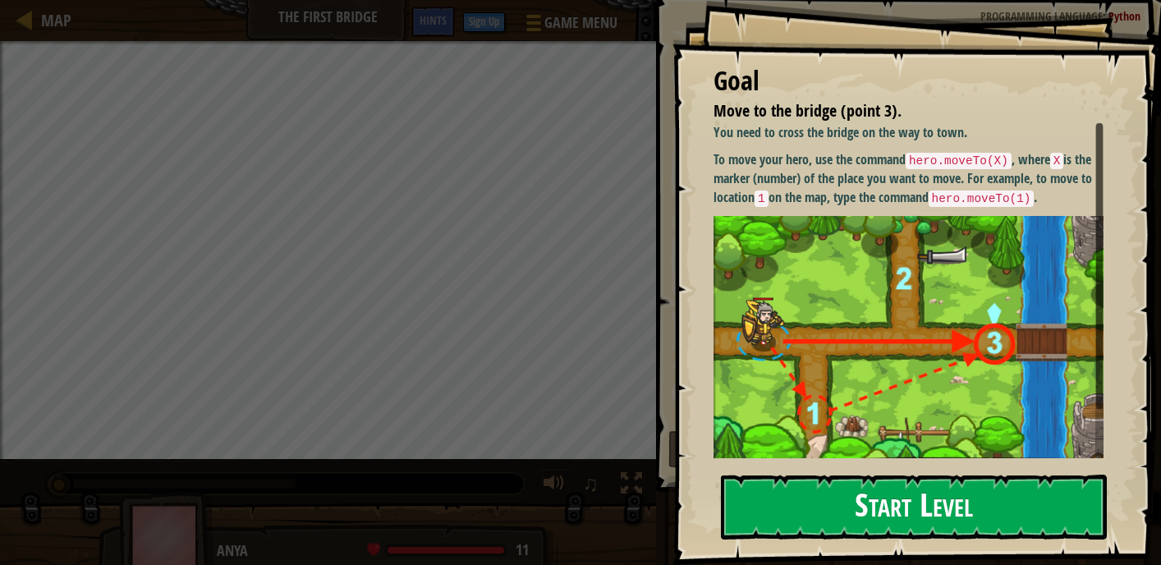
click at [925, 527] on button "Start Level" at bounding box center [914, 507] width 386 height 65
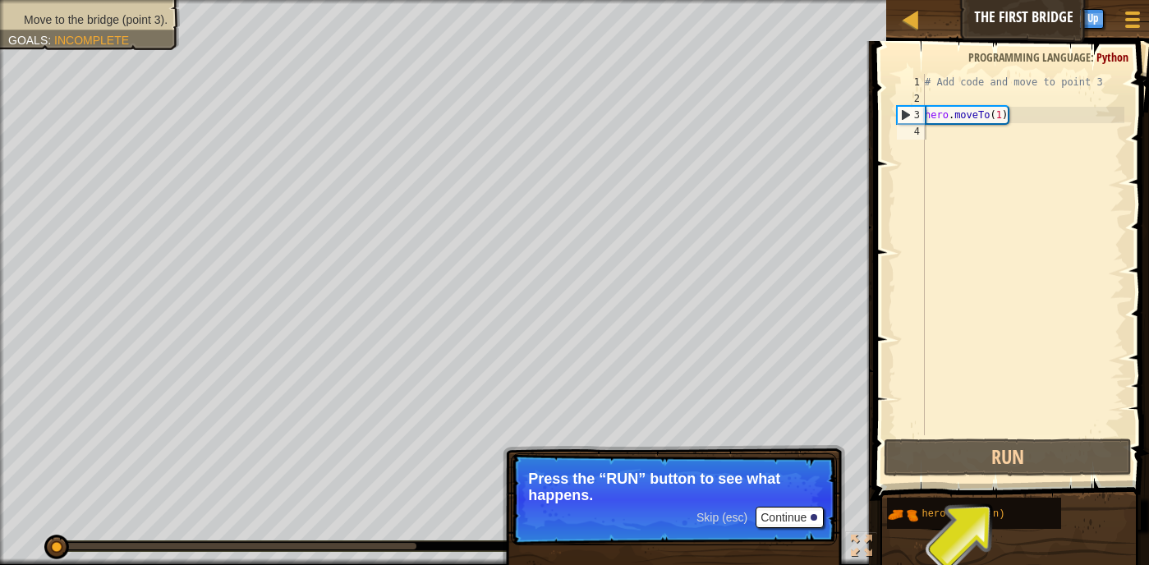
click at [758, 517] on div "Skip (esc) Continue" at bounding box center [760, 517] width 127 height 21
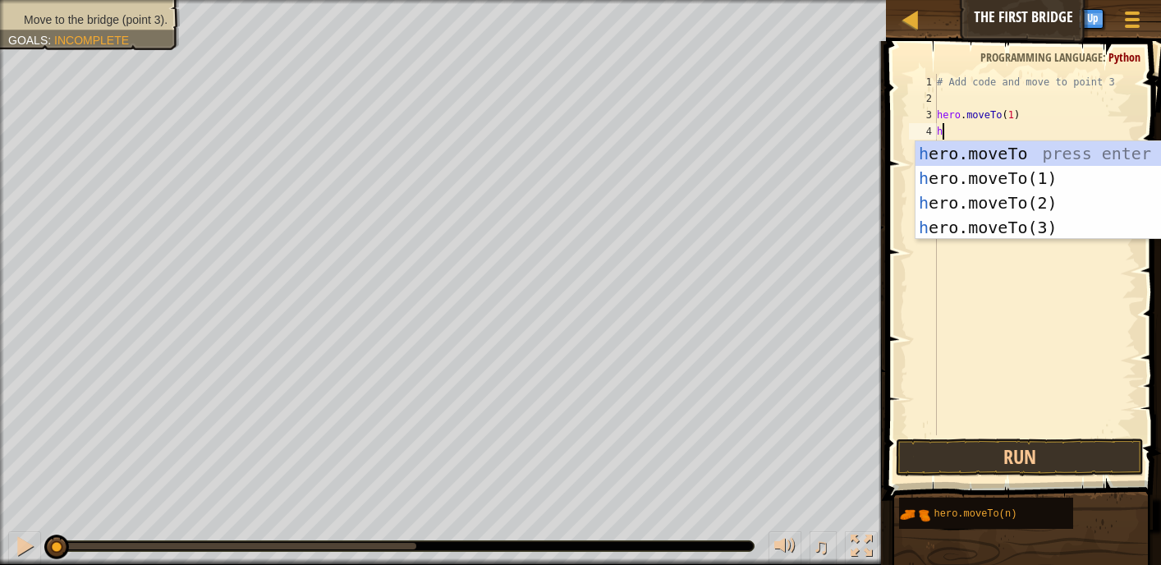
scroll to position [7, 0]
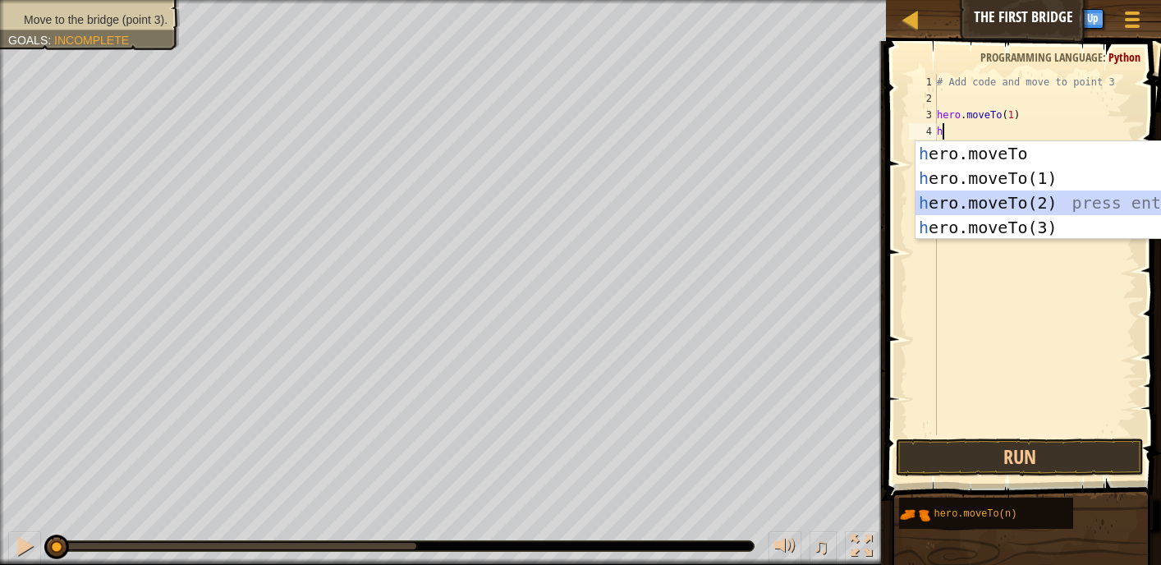
click at [963, 193] on div "h ero.moveTo press enter h ero.moveTo(1) press enter h ero.moveTo(2) press ente…" at bounding box center [1071, 215] width 310 height 148
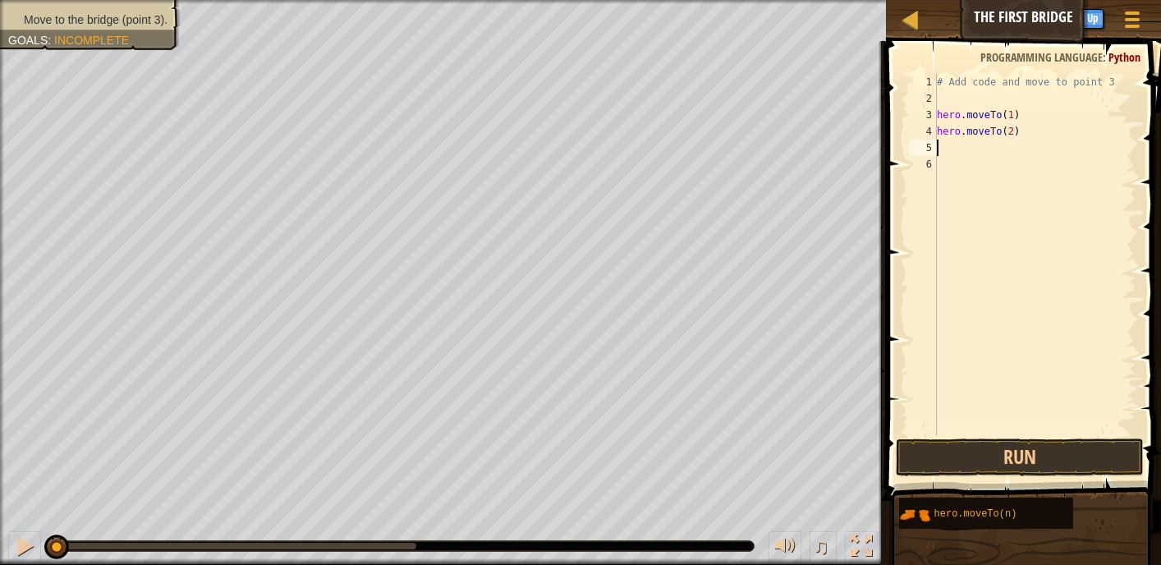
scroll to position [7, 7]
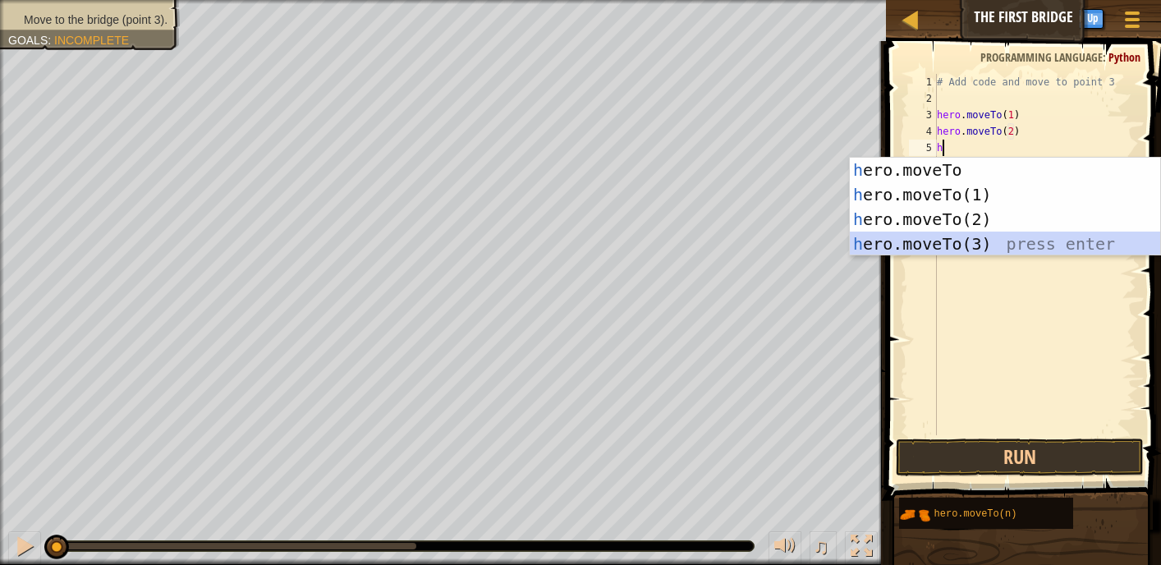
click at [913, 249] on div "h ero.moveTo press enter h ero.moveTo(1) press enter h ero.moveTo(2) press ente…" at bounding box center [1005, 232] width 310 height 148
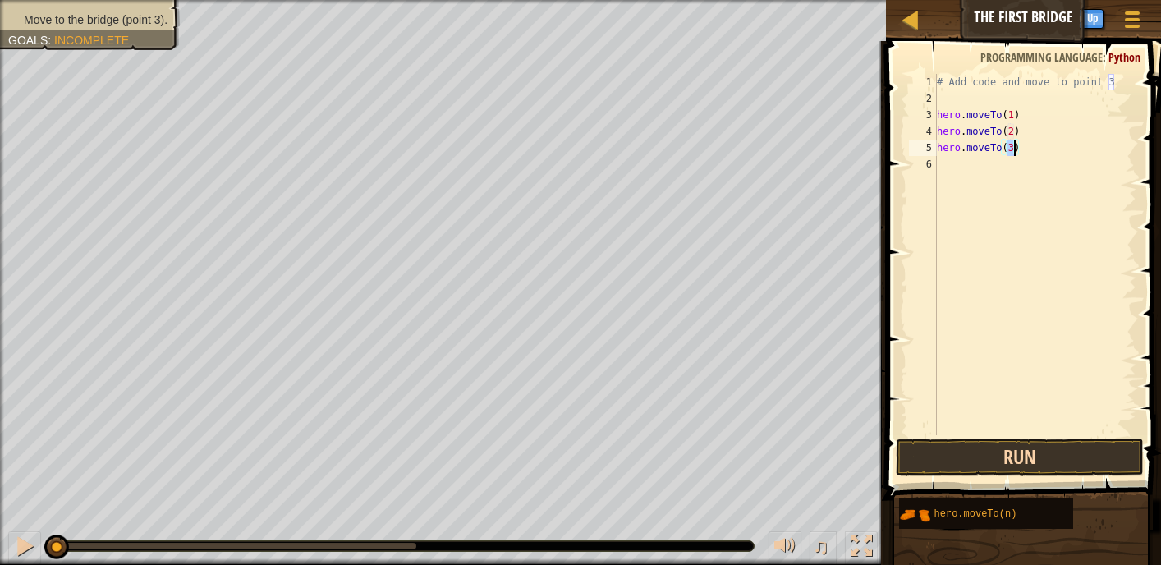
type textarea "hero.moveTo(3)"
click at [1010, 453] on button "Run" at bounding box center [1019, 458] width 247 height 38
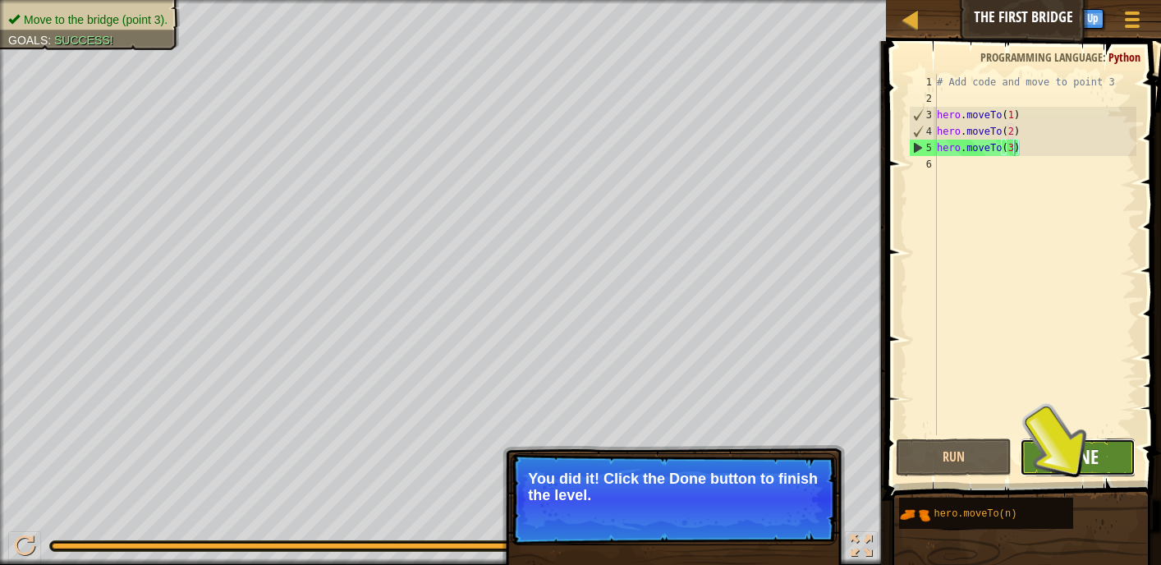
click at [1057, 456] on span "Done" at bounding box center [1077, 457] width 43 height 26
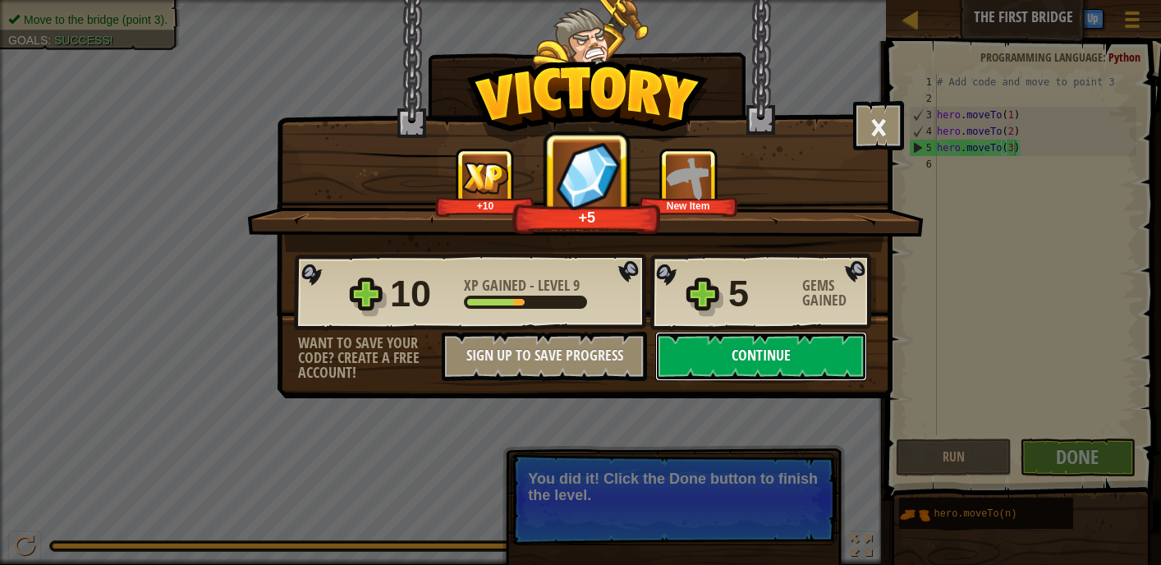
click at [758, 343] on button "Continue" at bounding box center [761, 356] width 212 height 49
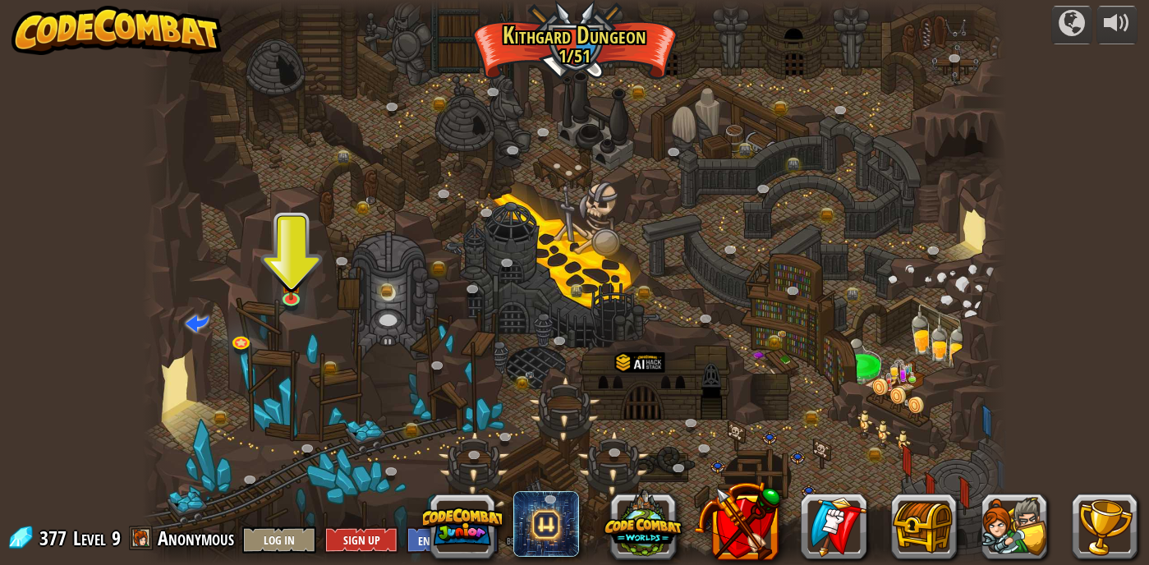
click at [275, 309] on div at bounding box center [574, 282] width 865 height 565
click at [287, 297] on div at bounding box center [291, 295] width 17 height 17
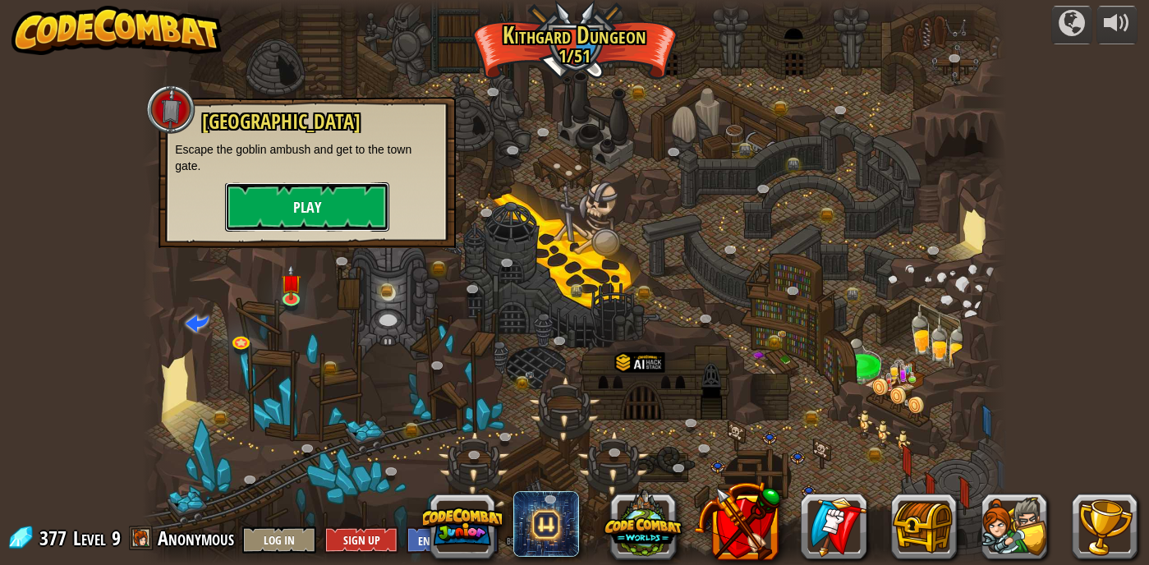
click at [289, 186] on button "Play" at bounding box center [307, 206] width 164 height 49
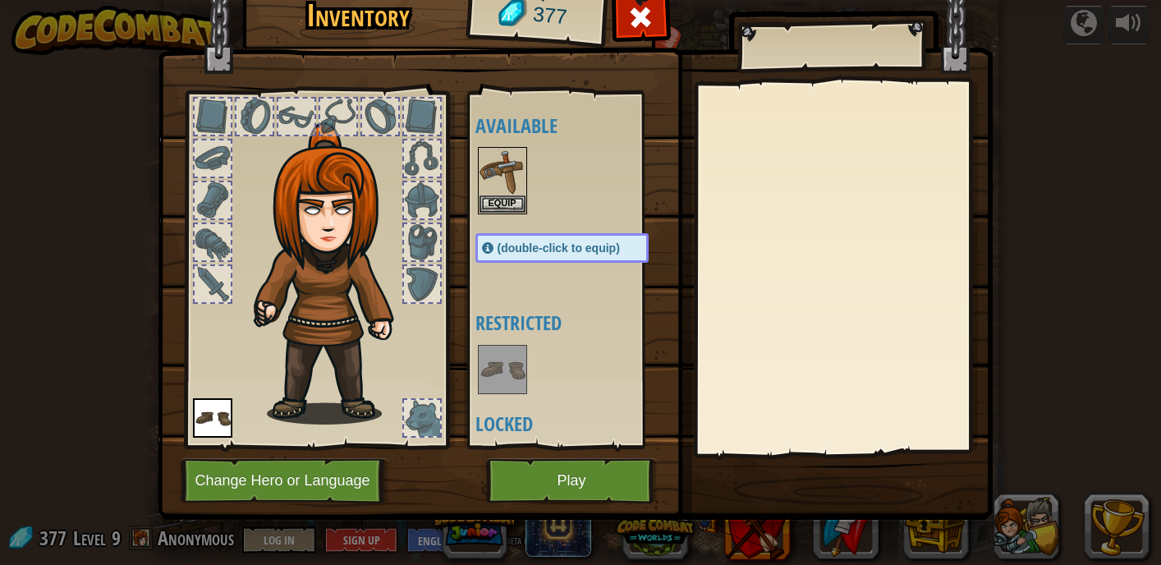
click at [567, 448] on img at bounding box center [575, 222] width 835 height 596
click at [567, 461] on button "Play" at bounding box center [572, 480] width 172 height 45
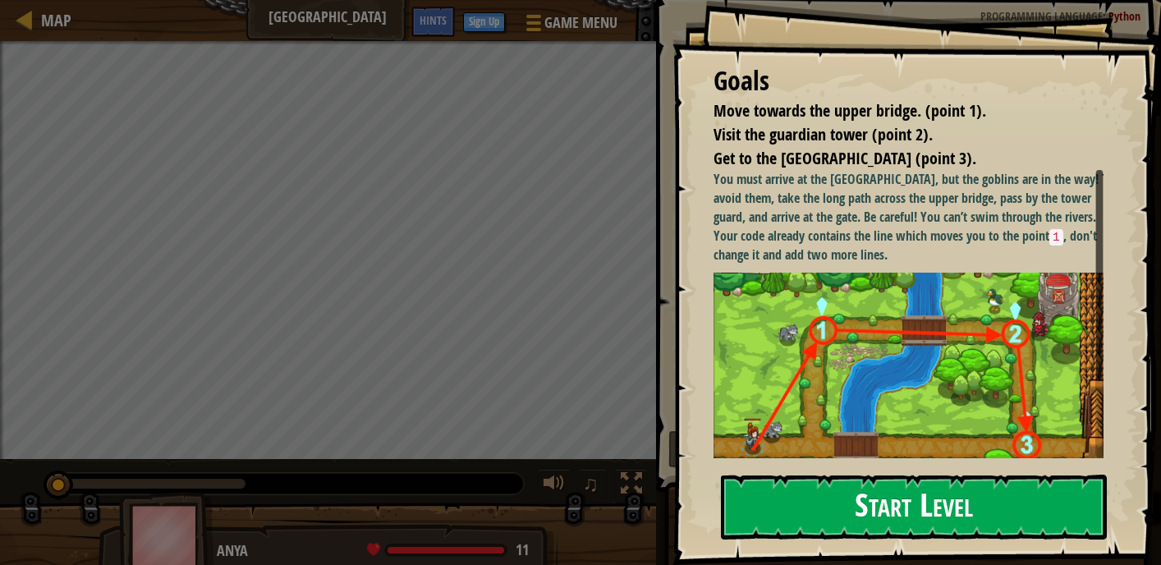
click at [907, 516] on button "Start Level" at bounding box center [914, 507] width 386 height 65
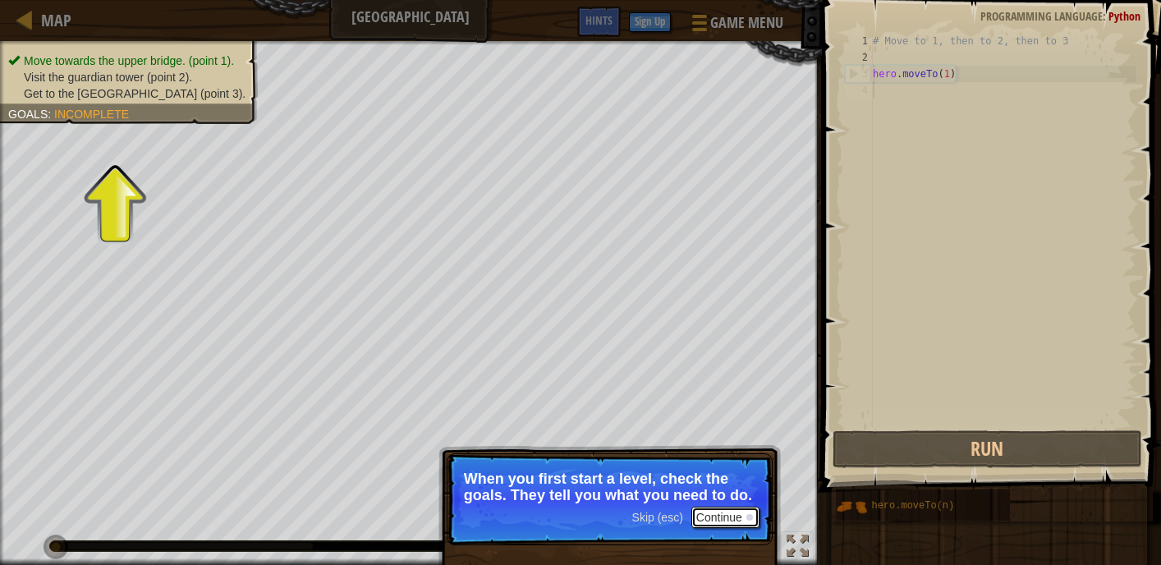
click at [735, 517] on button "Continue" at bounding box center [726, 517] width 68 height 21
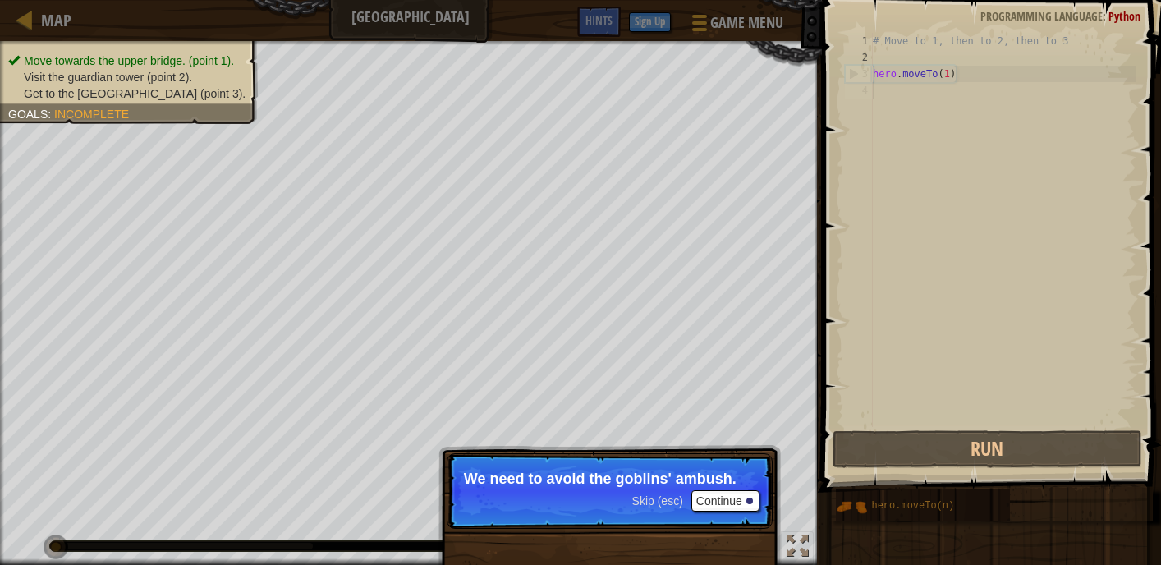
drag, startPoint x: 739, startPoint y: 513, endPoint x: 743, endPoint y: 505, distance: 8.8
click at [739, 513] on p "Skip (esc) Continue We need to avoid the goblins' ambush." at bounding box center [610, 491] width 326 height 76
click at [742, 503] on button "Continue" at bounding box center [726, 500] width 68 height 21
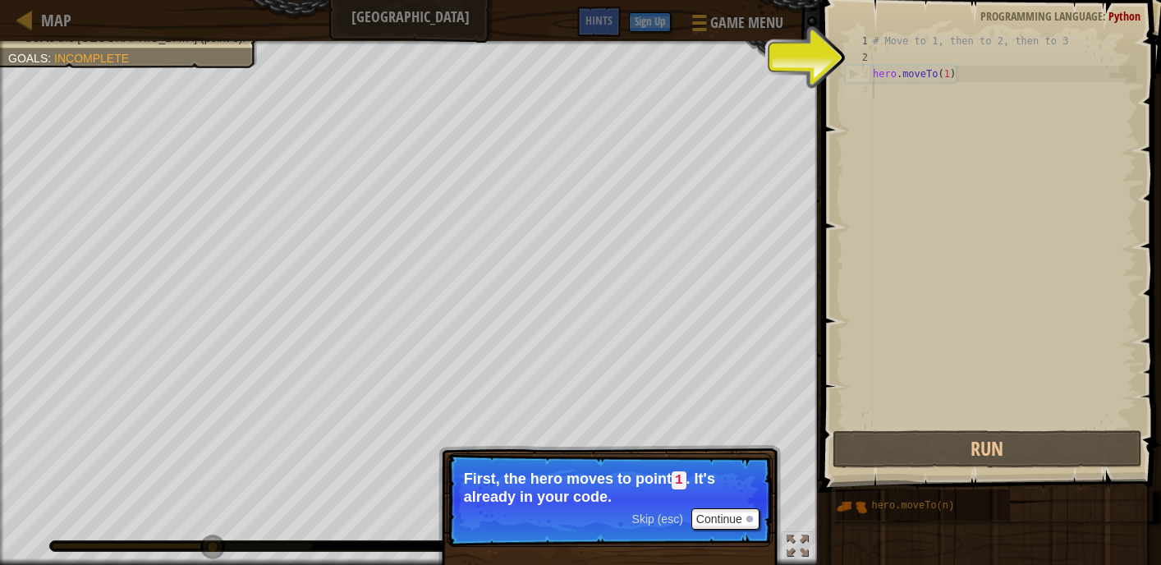
click at [766, 505] on p "Skip (esc) Continue First, the hero moves to point 1 . It's already in your cod…" at bounding box center [610, 500] width 326 height 94
click at [729, 515] on button "Continue" at bounding box center [726, 518] width 68 height 21
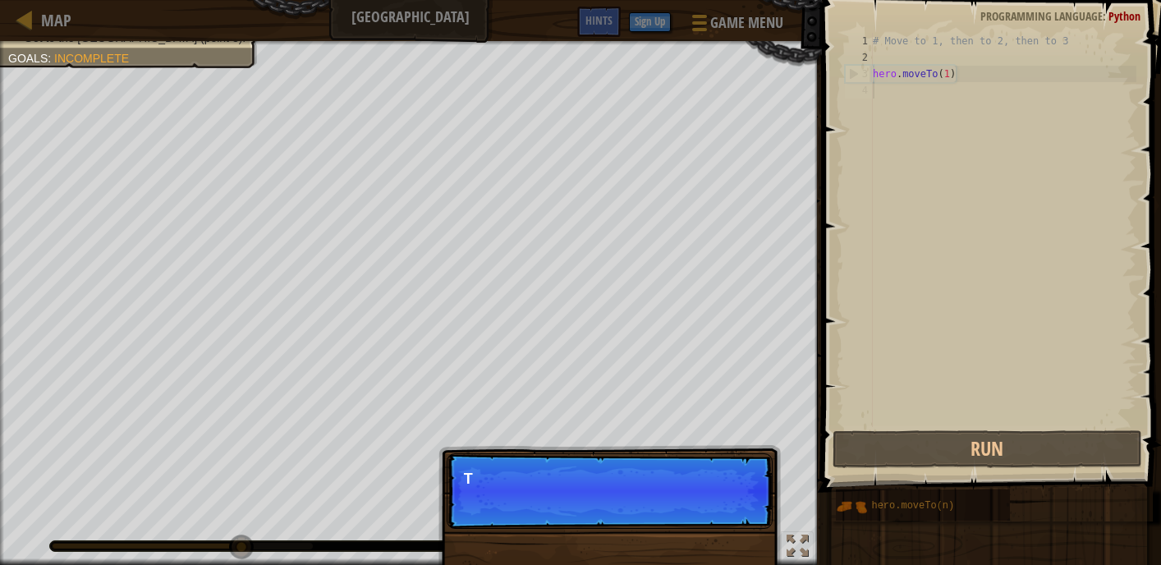
click at [731, 514] on p "Skip (esc) Continue T" at bounding box center [610, 491] width 326 height 76
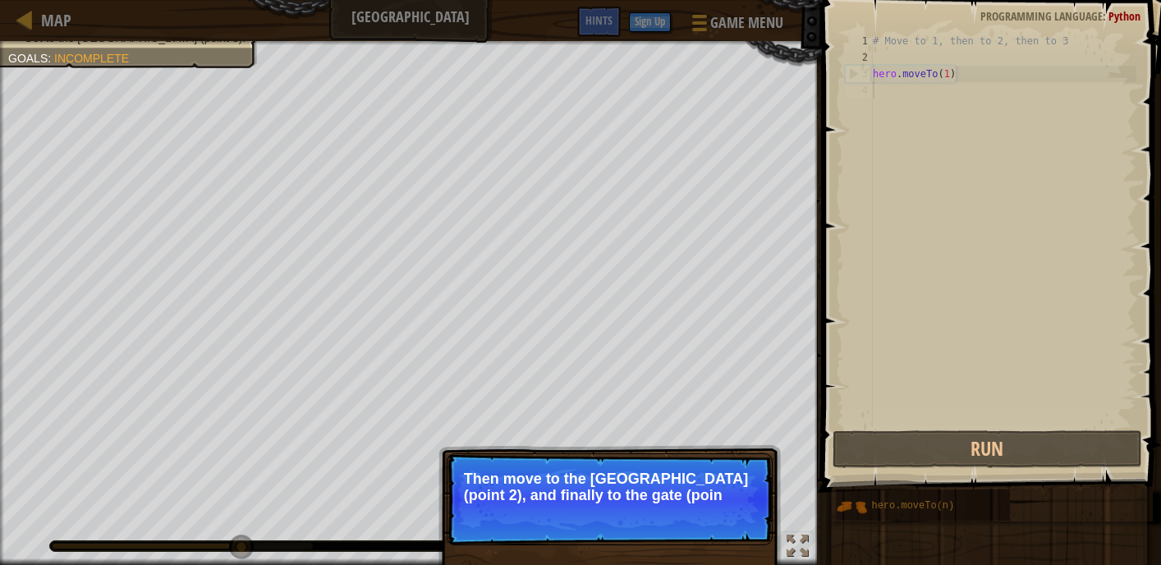
click at [737, 507] on p "Skip (esc) Continue Then move to the Guard tower (point 2), and finally to the …" at bounding box center [610, 499] width 326 height 92
click at [734, 508] on button "Continue" at bounding box center [726, 517] width 68 height 21
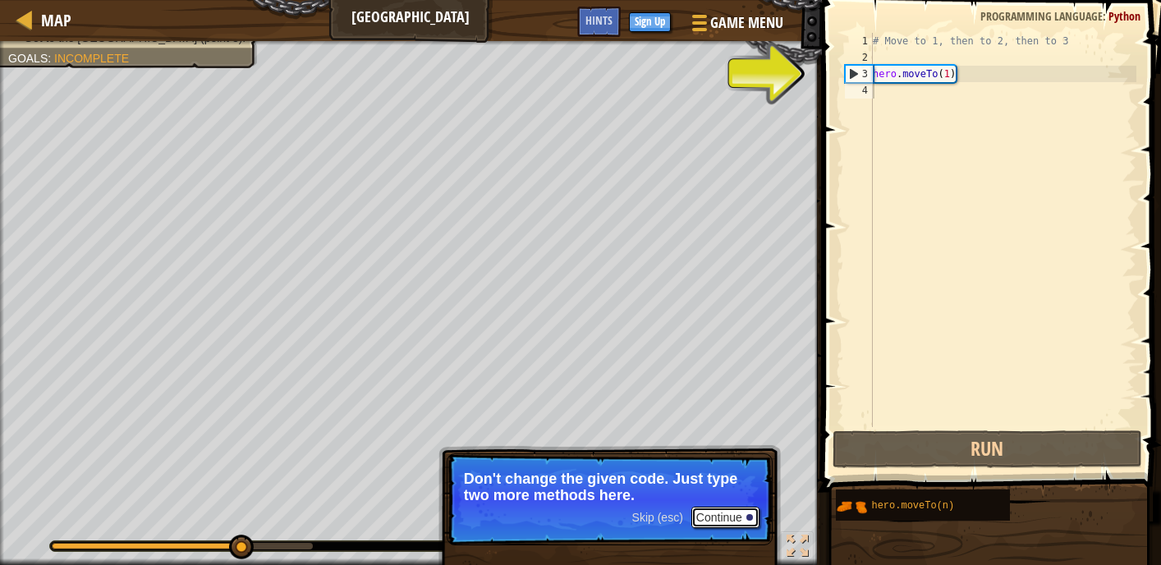
click at [738, 507] on button "Continue" at bounding box center [726, 517] width 68 height 21
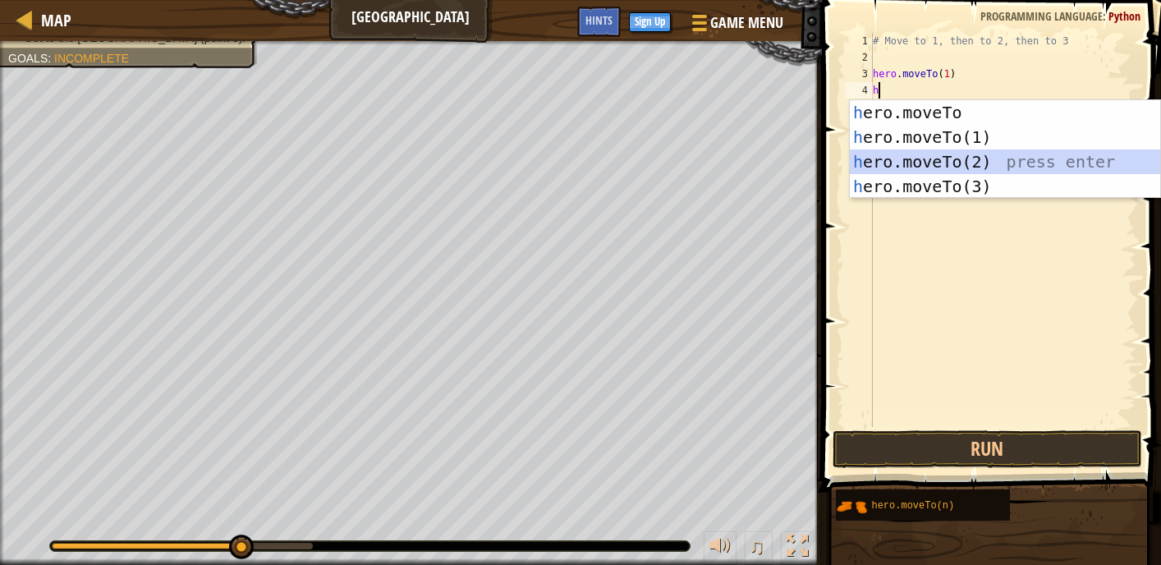
click at [990, 156] on div "h ero.moveTo press enter h ero.moveTo(1) press enter h ero.moveTo(2) press ente…" at bounding box center [1005, 174] width 310 height 148
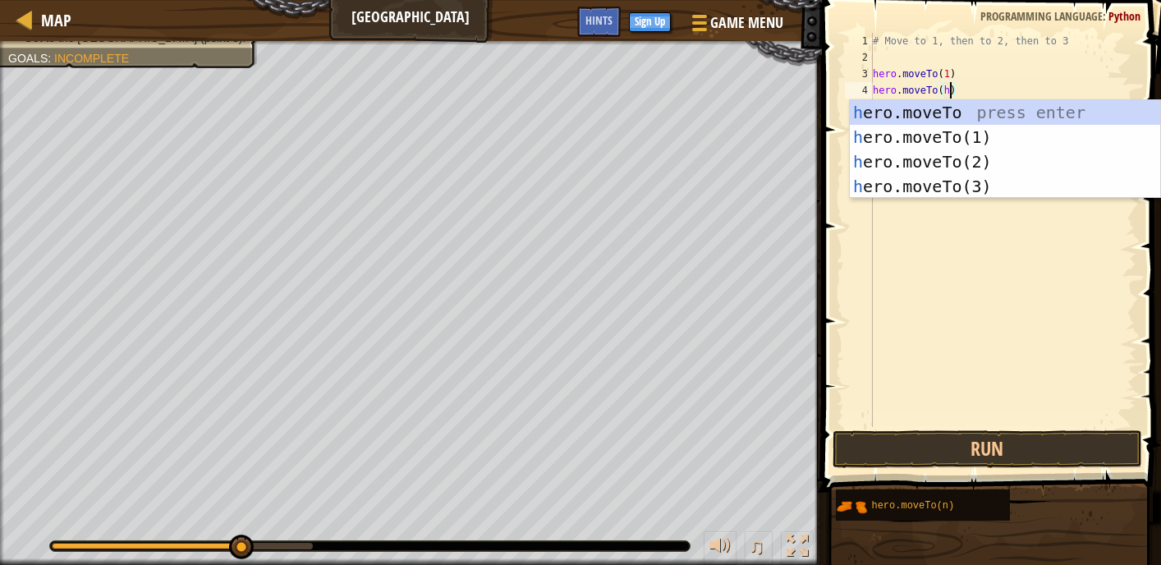
scroll to position [7, 6]
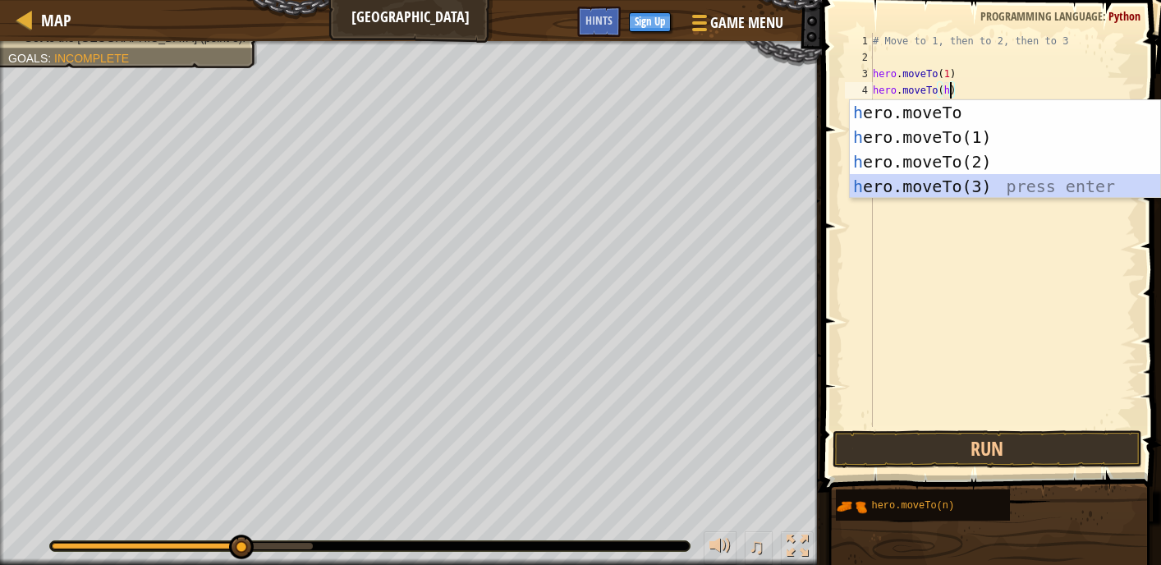
click at [928, 185] on div "h ero.moveTo press enter h ero.moveTo(1) press enter h ero.moveTo(2) press ente…" at bounding box center [1005, 174] width 310 height 148
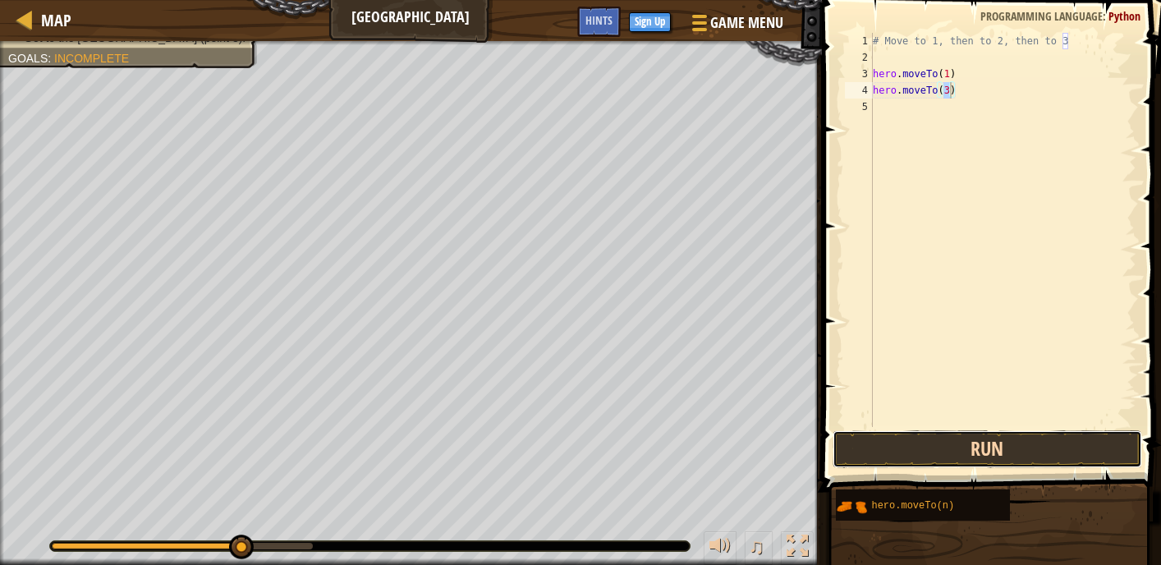
click at [928, 462] on button "Run" at bounding box center [988, 449] width 310 height 38
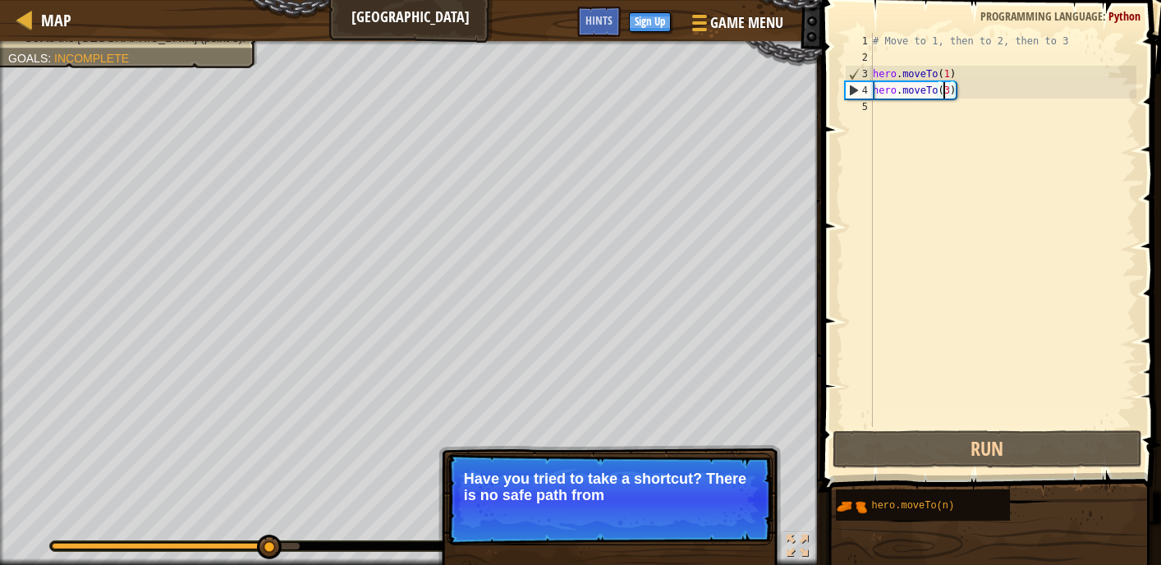
click at [943, 102] on div "# Move to 1, then to 2, then to 3 hero . moveTo ( 1 ) hero . moveTo ( 3 )" at bounding box center [1003, 246] width 267 height 427
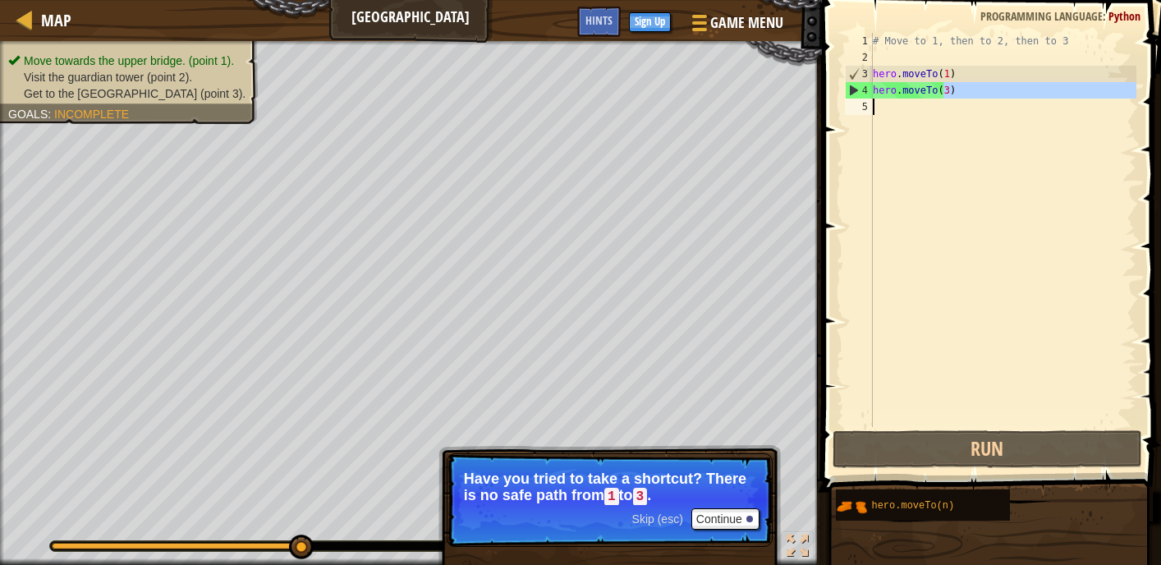
scroll to position [7, 5]
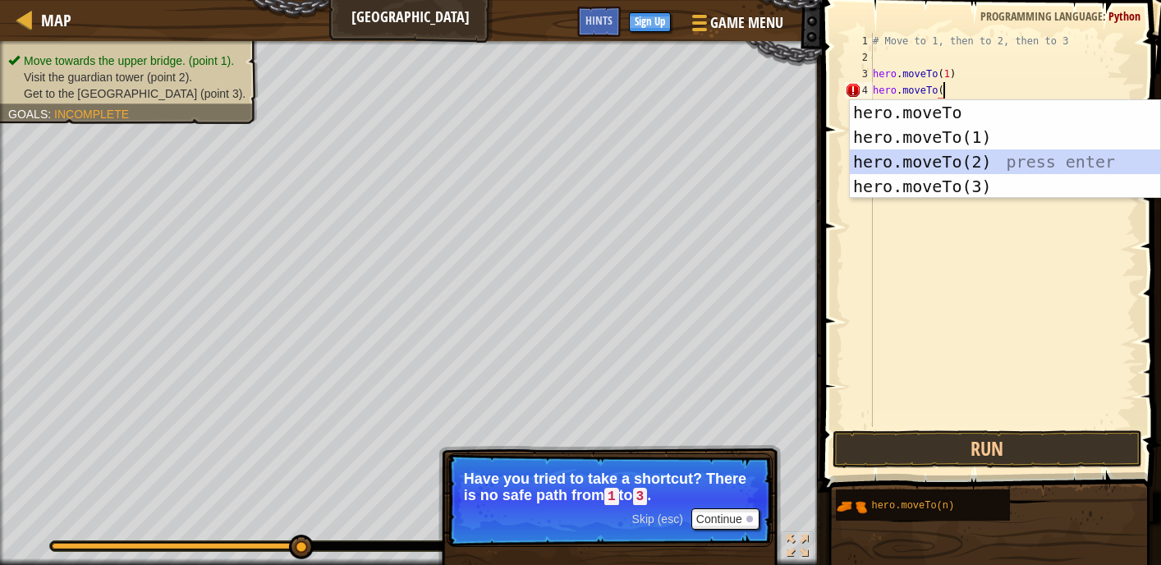
click at [996, 159] on div "hero.moveTo press enter hero.moveTo(1) press enter hero.moveTo(2) press enter h…" at bounding box center [1005, 174] width 310 height 148
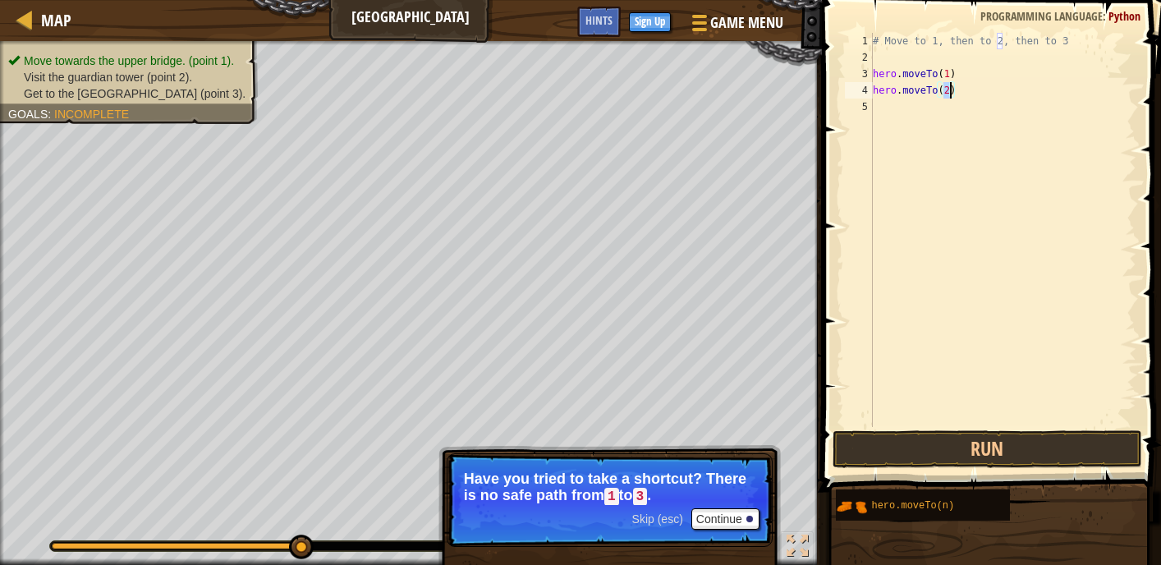
scroll to position [7, 6]
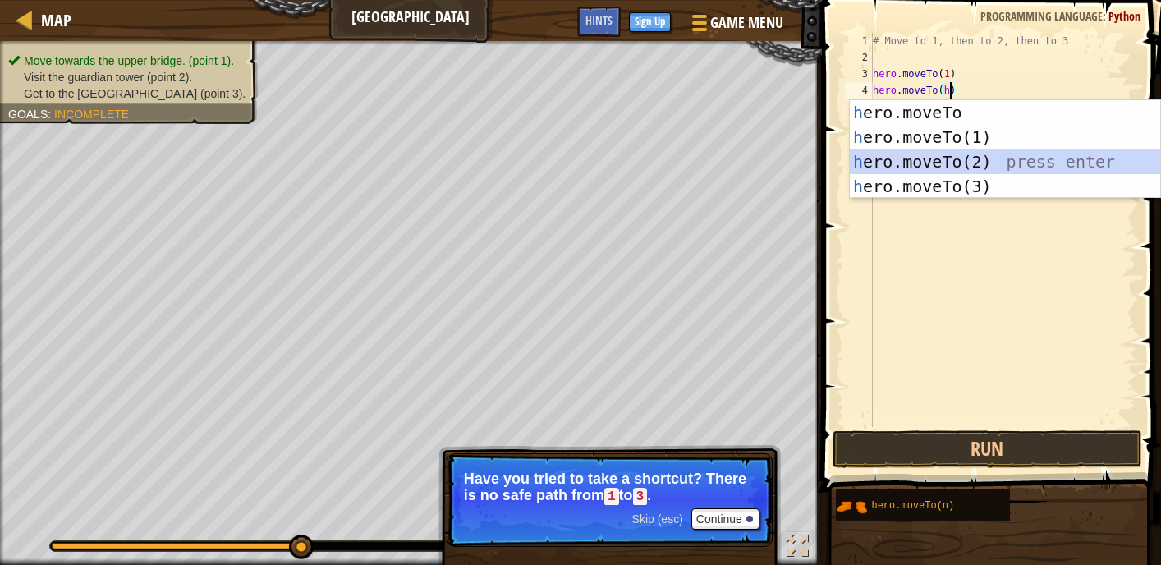
click at [957, 157] on div "h ero.moveTo press enter h ero.moveTo(1) press enter h ero.moveTo(2) press ente…" at bounding box center [1005, 174] width 310 height 148
type textarea "hero.moveTo(2)"
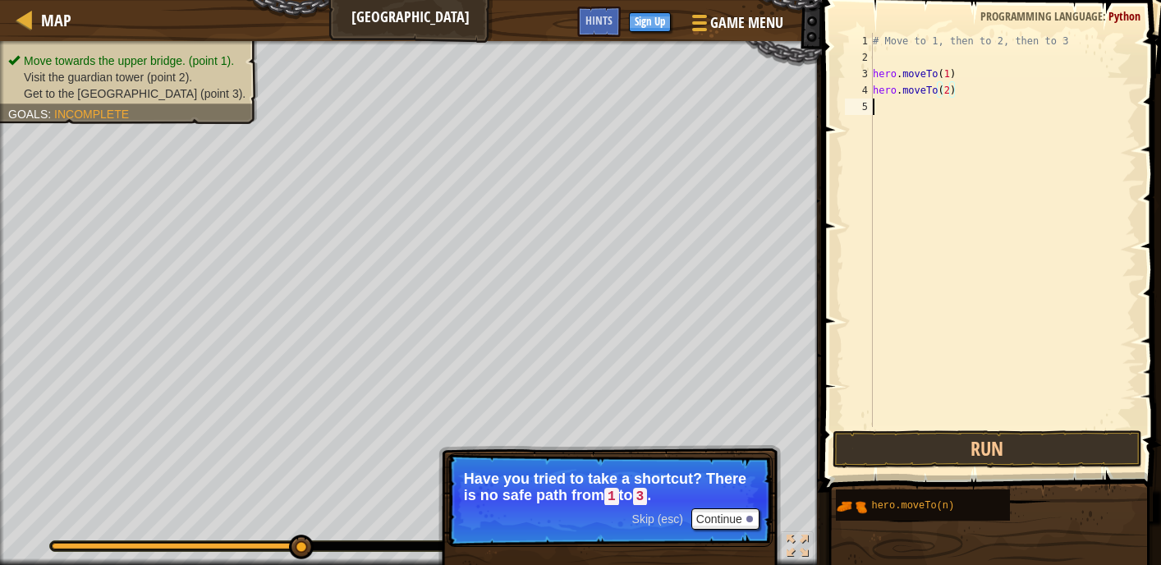
click at [872, 106] on div "5" at bounding box center [859, 107] width 28 height 16
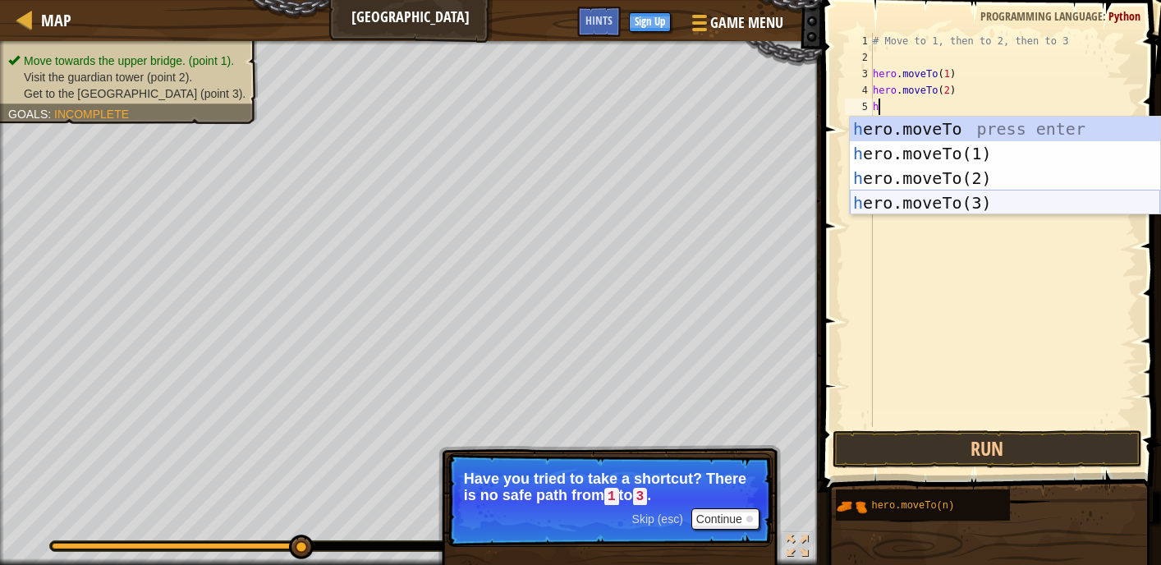
click at [918, 207] on div "h ero.moveTo press enter h ero.moveTo(1) press enter h ero.moveTo(2) press ente…" at bounding box center [1005, 191] width 310 height 148
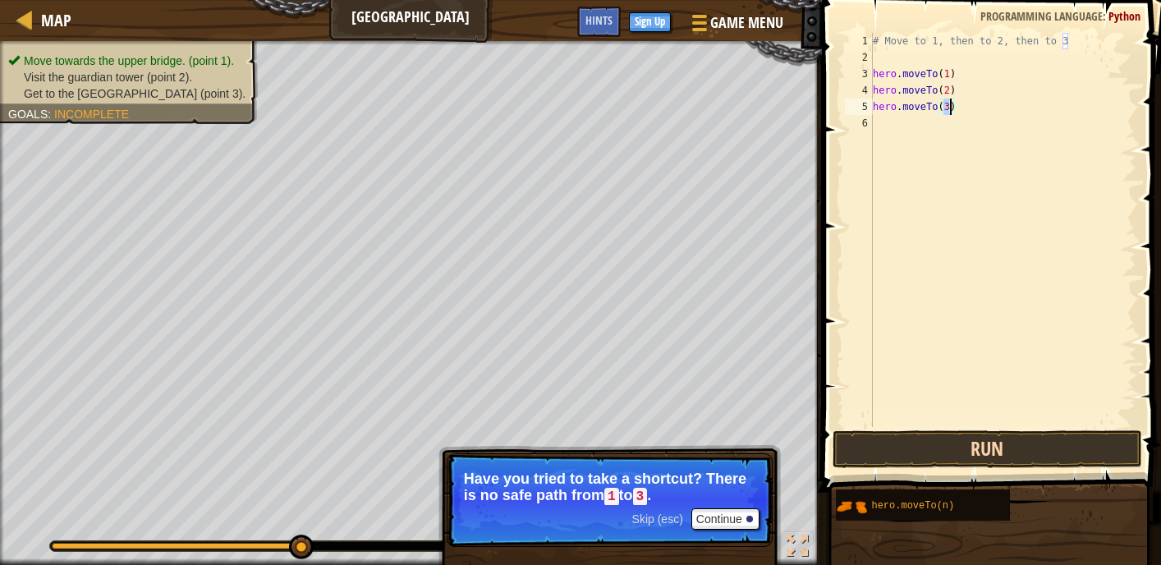
type textarea "hero.moveTo(3)"
click at [974, 442] on button "Run" at bounding box center [988, 449] width 310 height 38
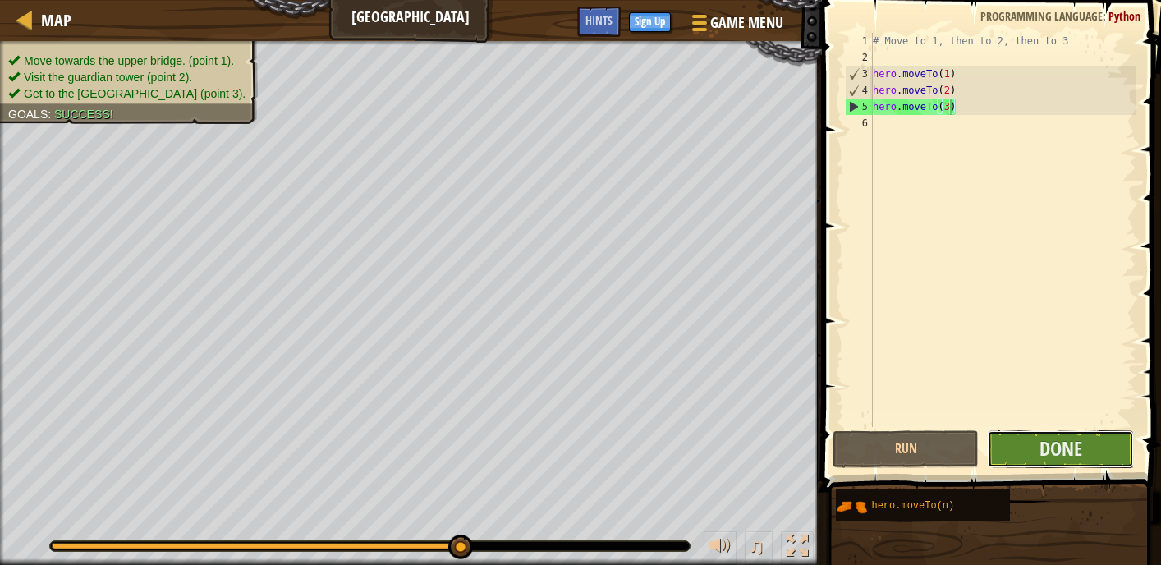
click at [1104, 440] on button "Done" at bounding box center [1060, 449] width 147 height 38
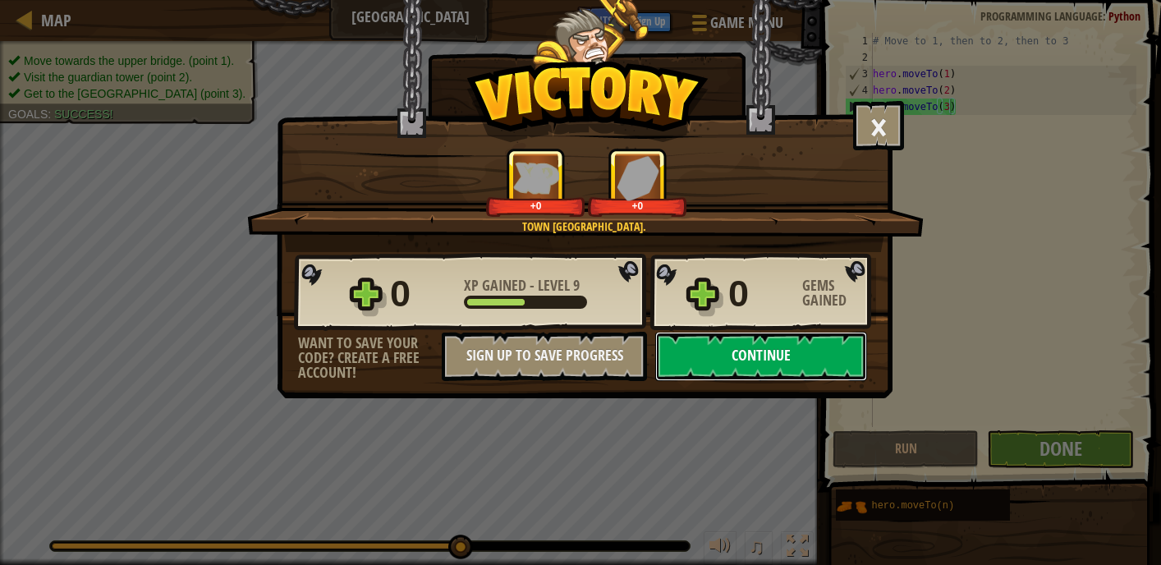
click at [791, 348] on button "Continue" at bounding box center [761, 356] width 212 height 49
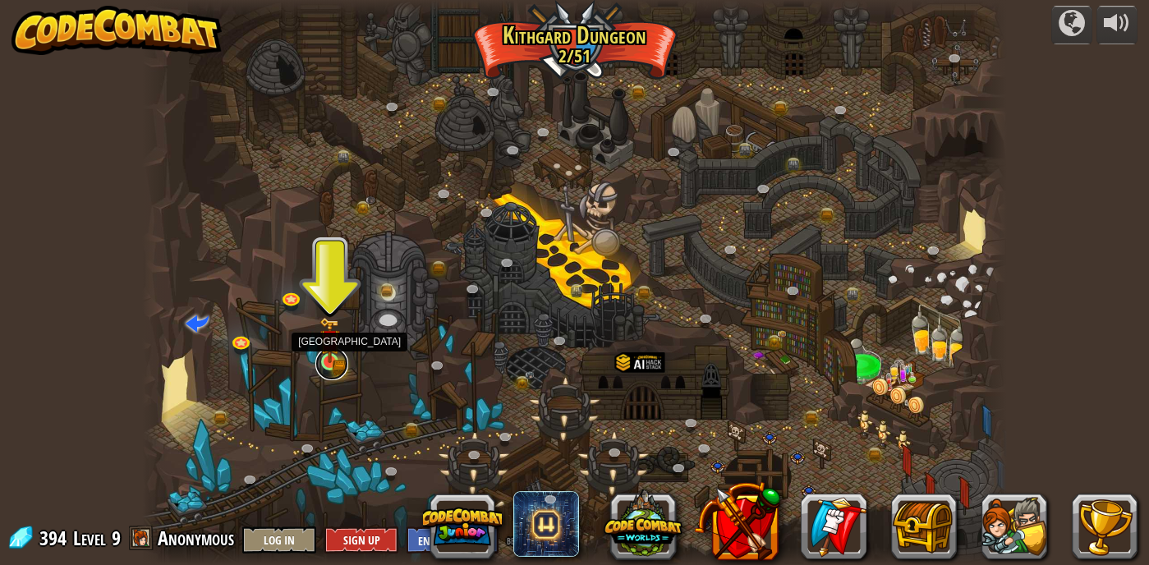
click at [330, 370] on link at bounding box center [331, 363] width 33 height 33
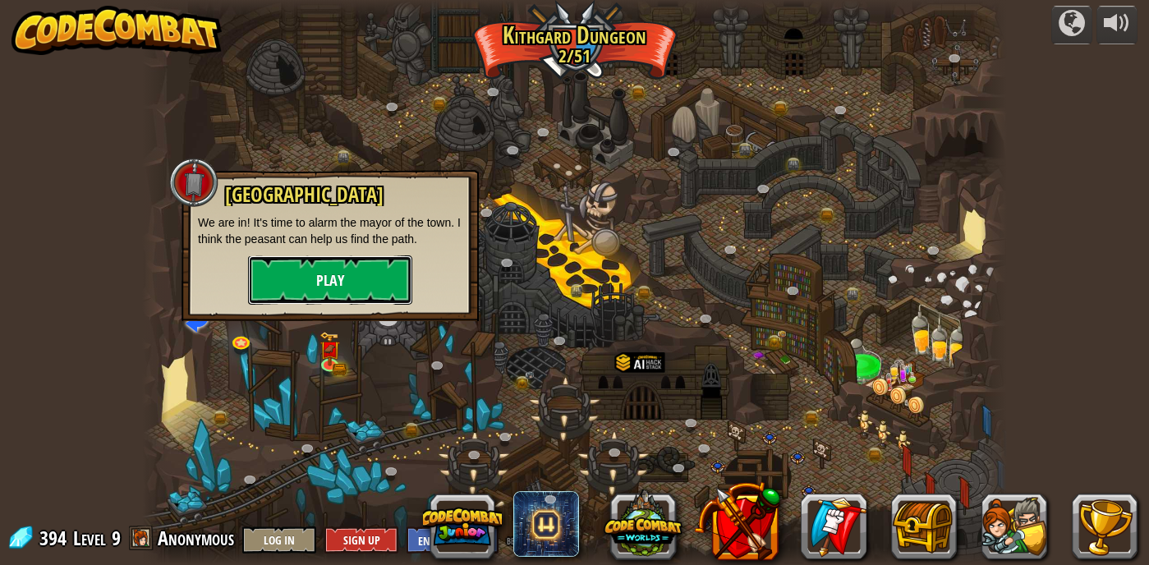
click at [343, 292] on button "Play" at bounding box center [330, 279] width 164 height 49
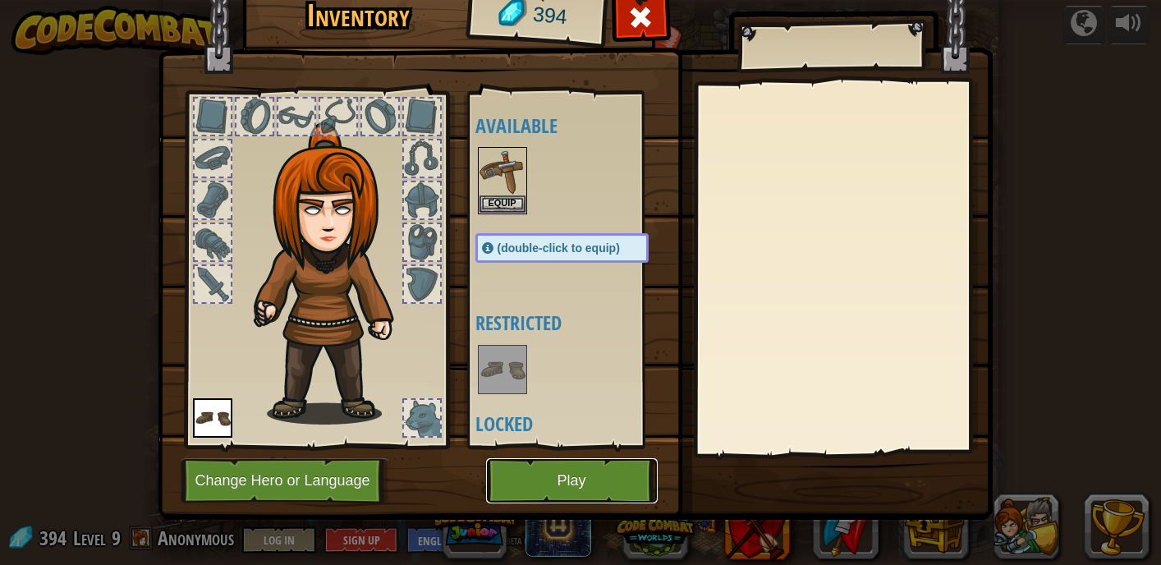
click at [596, 479] on button "Play" at bounding box center [572, 480] width 172 height 45
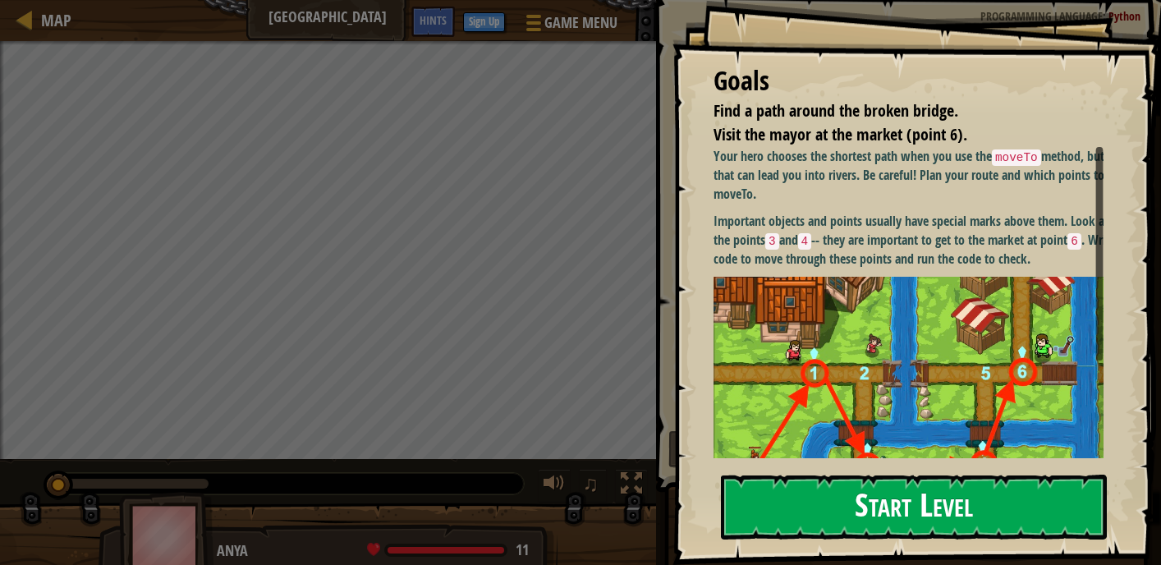
click at [810, 505] on button "Start Level" at bounding box center [914, 507] width 386 height 65
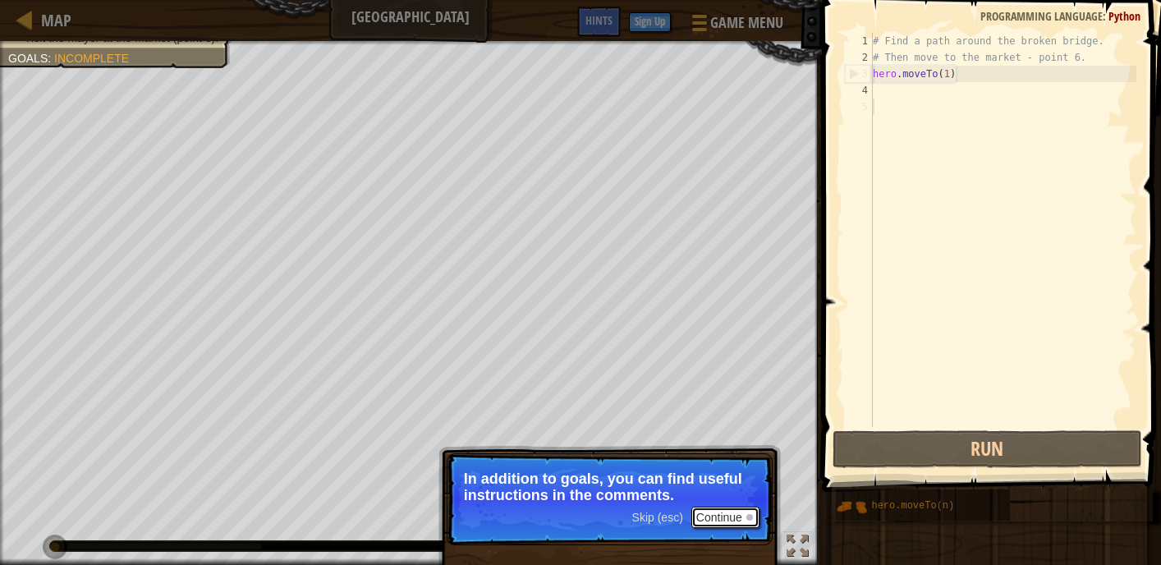
click at [745, 515] on button "Continue" at bounding box center [726, 517] width 68 height 21
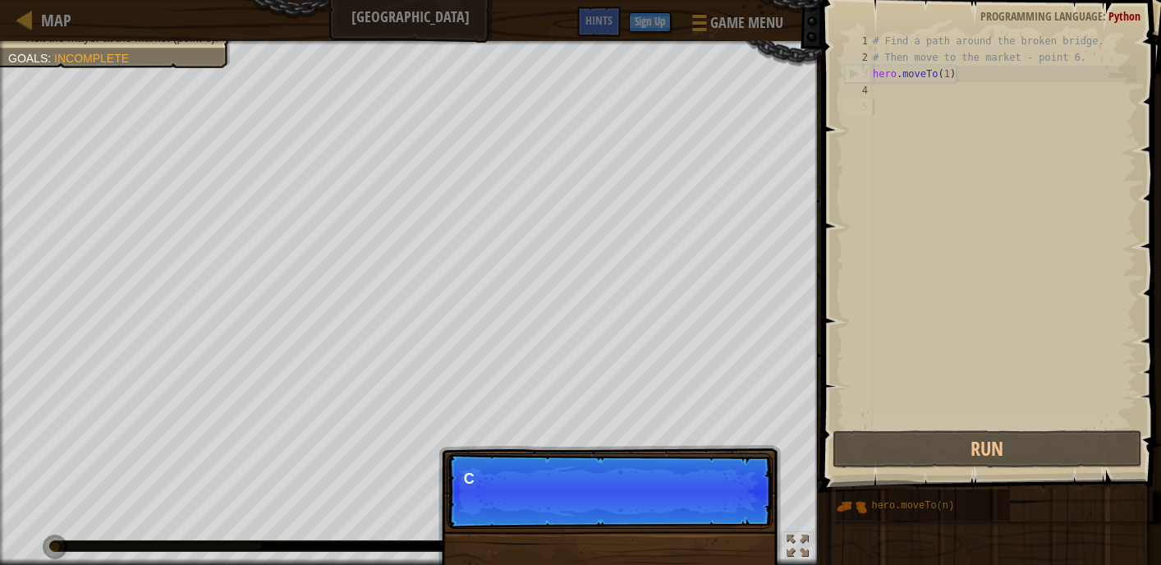
scroll to position [7, 0]
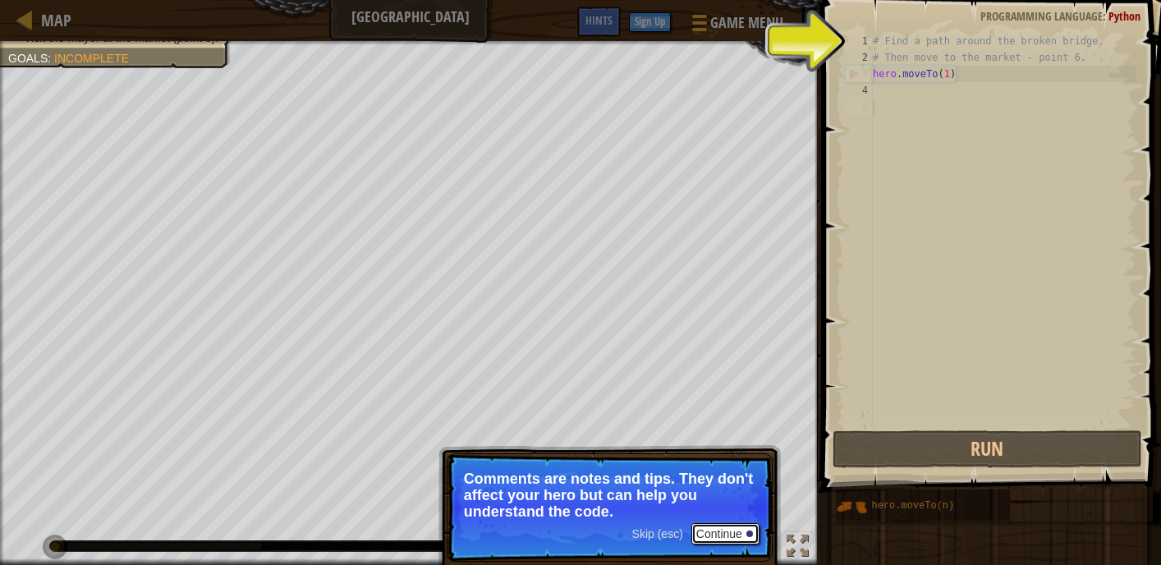
click at [707, 529] on button "Continue" at bounding box center [726, 533] width 68 height 21
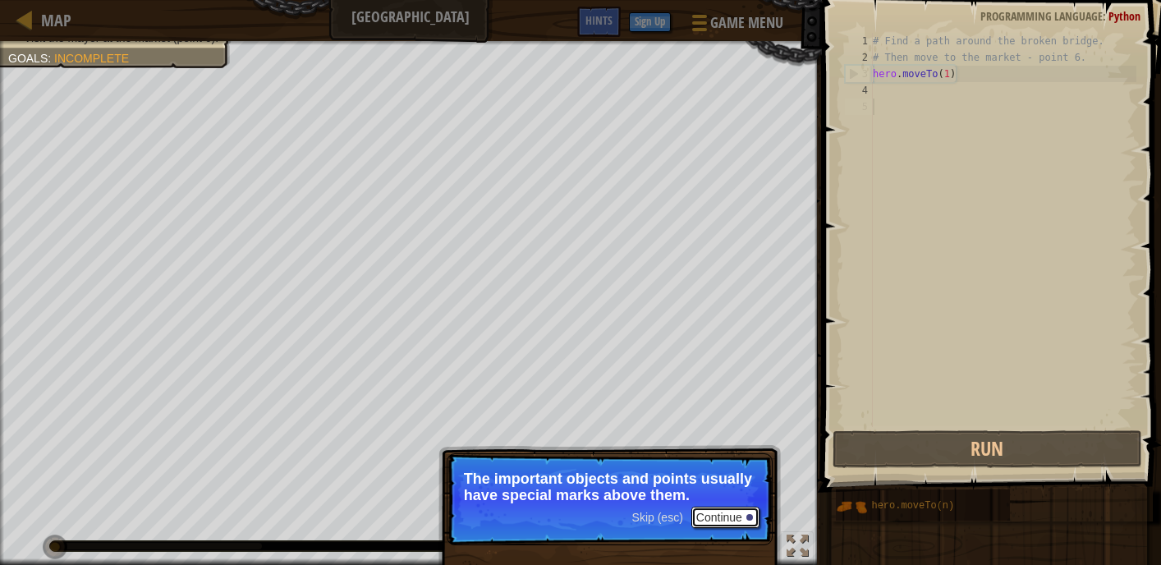
click at [711, 511] on button "Continue" at bounding box center [726, 517] width 68 height 21
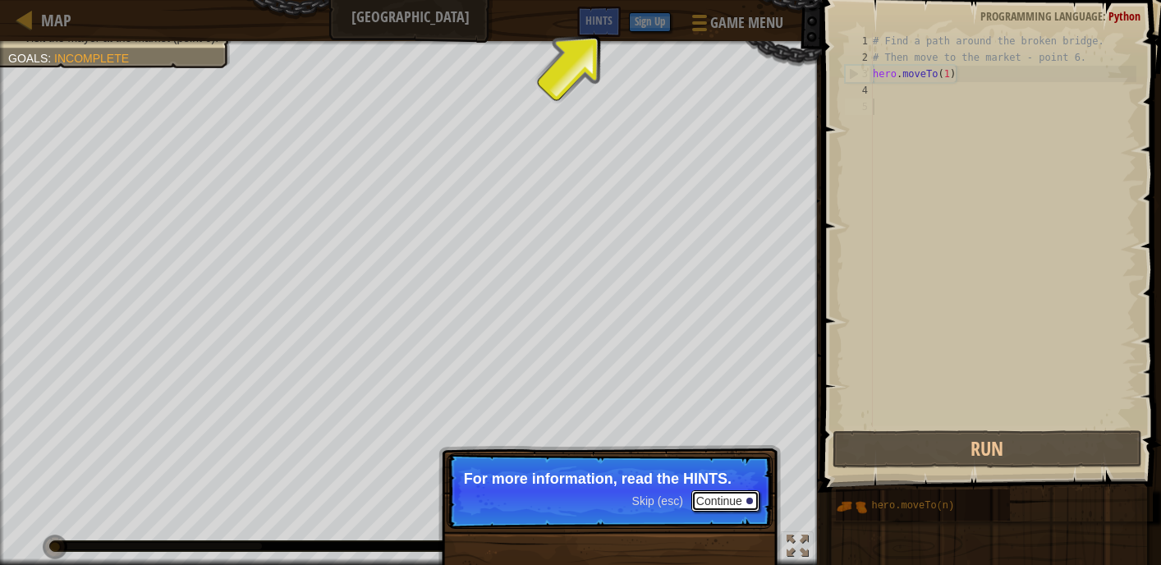
click at [735, 498] on button "Continue" at bounding box center [726, 500] width 68 height 21
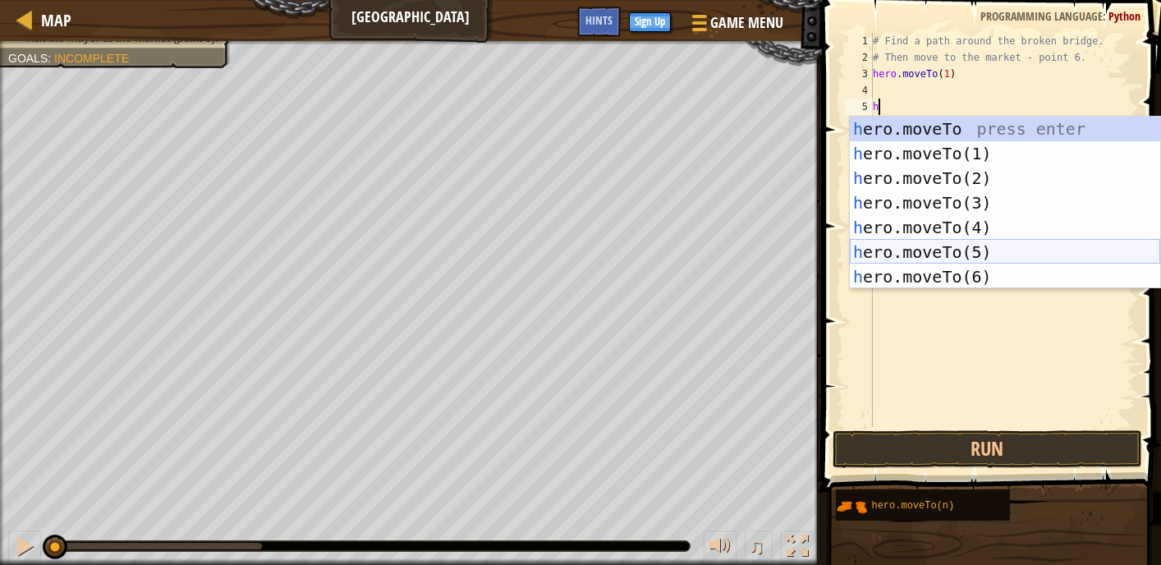
click at [978, 245] on div "h ero.moveTo press enter h ero.moveTo(1) press enter h ero.moveTo(2) press ente…" at bounding box center [1005, 228] width 310 height 222
type textarea "hero.moveTo(5)"
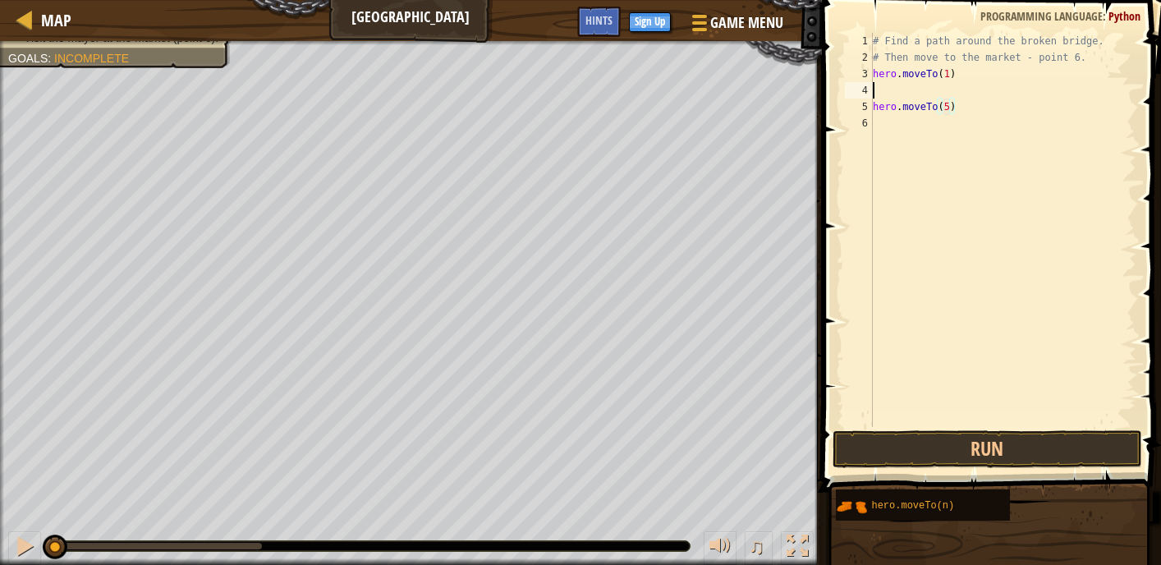
click at [882, 90] on div "# Find a path around the broken bridge. # Then move to the market - point 6. he…" at bounding box center [1003, 246] width 267 height 427
click at [880, 40] on div "# Find a path around the broken bridge. # Then move to the market - point 6. he…" at bounding box center [1003, 246] width 267 height 427
type textarea "# Find a path around the broken bridge."
click at [883, 90] on div "# Find a path around the broken bridge. # Then move to the market - point 6. he…" at bounding box center [1003, 246] width 267 height 427
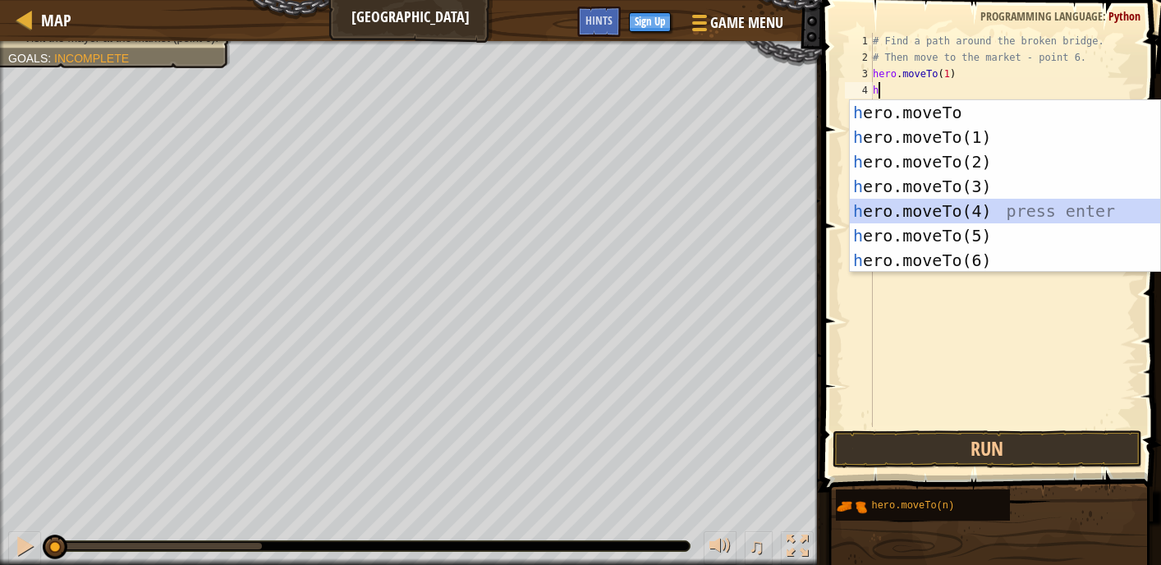
drag, startPoint x: 954, startPoint y: 205, endPoint x: 967, endPoint y: 201, distance: 13.8
click at [959, 204] on div "h ero.moveTo press enter h ero.moveTo(1) press enter h ero.moveTo(2) press ente…" at bounding box center [1005, 211] width 310 height 222
type textarea "hero.moveTo(4)"
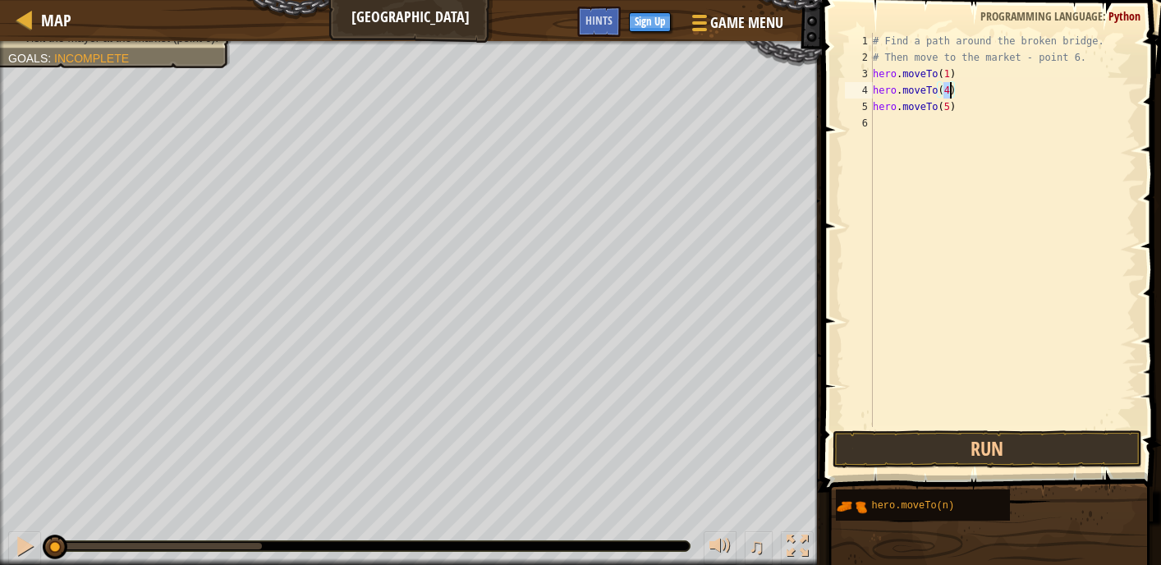
click at [876, 123] on div "# Find a path around the broken bridge. # Then move to the market - point 6. he…" at bounding box center [1003, 246] width 267 height 427
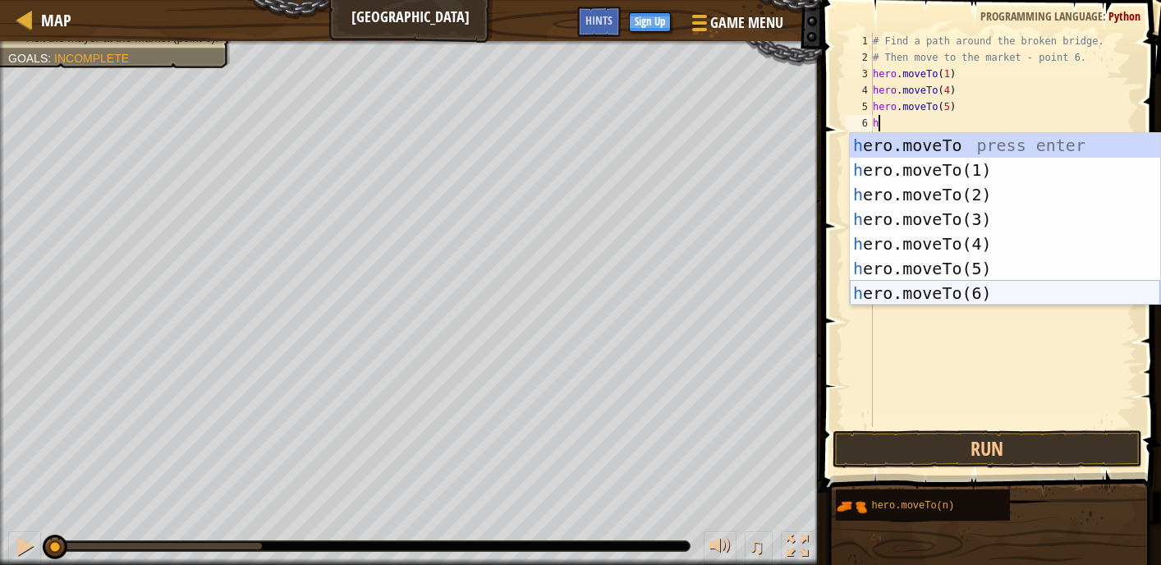
click at [967, 289] on div "h ero.moveTo press enter h ero.moveTo(1) press enter h ero.moveTo(2) press ente…" at bounding box center [1005, 244] width 310 height 222
type textarea "hero.moveTo(6)"
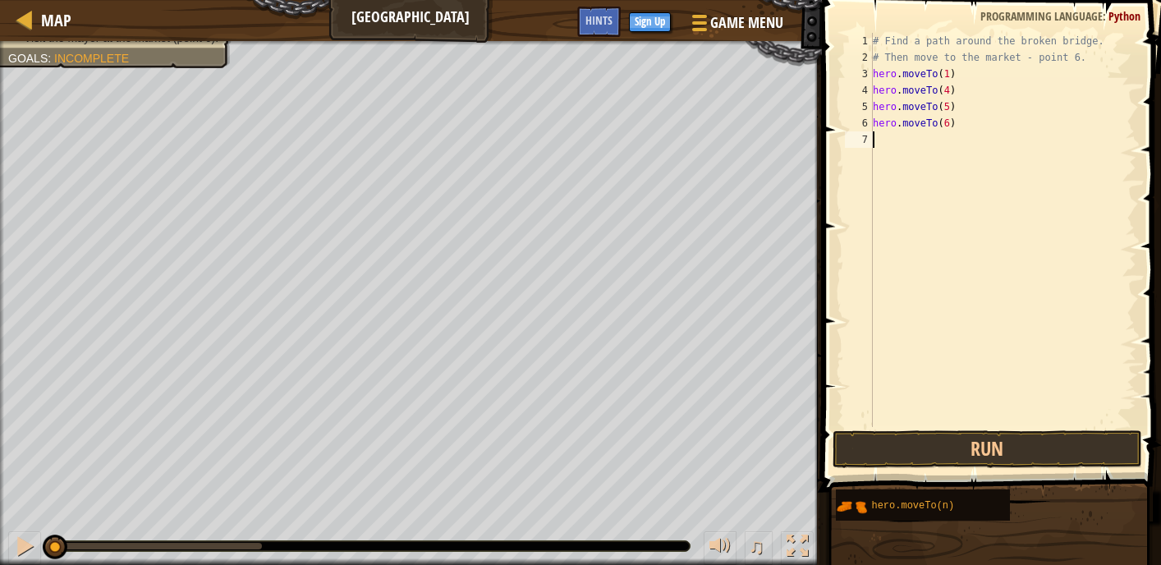
click at [880, 149] on div "# Find a path around the broken bridge. # Then move to the market - point 6. he…" at bounding box center [1003, 246] width 267 height 427
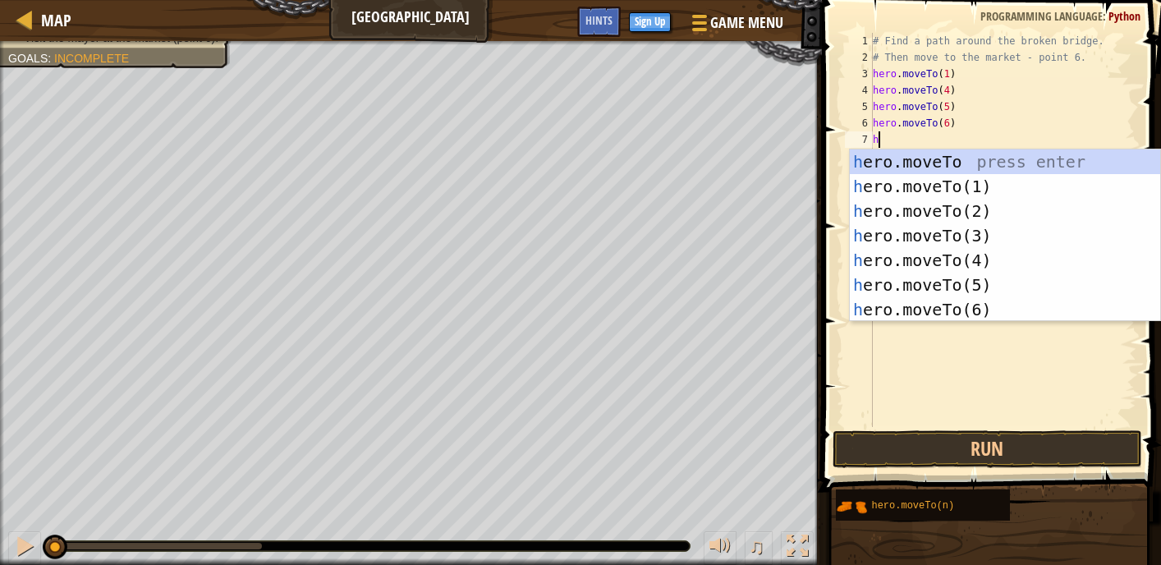
click at [1056, 113] on div "# Find a path around the broken bridge. # Then move to the market - point 6. he…" at bounding box center [1003, 246] width 267 height 427
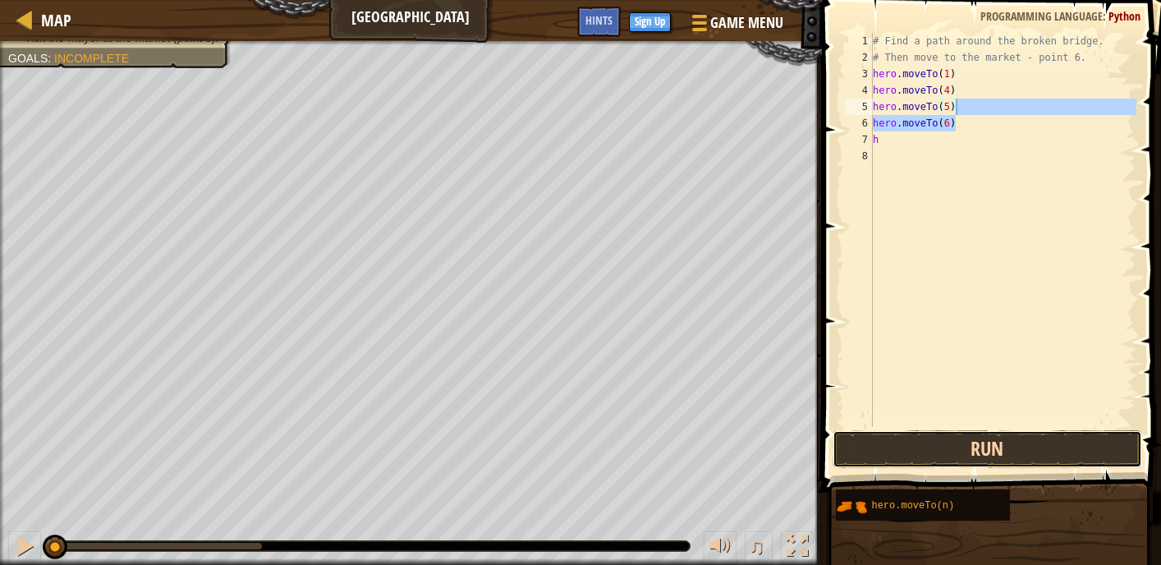
click at [963, 442] on button "Run" at bounding box center [988, 449] width 310 height 38
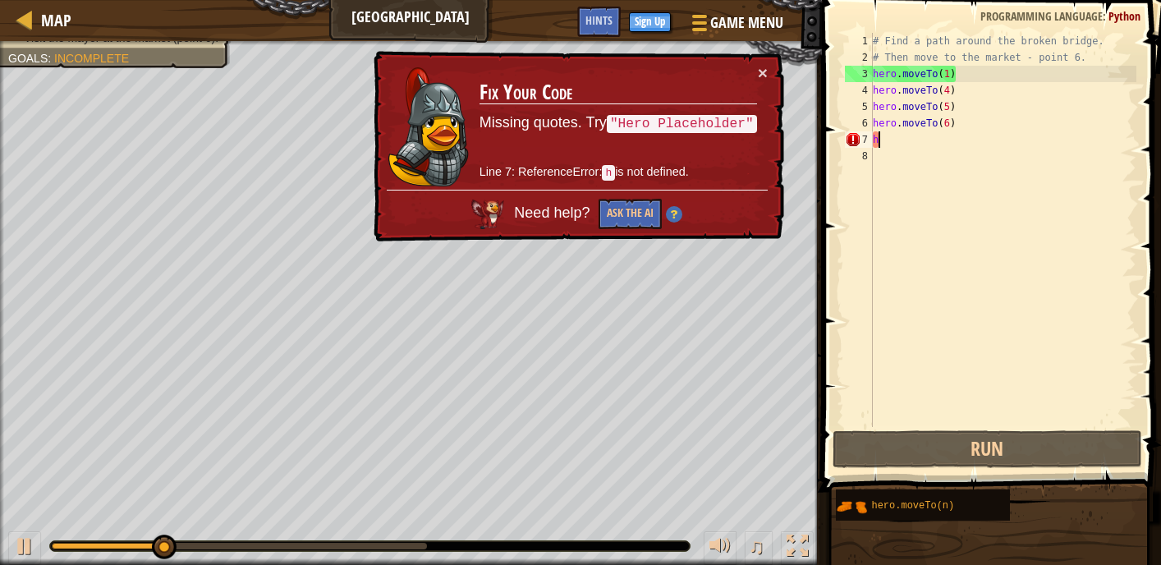
click at [884, 136] on div "# Find a path around the broken bridge. # Then move to the market - point 6. he…" at bounding box center [1003, 246] width 267 height 427
type textarea "h"
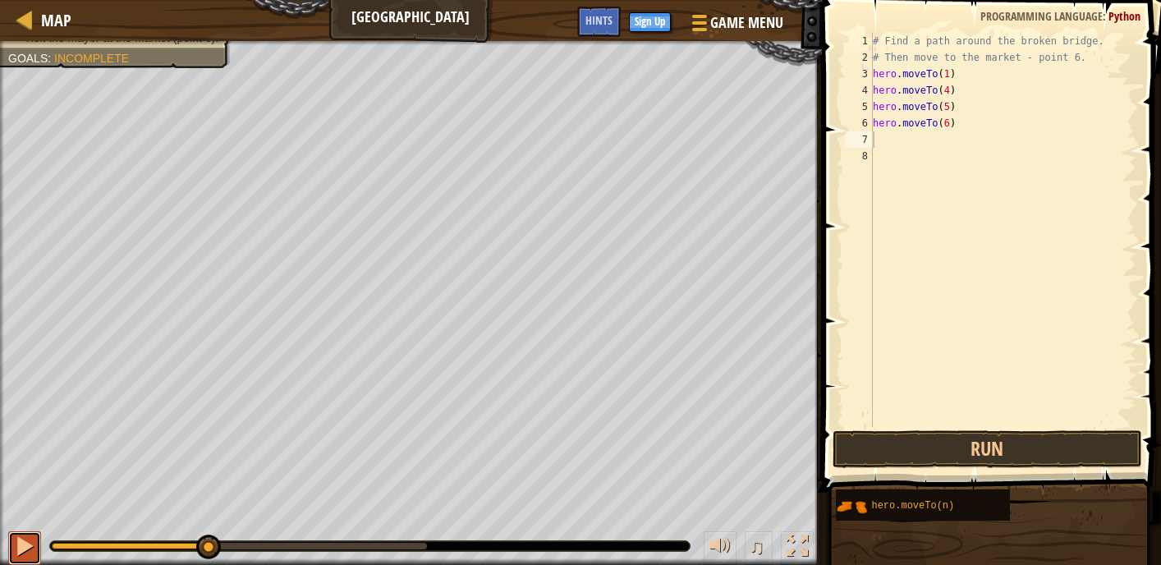
click at [21, 544] on div at bounding box center [24, 546] width 21 height 21
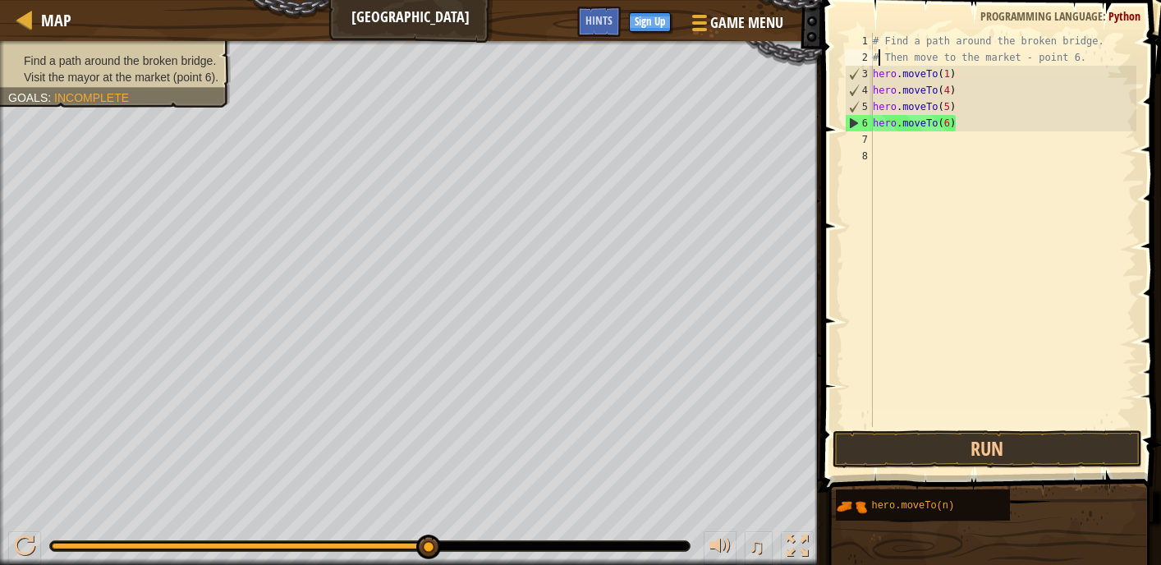
click at [877, 55] on div "# Find a path around the broken bridge. # Then move to the market - point 6. he…" at bounding box center [1003, 246] width 267 height 427
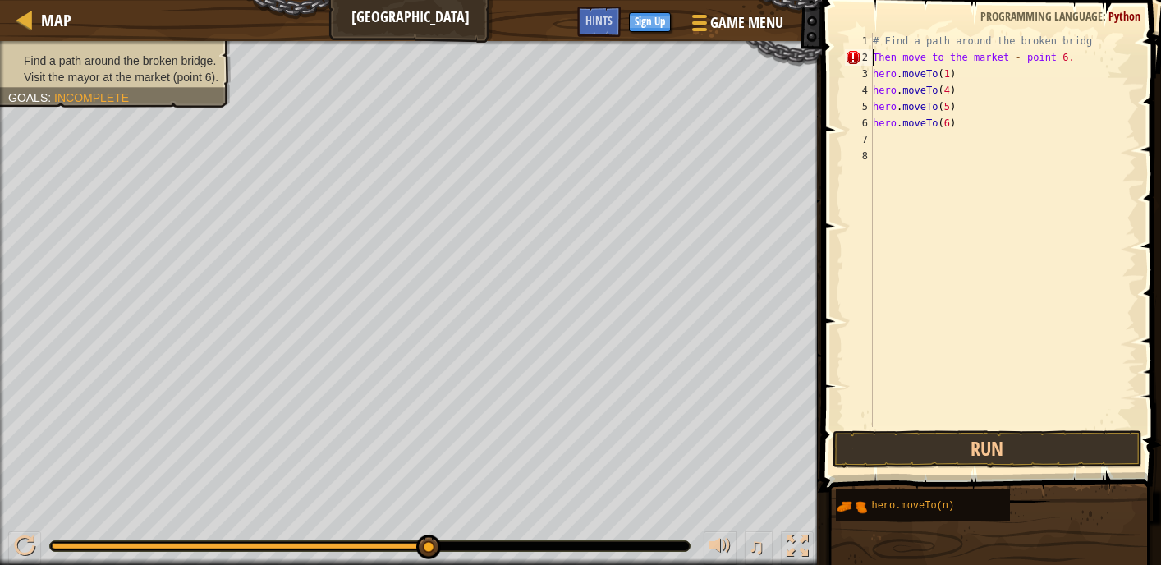
click at [1076, 59] on div "# Find a path around the broken bridg Then move to the market - point 6. hero .…" at bounding box center [1003, 246] width 267 height 427
type textarea "T"
click at [1097, 36] on div "# Find a path around the broken bridg hero . moveTo ( 1 ) hero . moveTo ( 4 ) h…" at bounding box center [1003, 246] width 267 height 427
type textarea "# Find a path around the b"
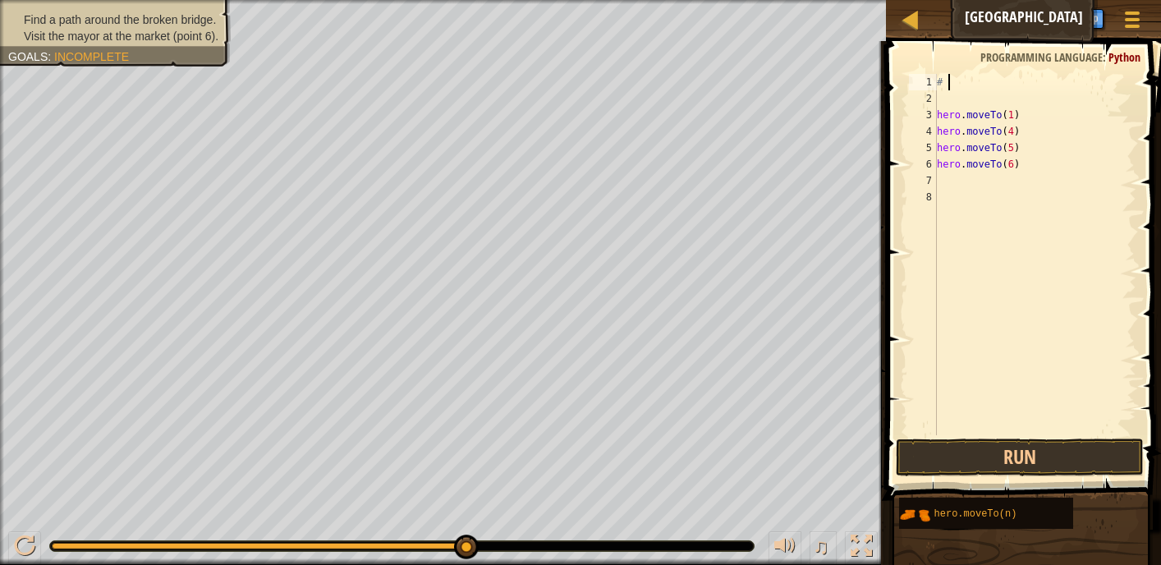
type textarea "#"
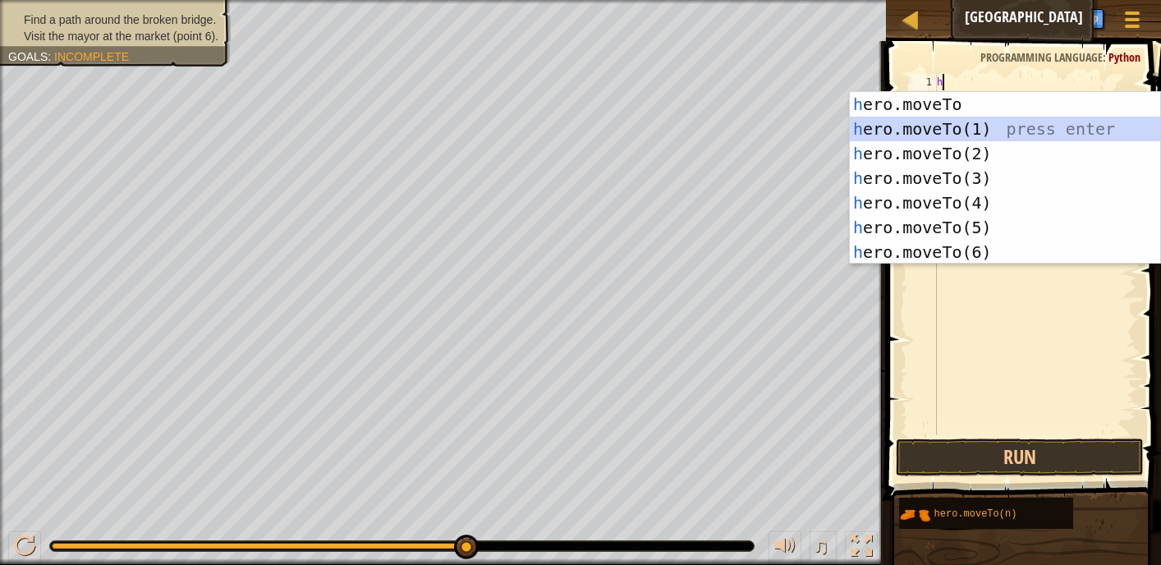
click at [980, 125] on div "h ero.moveTo press enter h ero.moveTo(1) press enter h ero.moveTo(2) press ente…" at bounding box center [1005, 203] width 310 height 222
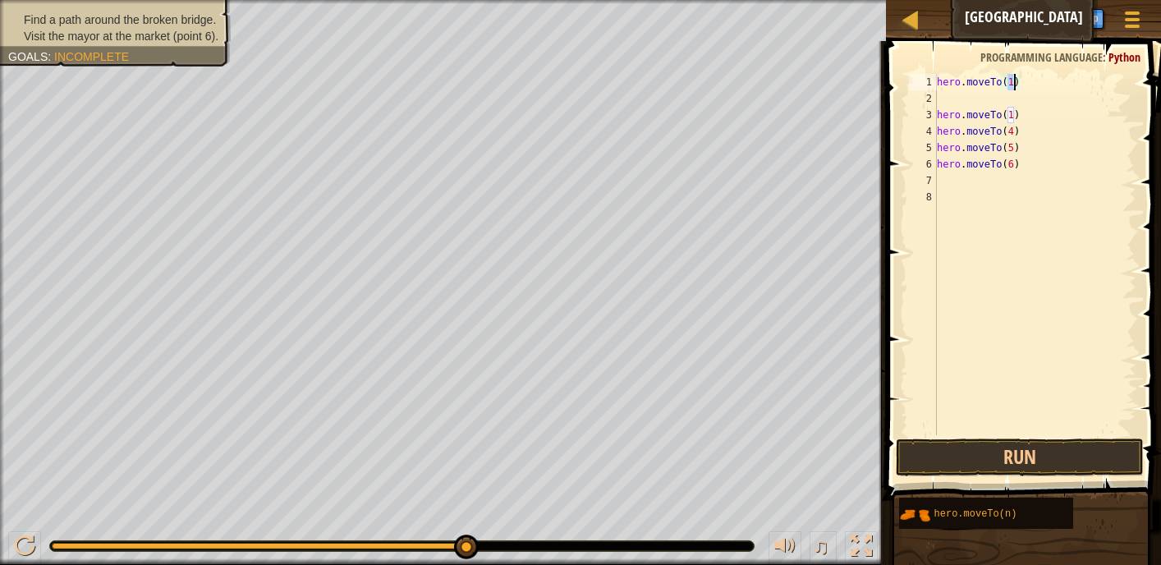
click at [936, 93] on div "2" at bounding box center [923, 98] width 28 height 16
type textarea "hero.moveTo(1)"
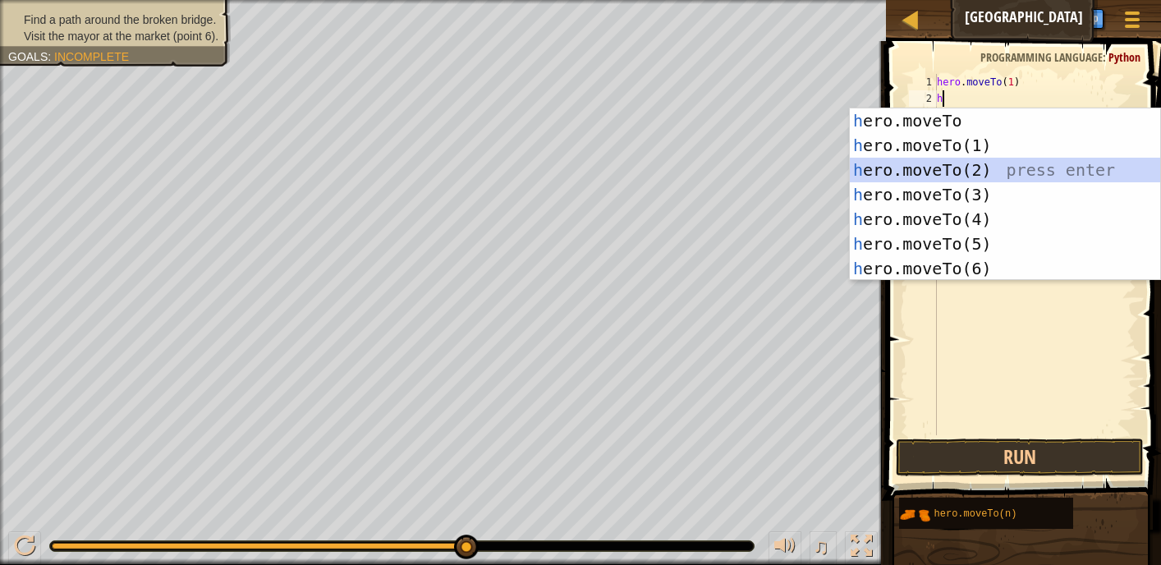
click at [929, 166] on div "h ero.moveTo press enter h ero.moveTo(1) press enter h ero.moveTo(2) press ente…" at bounding box center [1005, 219] width 310 height 222
type textarea "hero.moveTo(2)"
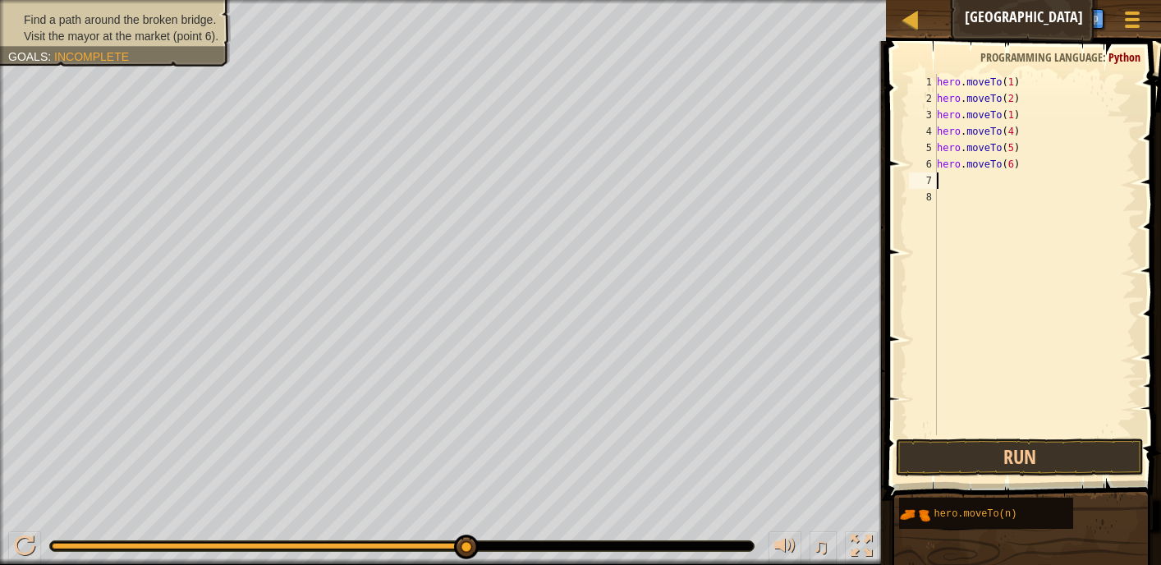
click at [941, 174] on div "hero . moveTo ( 1 ) hero . moveTo ( 2 ) hero . moveTo ( 1 ) hero . moveTo ( 4 )…" at bounding box center [1035, 271] width 203 height 394
click at [913, 197] on div "8" at bounding box center [923, 197] width 28 height 16
click at [23, 540] on div at bounding box center [24, 546] width 21 height 21
click at [23, 538] on div at bounding box center [24, 546] width 21 height 21
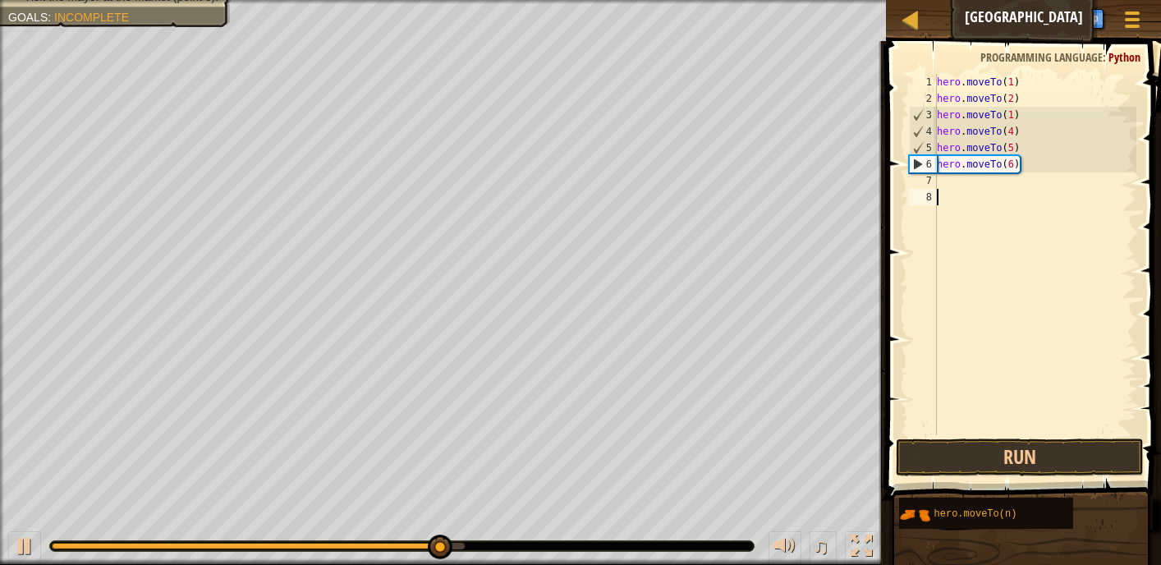
click at [1021, 118] on div "hero . moveTo ( 1 ) hero . moveTo ( 2 ) hero . moveTo ( 1 ) hero . moveTo ( 4 )…" at bounding box center [1035, 271] width 203 height 394
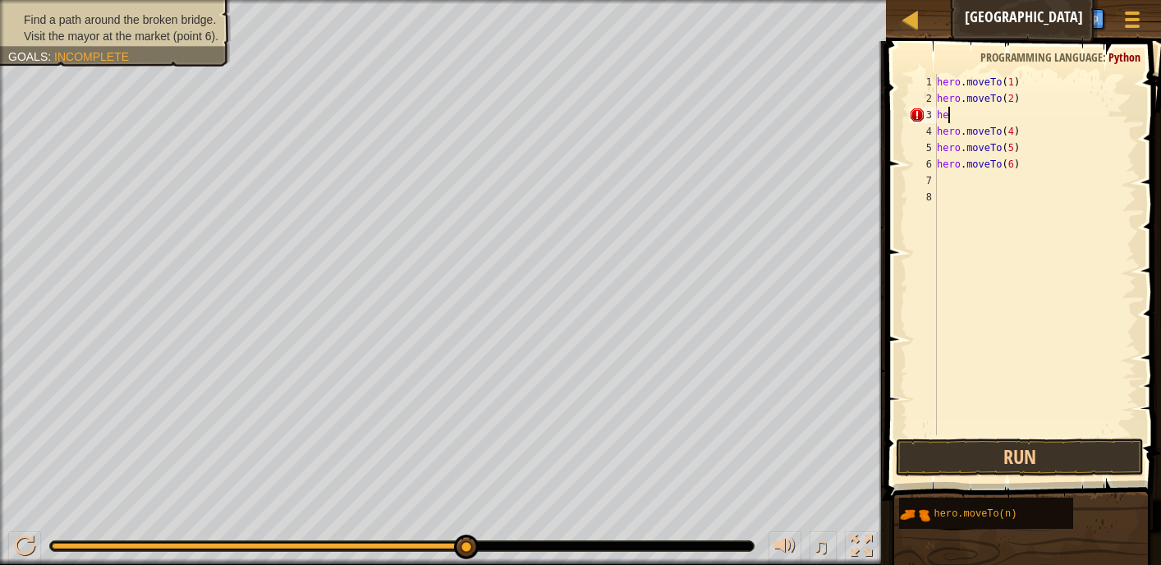
type textarea "h"
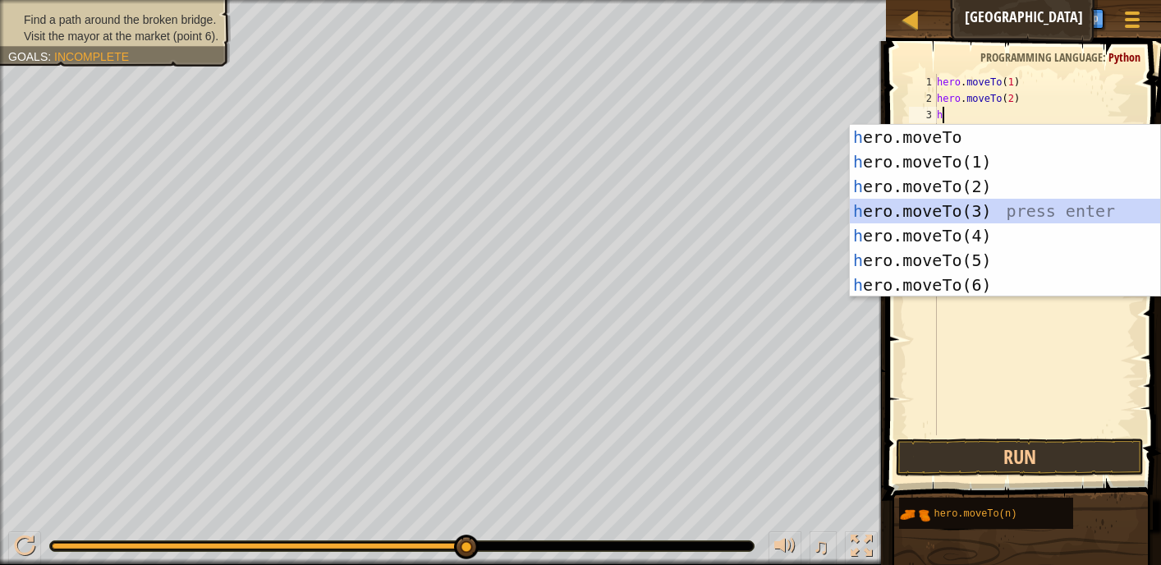
click at [975, 205] on div "h ero.moveTo press enter h ero.moveTo(1) press enter h ero.moveTo(2) press ente…" at bounding box center [1005, 236] width 310 height 222
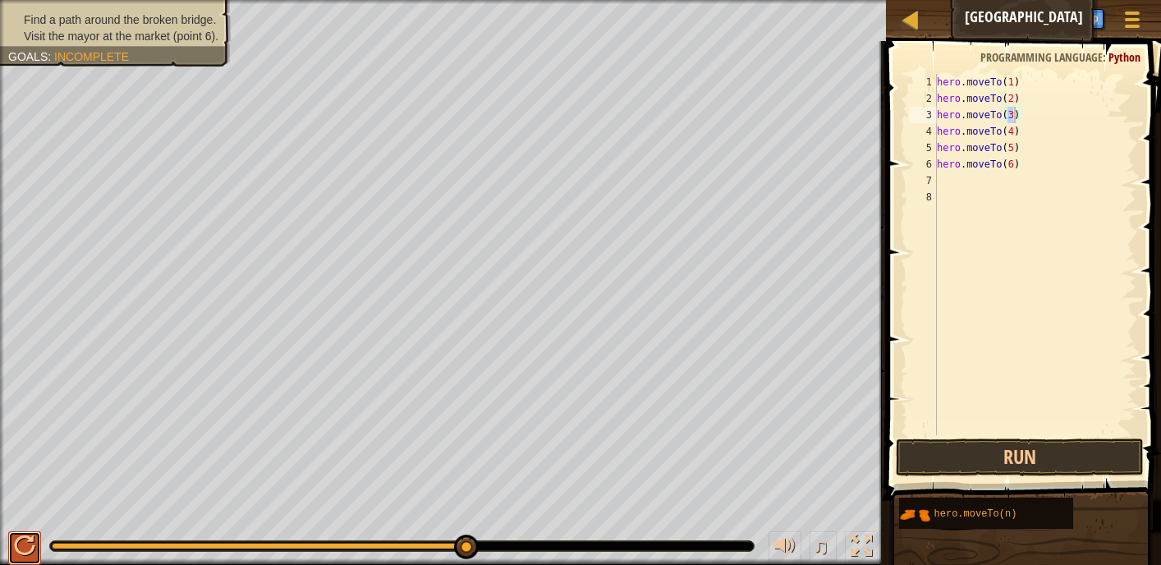
click at [36, 543] on button at bounding box center [24, 548] width 33 height 34
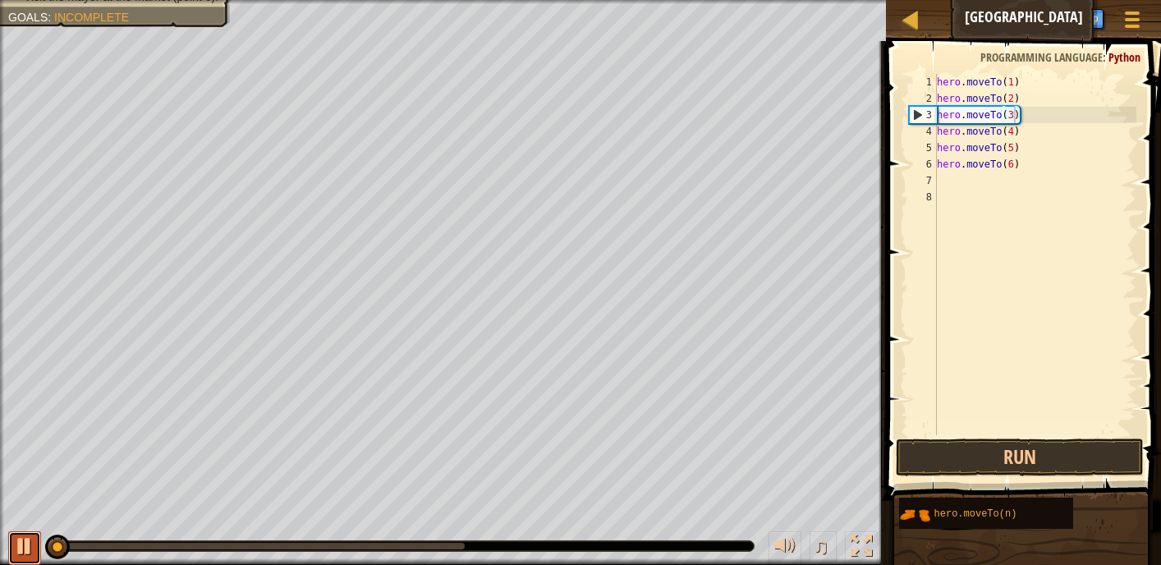
click at [34, 544] on button at bounding box center [24, 548] width 33 height 34
click at [27, 541] on div at bounding box center [24, 546] width 21 height 21
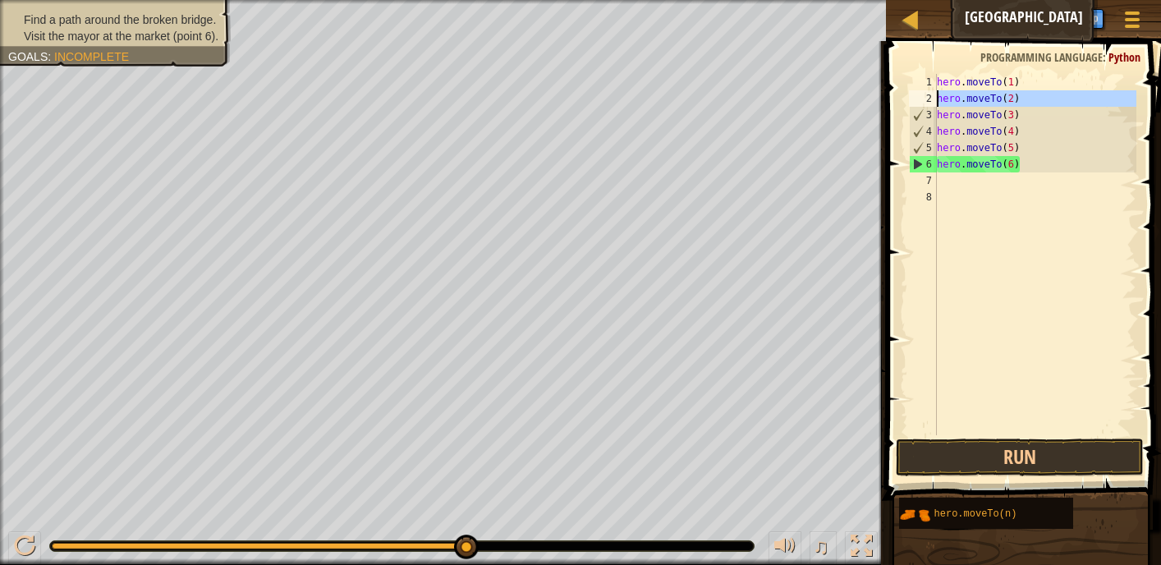
click at [915, 91] on div "2" at bounding box center [923, 98] width 28 height 16
type textarea "hero.moveTo(2)"
click at [24, 542] on div at bounding box center [24, 546] width 21 height 21
click at [11, 550] on button at bounding box center [24, 548] width 33 height 34
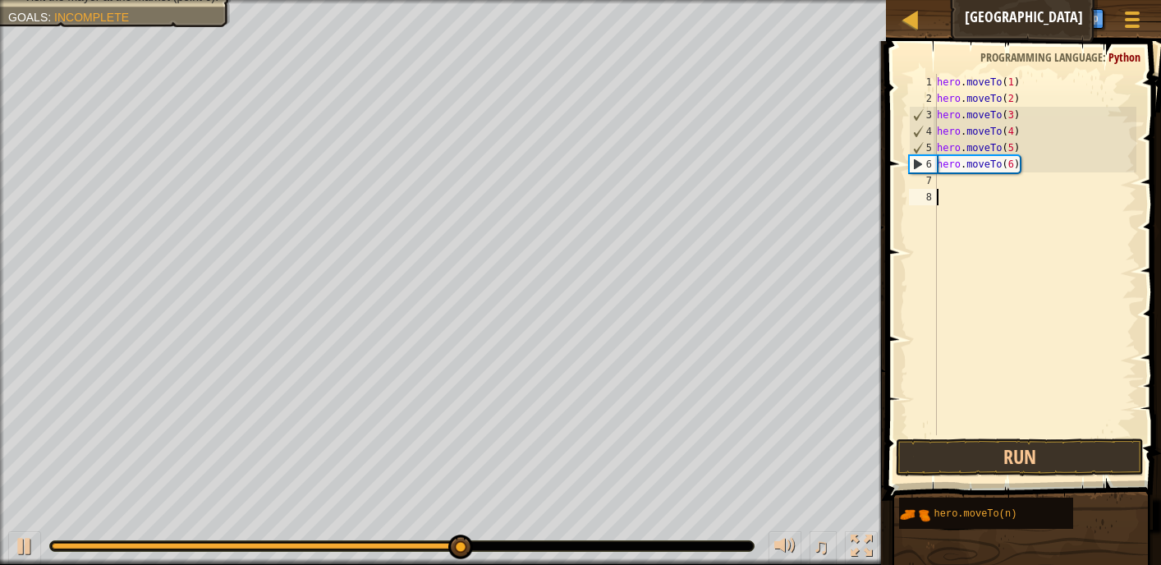
click at [1046, 198] on div "hero . moveTo ( 1 ) hero . moveTo ( 2 ) hero . moveTo ( 3 ) hero . moveTo ( 4 )…" at bounding box center [1035, 271] width 203 height 394
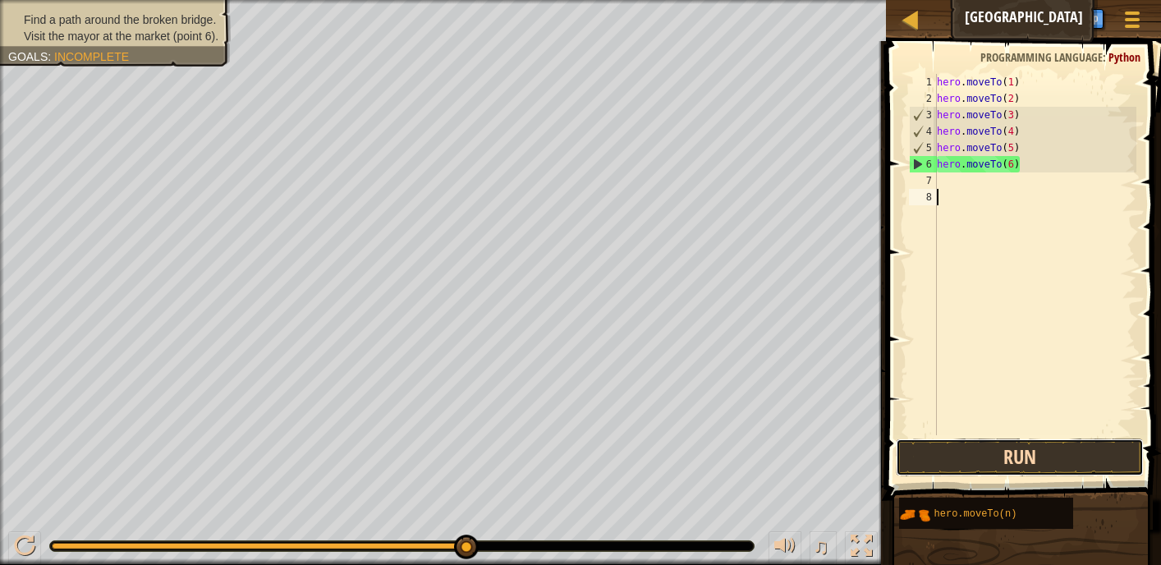
click at [1040, 451] on button "Run" at bounding box center [1019, 458] width 247 height 38
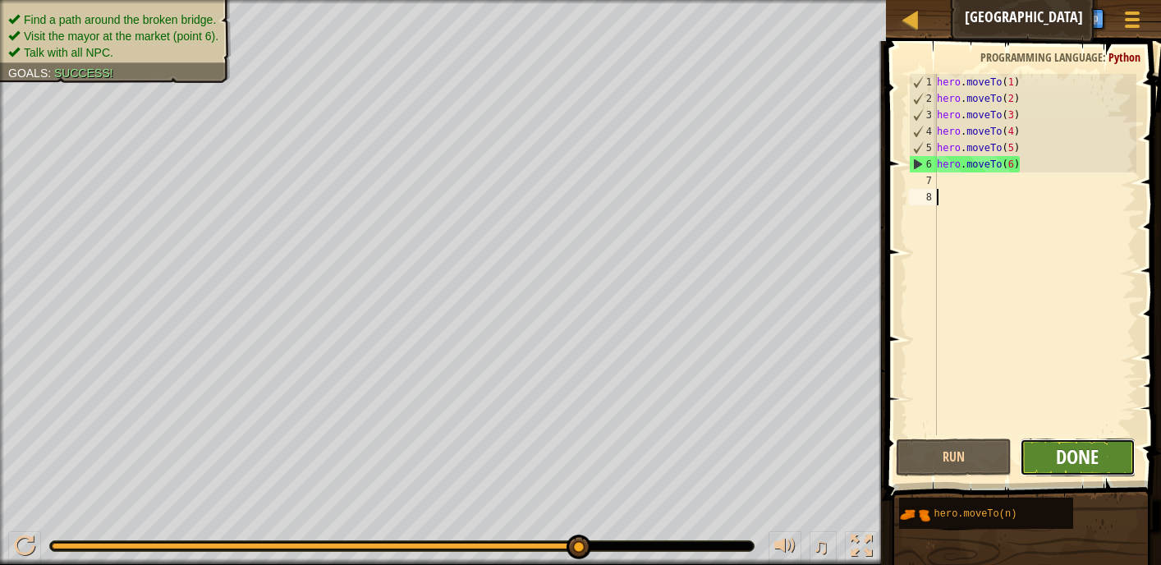
click at [1088, 466] on span "Done" at bounding box center [1077, 457] width 43 height 26
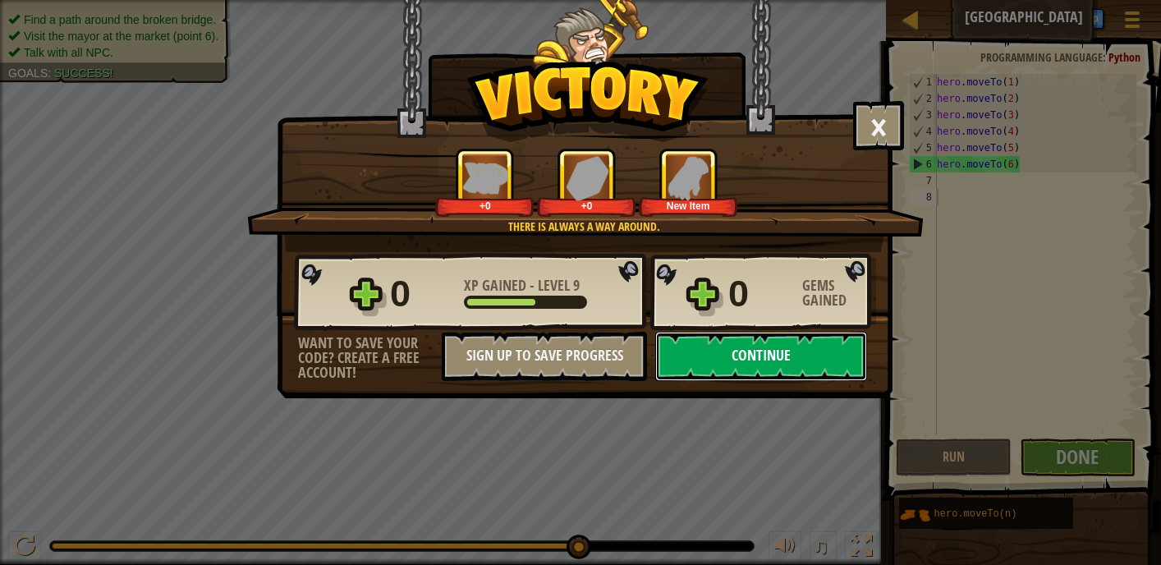
click at [779, 345] on button "Continue" at bounding box center [761, 356] width 212 height 49
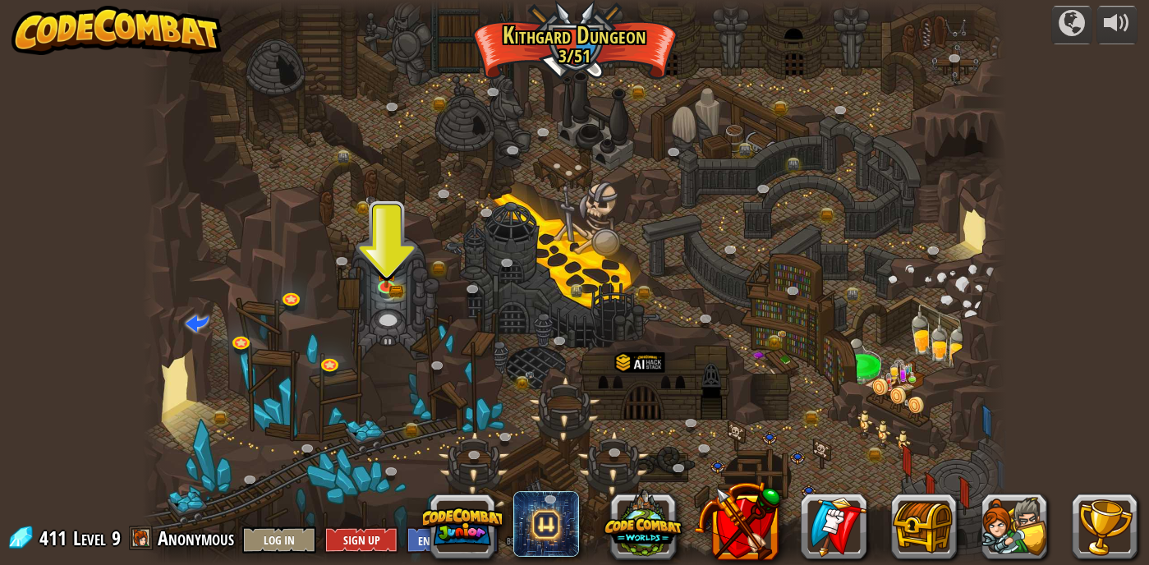
click at [361, 283] on div at bounding box center [574, 282] width 865 height 565
click at [377, 276] on img at bounding box center [386, 262] width 21 height 46
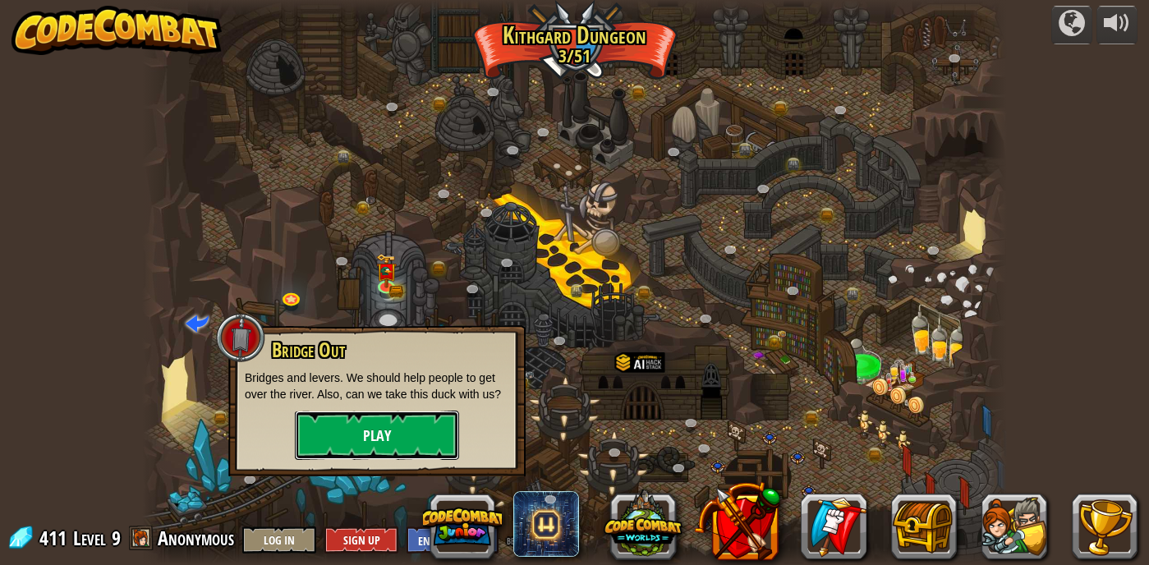
click at [433, 417] on button "Play" at bounding box center [377, 435] width 164 height 49
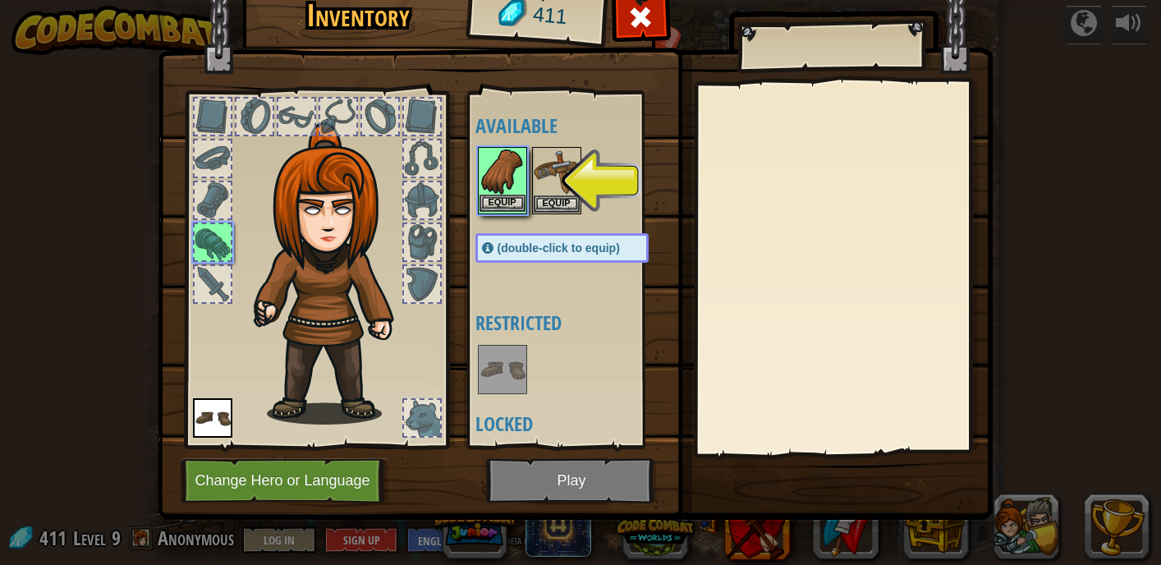
click at [490, 186] on img at bounding box center [503, 172] width 46 height 46
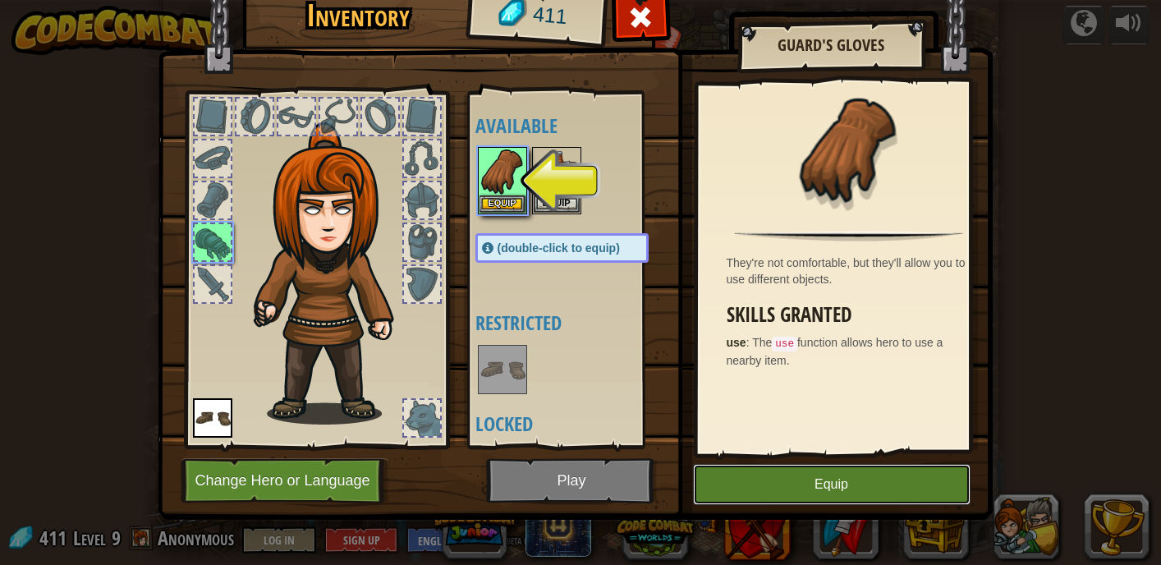
click at [920, 498] on button "Equip" at bounding box center [832, 484] width 278 height 41
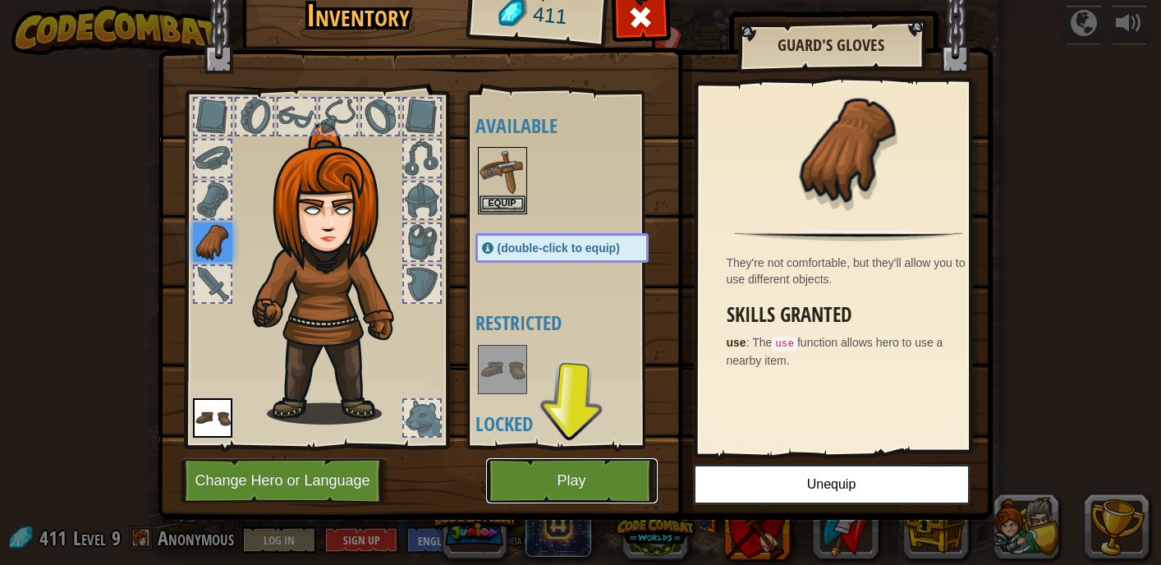
click at [585, 502] on button "Play" at bounding box center [572, 480] width 172 height 45
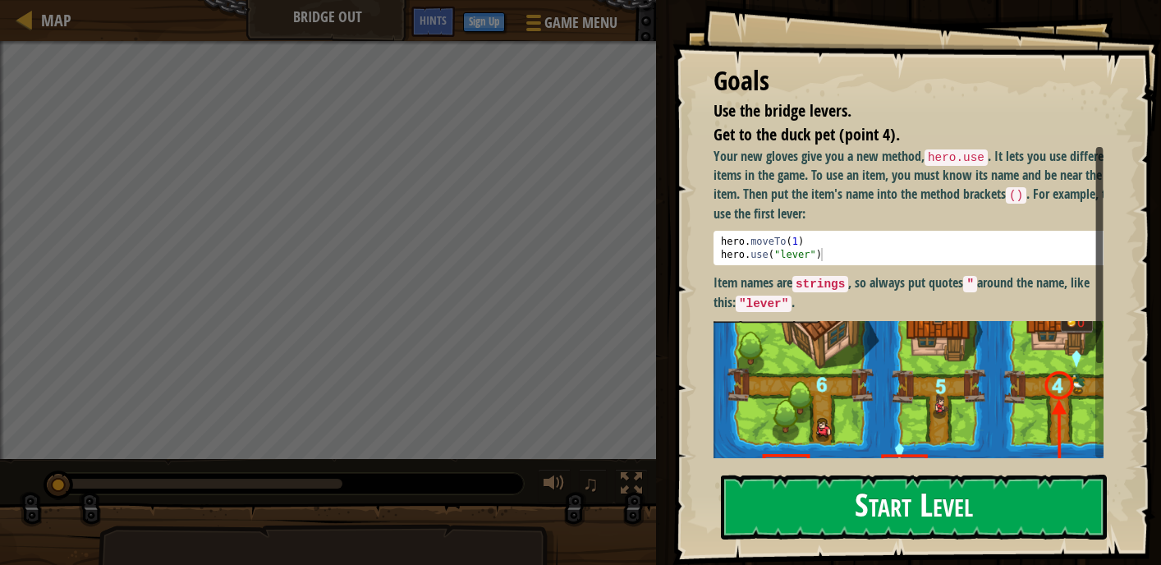
click at [912, 500] on button "Start Level" at bounding box center [914, 507] width 386 height 65
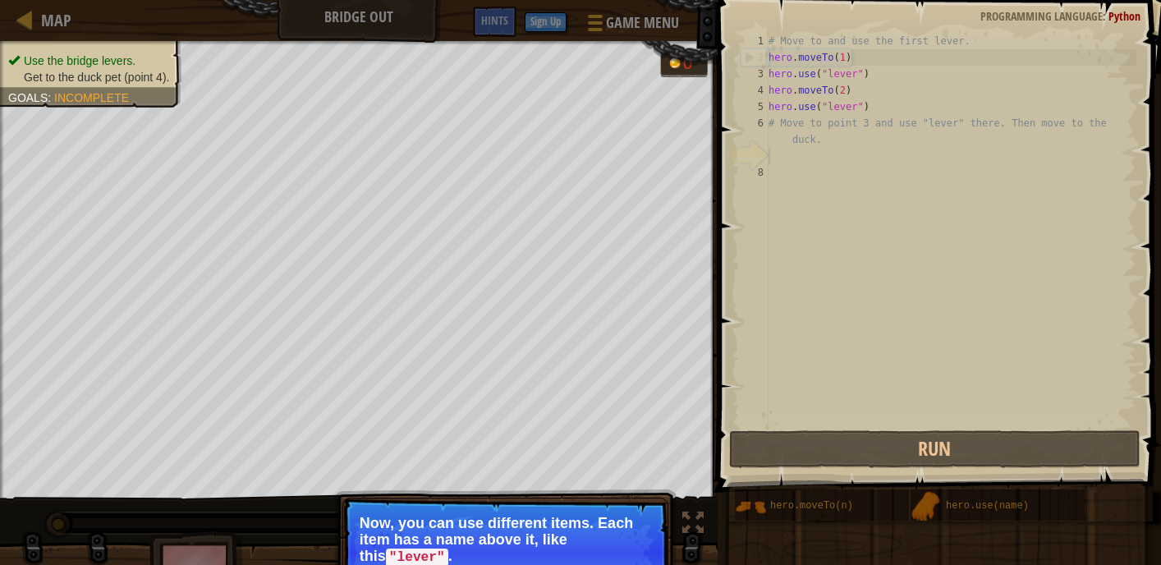
click at [563, 518] on p "Now, you can use different items. Each item has a name above it, like this "lev…" at bounding box center [506, 540] width 292 height 51
click at [400, 562] on code ""lever"" at bounding box center [417, 558] width 62 height 18
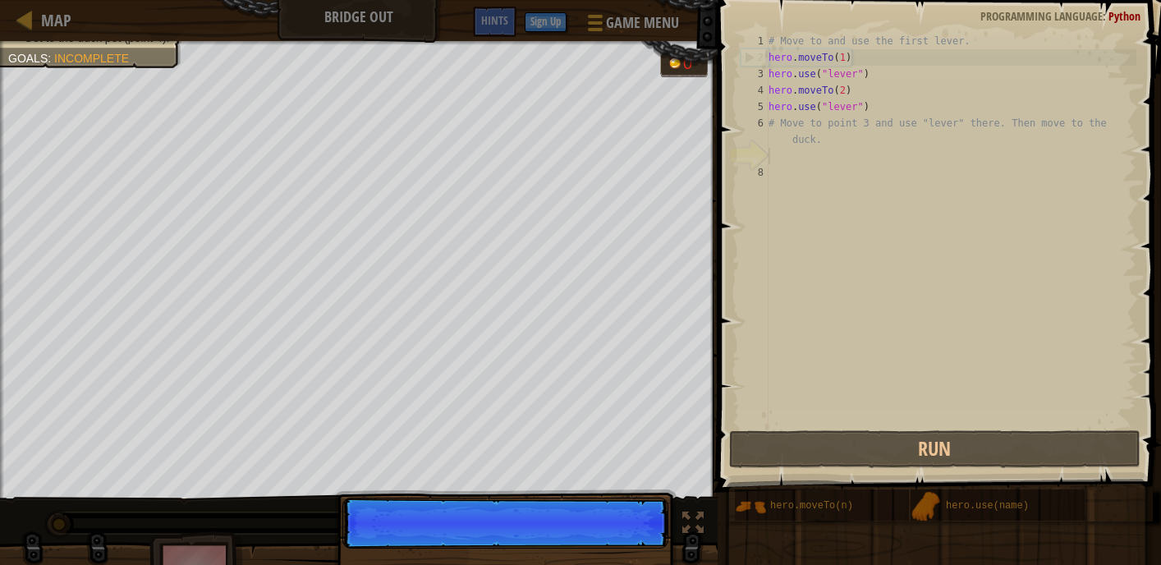
scroll to position [7, 0]
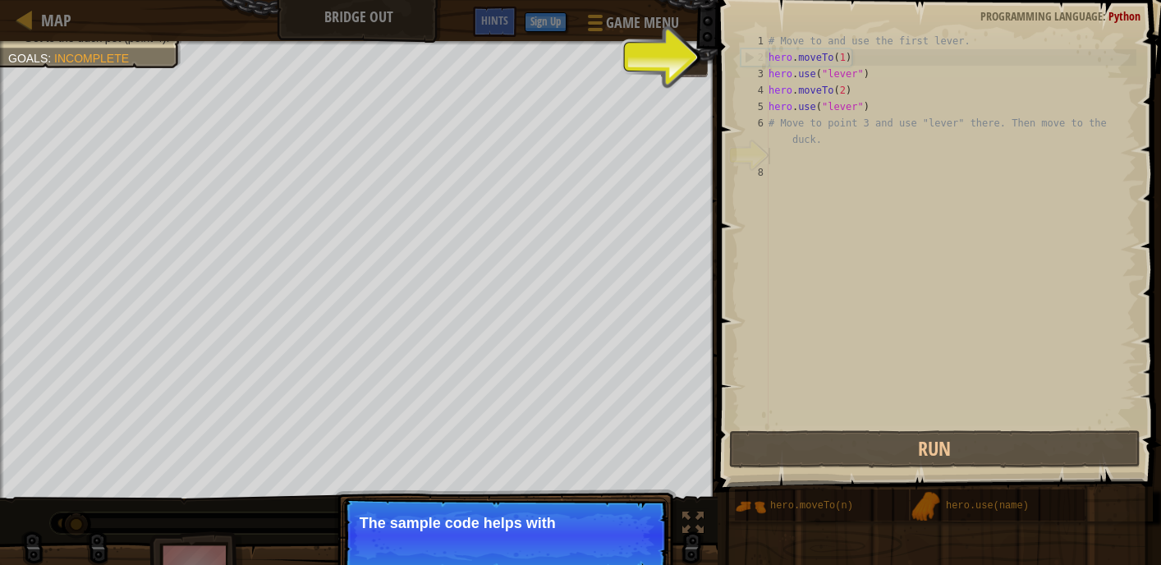
click at [410, 550] on p "Skip (esc) Continue The sample code helps with" at bounding box center [506, 536] width 326 height 76
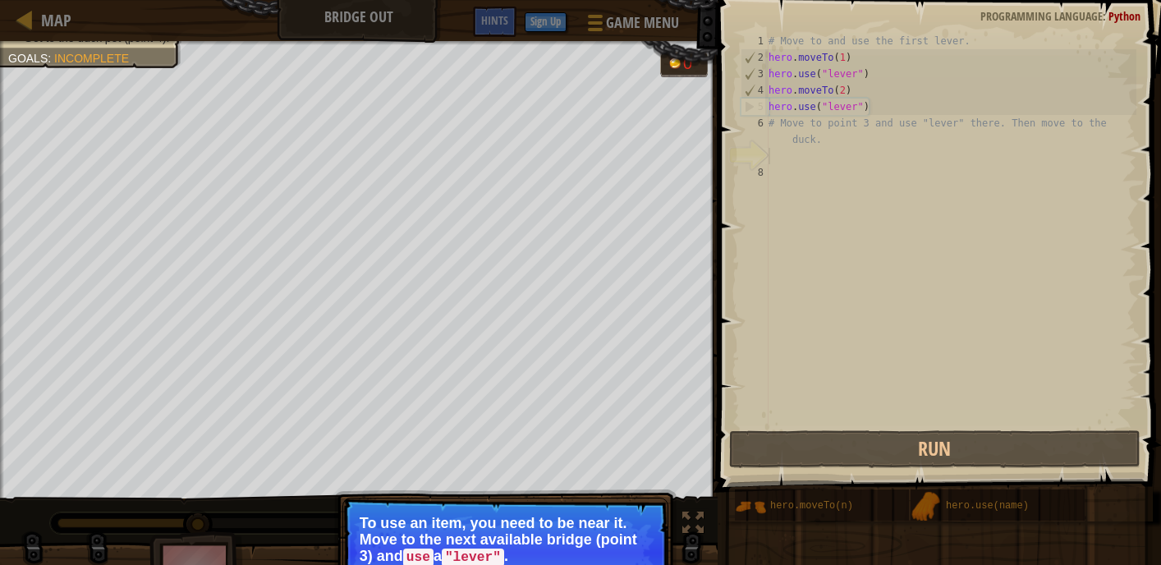
click at [569, 537] on p "To use an item, you need to be near it. Move to the next available bridge (poin…" at bounding box center [506, 540] width 292 height 51
drag, startPoint x: 555, startPoint y: 544, endPoint x: 545, endPoint y: 546, distance: 11.0
click at [545, 545] on p "To use an item, you need to be near it. Move to the next available bridge (poin…" at bounding box center [506, 540] width 292 height 51
click at [532, 545] on p "To use an item, you need to be near it. Move to the next available bridge (poin…" at bounding box center [506, 540] width 292 height 51
click at [533, 545] on p "To use an item, you need to be near it. Move to the next available bridge (poin…" at bounding box center [506, 540] width 292 height 51
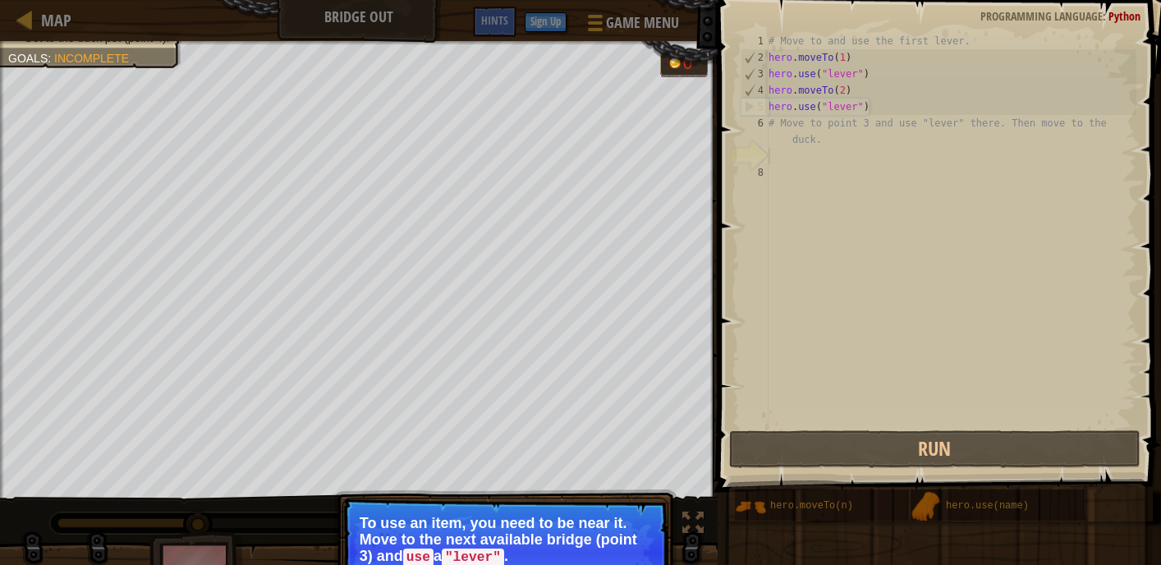
click at [534, 543] on p "To use an item, you need to be near it. Move to the next available bridge (poin…" at bounding box center [506, 540] width 292 height 51
click at [643, 476] on div "Use the bridge levers. Get to the duck pet (point 4). Goals : Incomplete 0 ♫ An…" at bounding box center [580, 325] width 1161 height 568
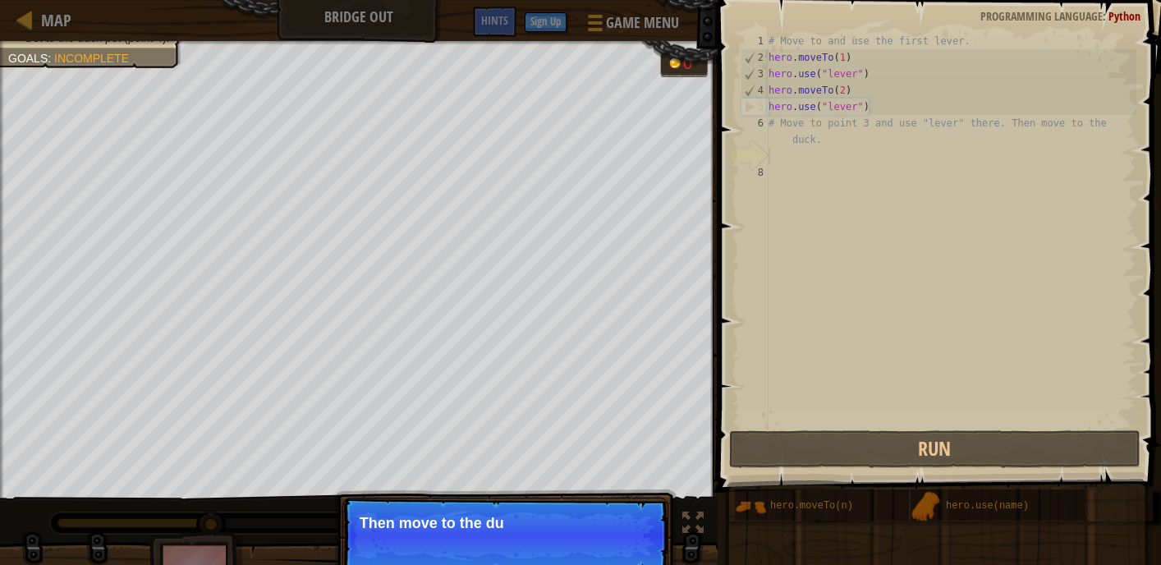
click at [628, 529] on p "Then move to the du" at bounding box center [506, 523] width 292 height 16
click at [629, 527] on p "Then move to the duck at t" at bounding box center [506, 523] width 292 height 16
click at [628, 531] on p "Then move to the duck at the point 4 whe" at bounding box center [506, 524] width 292 height 18
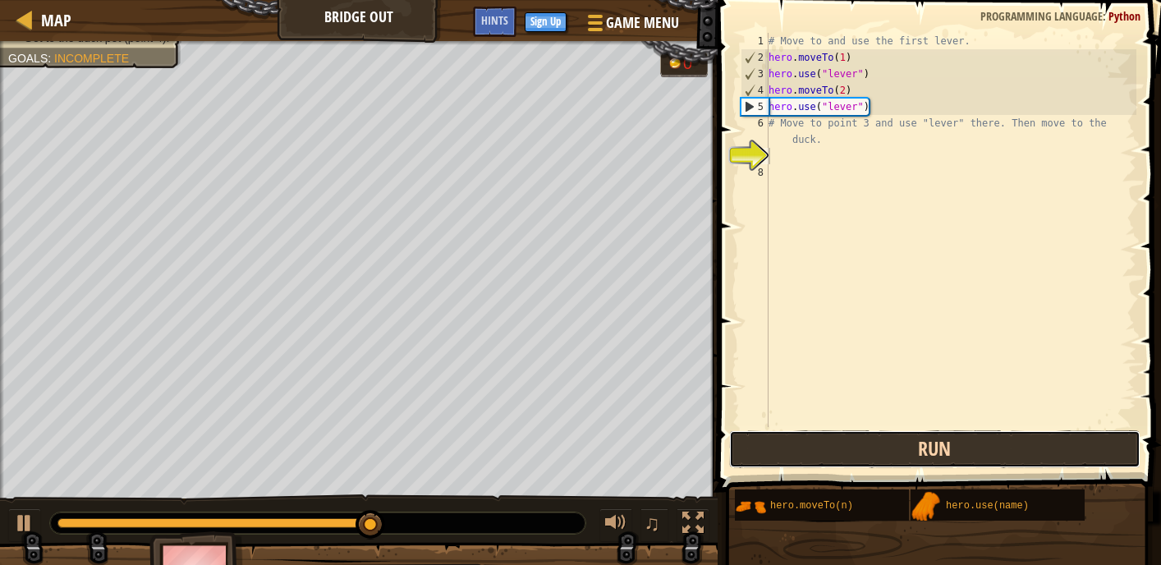
click at [879, 457] on button "Run" at bounding box center [935, 449] width 412 height 38
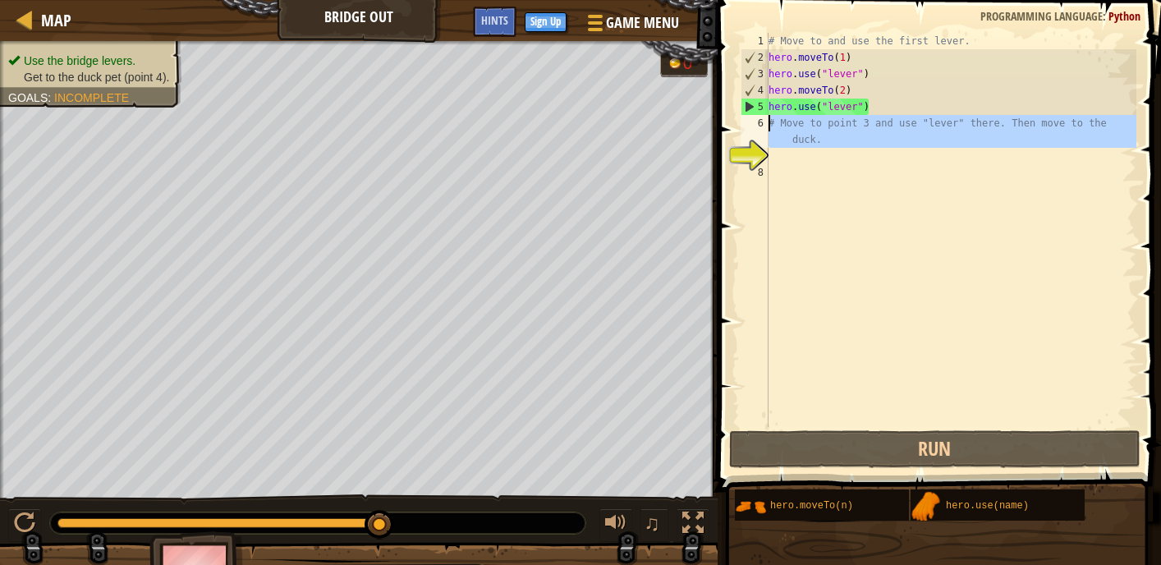
click at [764, 123] on div "6" at bounding box center [755, 131] width 28 height 33
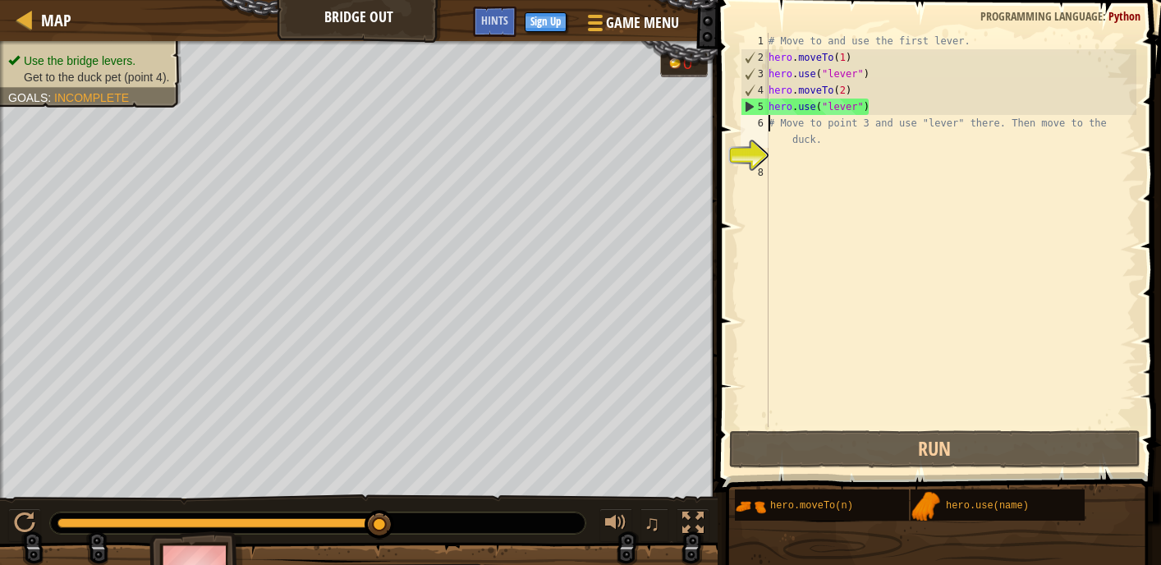
click at [766, 125] on div "6" at bounding box center [755, 131] width 28 height 33
type textarea "# Move to point 3 and use "lever" there. Then move to the duck."
click at [783, 156] on div "# Move to and use the first lever. hero . moveTo ( 1 ) hero . use ( "lever" ) h…" at bounding box center [951, 246] width 371 height 427
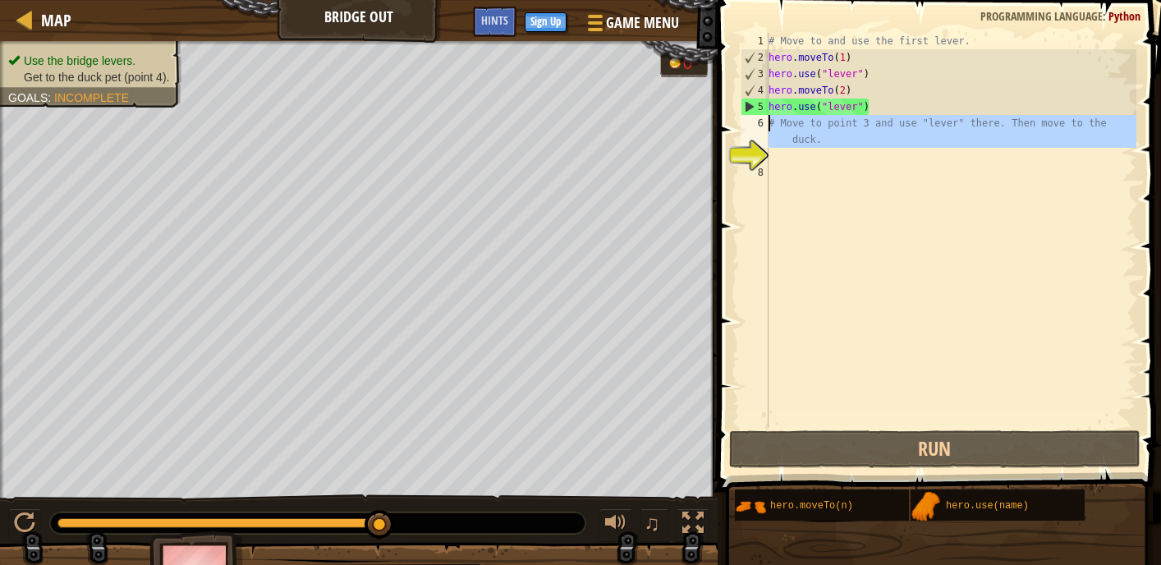
click at [761, 125] on div "6" at bounding box center [755, 131] width 28 height 33
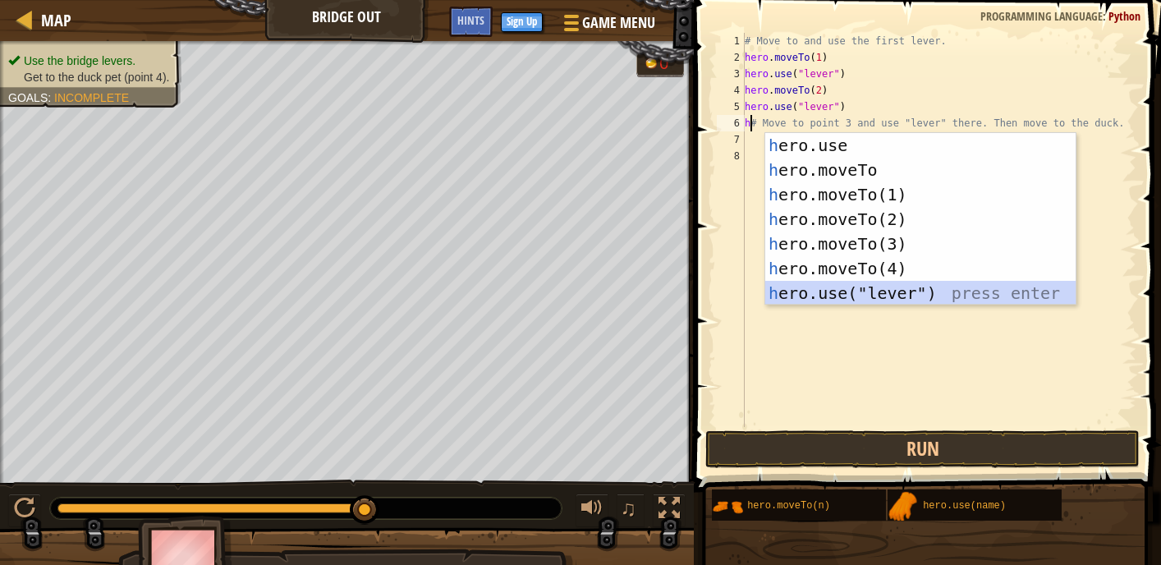
click at [858, 283] on div "h ero.use press enter h ero.moveTo press enter h ero.moveTo(1) press enter h er…" at bounding box center [921, 244] width 310 height 222
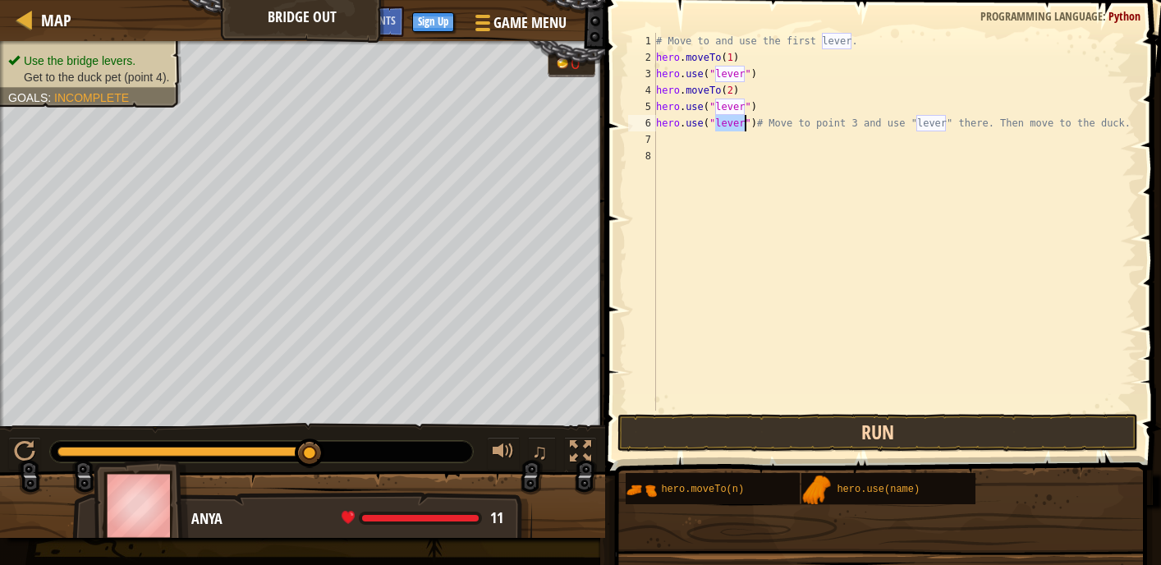
type textarea "hero.use("lever")# Move to point 3 and use "lever" there. Then move to the duck."
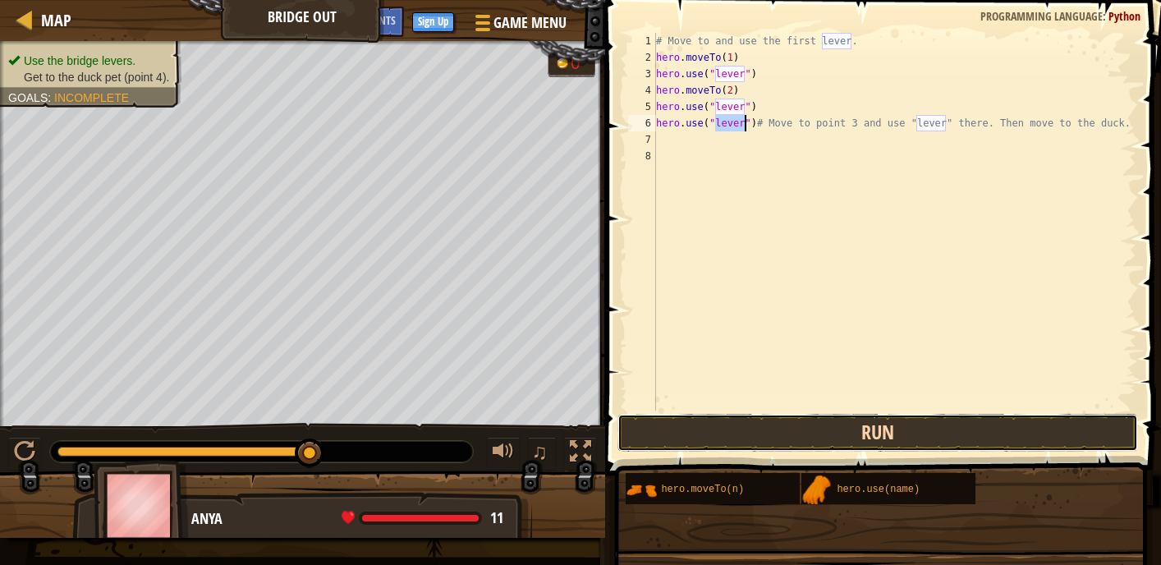
click at [808, 431] on button "Run" at bounding box center [878, 433] width 521 height 38
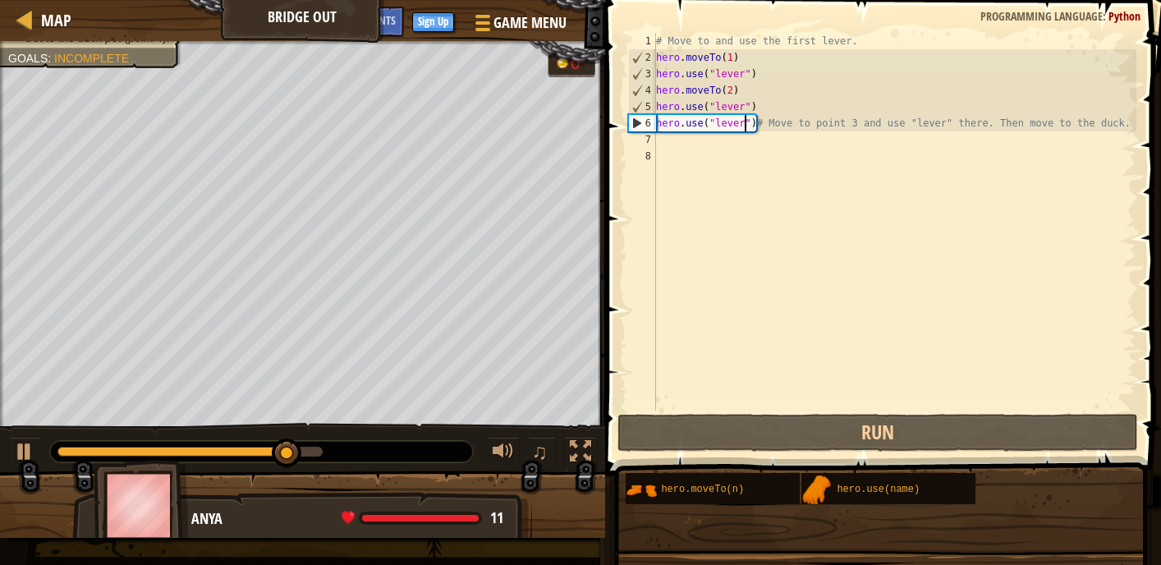
click at [750, 159] on div "# Move to and use the first lever. hero . moveTo ( 1 ) hero . use ( "lever" ) h…" at bounding box center [895, 238] width 484 height 411
click at [750, 138] on div "# Move to and use the first lever. hero . moveTo ( 1 ) hero . use ( "lever" ) h…" at bounding box center [895, 238] width 484 height 411
click at [750, 136] on div "# Move to and use the first lever. hero . moveTo ( 1 ) hero . use ( "lever" ) h…" at bounding box center [895, 238] width 484 height 411
click at [743, 126] on div "# Move to and use the first lever. hero . moveTo ( 1 ) hero . use ( "lever" ) h…" at bounding box center [895, 238] width 484 height 411
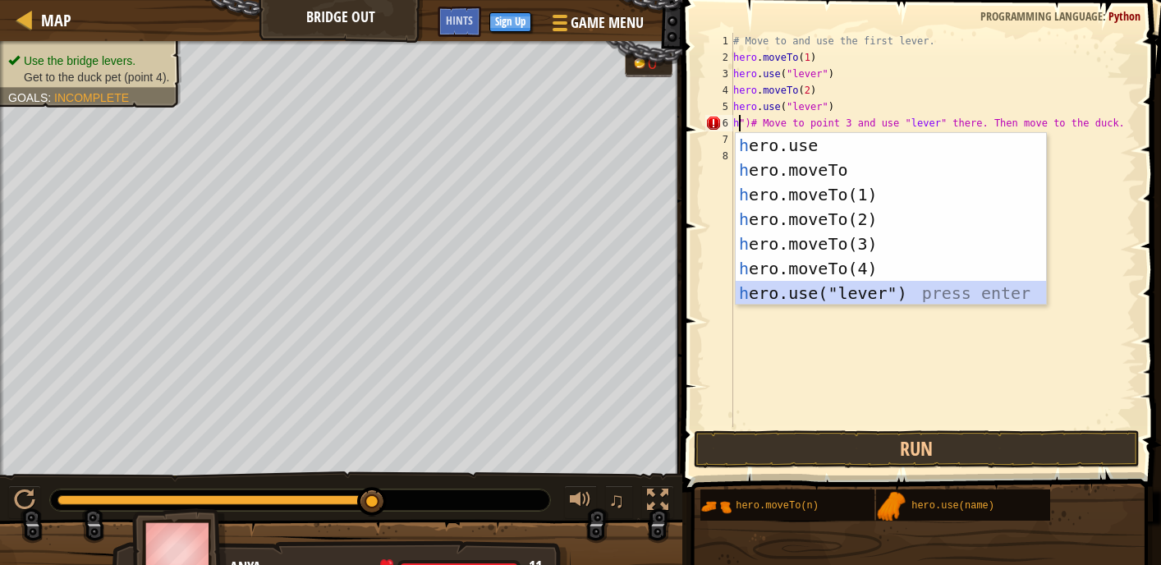
click at [839, 287] on div "h ero.use press enter h ero.moveTo press enter h ero.moveTo(1) press enter h er…" at bounding box center [891, 244] width 310 height 222
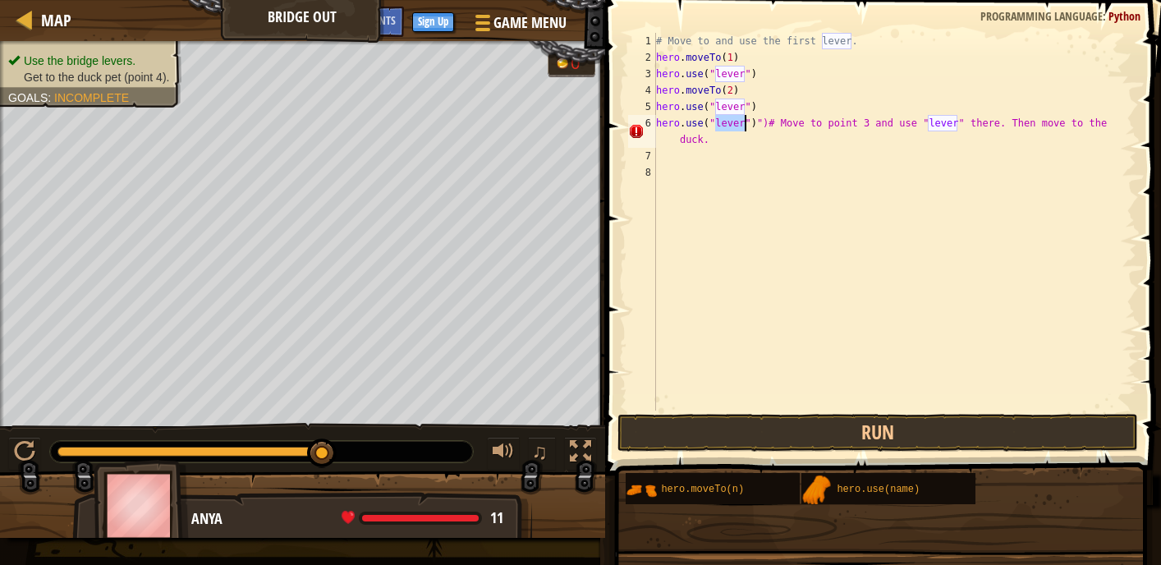
click at [726, 127] on div "# Move to and use the first lever. hero . moveTo ( 1 ) hero . use ( "lever" ) h…" at bounding box center [895, 238] width 484 height 411
click at [1107, 122] on div "# Move to and use the first lever. hero . moveTo ( 1 ) hero . use ( "lever" ) h…" at bounding box center [895, 238] width 484 height 411
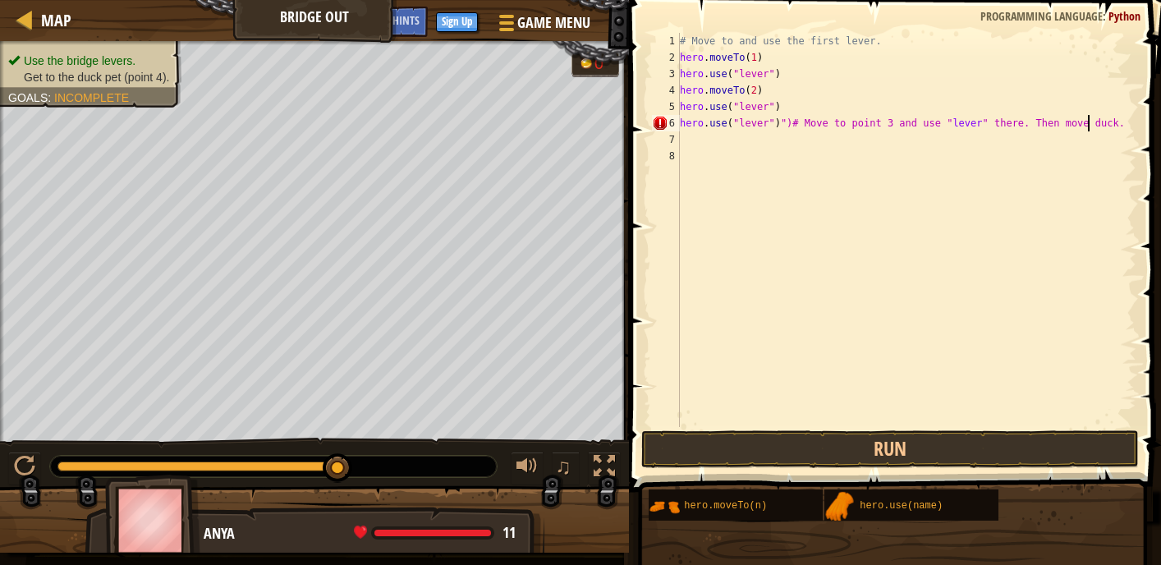
click at [1123, 122] on div "# Move to and use the first lever. hero . moveTo ( 1 ) hero . use ( "lever" ) h…" at bounding box center [907, 246] width 460 height 427
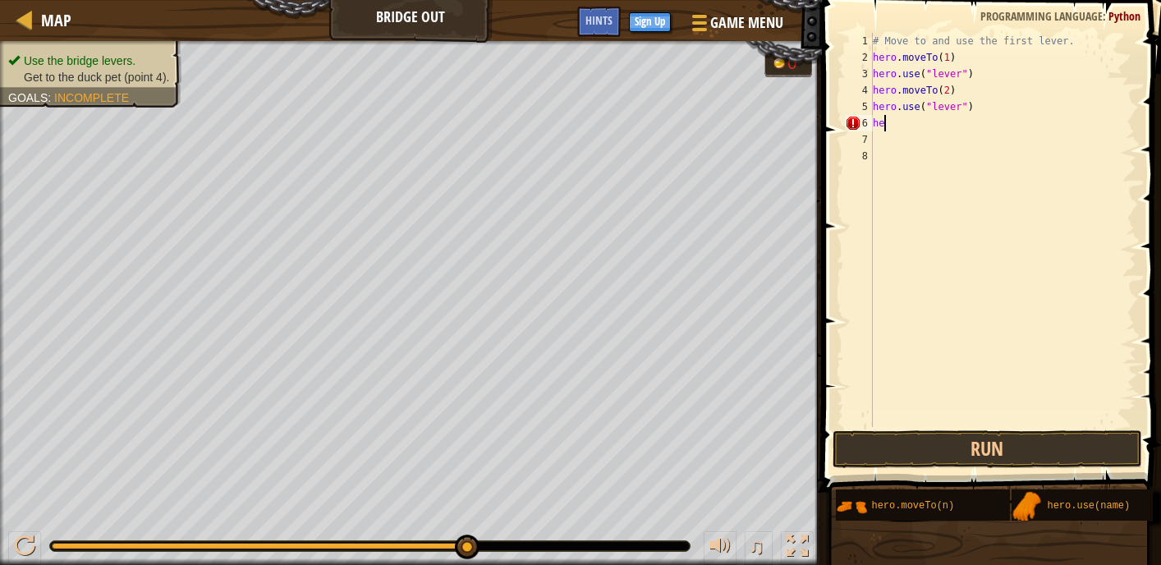
type textarea "h"
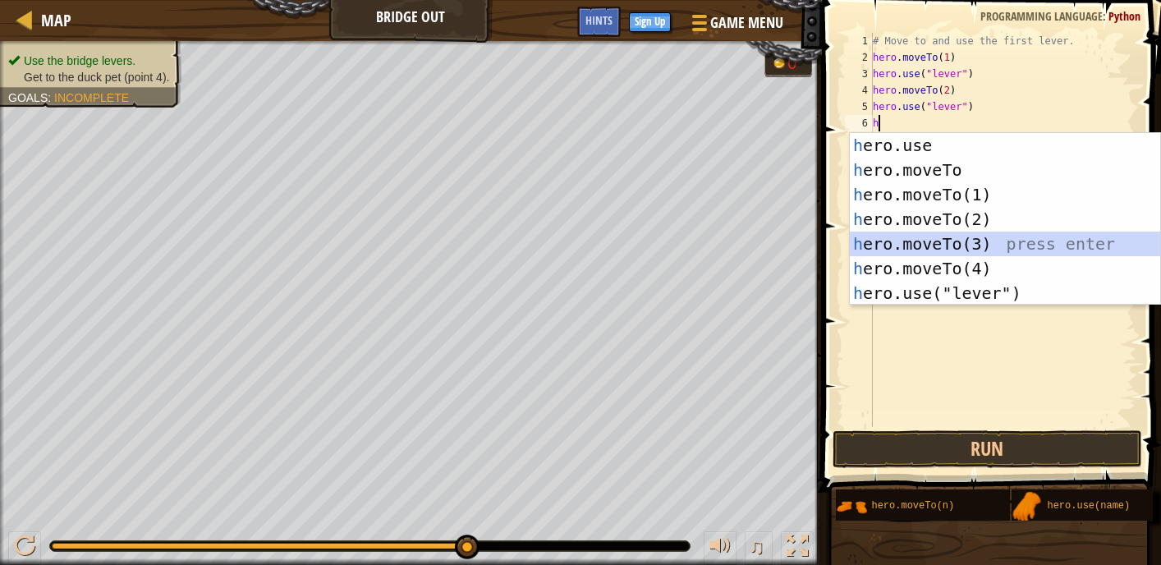
drag, startPoint x: 991, startPoint y: 241, endPoint x: 999, endPoint y: 246, distance: 9.2
click at [992, 242] on div "h ero.use press enter h ero.moveTo press enter h ero.moveTo(1) press enter h er…" at bounding box center [1005, 244] width 310 height 222
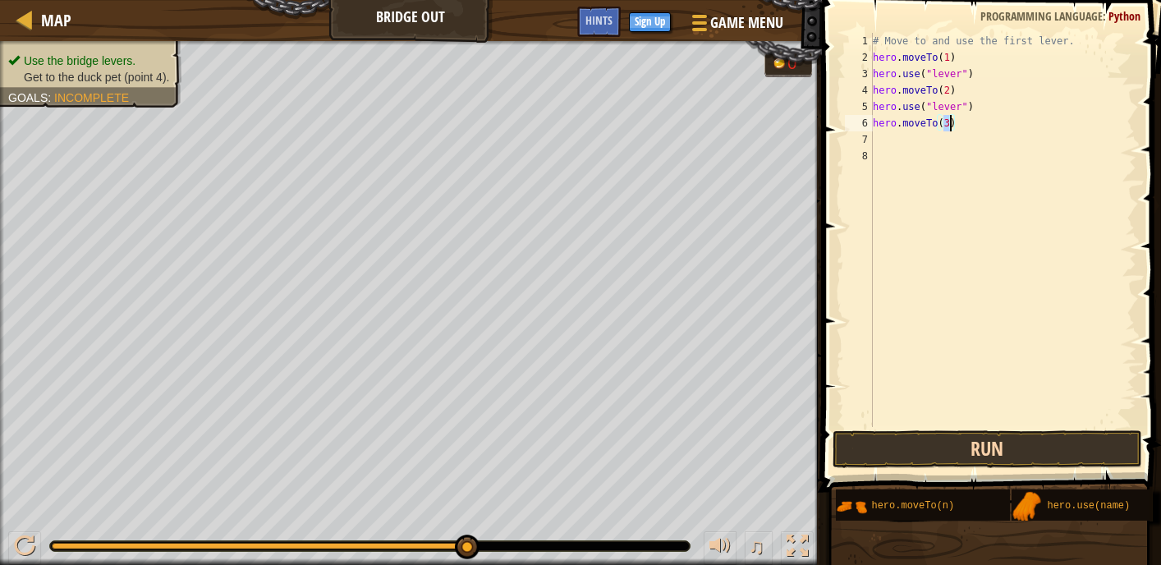
type textarea "hero.moveTo(3)"
click at [1014, 456] on button "Run" at bounding box center [988, 449] width 310 height 38
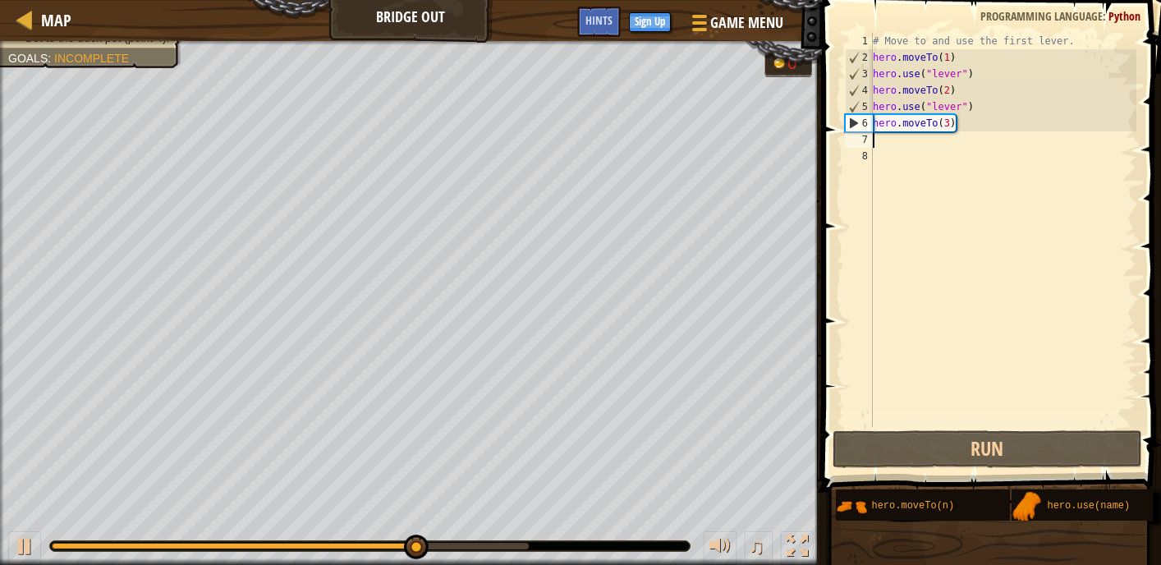
click at [877, 143] on div "# Move to and use the first lever. hero . moveTo ( 1 ) hero . use ( "lever" ) h…" at bounding box center [1003, 246] width 267 height 427
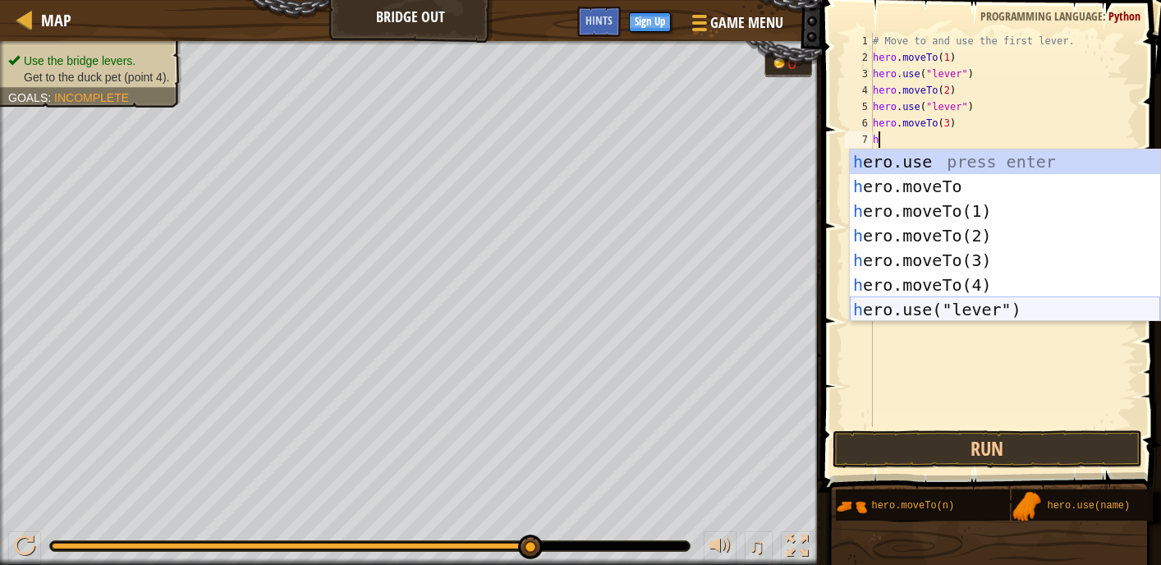
click at [968, 311] on div "h ero.use press enter h ero.moveTo press enter h ero.moveTo(1) press enter h er…" at bounding box center [1005, 260] width 310 height 222
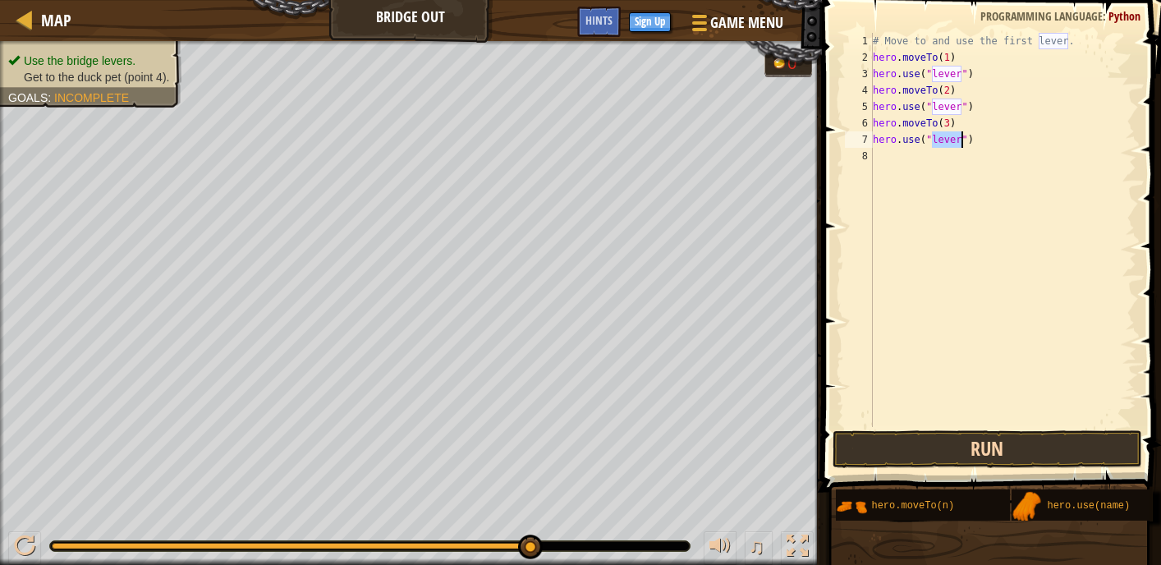
type textarea "hero.use("lever")"
click at [933, 466] on button "Run" at bounding box center [988, 449] width 310 height 38
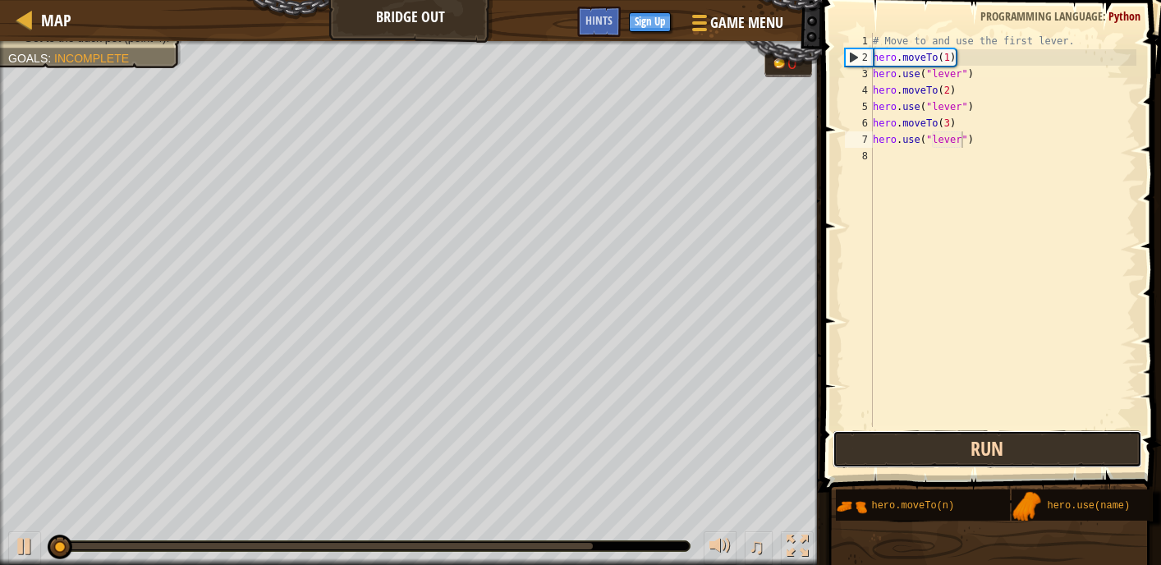
click at [933, 466] on button "Run" at bounding box center [988, 449] width 310 height 38
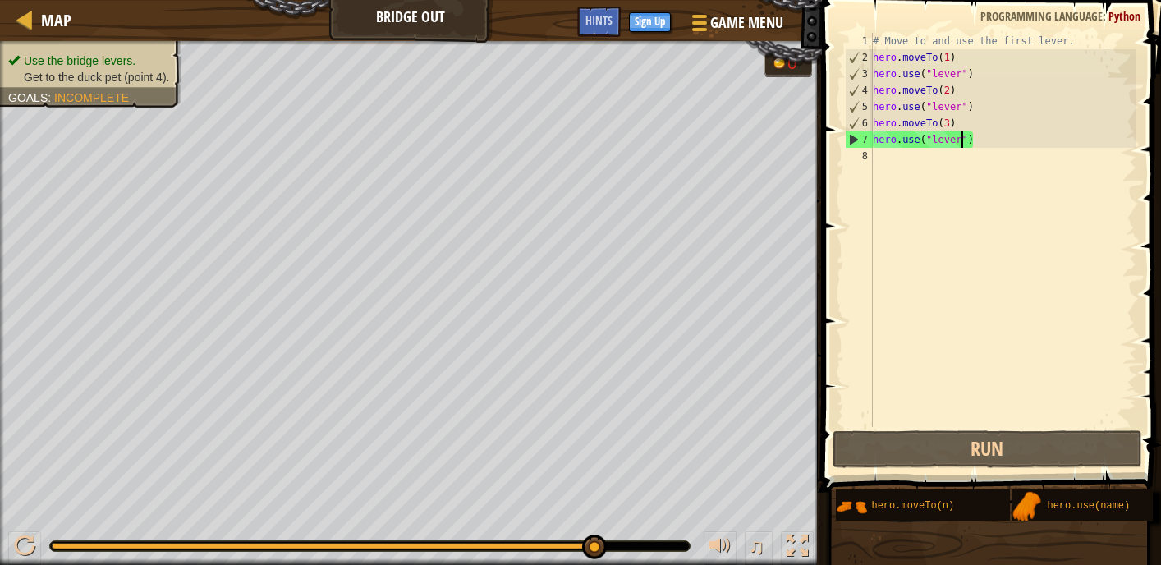
click at [875, 163] on div "# Move to and use the first lever. hero . moveTo ( 1 ) hero . use ( "lever" ) h…" at bounding box center [1003, 246] width 267 height 427
type textarea "h"
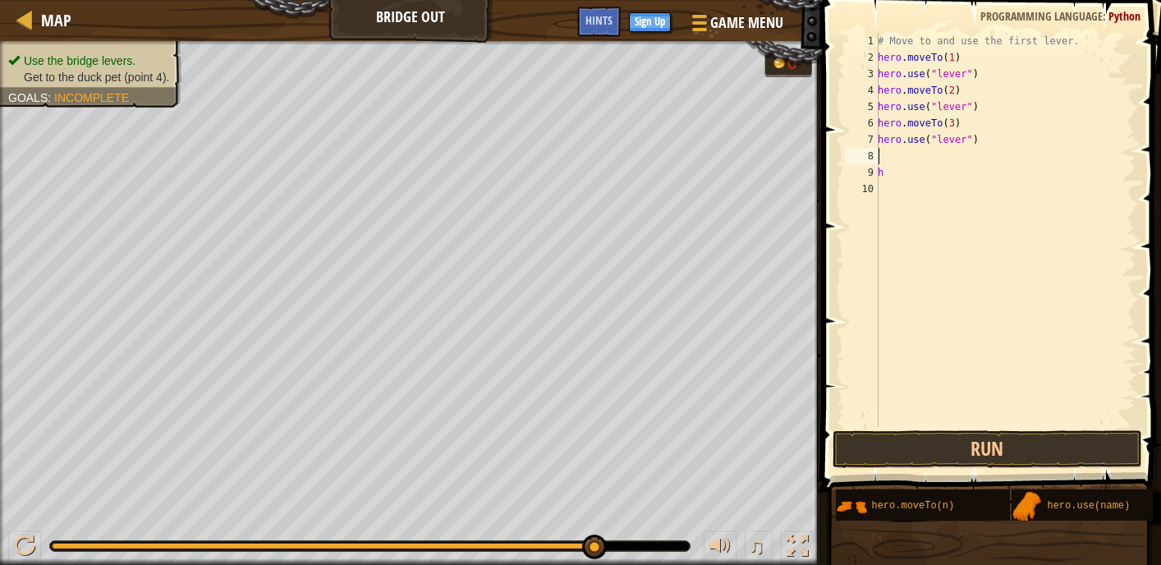
click at [880, 148] on div "# Move to and use the first lever. hero . moveTo ( 1 ) hero . use ( "lever" ) h…" at bounding box center [1006, 246] width 262 height 427
click at [886, 177] on div "# Move to and use the first lever. hero . moveTo ( 1 ) hero . use ( "lever" ) h…" at bounding box center [1006, 246] width 262 height 427
type textarea "h"
drag, startPoint x: 877, startPoint y: 154, endPoint x: 889, endPoint y: 150, distance: 12.2
click at [882, 153] on div "1 2 3 4 5 6 7 8 9 10 # Move to and use the first lever. hero . moveTo ( 1 ) her…" at bounding box center [989, 230] width 295 height 394
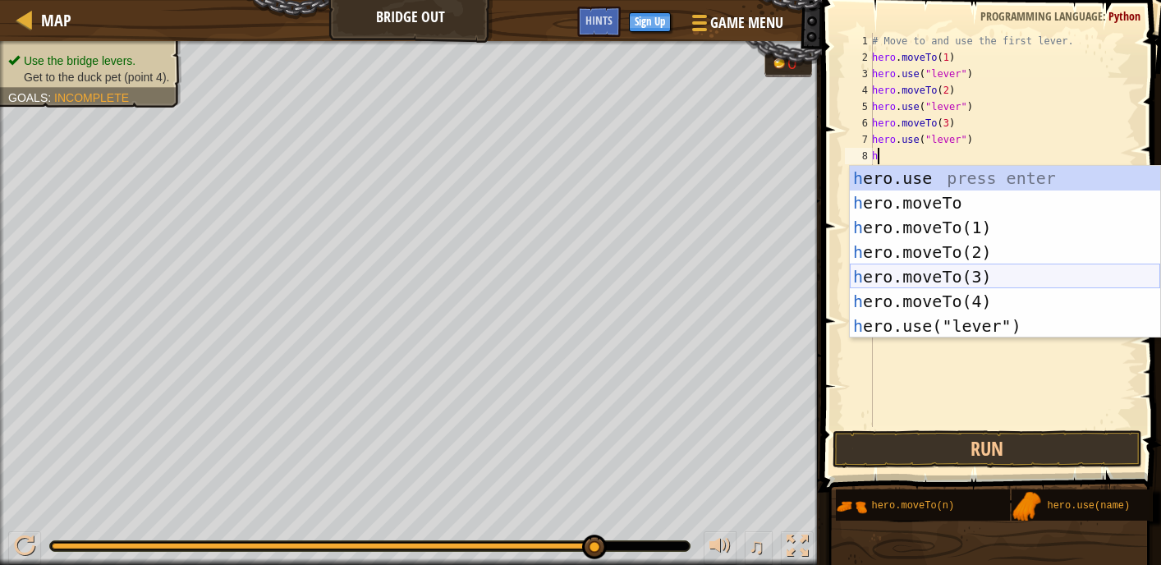
click at [931, 288] on div "h ero.use press enter h ero.moveTo press enter h ero.moveTo(1) press enter h er…" at bounding box center [1005, 277] width 310 height 222
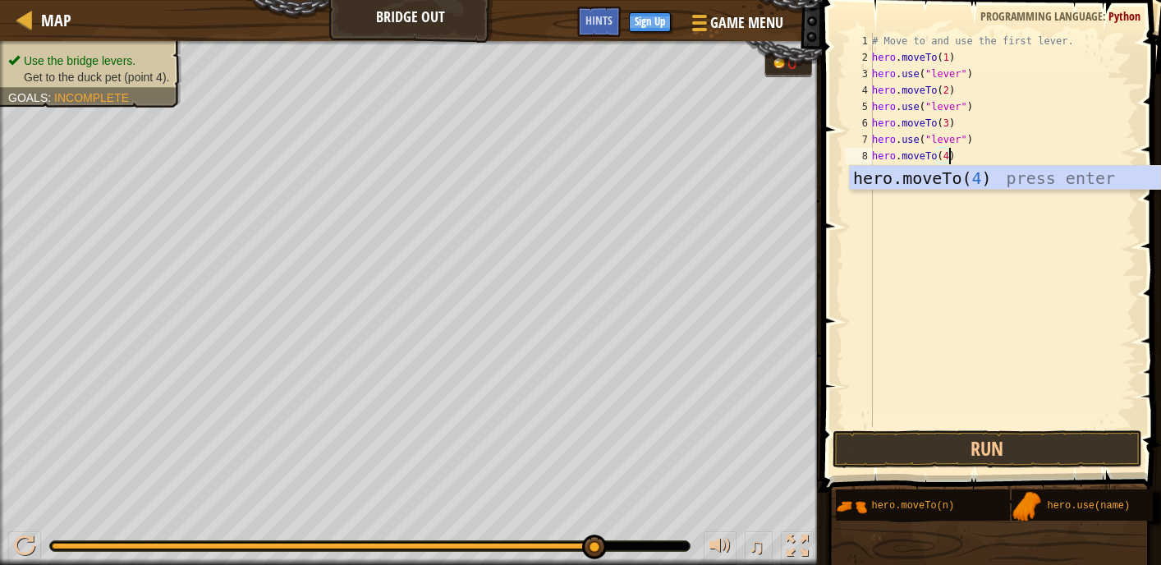
scroll to position [7, 6]
type textarea "hero.moveTo(4)"
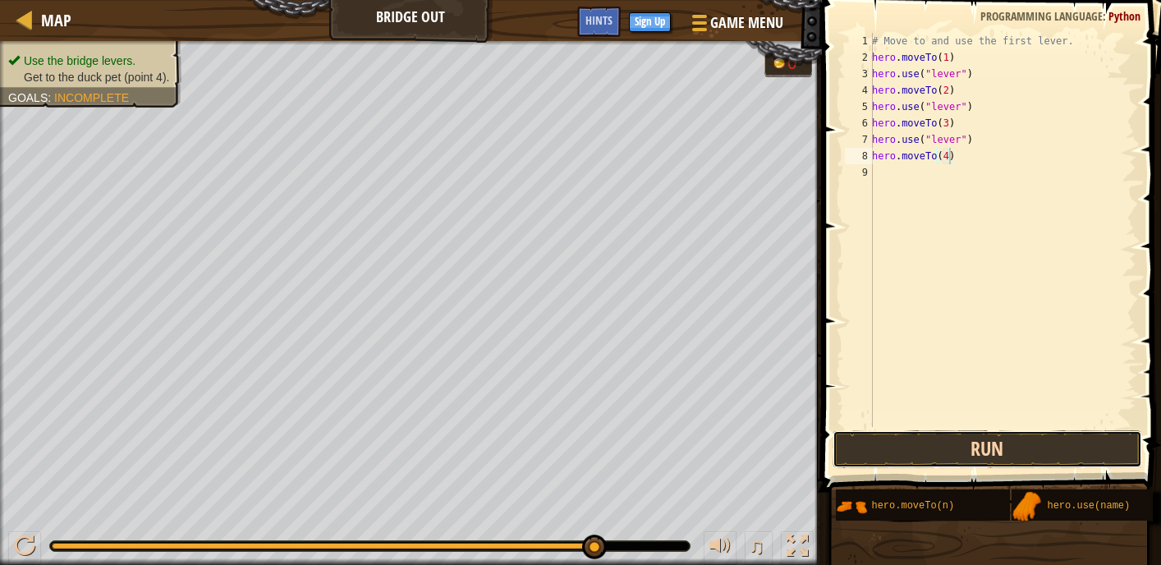
click at [952, 465] on button "Run" at bounding box center [988, 449] width 310 height 38
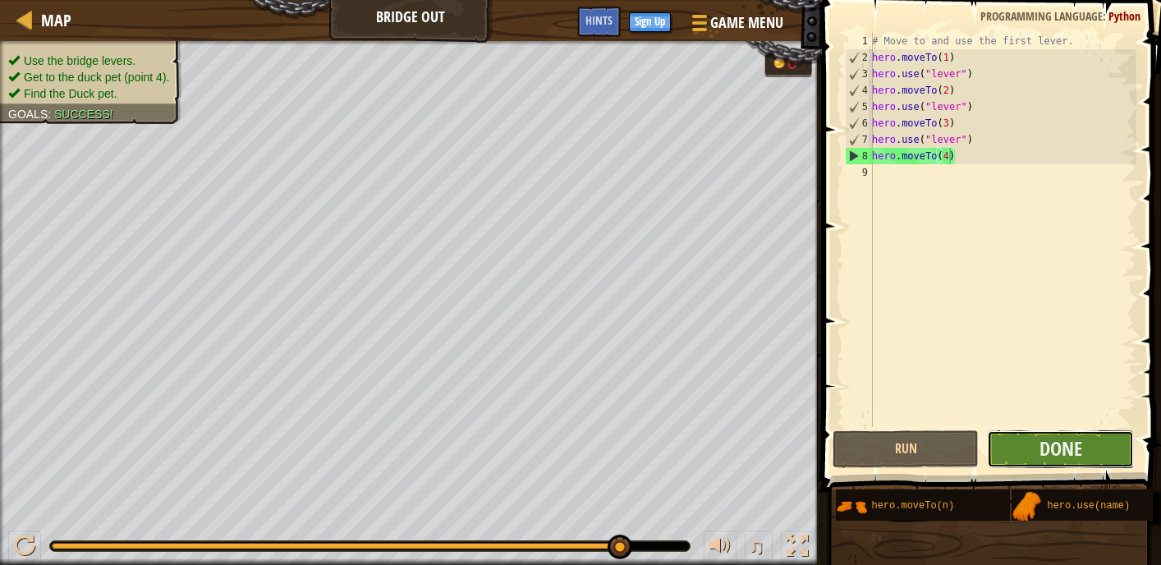
click at [1097, 435] on button "Done" at bounding box center [1060, 449] width 147 height 38
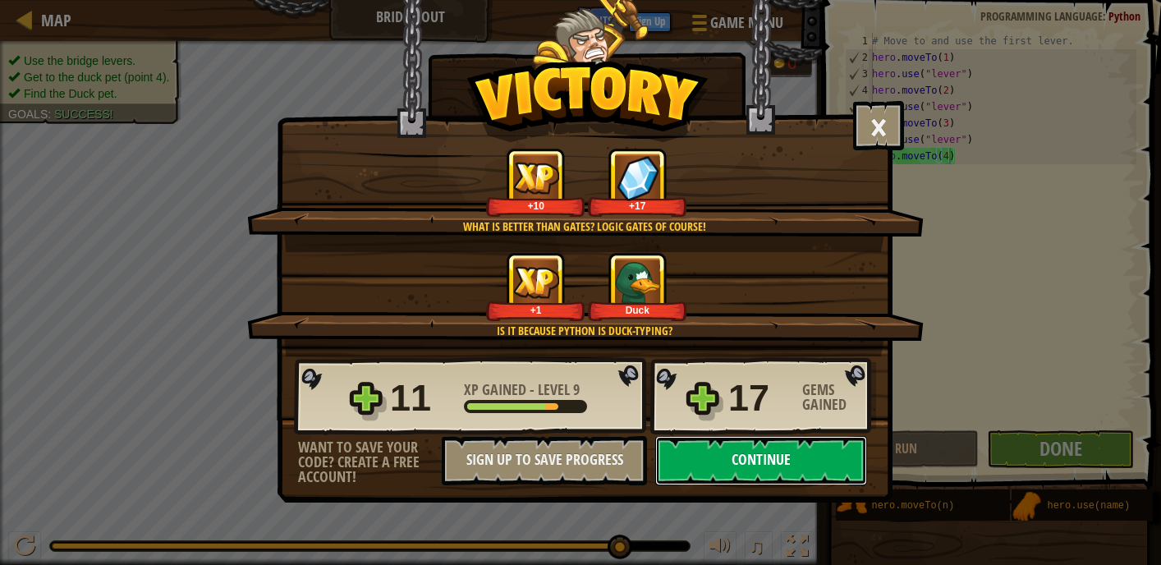
click at [816, 445] on button "Continue" at bounding box center [761, 460] width 212 height 49
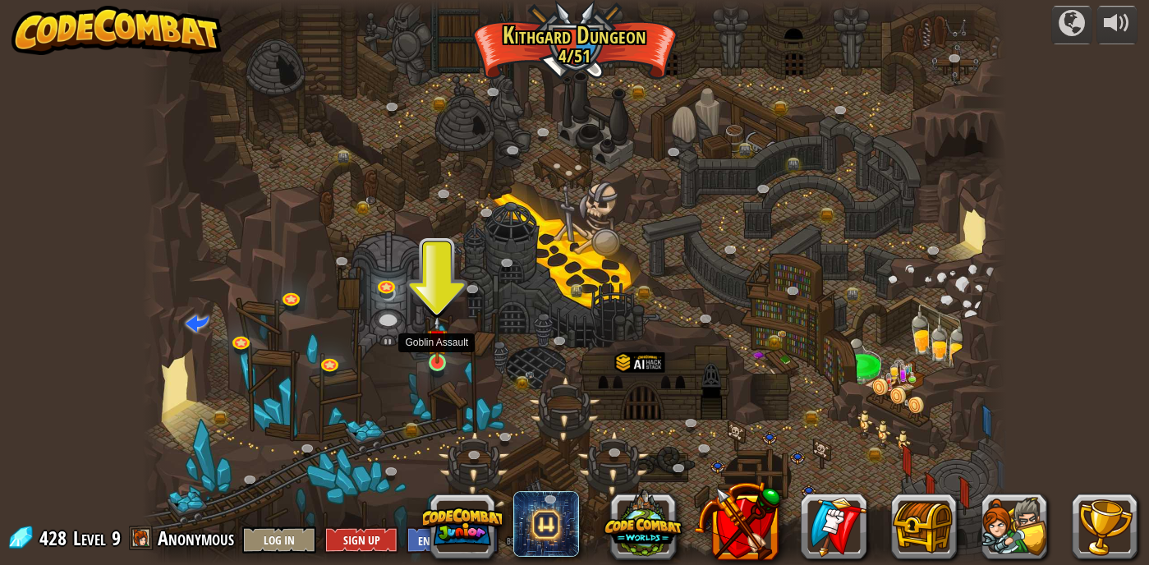
click at [430, 354] on img at bounding box center [437, 339] width 21 height 48
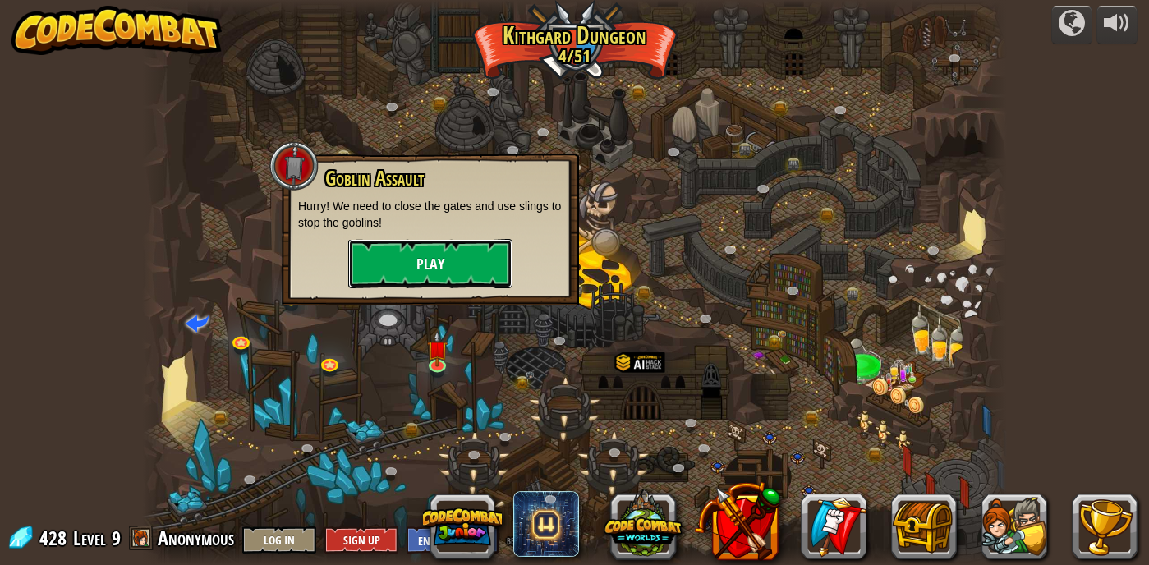
click at [452, 275] on button "Play" at bounding box center [430, 263] width 164 height 49
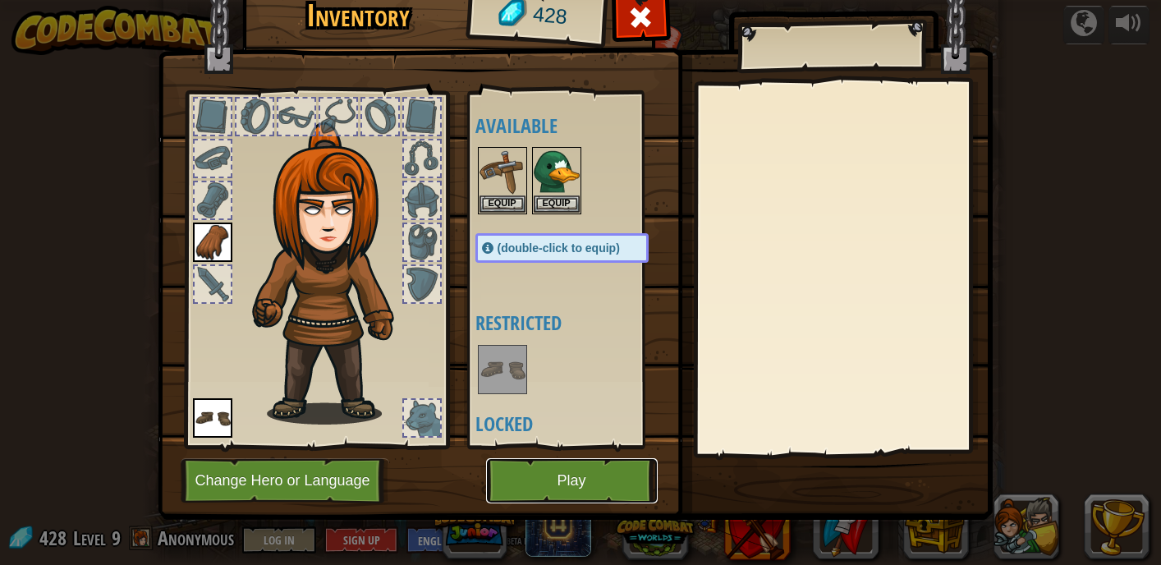
click at [556, 480] on button "Play" at bounding box center [572, 480] width 172 height 45
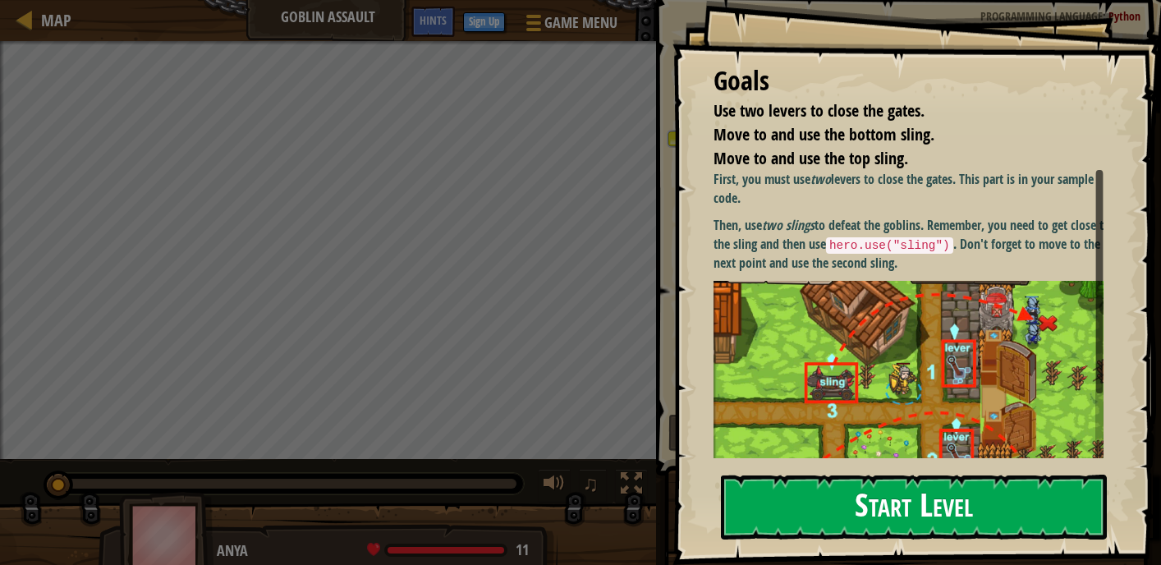
click at [815, 504] on button "Start Level" at bounding box center [914, 507] width 386 height 65
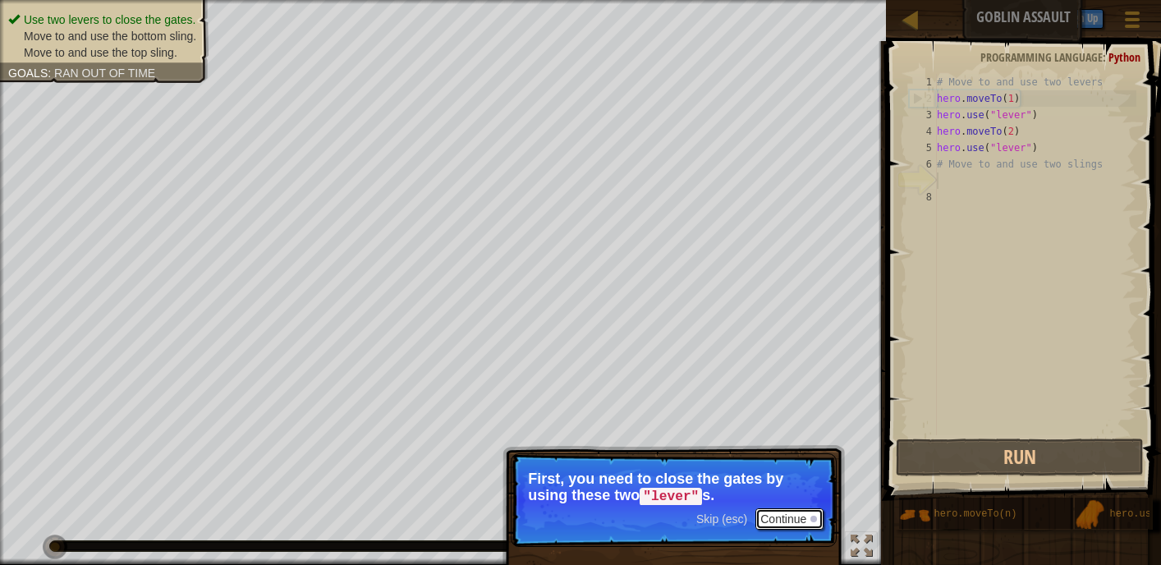
click at [789, 512] on button "Continue" at bounding box center [790, 518] width 68 height 21
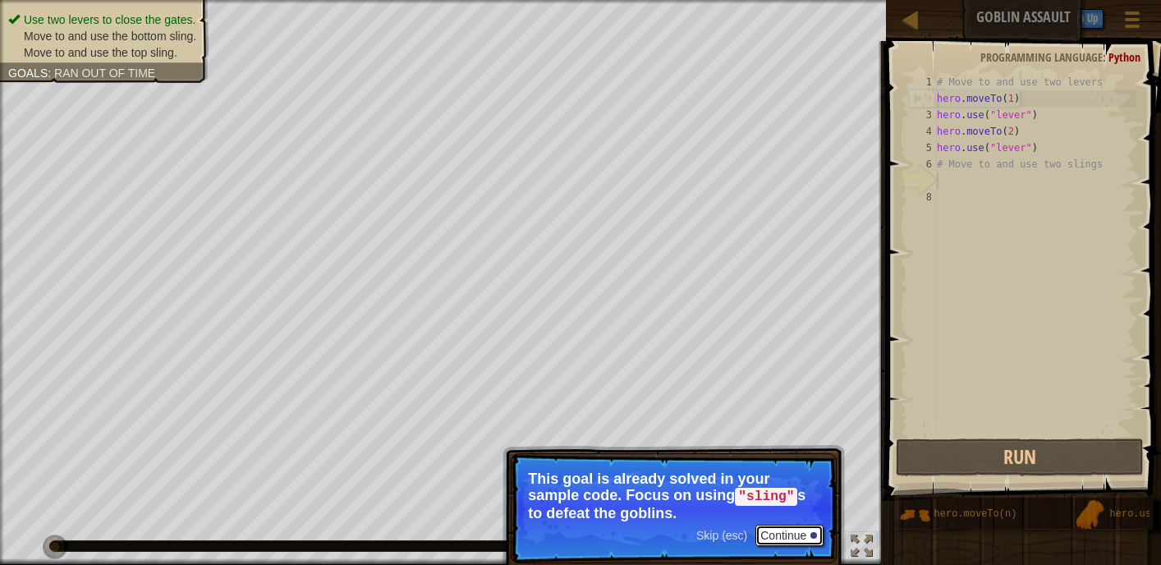
click at [789, 541] on button "Continue" at bounding box center [790, 535] width 68 height 21
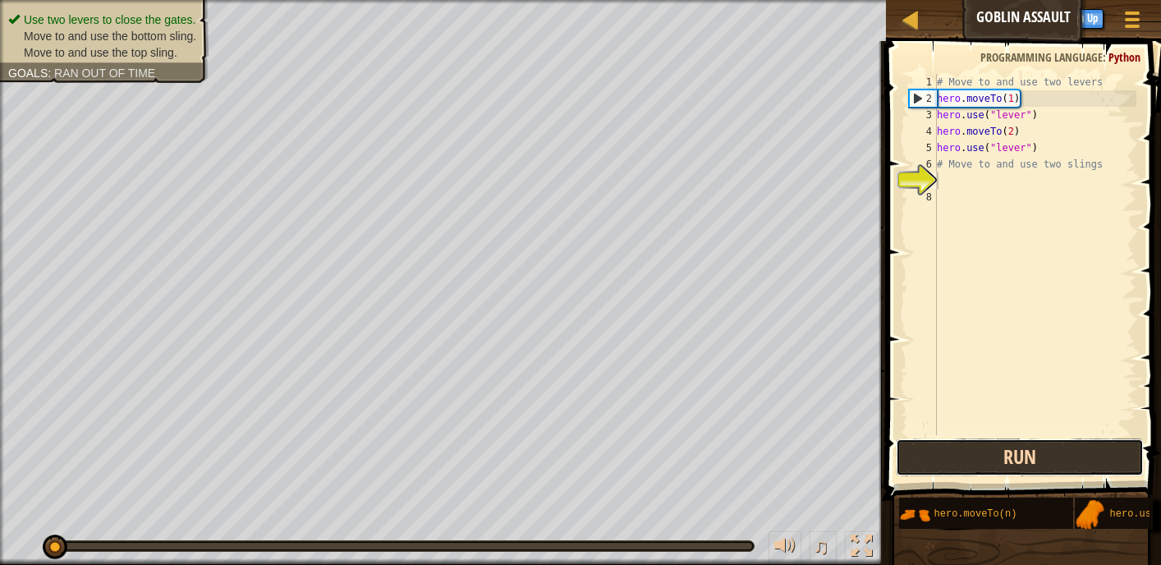
click at [991, 449] on button "Run" at bounding box center [1019, 458] width 247 height 38
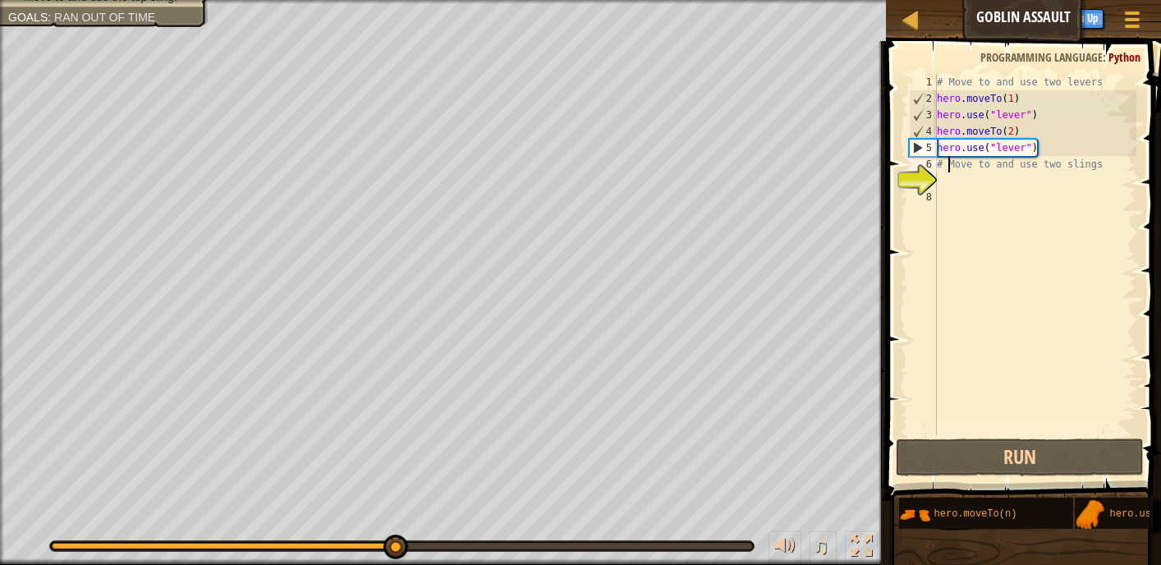
click at [950, 172] on div "# Move to and use two levers hero . moveTo ( 1 ) hero . use ( "lever" ) hero . …" at bounding box center [1035, 271] width 203 height 394
click at [950, 171] on div "# Move to and use two levers hero . moveTo ( 1 ) hero . use ( "lever" ) hero . …" at bounding box center [1035, 271] width 203 height 394
click at [936, 172] on div "7" at bounding box center [923, 180] width 28 height 16
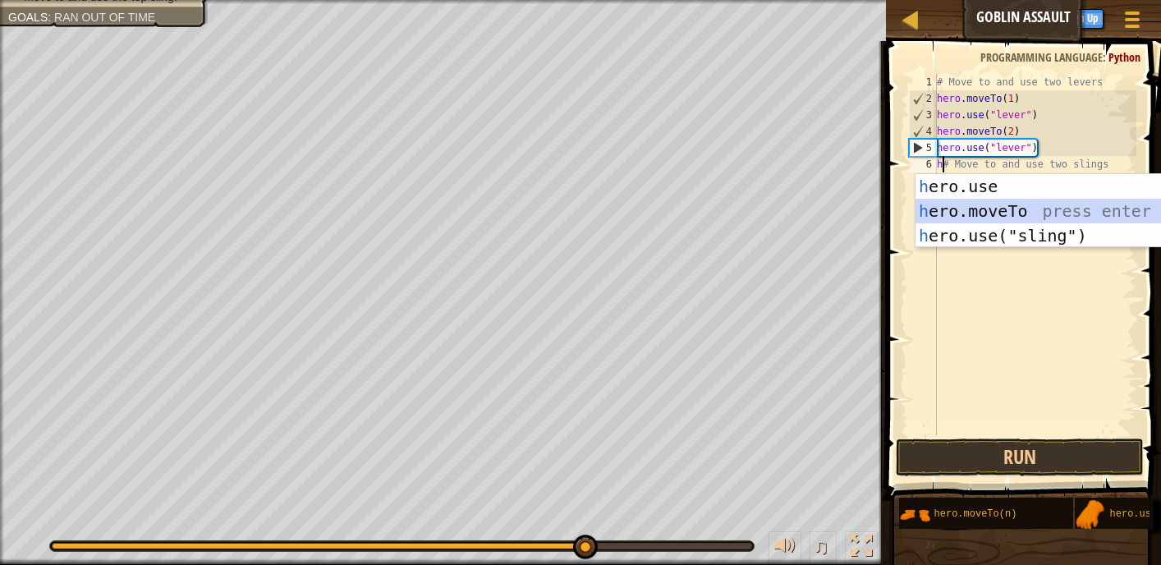
click at [977, 208] on div "h ero.use press enter h ero.moveTo press enter h ero.use("sling") press enter" at bounding box center [1071, 235] width 310 height 123
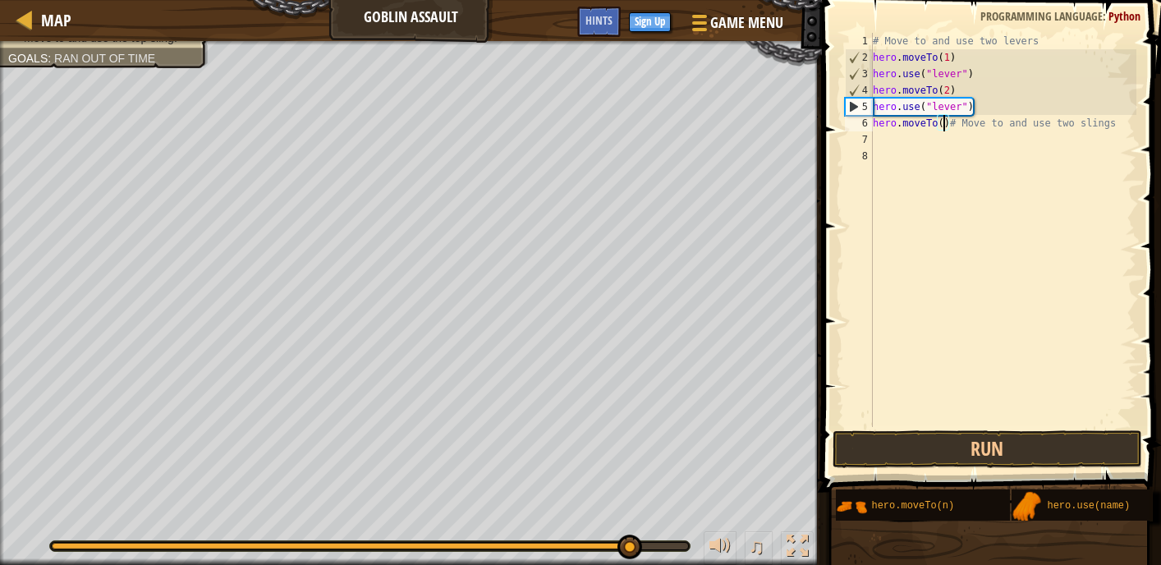
scroll to position [7, 6]
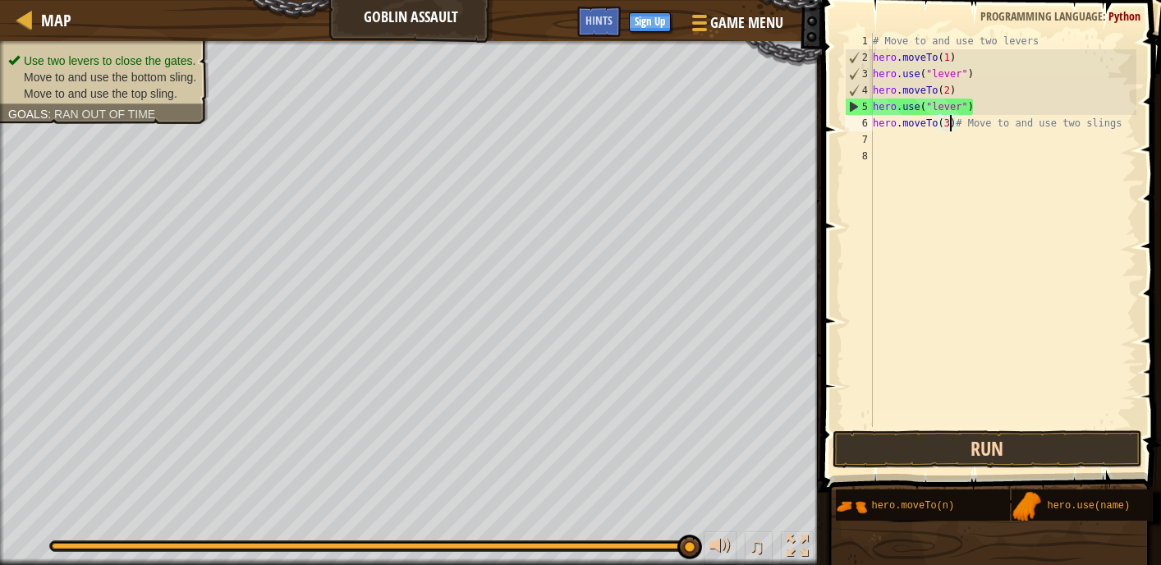
type textarea "hero.moveTo(3)# Move to and use two slings"
click at [940, 443] on button "Run" at bounding box center [988, 449] width 310 height 38
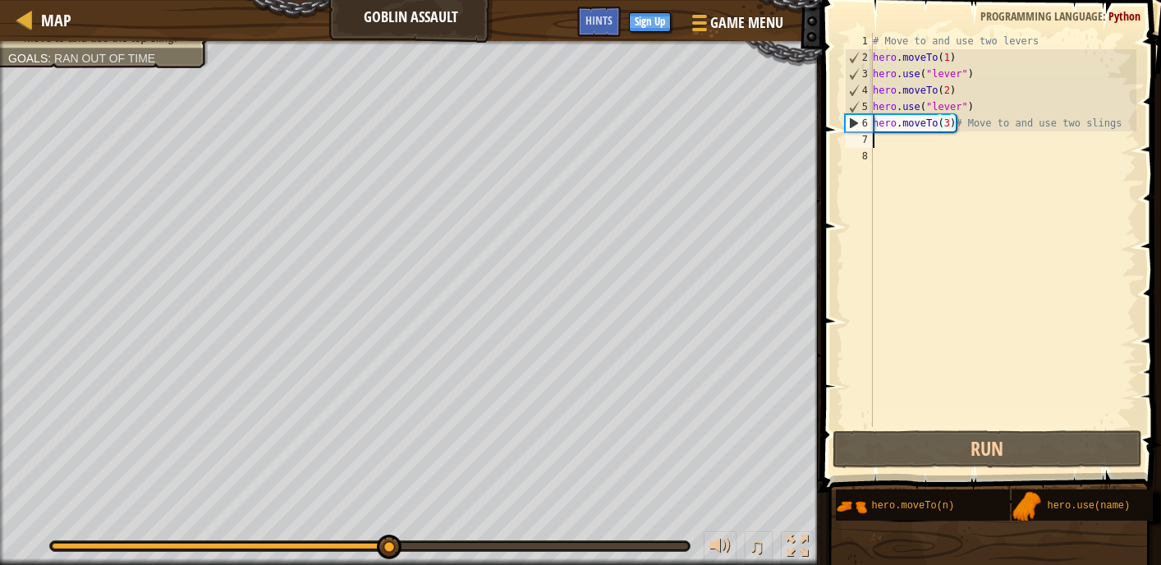
click at [873, 140] on div "# Move to and use two levers hero . moveTo ( 1 ) hero . use ( "lever" ) hero . …" at bounding box center [1003, 246] width 267 height 427
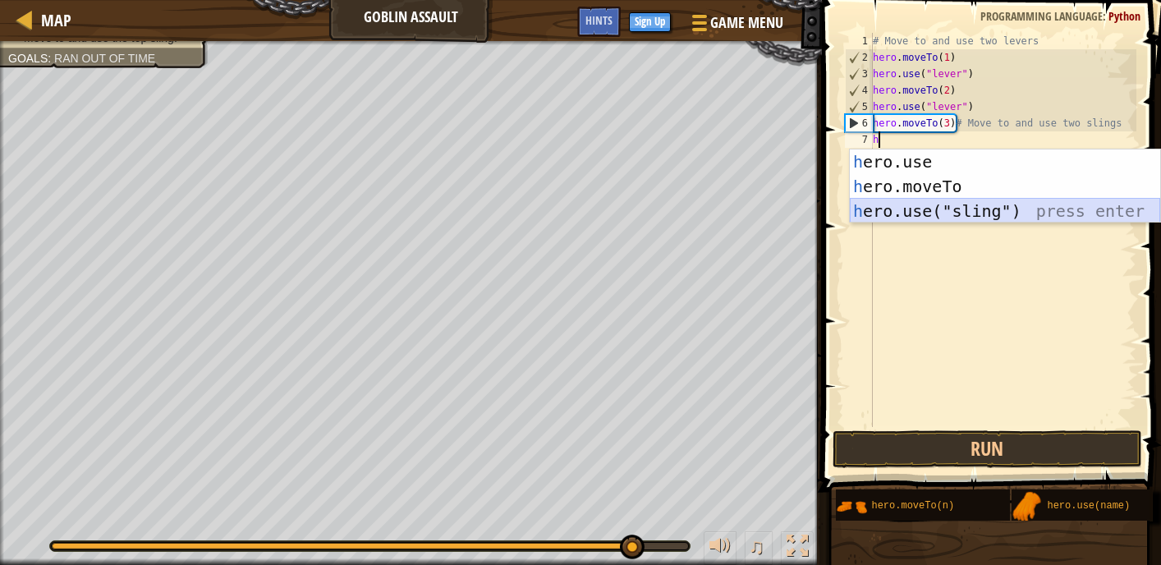
click at [942, 200] on div "h ero.use press enter h ero.moveTo press enter h ero.use("sling") press enter" at bounding box center [1005, 210] width 310 height 123
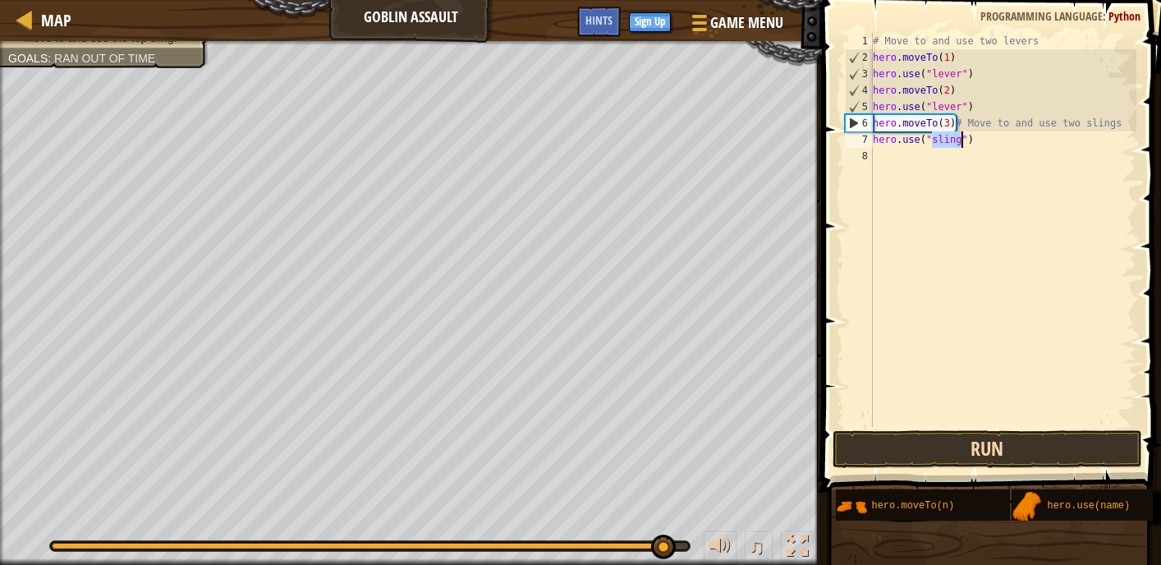
type textarea "hero.use("sling")"
drag, startPoint x: 980, startPoint y: 454, endPoint x: 983, endPoint y: 432, distance: 22.4
click at [983, 433] on button "Run" at bounding box center [988, 449] width 310 height 38
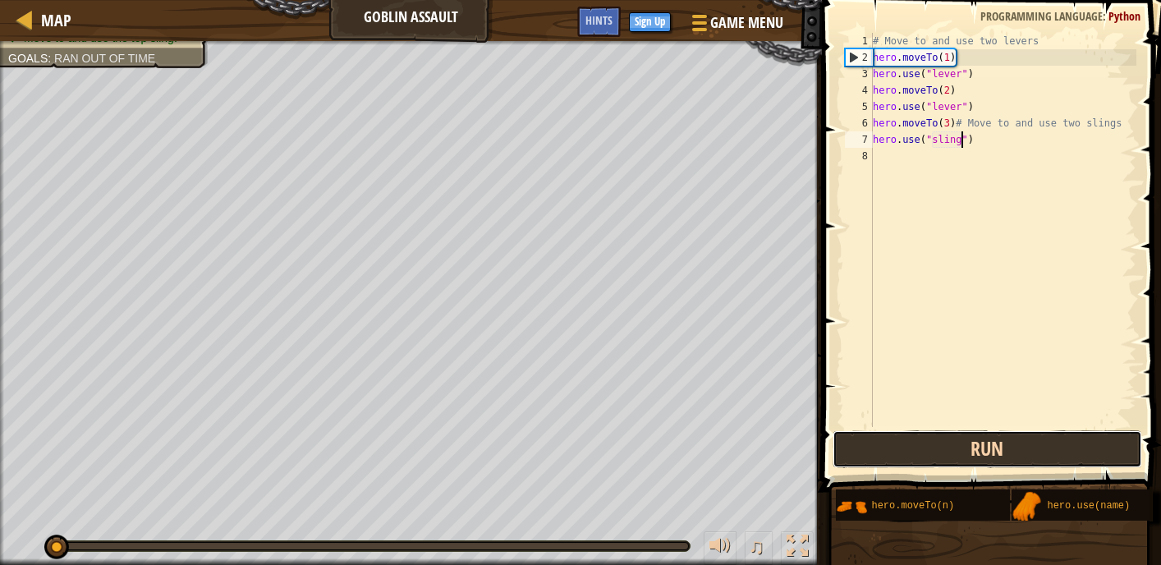
click at [984, 434] on button "Run" at bounding box center [988, 449] width 310 height 38
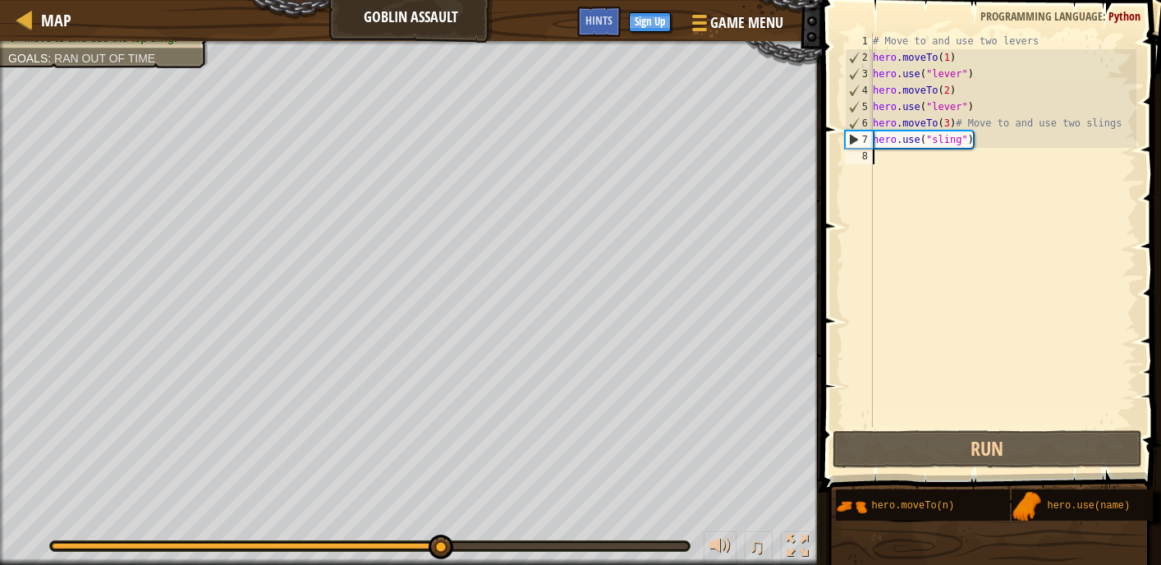
click at [879, 162] on div "# Move to and use two levers hero . moveTo ( 1 ) hero . use ( "lever" ) hero . …" at bounding box center [1003, 246] width 267 height 427
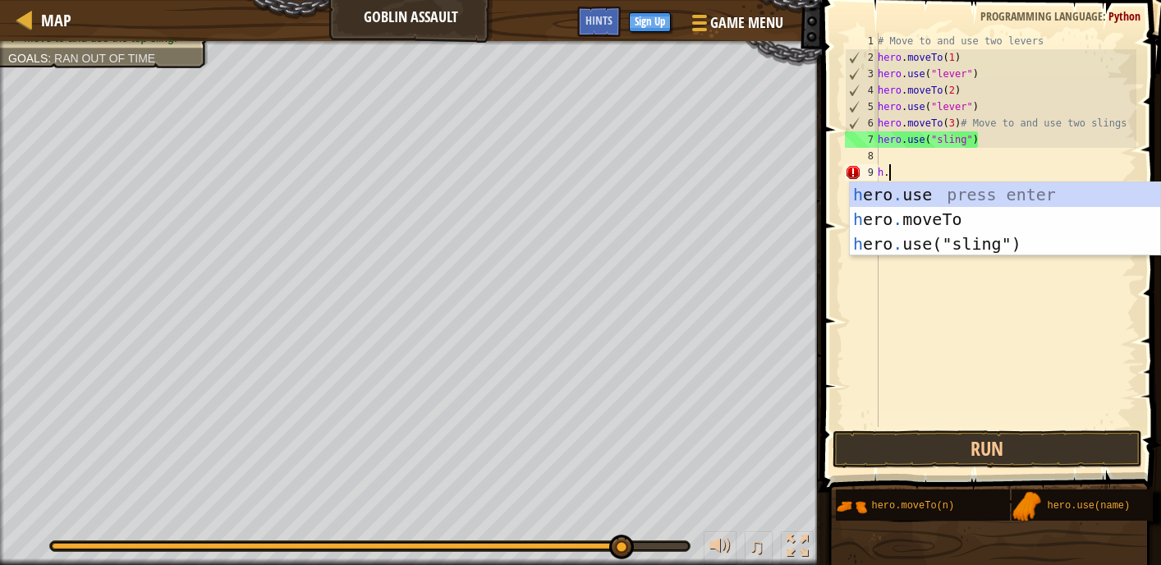
type textarea "h"
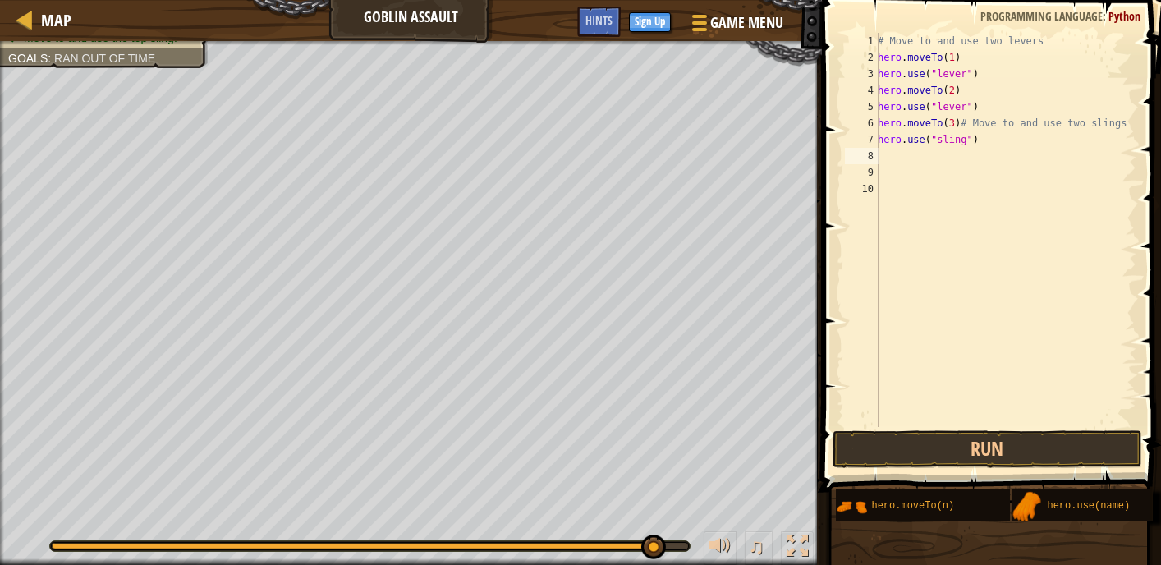
click at [881, 155] on div "# Move to and use two levers hero . moveTo ( 1 ) hero . use ( "lever" ) hero . …" at bounding box center [1006, 246] width 262 height 427
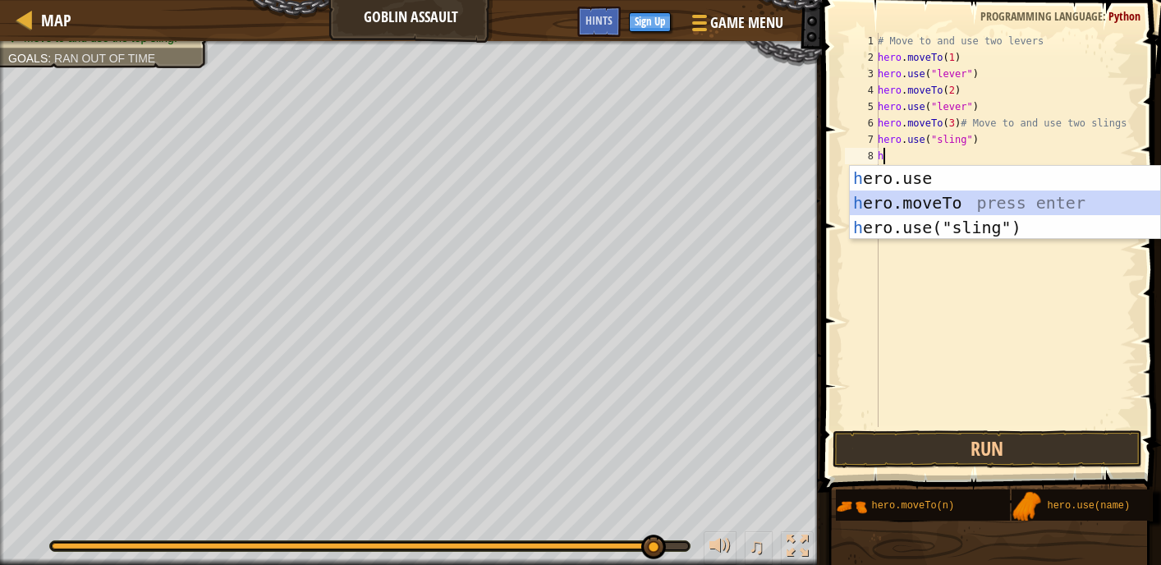
click at [935, 201] on div "h ero.use press enter h ero.moveTo press enter h ero.use("sling") press enter" at bounding box center [1005, 227] width 310 height 123
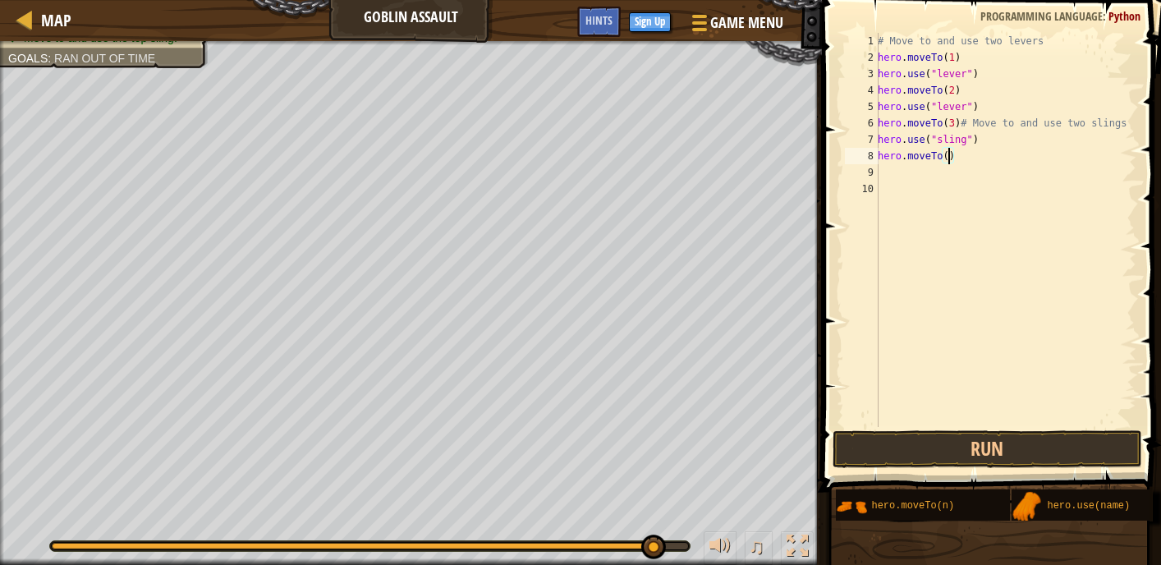
type textarea "hero.moveTo(4)"
click at [883, 172] on div "# Move to and use two levers hero . moveTo ( 1 ) hero . use ( "lever" ) hero . …" at bounding box center [1006, 246] width 262 height 427
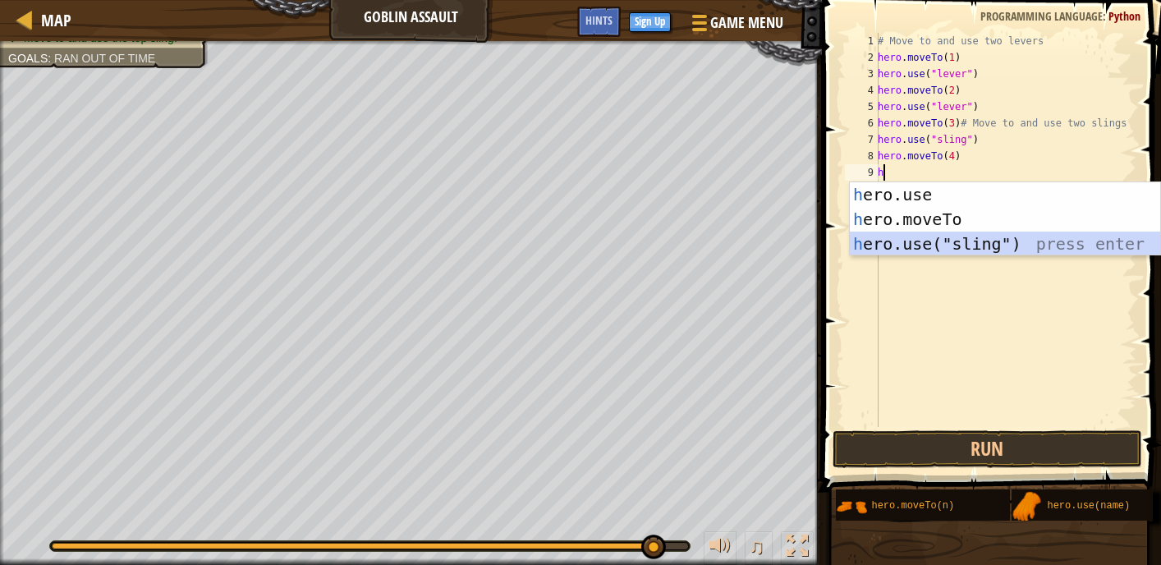
click at [983, 247] on div "h ero.use press enter h ero.moveTo press enter h ero.use("sling") press enter" at bounding box center [1005, 243] width 310 height 123
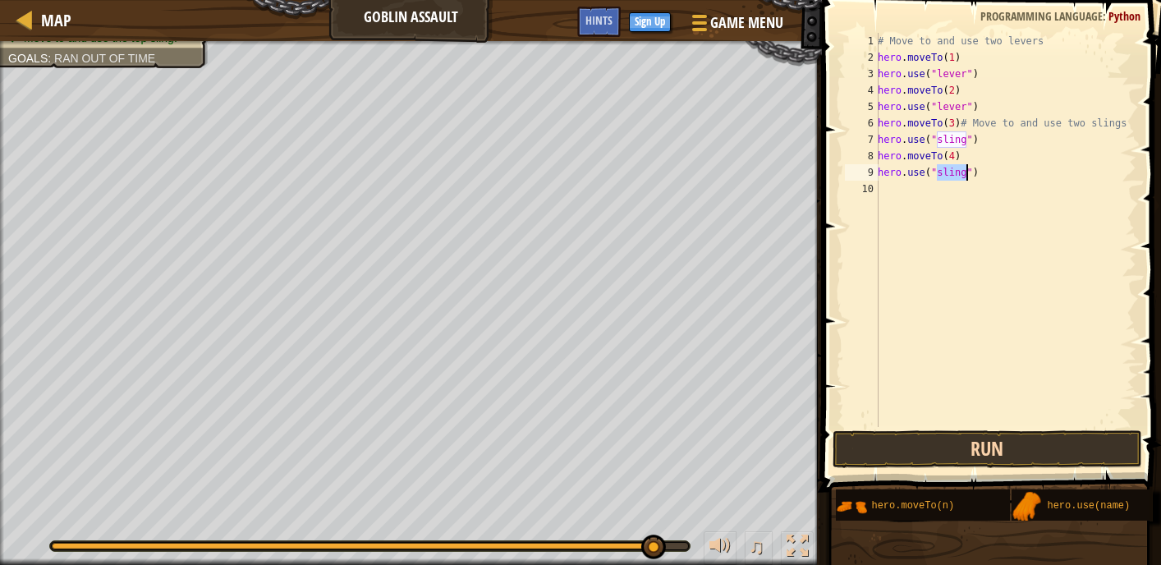
type textarea "hero.use("sling")"
click at [931, 453] on button "Run" at bounding box center [988, 449] width 310 height 38
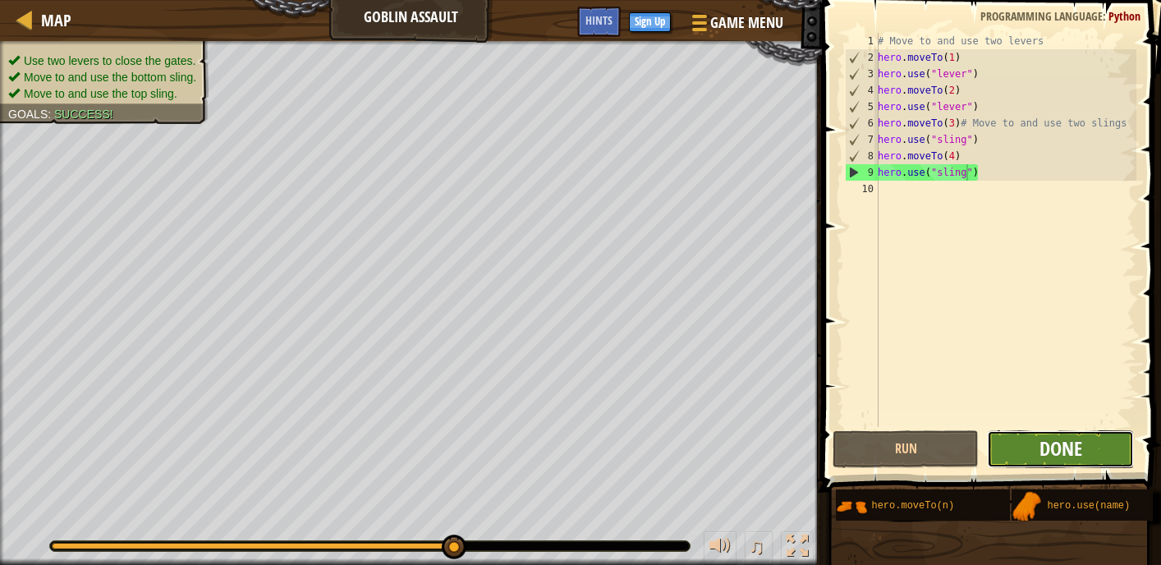
click at [1081, 436] on span "Done" at bounding box center [1061, 448] width 43 height 26
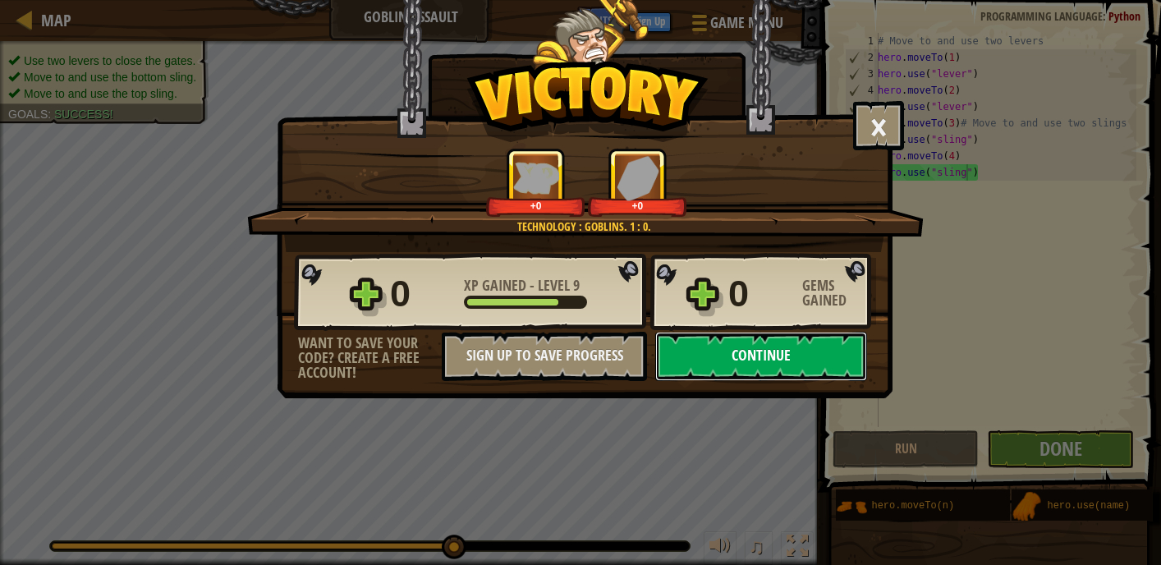
click at [713, 369] on button "Continue" at bounding box center [761, 356] width 212 height 49
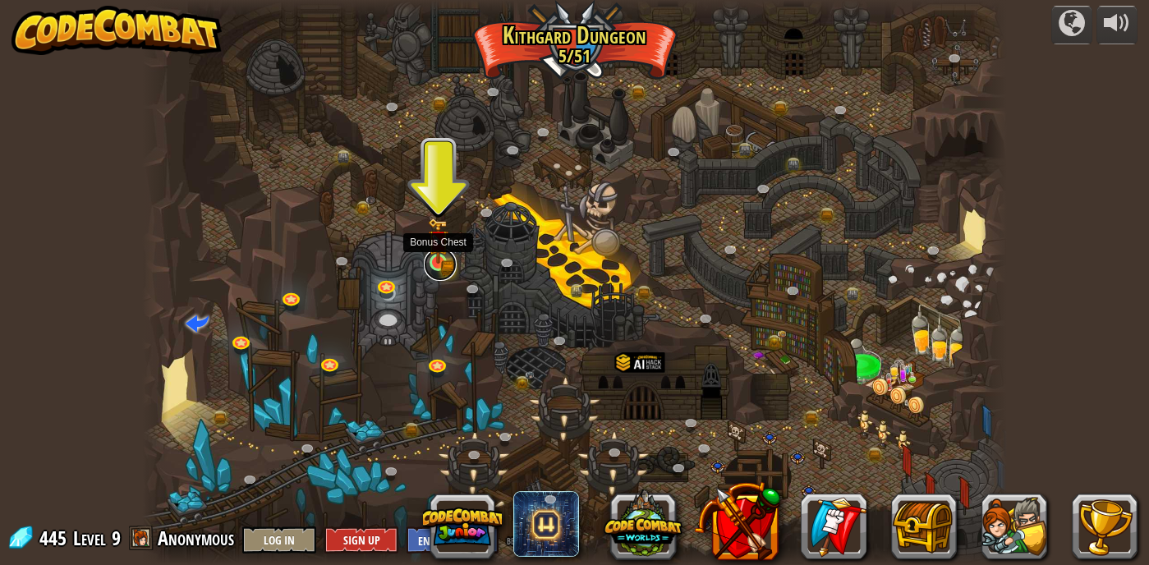
click at [438, 266] on link at bounding box center [440, 264] width 33 height 33
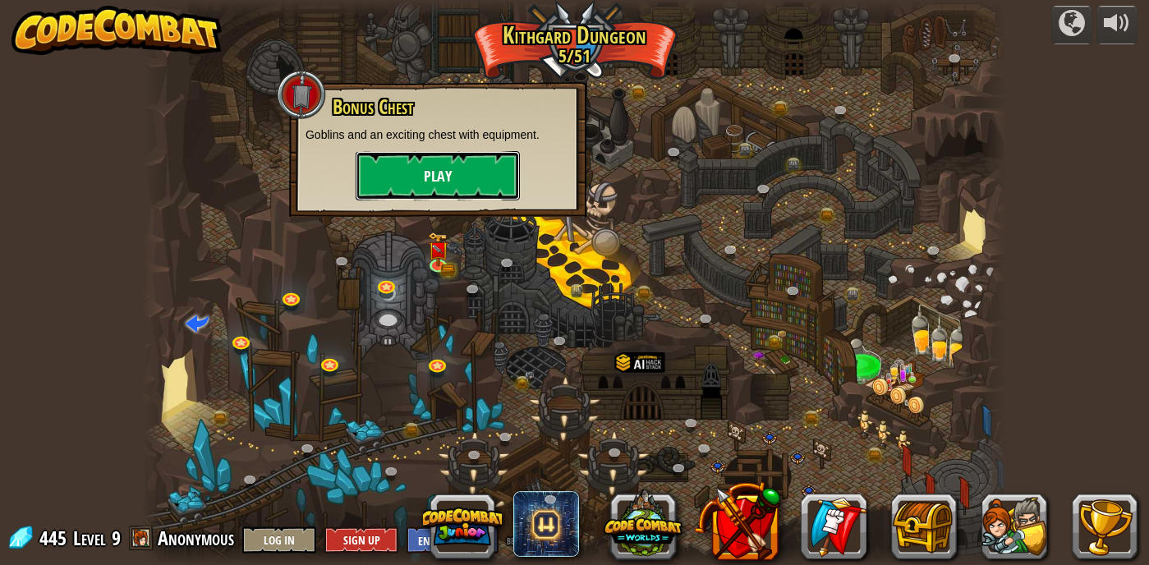
click at [444, 188] on button "Play" at bounding box center [438, 175] width 164 height 49
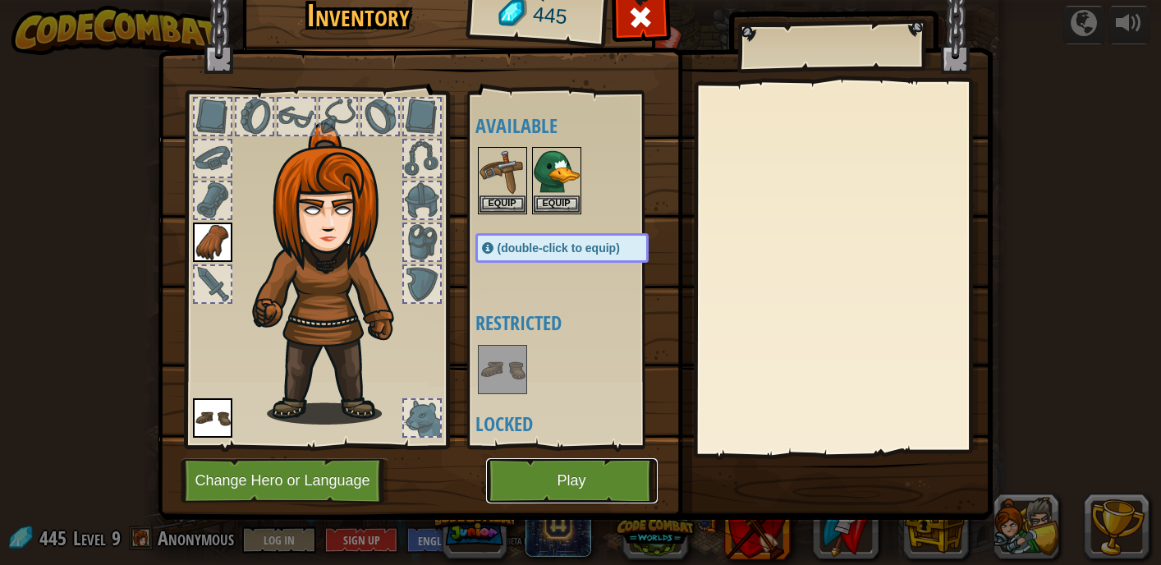
click at [582, 467] on button "Play" at bounding box center [572, 480] width 172 height 45
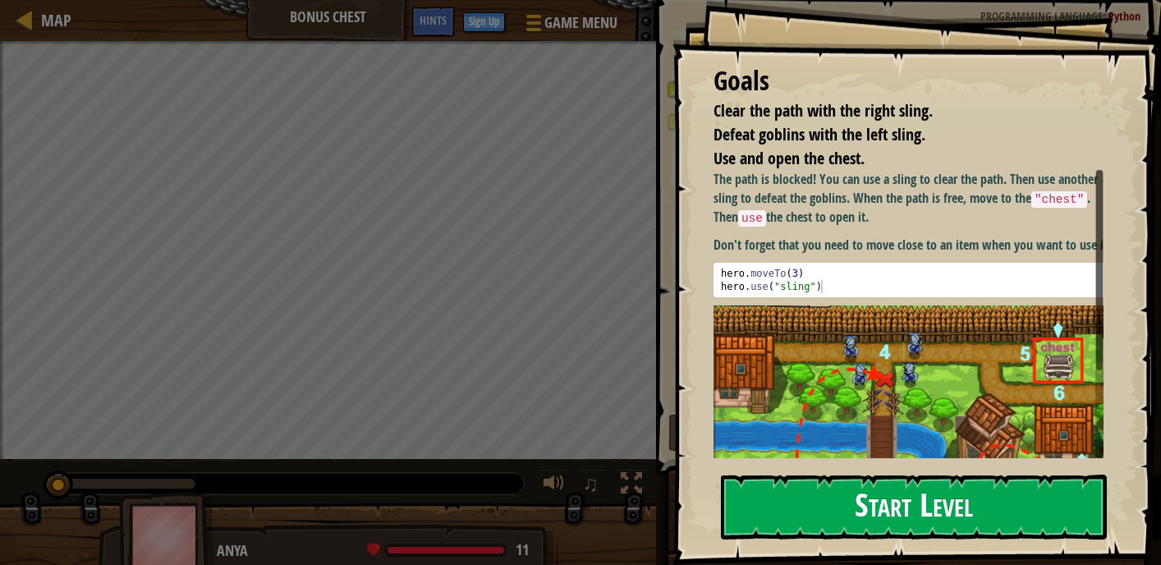
click at [900, 507] on button "Start Level" at bounding box center [914, 507] width 386 height 65
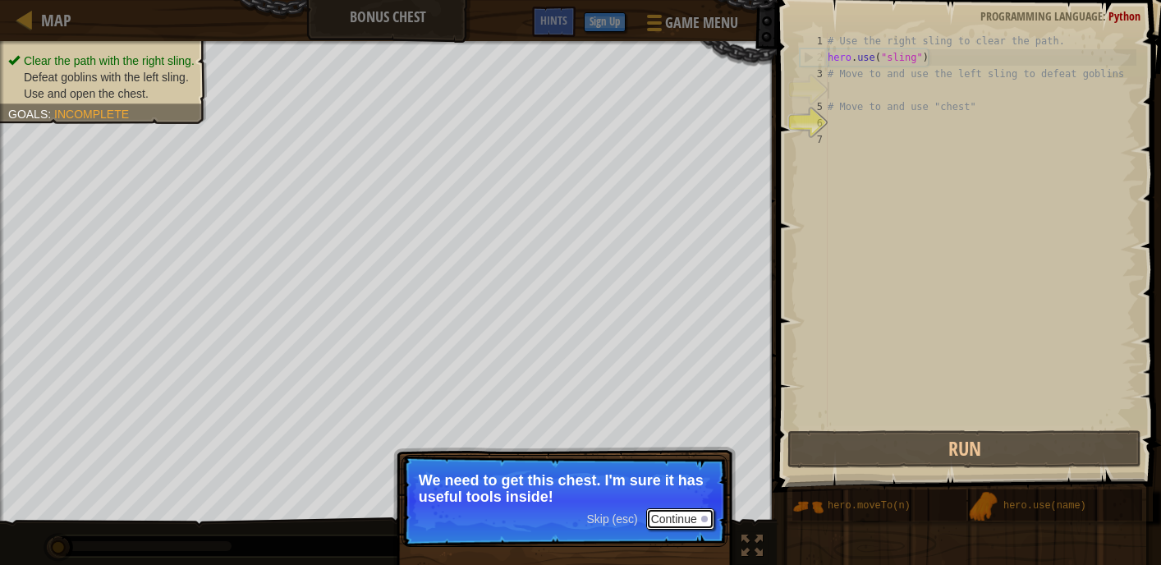
click at [676, 516] on button "Continue" at bounding box center [680, 518] width 68 height 21
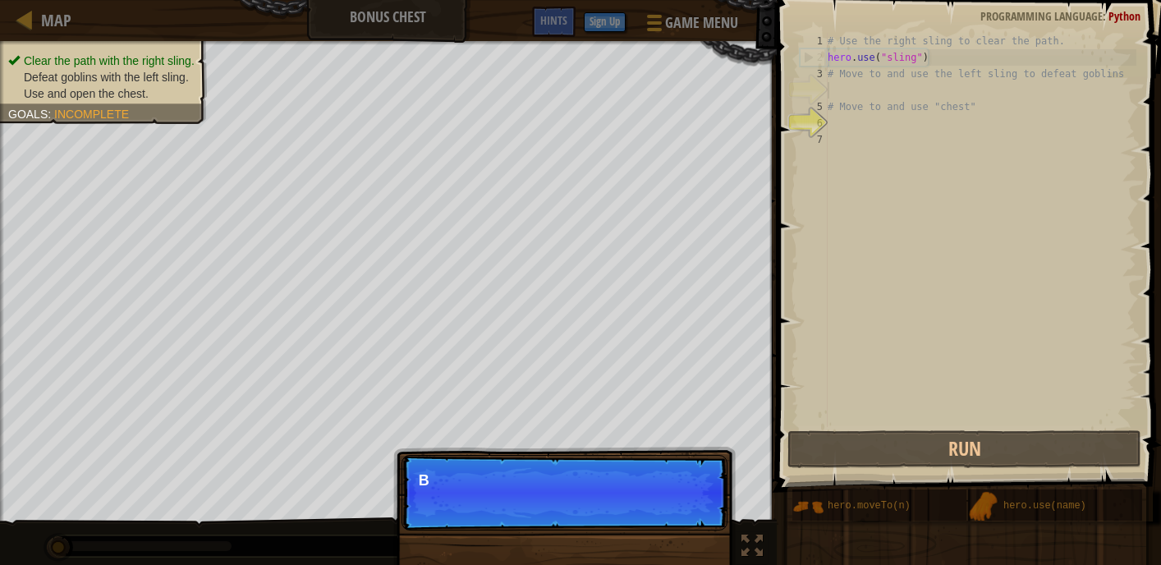
scroll to position [7, 0]
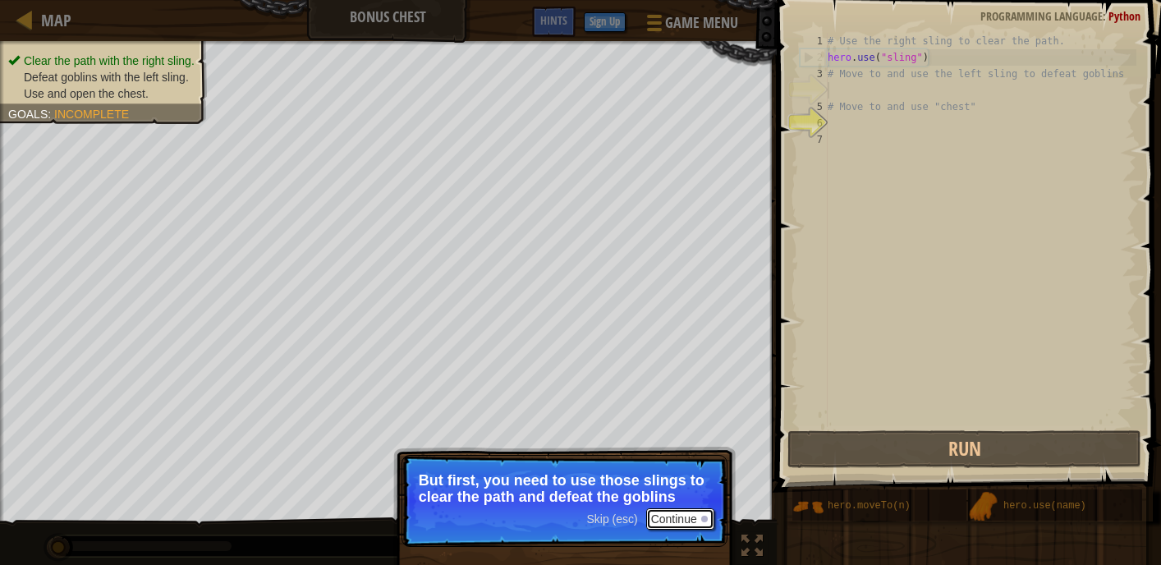
click at [687, 514] on button "Continue" at bounding box center [680, 518] width 68 height 21
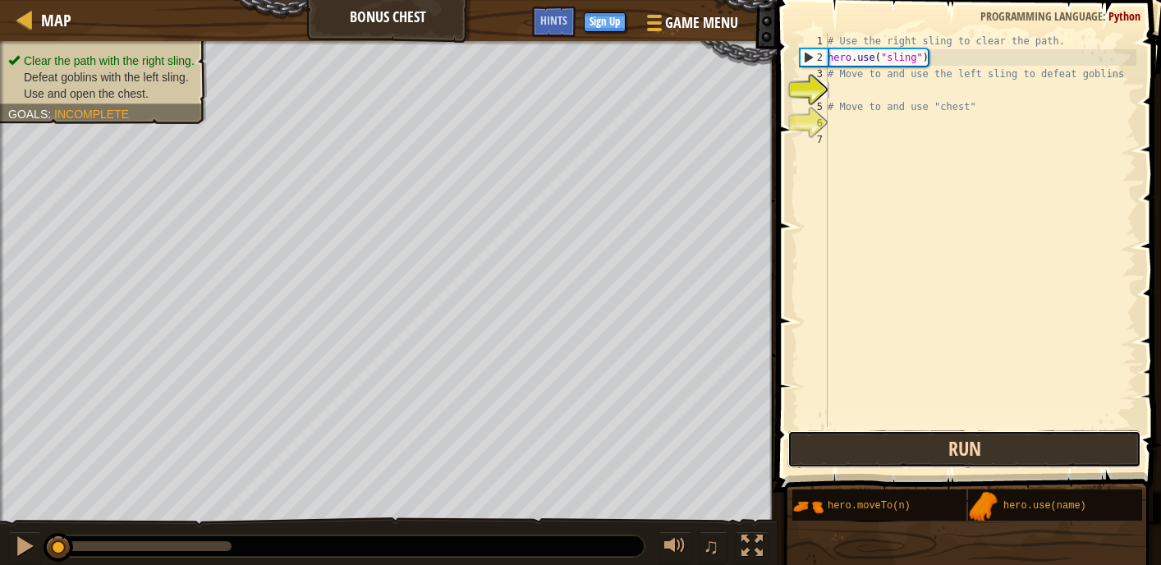
drag, startPoint x: 899, startPoint y: 443, endPoint x: 893, endPoint y: 436, distance: 8.7
click at [898, 441] on button "Run" at bounding box center [965, 449] width 354 height 38
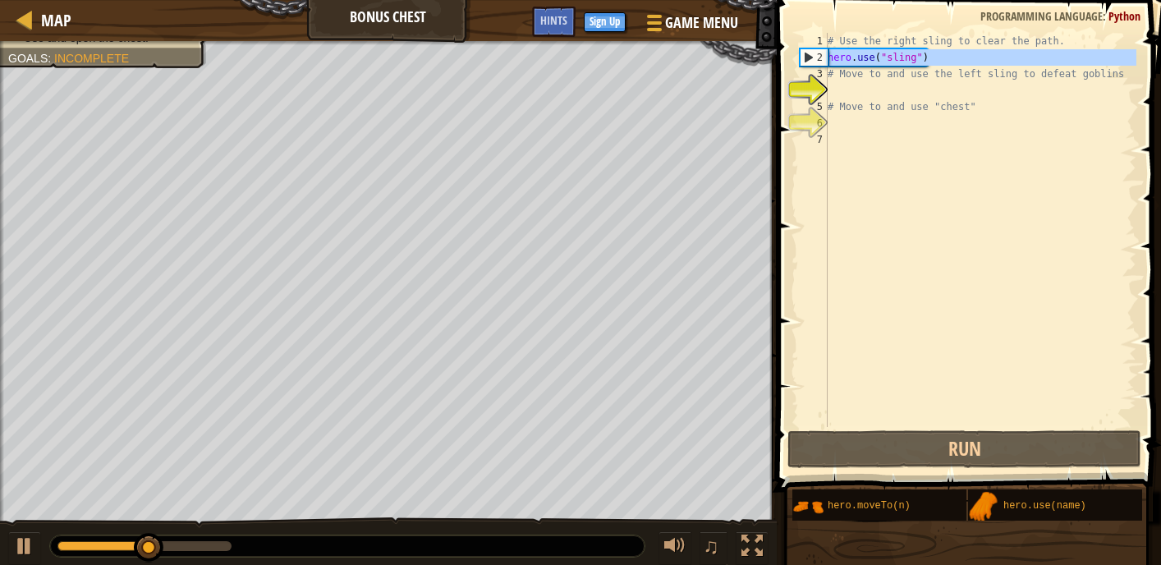
click at [826, 66] on div "3" at bounding box center [814, 74] width 28 height 16
click at [825, 71] on div "3" at bounding box center [814, 74] width 28 height 16
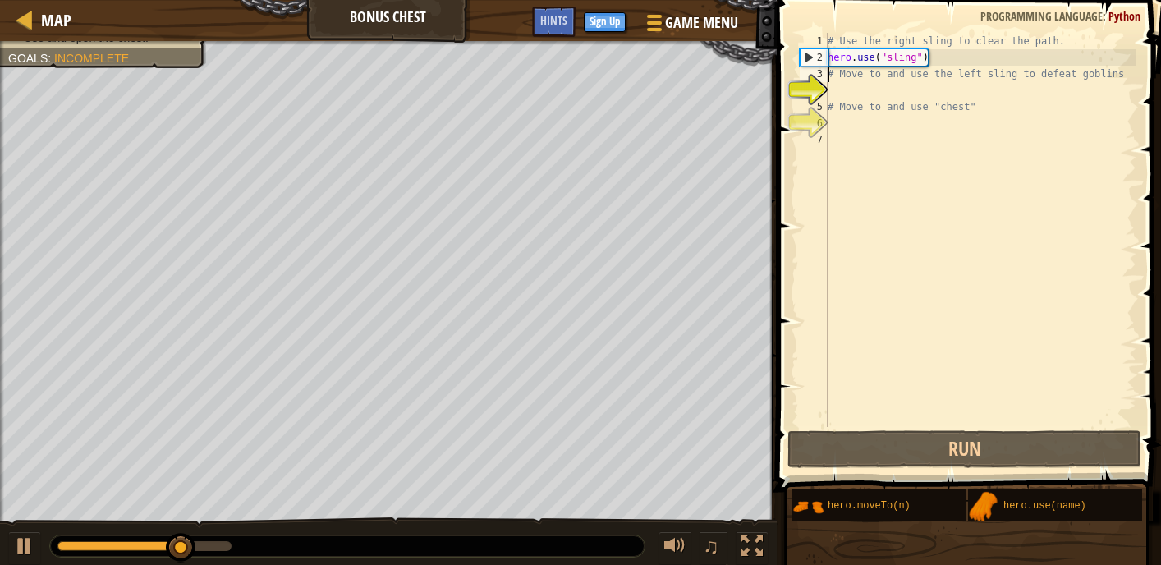
click at [827, 90] on div "4" at bounding box center [814, 90] width 28 height 16
type textarea "# Move to and use "chest""
click at [831, 76] on div "# Use the right sling to clear the path. hero . use ( "sling" ) # Move to and u…" at bounding box center [981, 246] width 312 height 427
type textarea "# Move to and use the left sling to defeat goblins"
click at [829, 79] on div "# Use the right sling to clear the path. hero . use ( "sling" ) # Move to and u…" at bounding box center [981, 246] width 312 height 427
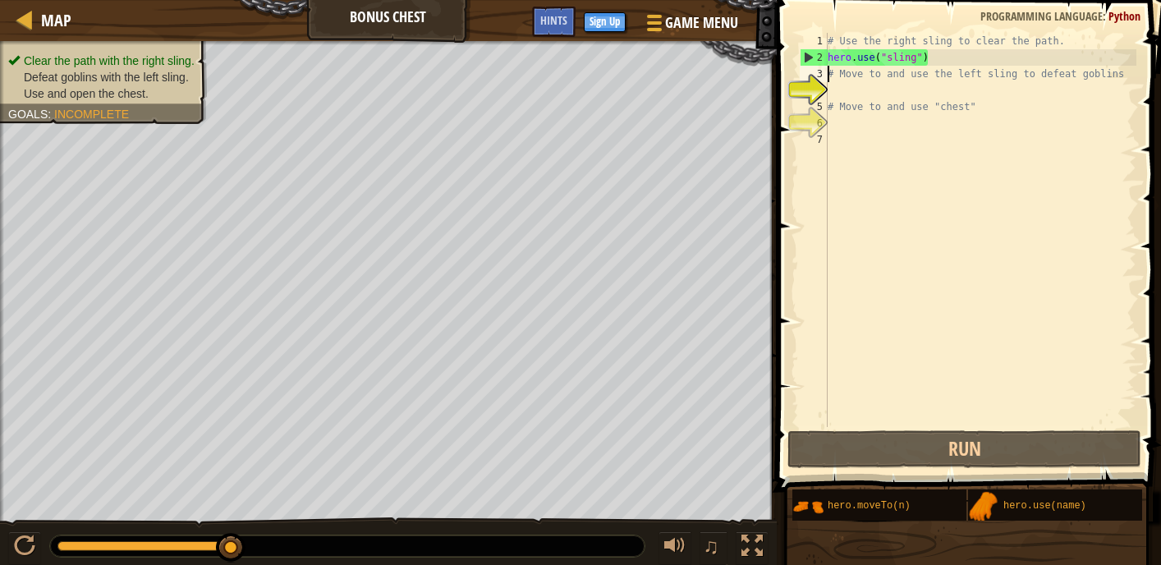
click at [830, 92] on div "# Use the right sling to clear the path. hero . use ( "sling" ) # Move to and u…" at bounding box center [981, 246] width 312 height 427
click at [826, 82] on div "4" at bounding box center [814, 90] width 28 height 16
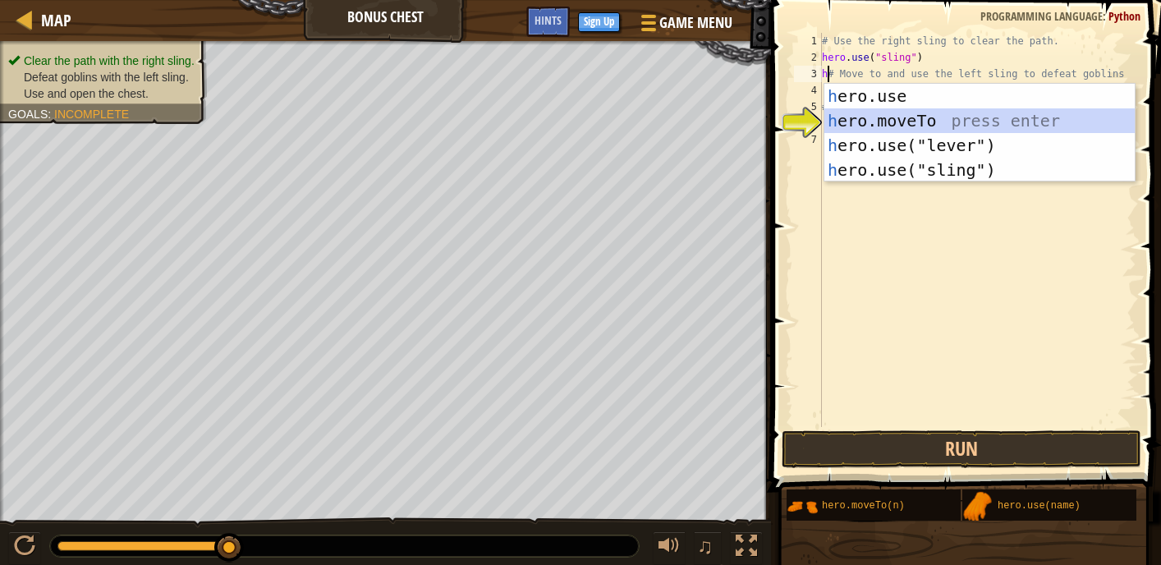
click at [885, 118] on div "h ero.use press enter h ero.moveTo press enter h ero.use("lever") press enter h…" at bounding box center [980, 158] width 310 height 148
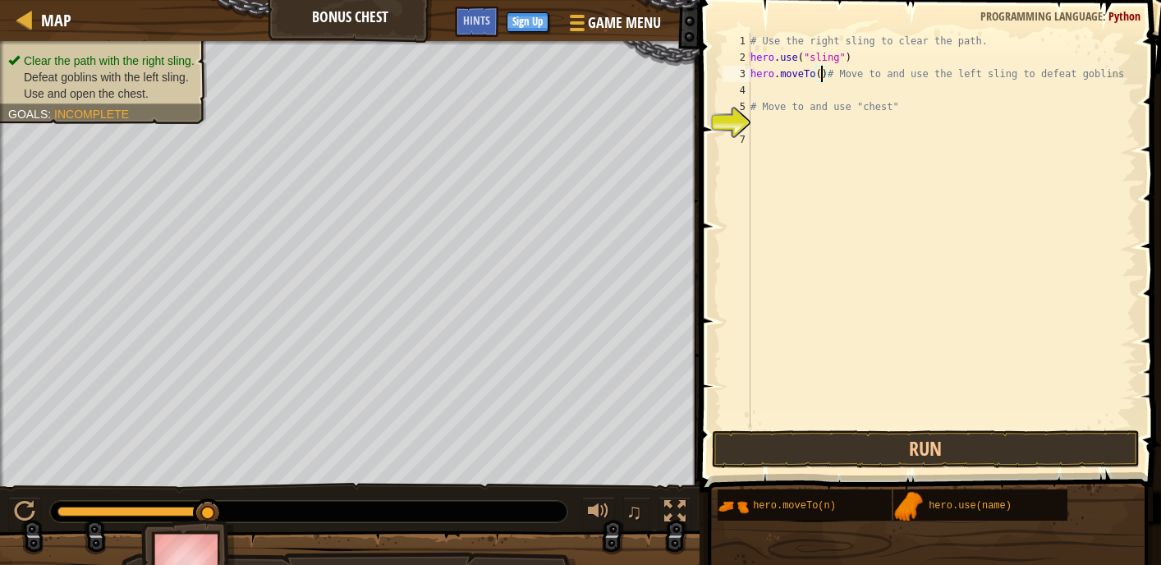
scroll to position [7, 7]
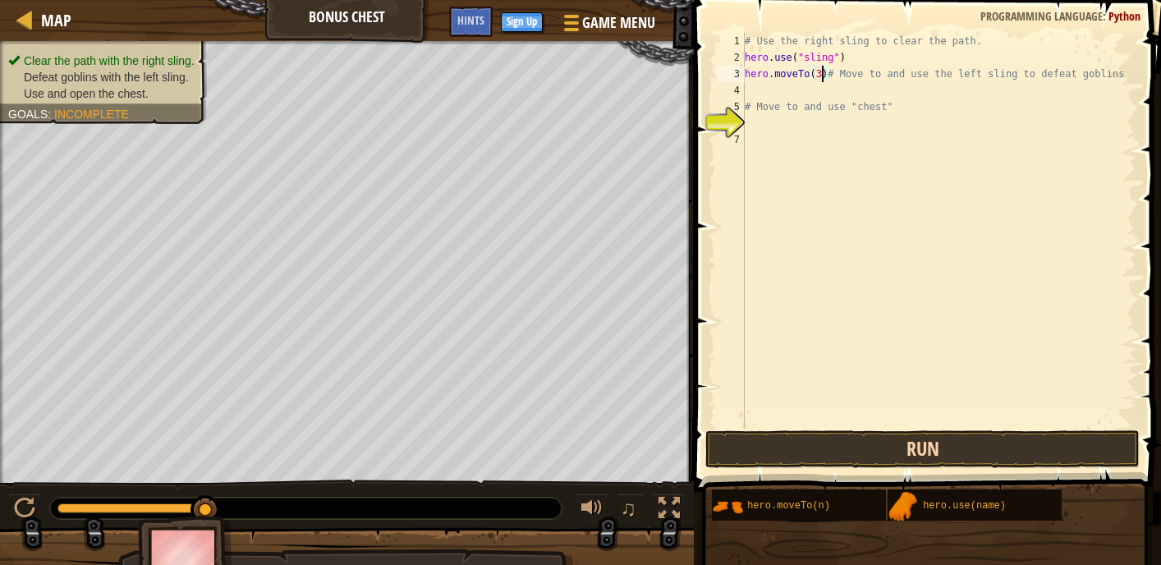
type textarea "hero.moveTo(3)# Move to and use the left sling to defeat goblins"
click at [775, 450] on button "Run" at bounding box center [923, 449] width 435 height 38
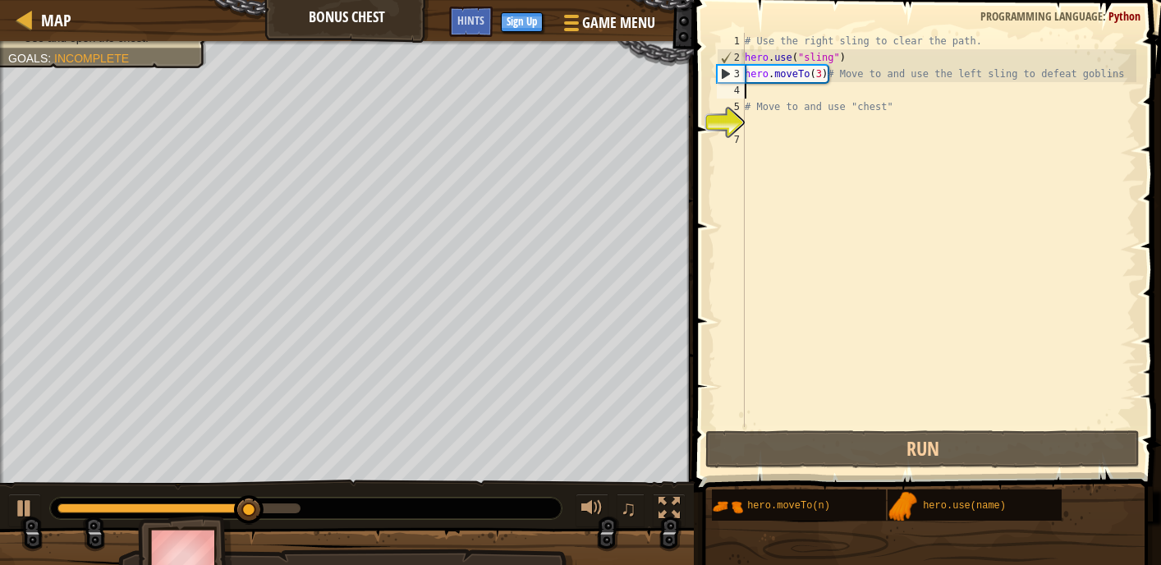
click at [745, 97] on div "# Use the right sling to clear the path. hero . use ( "sling" ) hero . moveTo (…" at bounding box center [939, 246] width 395 height 427
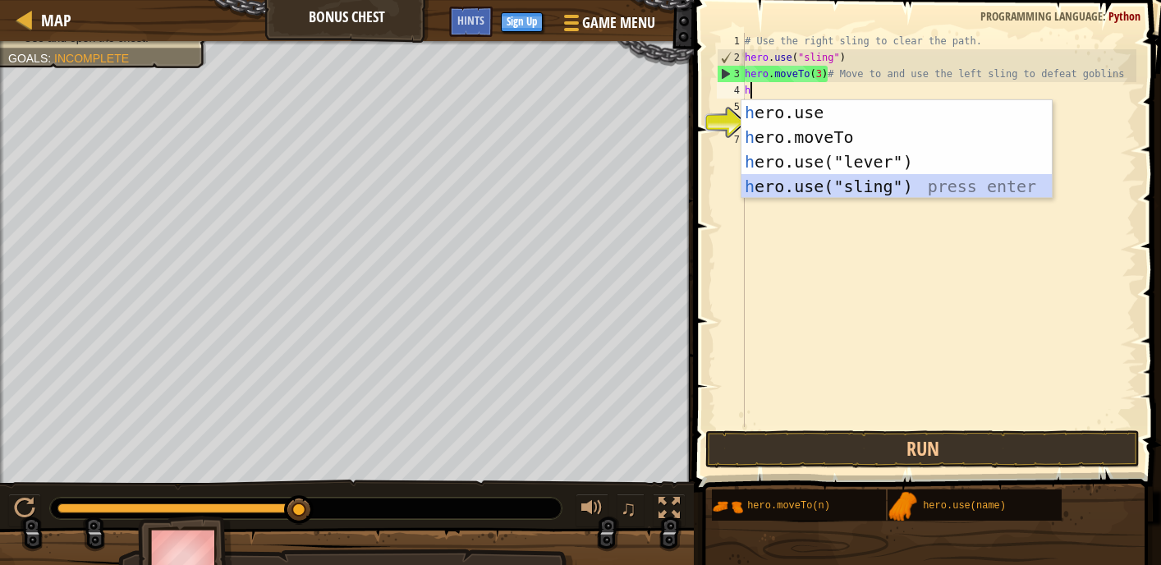
click at [827, 186] on div "h ero.use press enter h ero.moveTo press enter h ero.use("lever") press enter h…" at bounding box center [897, 174] width 310 height 148
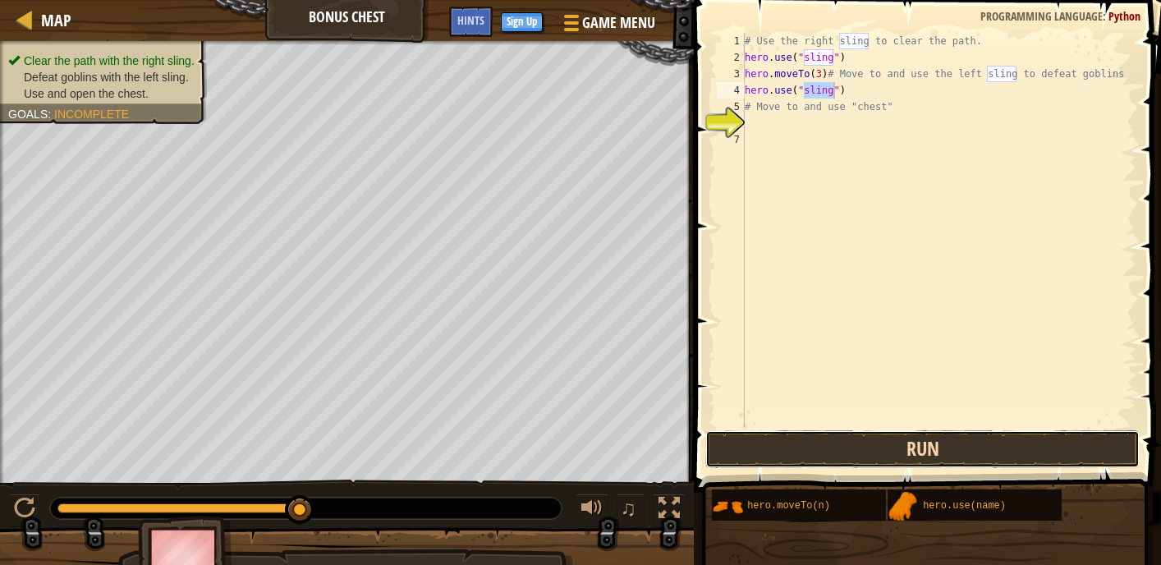
click at [780, 453] on button "Run" at bounding box center [923, 449] width 435 height 38
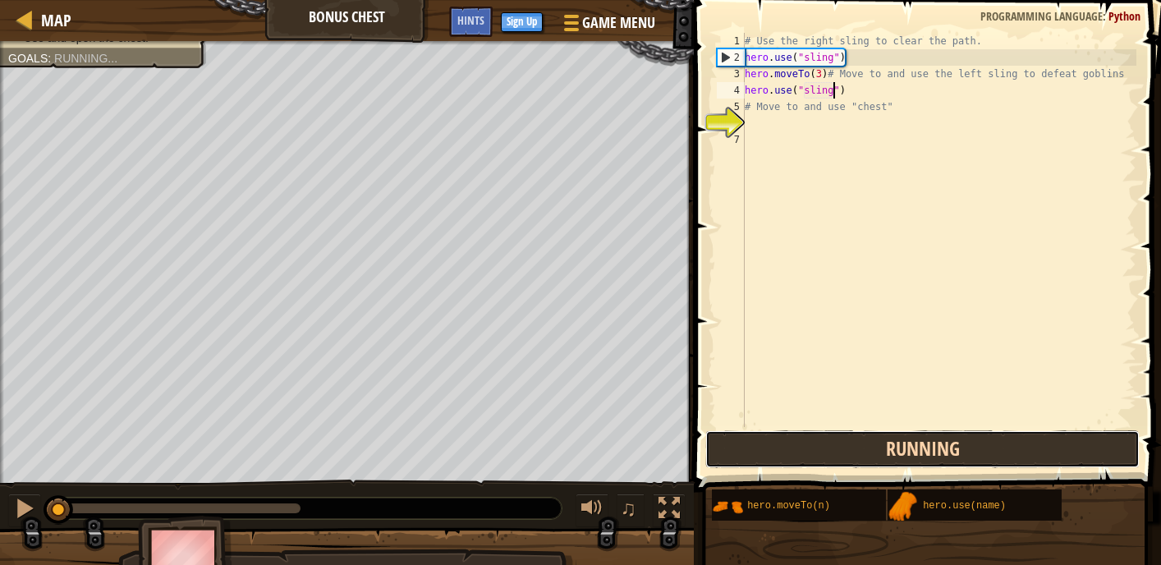
click at [779, 449] on button "Running" at bounding box center [923, 449] width 435 height 38
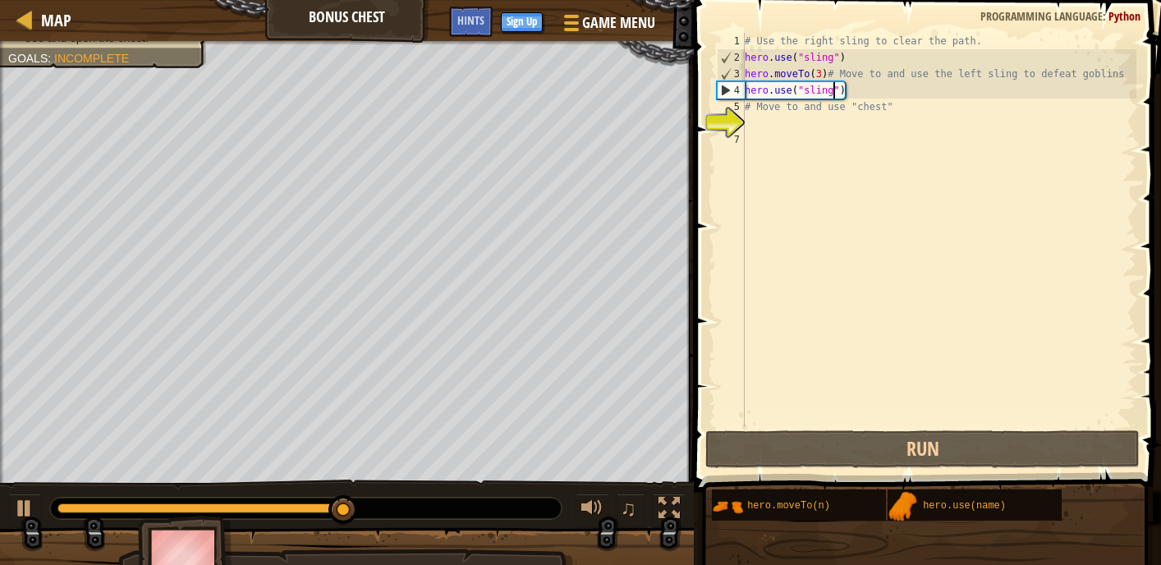
click at [743, 103] on div "5" at bounding box center [731, 107] width 28 height 16
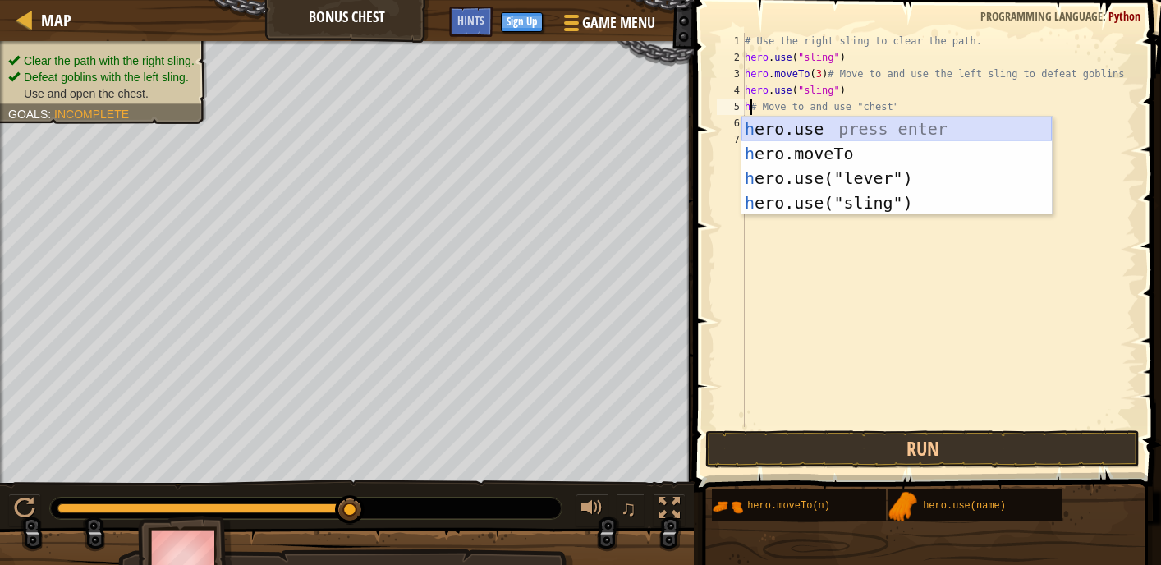
click at [794, 136] on div "h ero.use press enter h ero.moveTo press enter h ero.use("lever") press enter h…" at bounding box center [897, 191] width 310 height 148
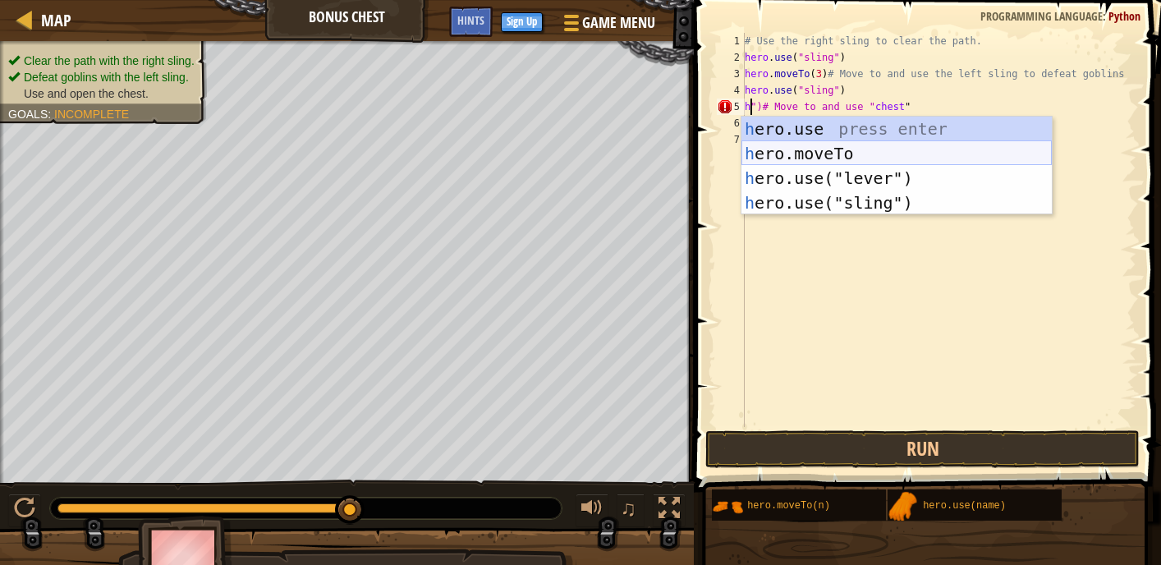
click at [821, 159] on div "h ero.use press enter h ero.moveTo press enter h ero.use("lever") press enter h…" at bounding box center [897, 191] width 310 height 148
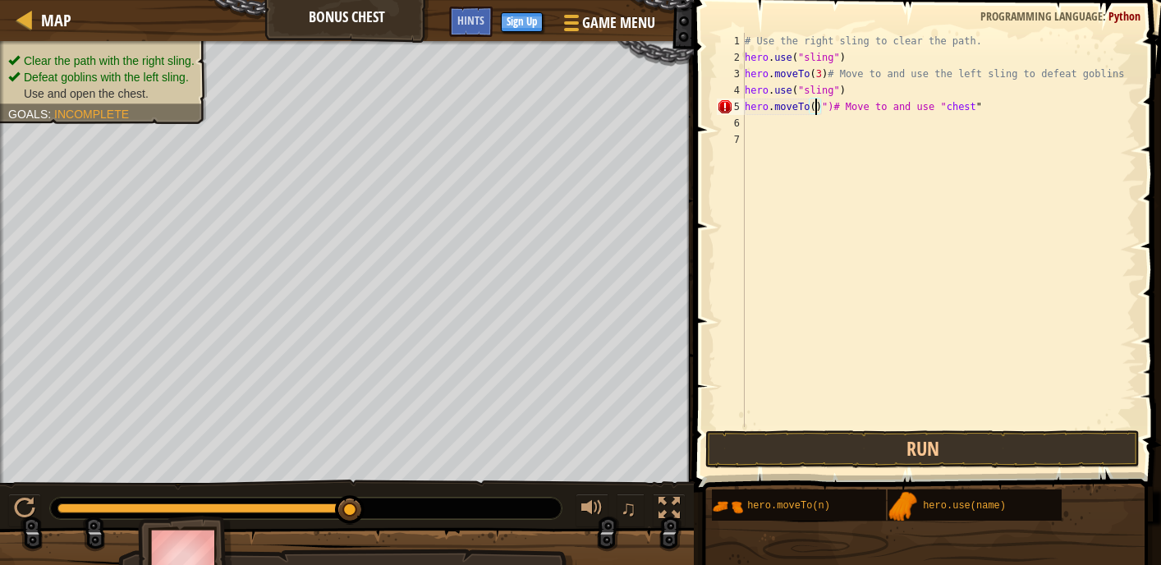
scroll to position [7, 6]
click at [820, 452] on button "Run" at bounding box center [923, 449] width 435 height 38
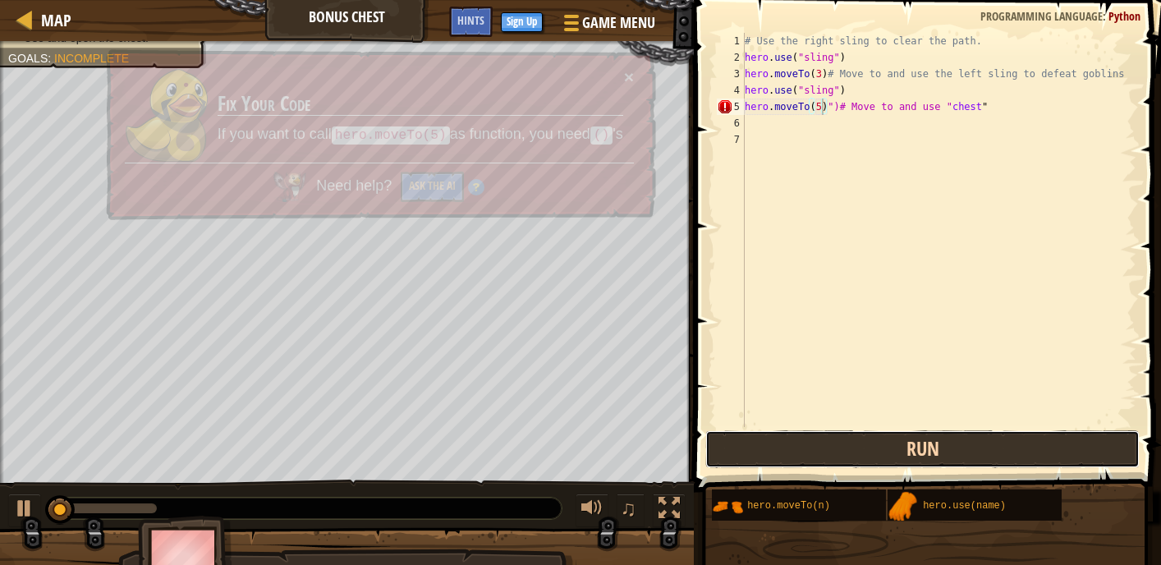
click at [818, 449] on button "Run" at bounding box center [923, 449] width 435 height 38
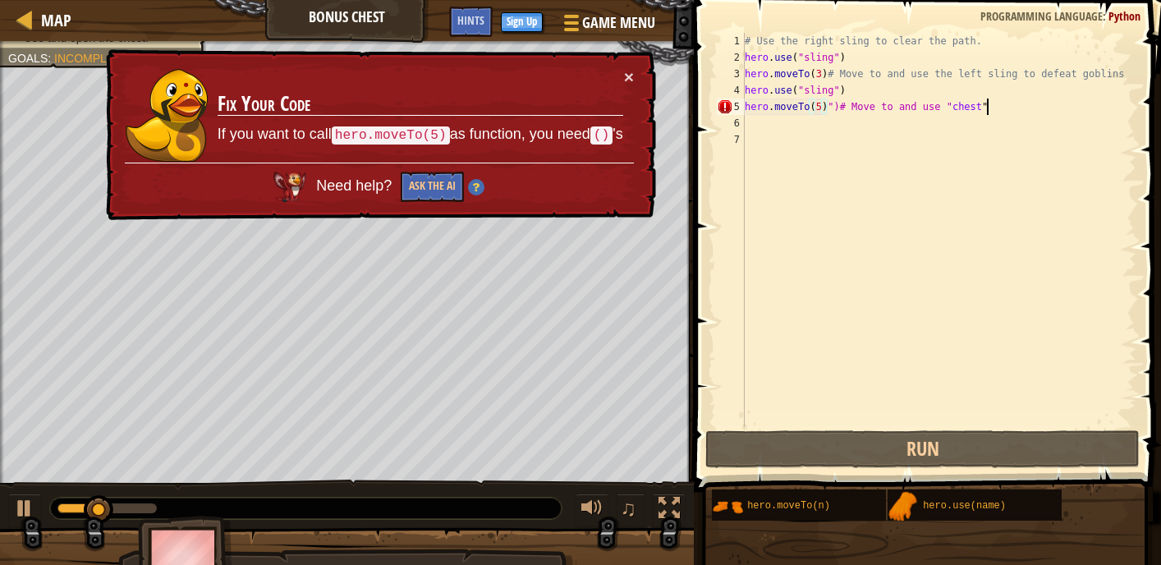
click at [992, 101] on div "# Use the right sling to clear the path. hero . use ( "sling" ) hero . moveTo (…" at bounding box center [939, 246] width 395 height 427
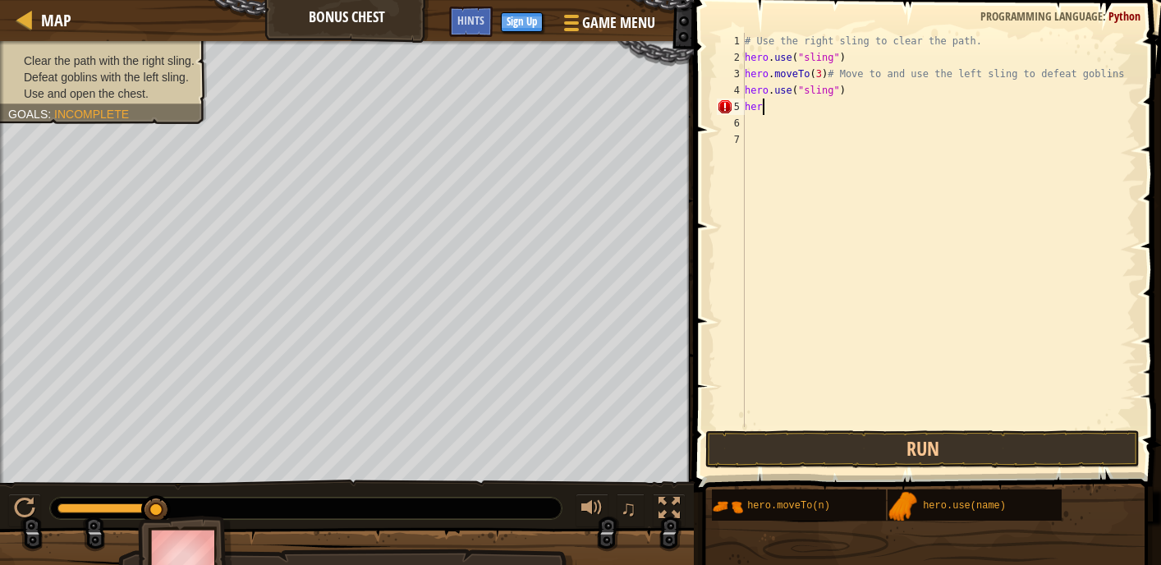
scroll to position [7, 0]
type textarea "h"
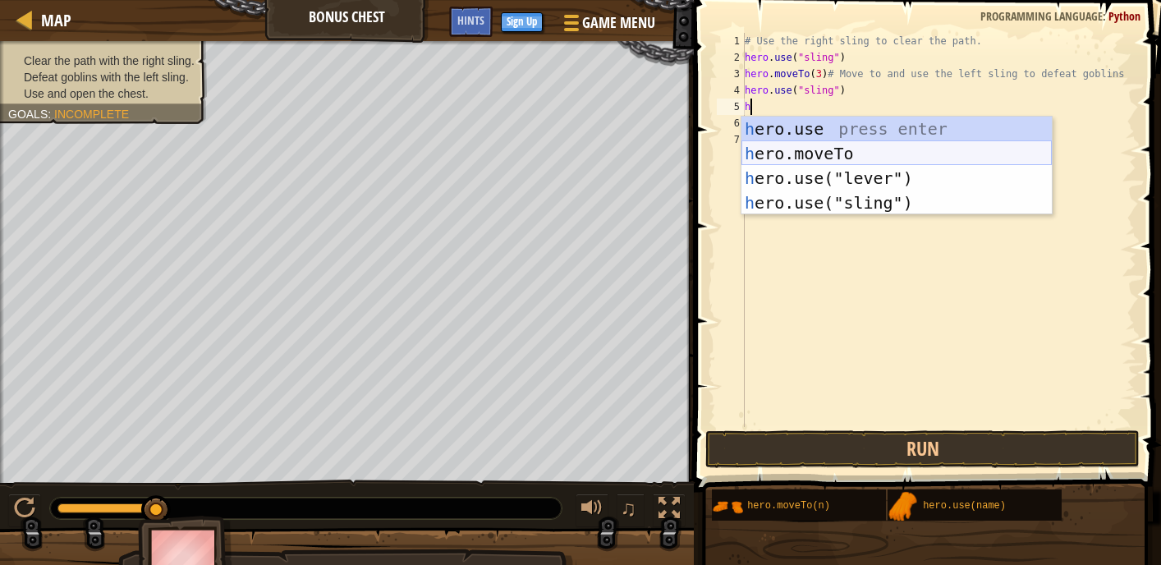
click at [858, 157] on div "h ero.use press enter h ero.moveTo press enter h ero.use("lever") press enter h…" at bounding box center [897, 191] width 310 height 148
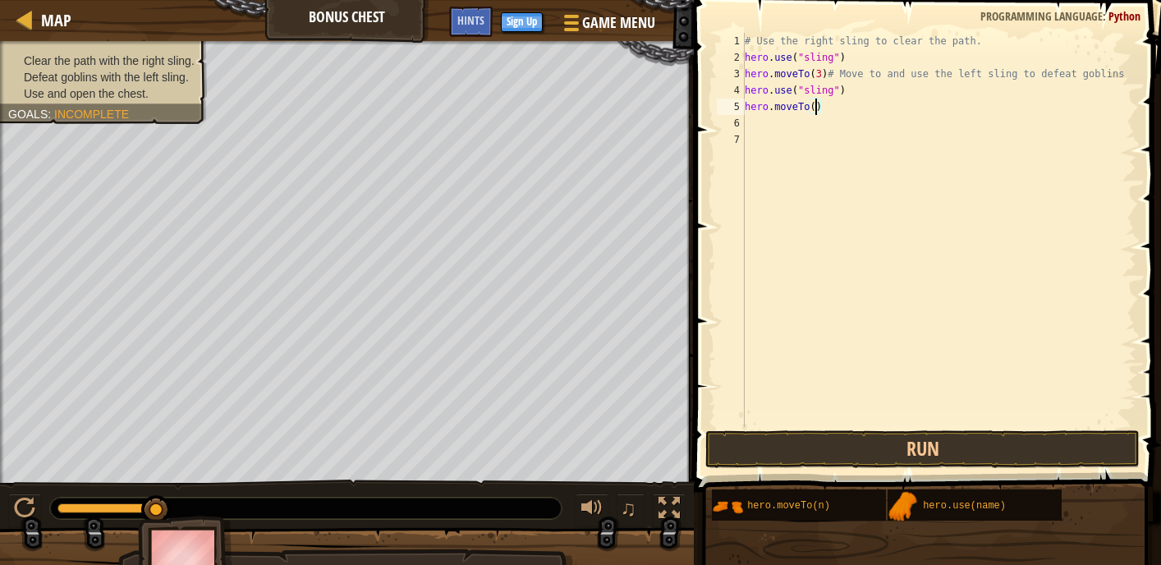
scroll to position [7, 6]
click at [919, 444] on button "Run" at bounding box center [923, 449] width 435 height 38
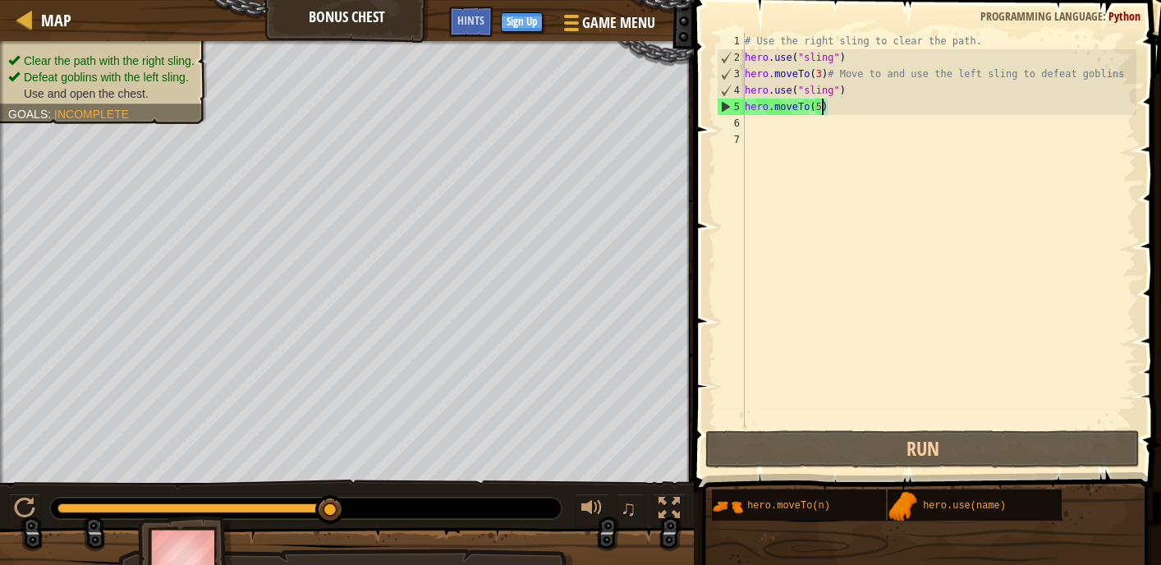
click at [825, 75] on div "# Use the right sling to clear the path. hero . use ( "sling" ) hero . moveTo (…" at bounding box center [939, 246] width 395 height 427
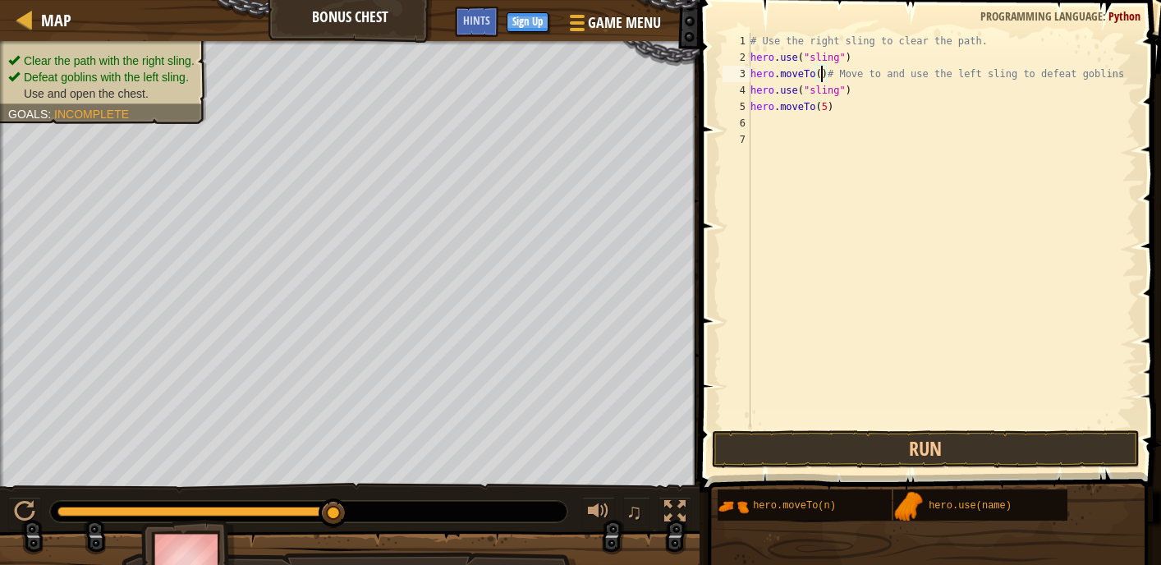
scroll to position [7, 7]
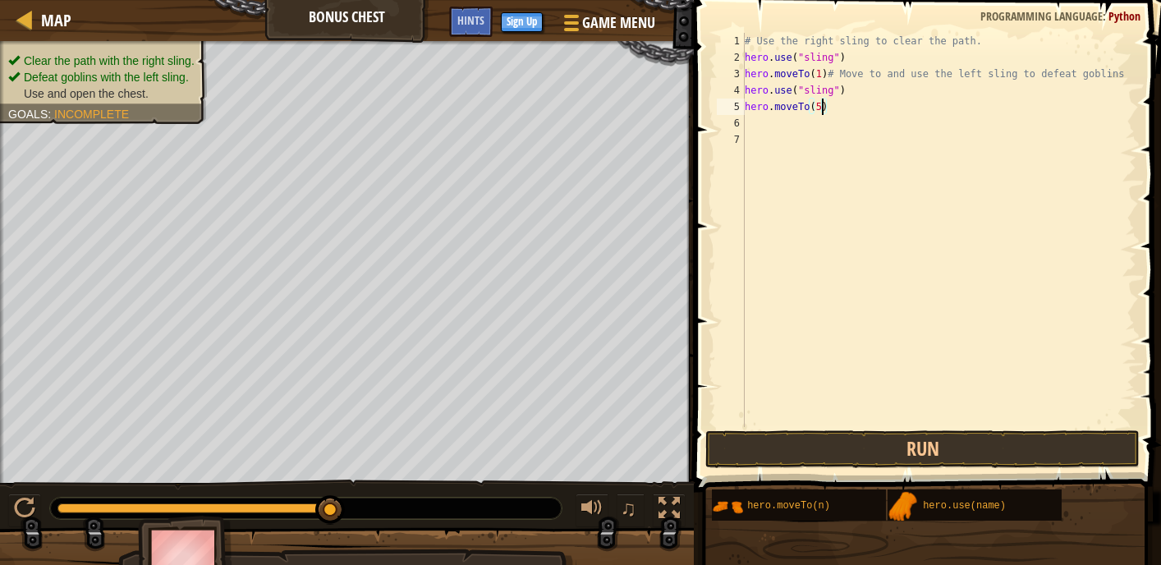
click at [820, 112] on div "# Use the right sling to clear the path. hero . use ( "sling" ) hero . moveTo (…" at bounding box center [939, 246] width 395 height 427
click at [913, 454] on button "Run" at bounding box center [923, 449] width 435 height 38
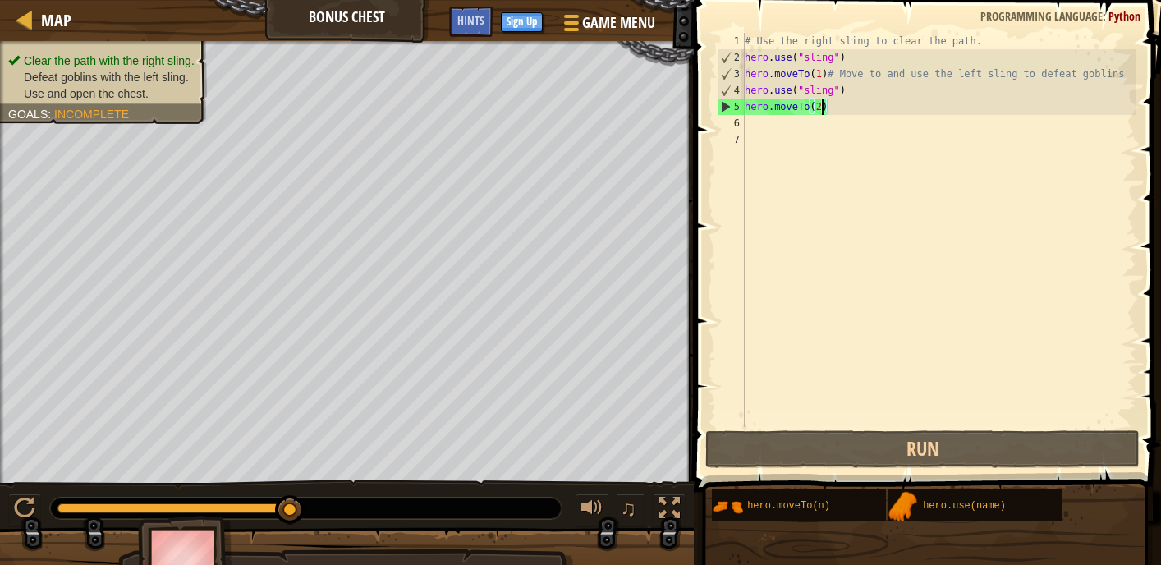
type textarea "hero.moveTo(2q)"
